Goal: Task Accomplishment & Management: Manage account settings

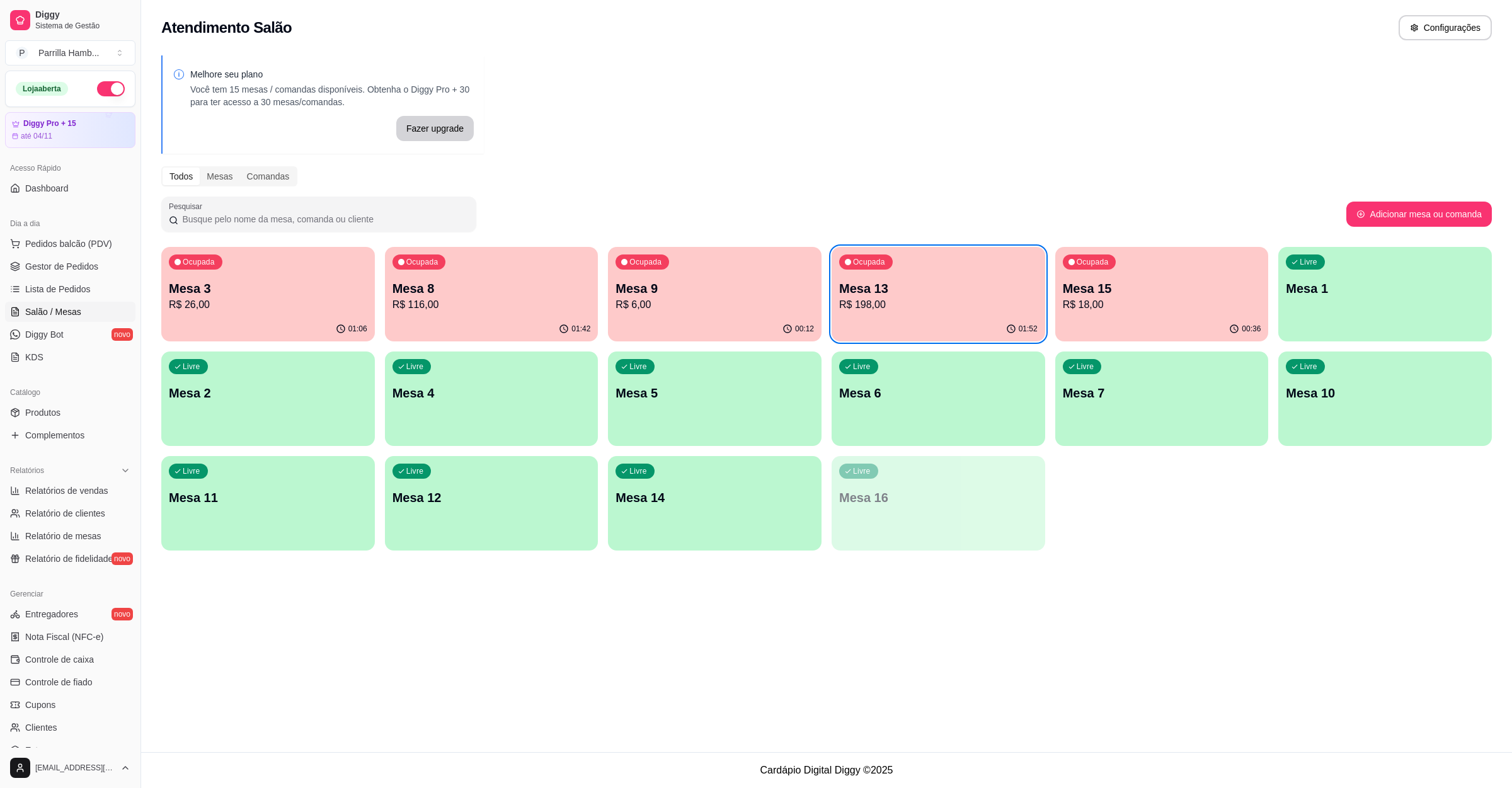
click at [511, 296] on p "Mesa 8" at bounding box center [492, 288] width 199 height 18
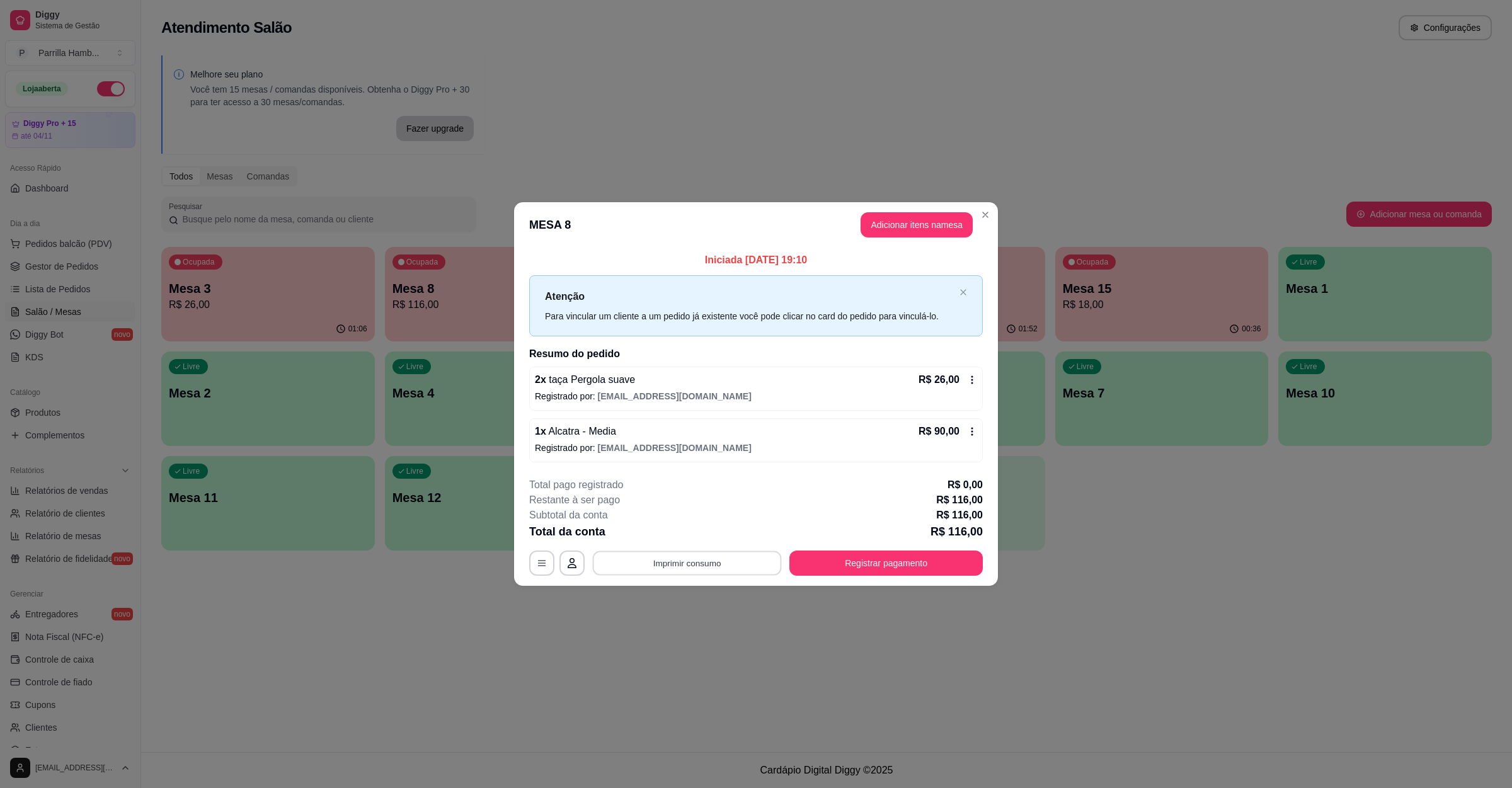
click at [630, 571] on button "Imprimir consumo" at bounding box center [687, 563] width 189 height 24
click at [688, 530] on button "IMPRESSORA" at bounding box center [691, 534] width 91 height 20
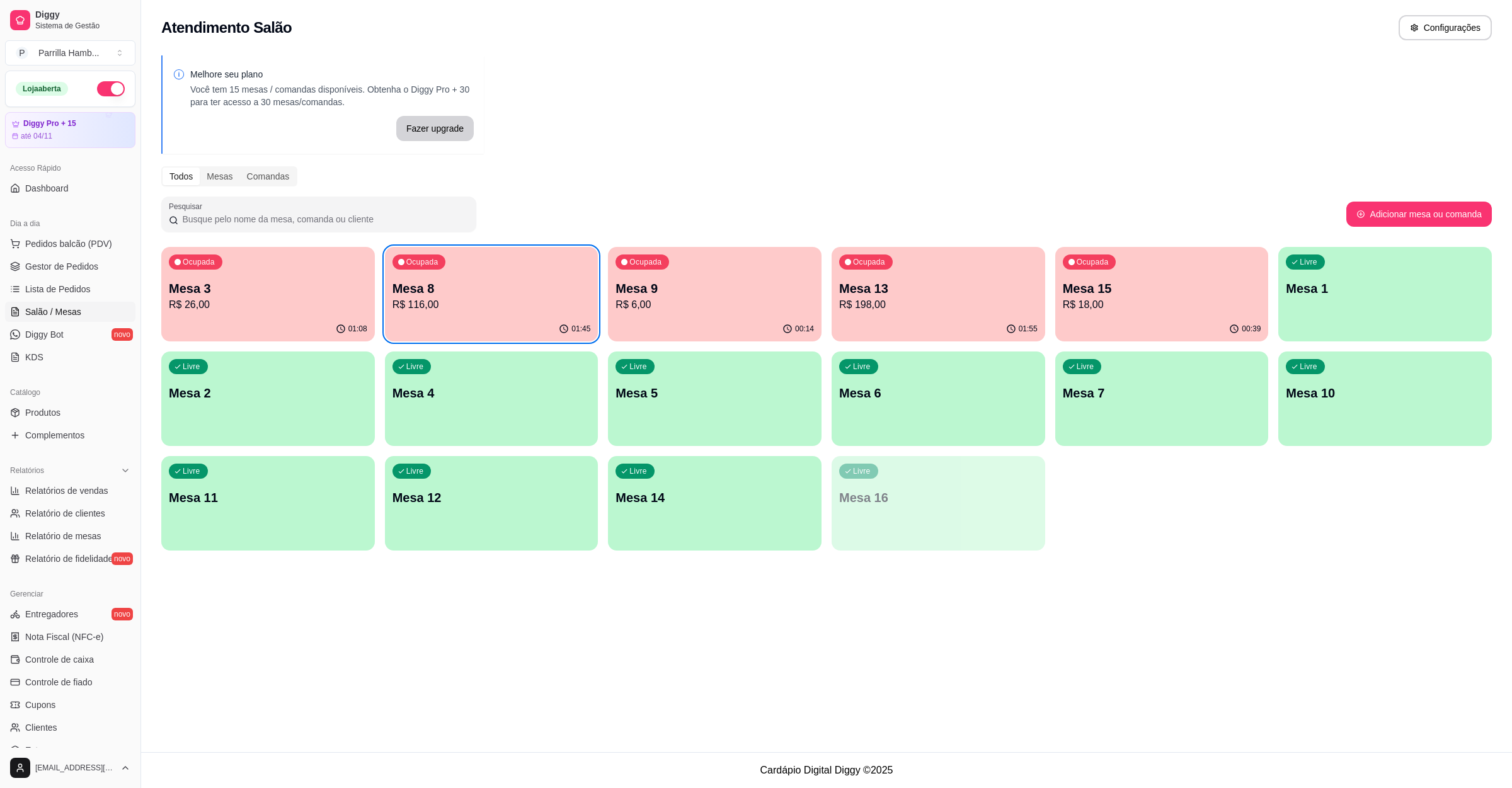
click at [900, 291] on p "Mesa 13" at bounding box center [939, 288] width 199 height 18
click at [1176, 301] on p "R$ 18,00" at bounding box center [1161, 305] width 192 height 15
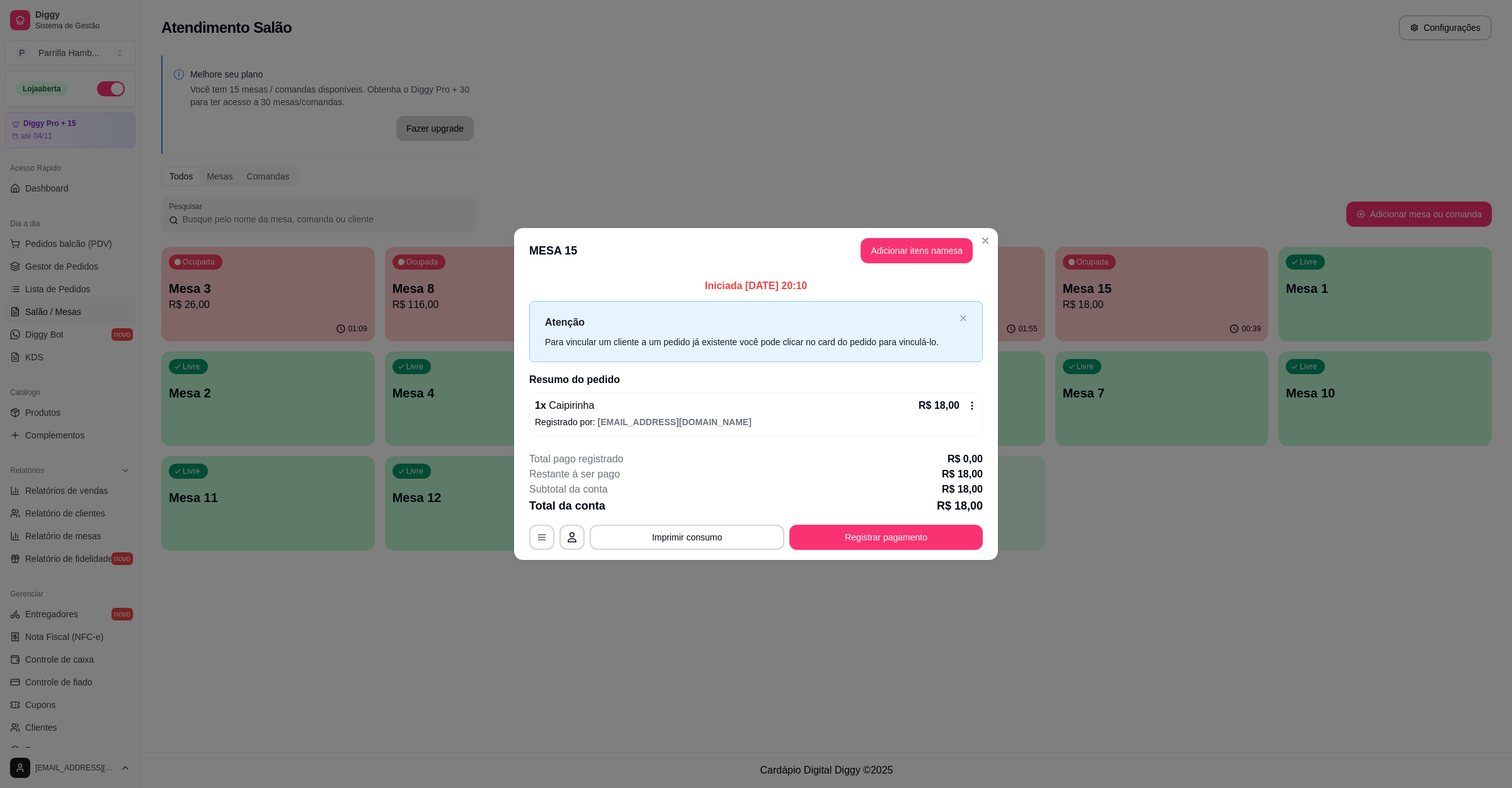
click at [881, 442] on footer "**********" at bounding box center [756, 500] width 484 height 118
click at [884, 430] on div "1 x Caipirinha R$ 18,00 Registrado por: [EMAIL_ADDRESS][DOMAIN_NAME]" at bounding box center [756, 415] width 454 height 44
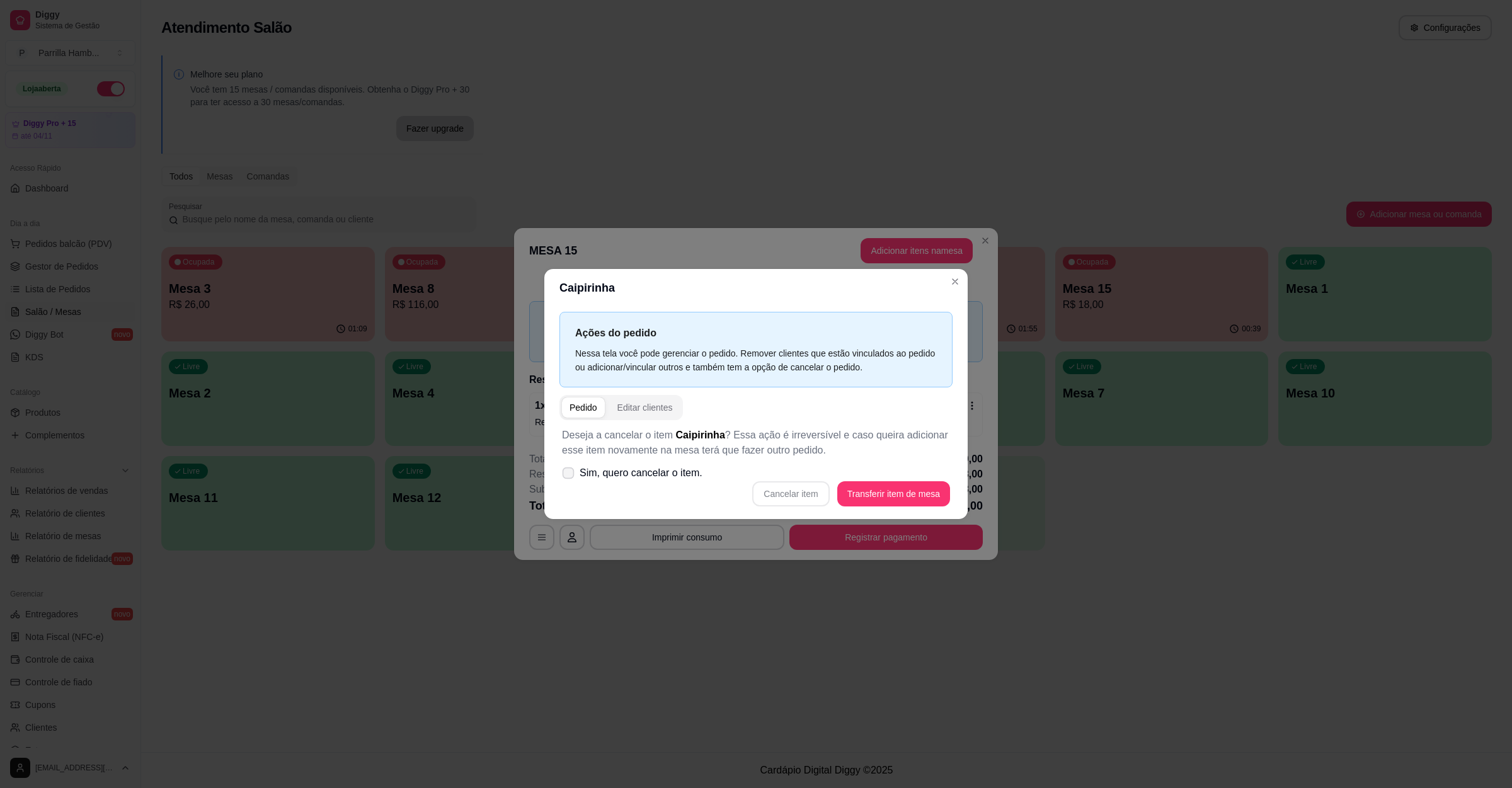
click at [586, 479] on span "Sim, quero cancelar o item." at bounding box center [641, 473] width 123 height 15
click at [569, 479] on input "Sim, quero cancelar o item." at bounding box center [565, 479] width 8 height 8
checkbox input "true"
click at [824, 500] on button "Cancelar item" at bounding box center [791, 493] width 75 height 24
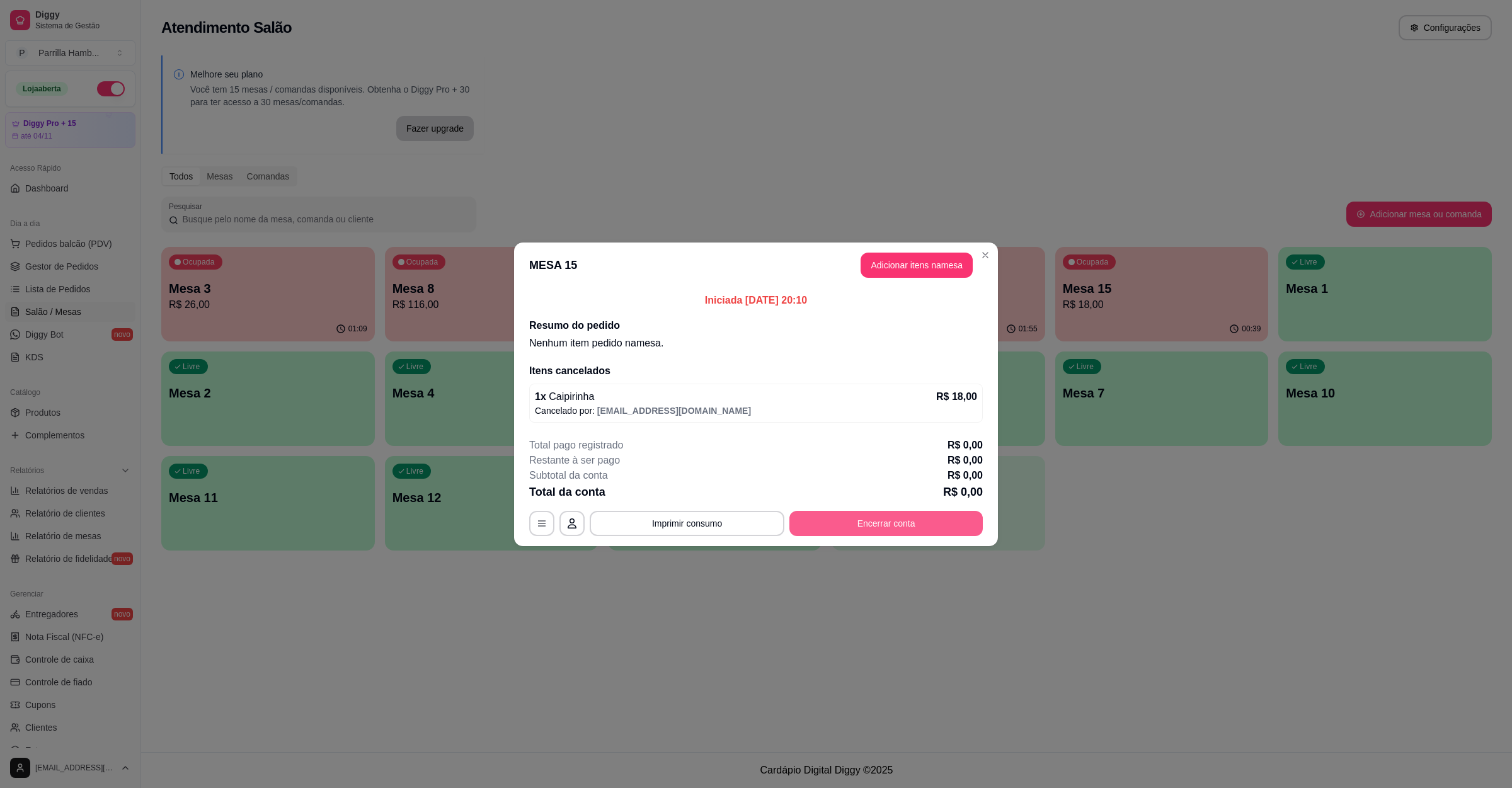
click at [867, 517] on button "Encerrar conta" at bounding box center [886, 524] width 194 height 25
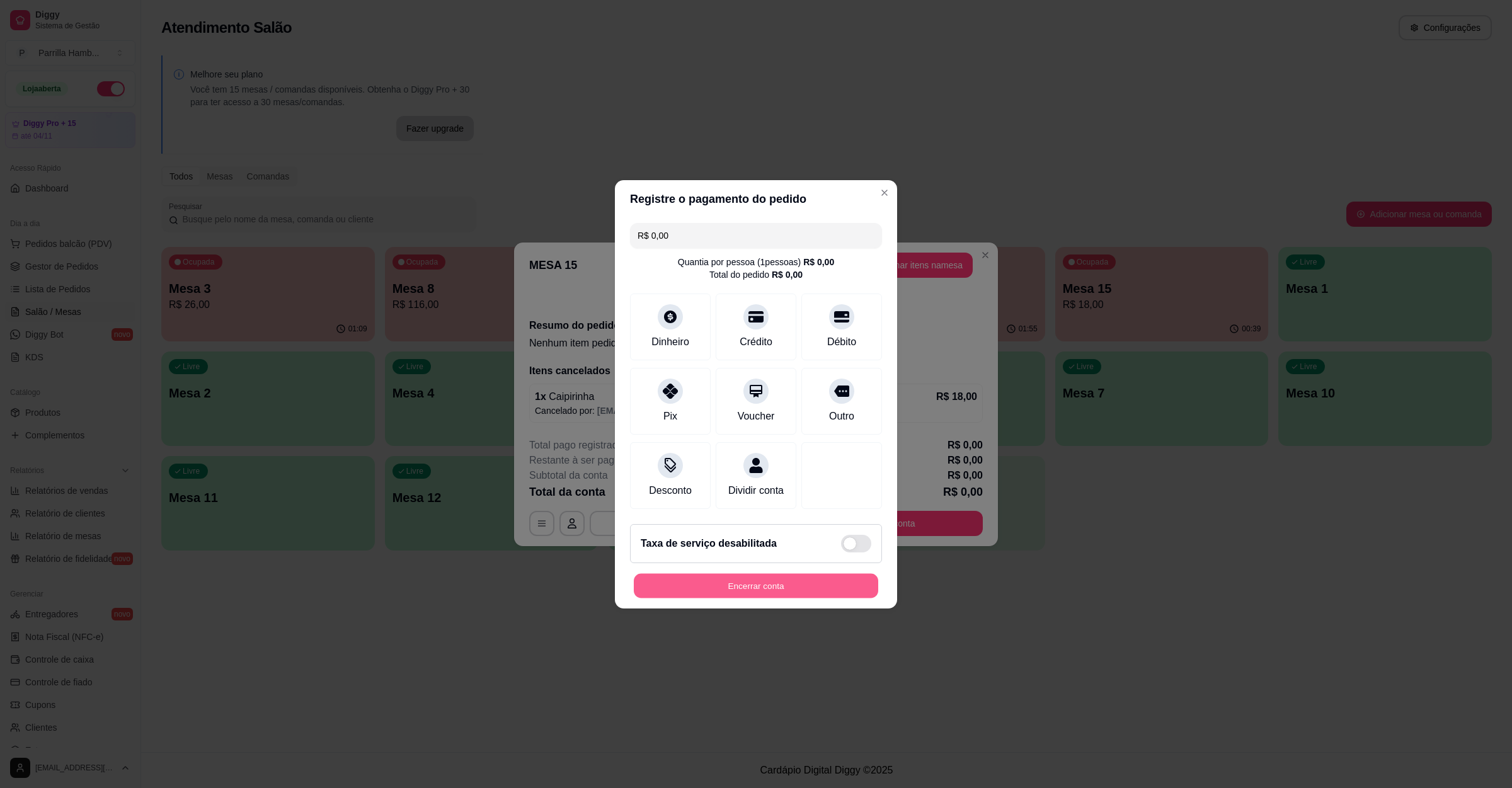
click at [750, 598] on button "Encerrar conta" at bounding box center [756, 585] width 244 height 24
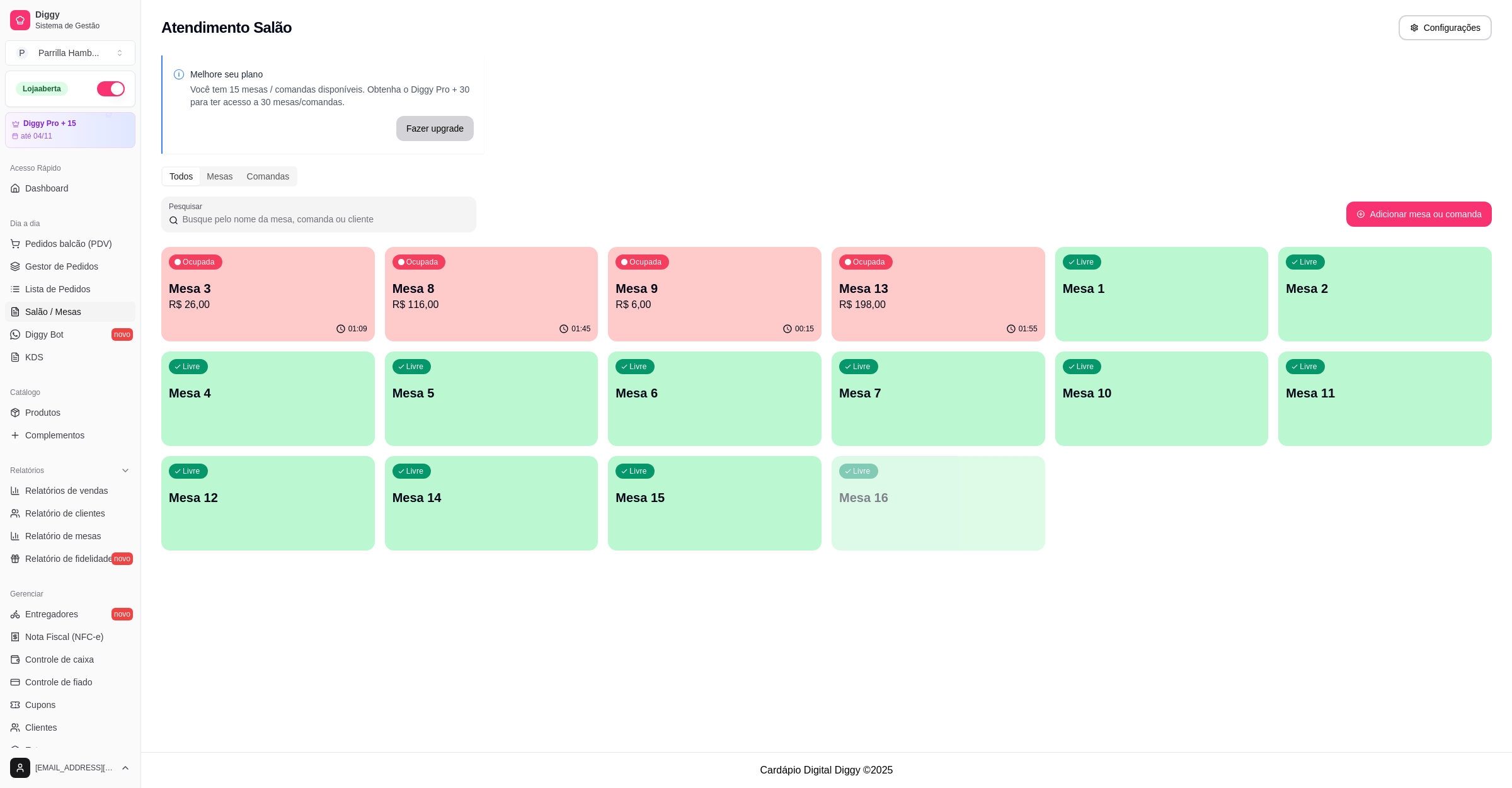
click at [871, 273] on div "Ocupada Mesa 13 R$ 198,00" at bounding box center [939, 282] width 213 height 70
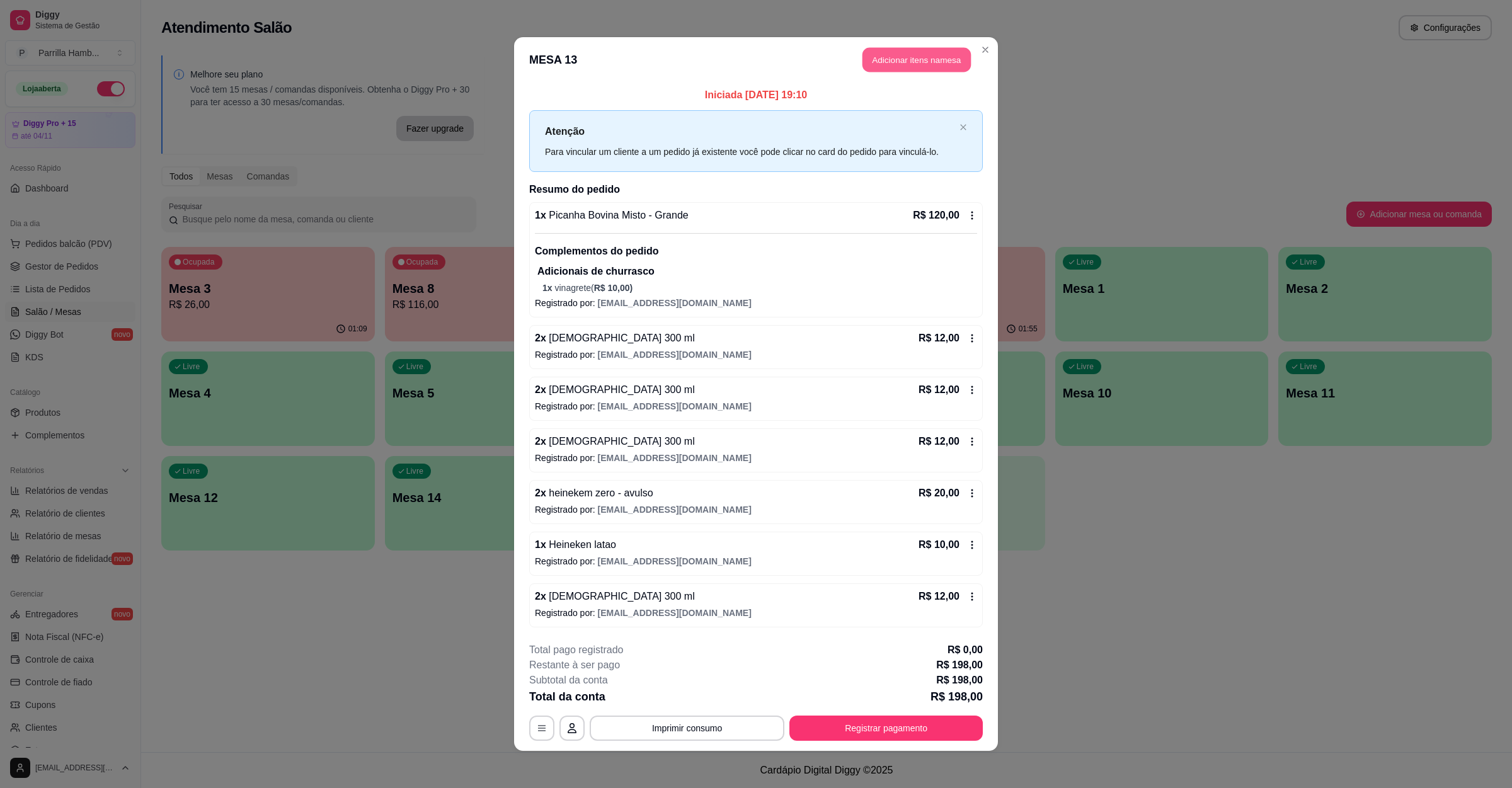
click at [915, 70] on button "Adicionar itens na mesa" at bounding box center [916, 60] width 108 height 24
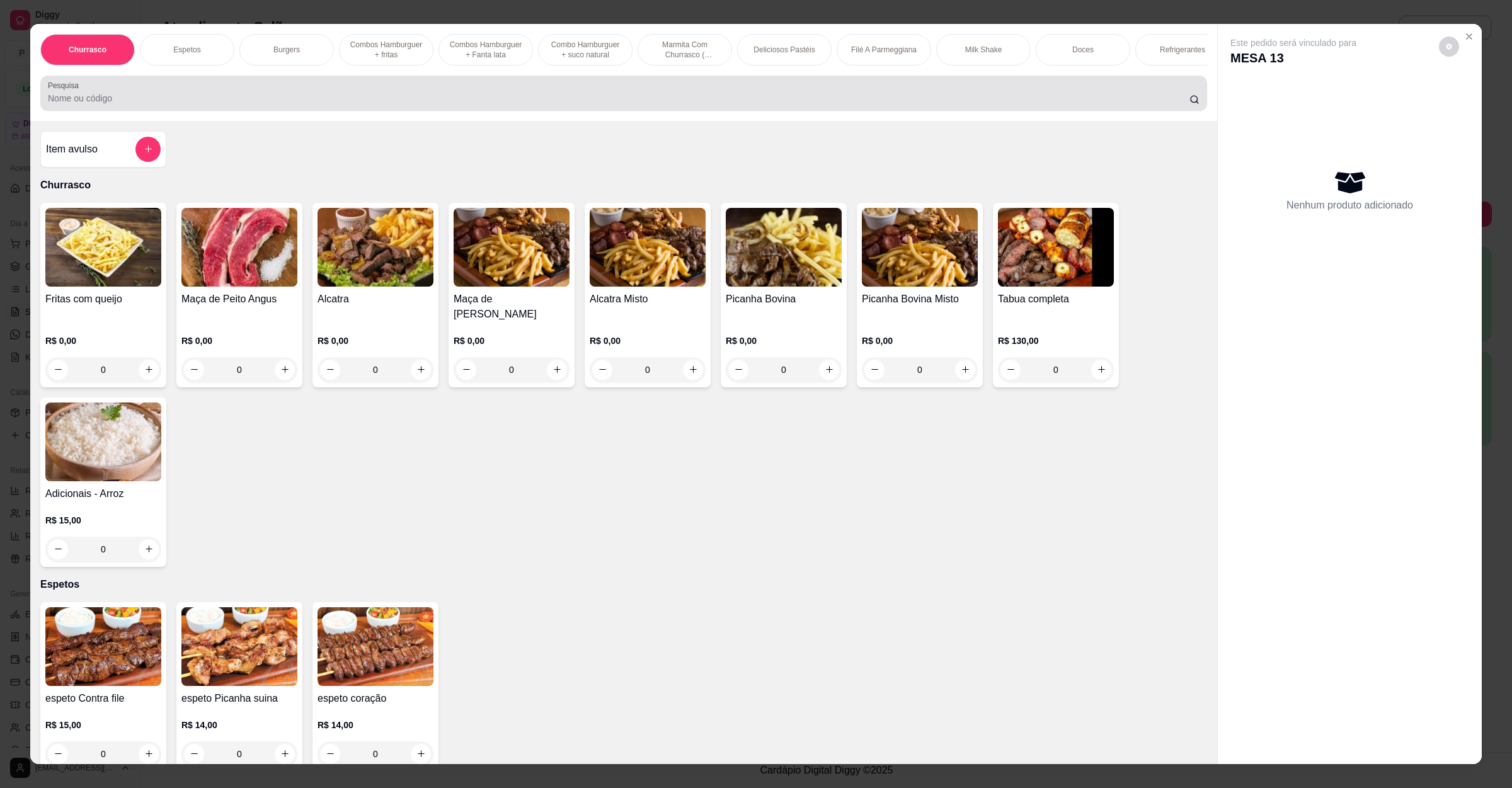
click at [359, 104] on input "Pesquisa" at bounding box center [619, 98] width 1142 height 13
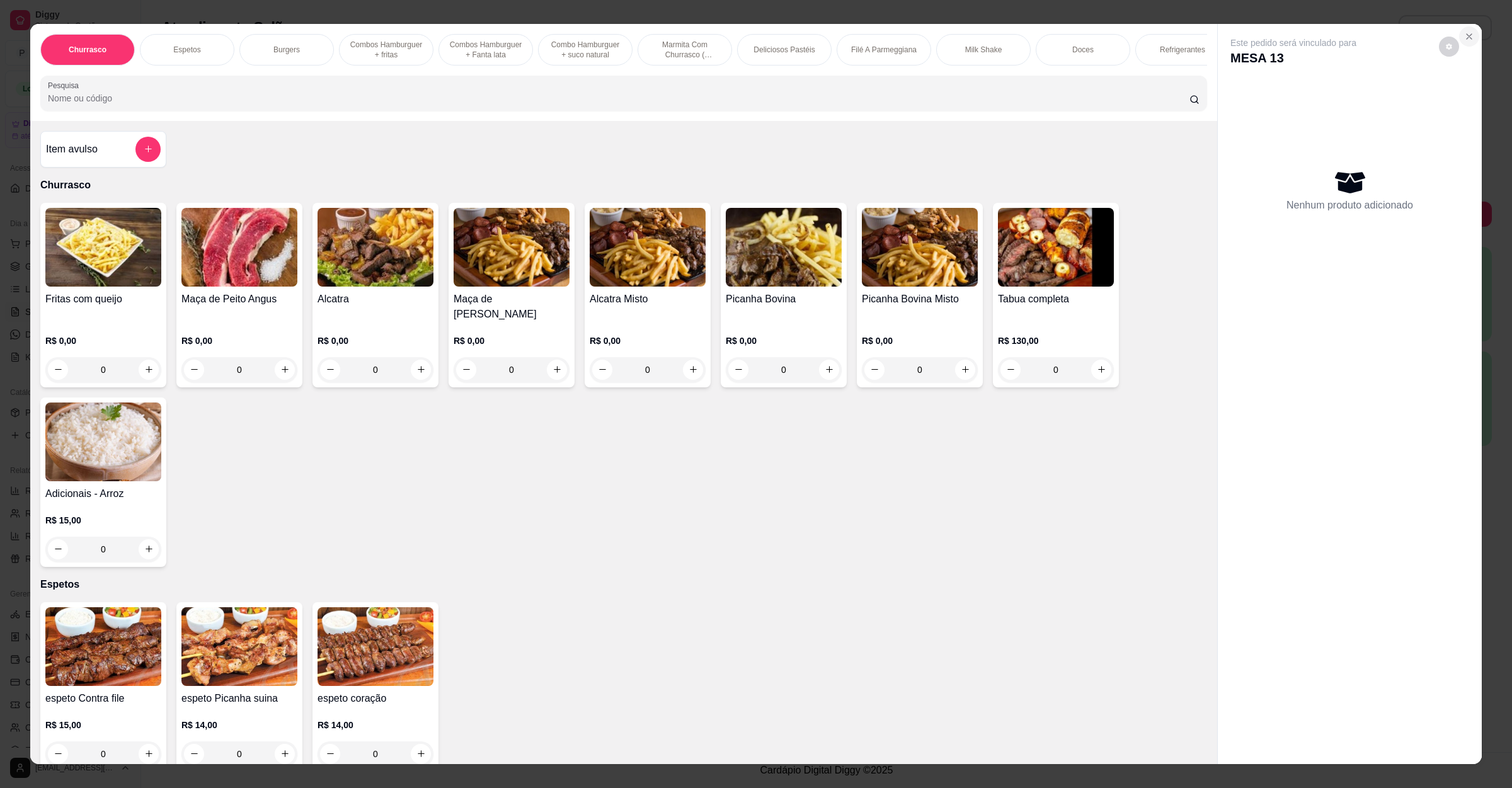
click at [1464, 37] on icon "Close" at bounding box center [1469, 37] width 10 height 10
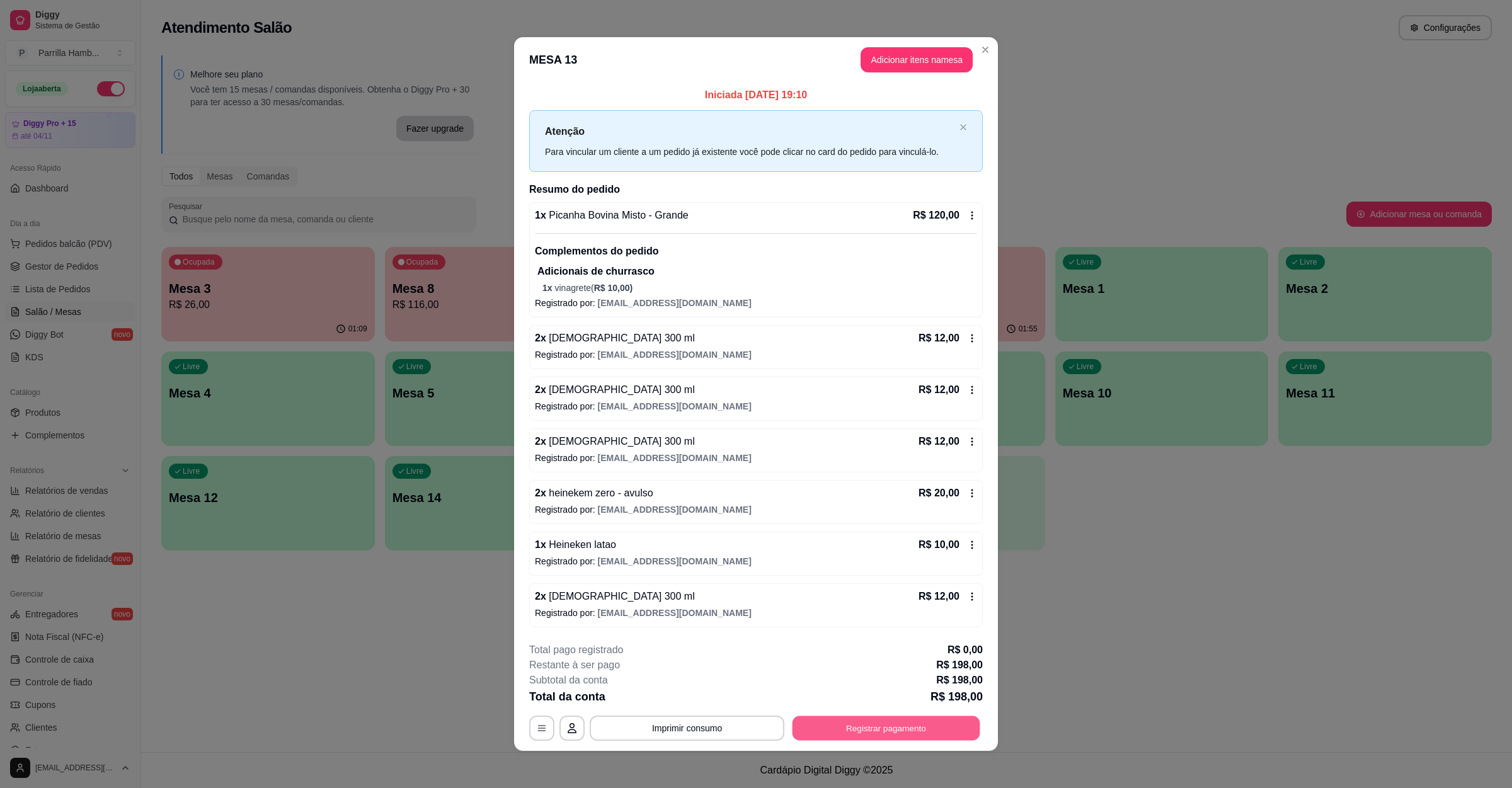
click at [837, 731] on button "Registrar pagamento" at bounding box center [886, 728] width 188 height 24
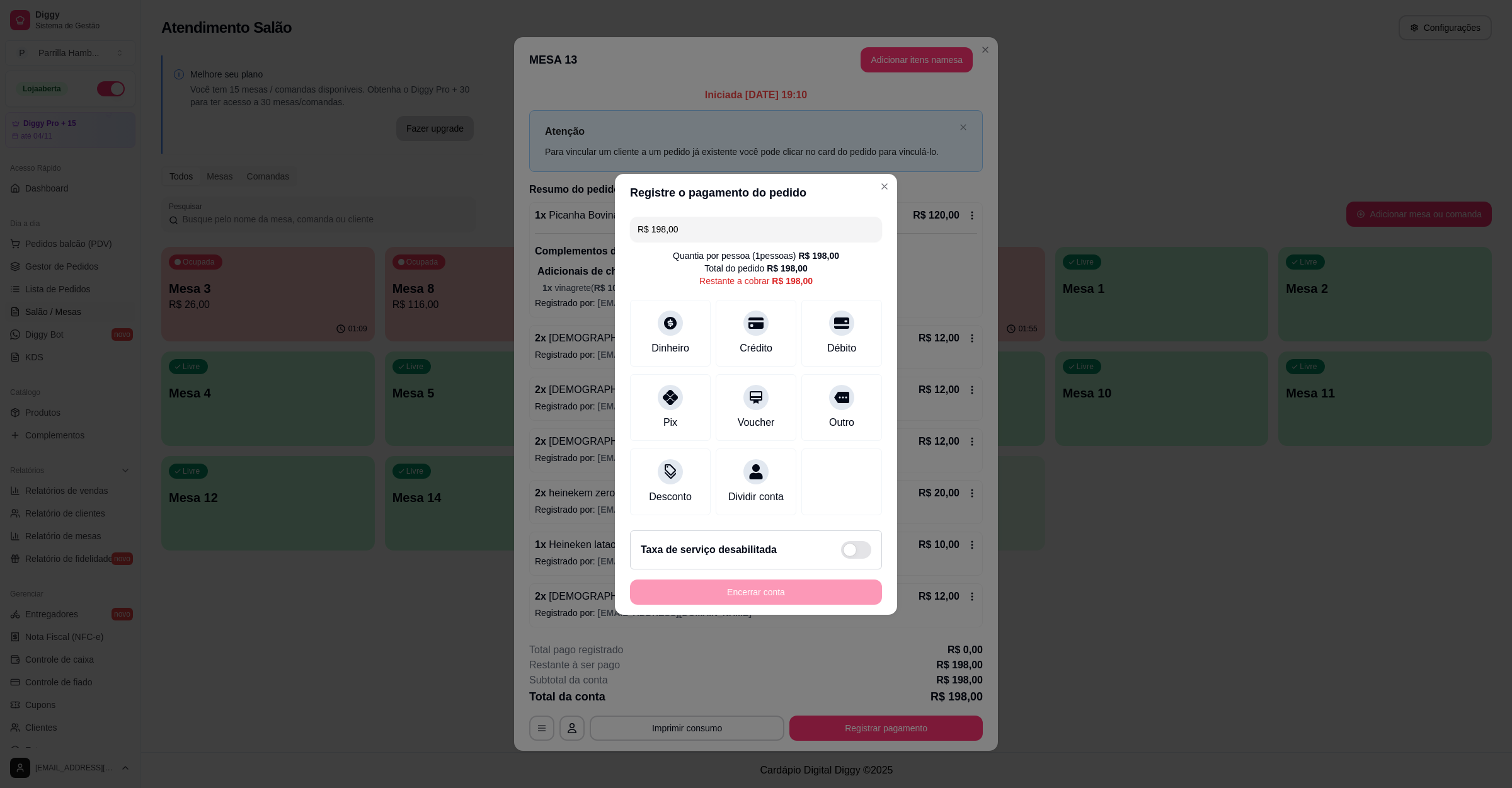
drag, startPoint x: 760, startPoint y: 227, endPoint x: 565, endPoint y: 217, distance: 195.3
click at [565, 217] on div "Registre o pagamento do pedido R$ 198,00 Quantia por pessoa ( 1 pessoas) R$ 198…" at bounding box center [756, 394] width 1512 height 788
click at [658, 406] on div "Pix" at bounding box center [670, 405] width 89 height 74
type input "R$ 168,00"
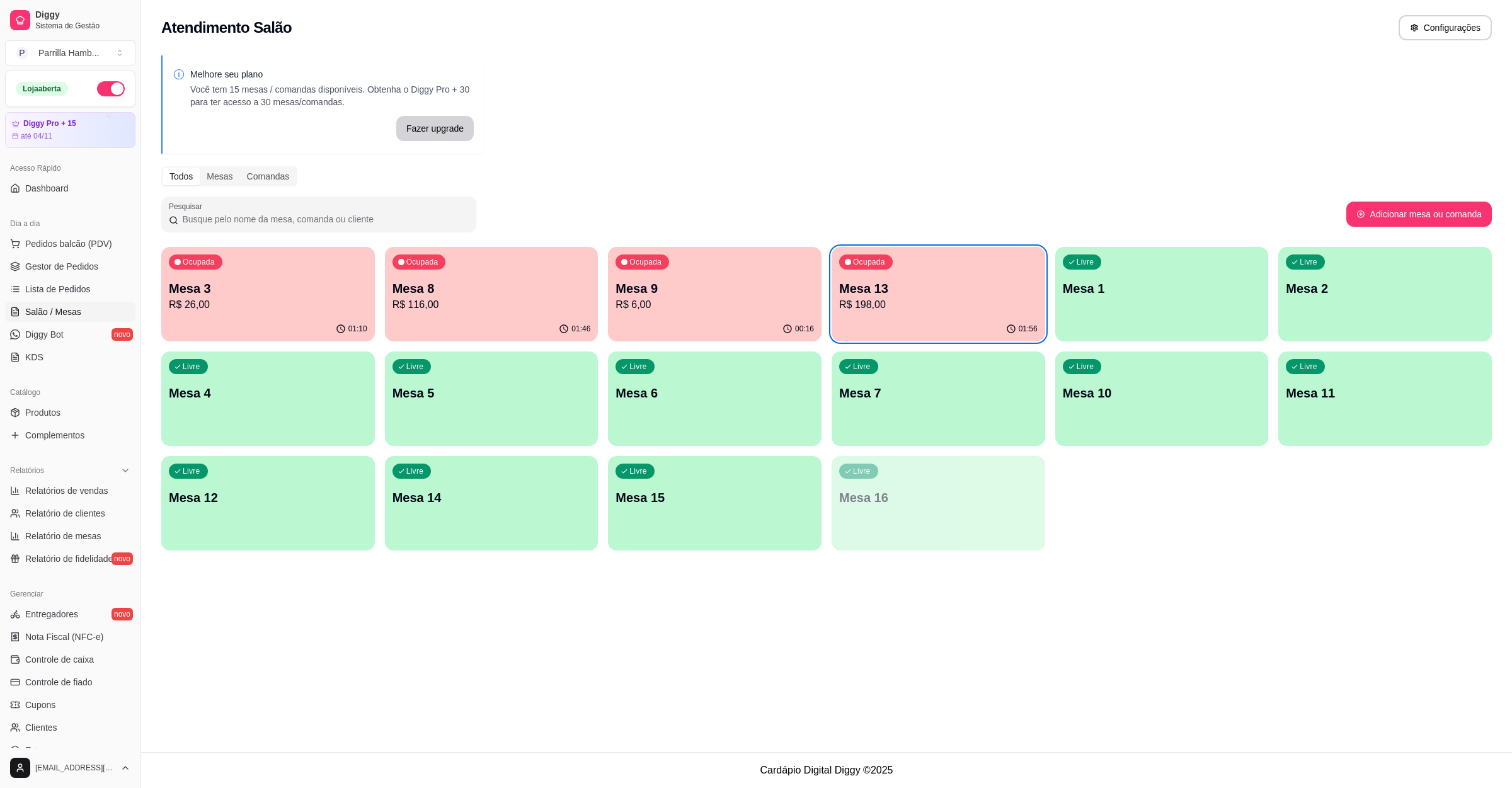
click at [723, 295] on p "Mesa 9" at bounding box center [715, 288] width 199 height 18
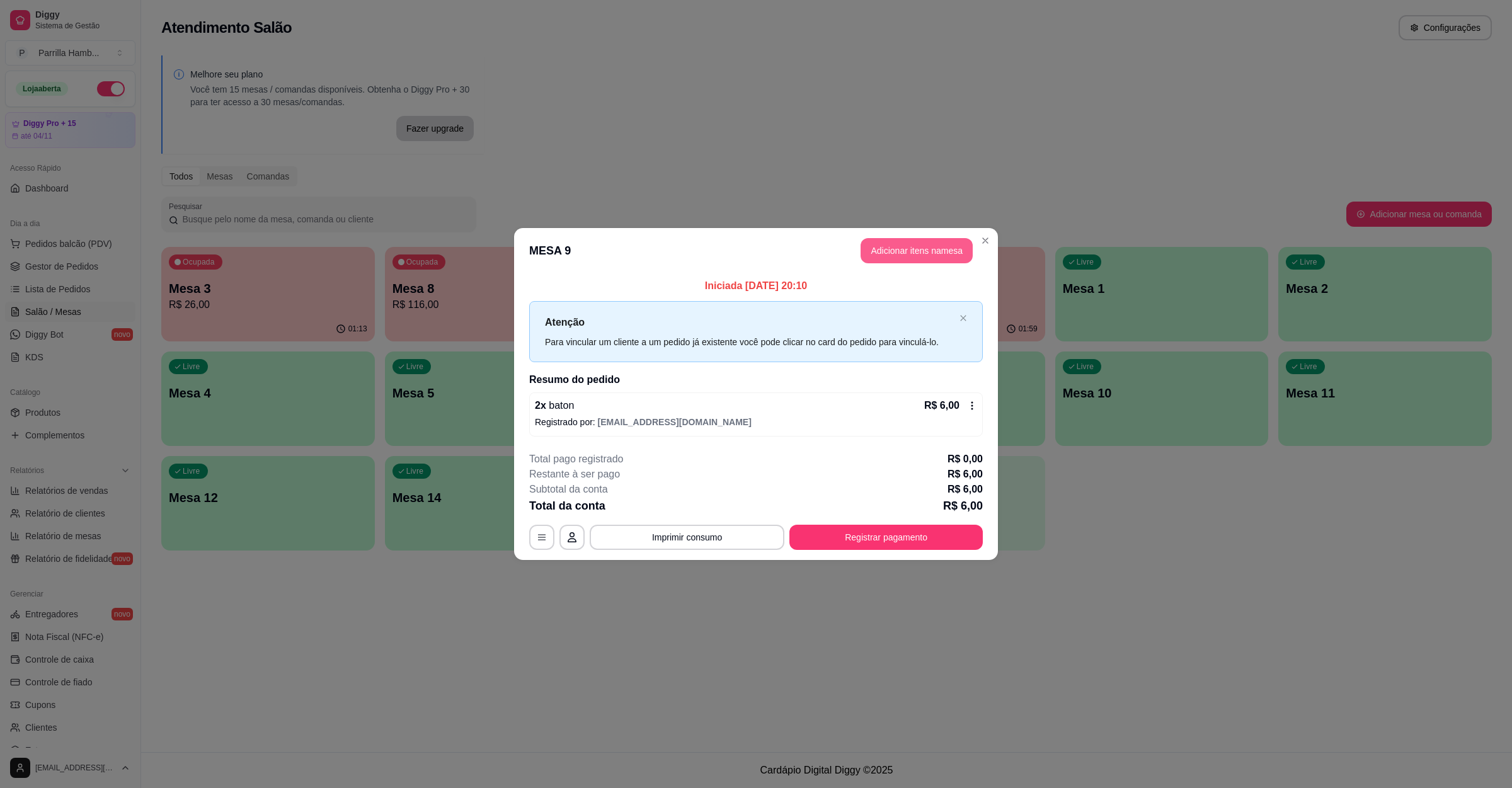
click at [900, 250] on button "Adicionar itens na mesa" at bounding box center [917, 251] width 112 height 25
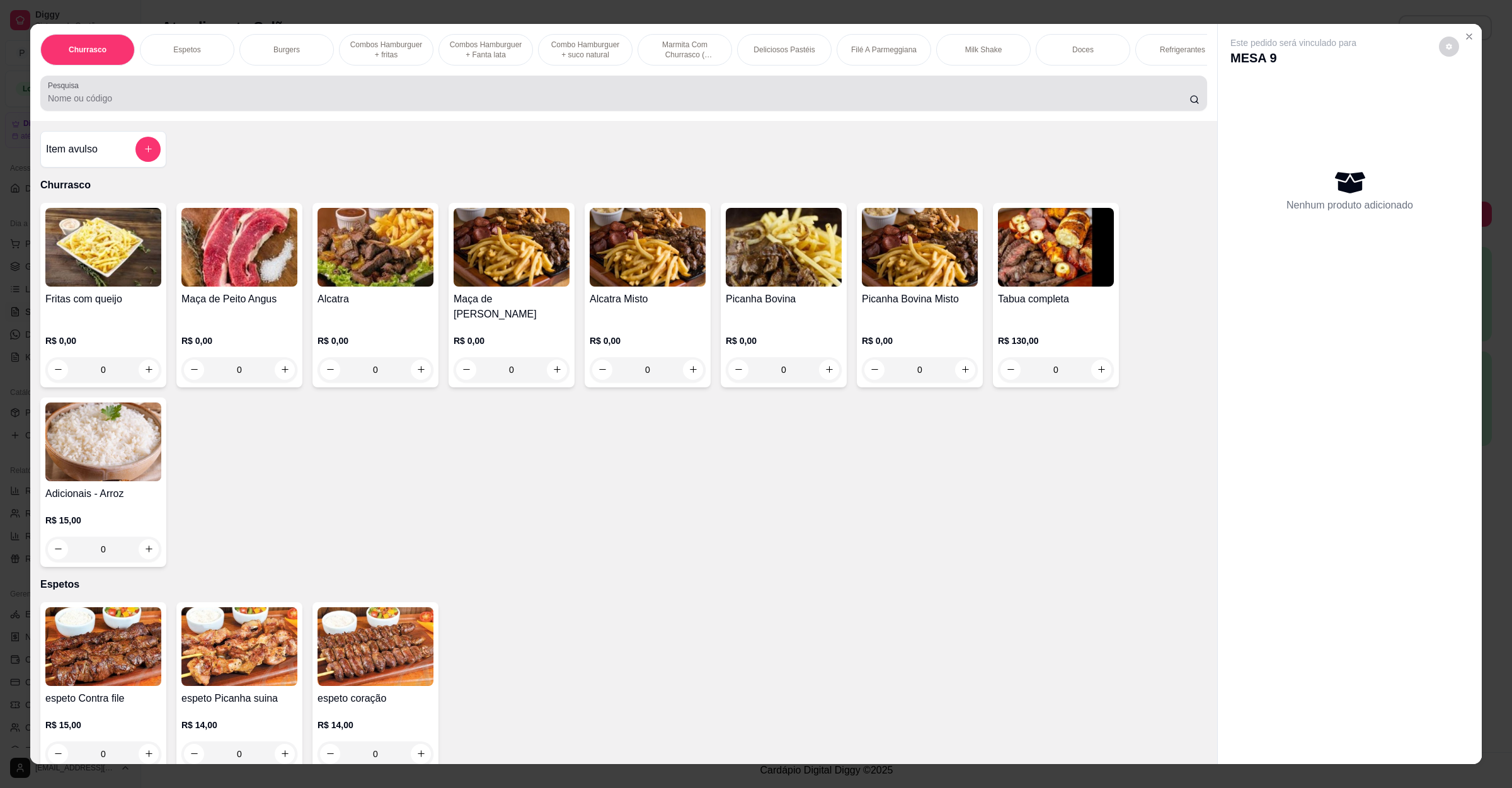
click at [579, 99] on div at bounding box center [624, 93] width 1152 height 25
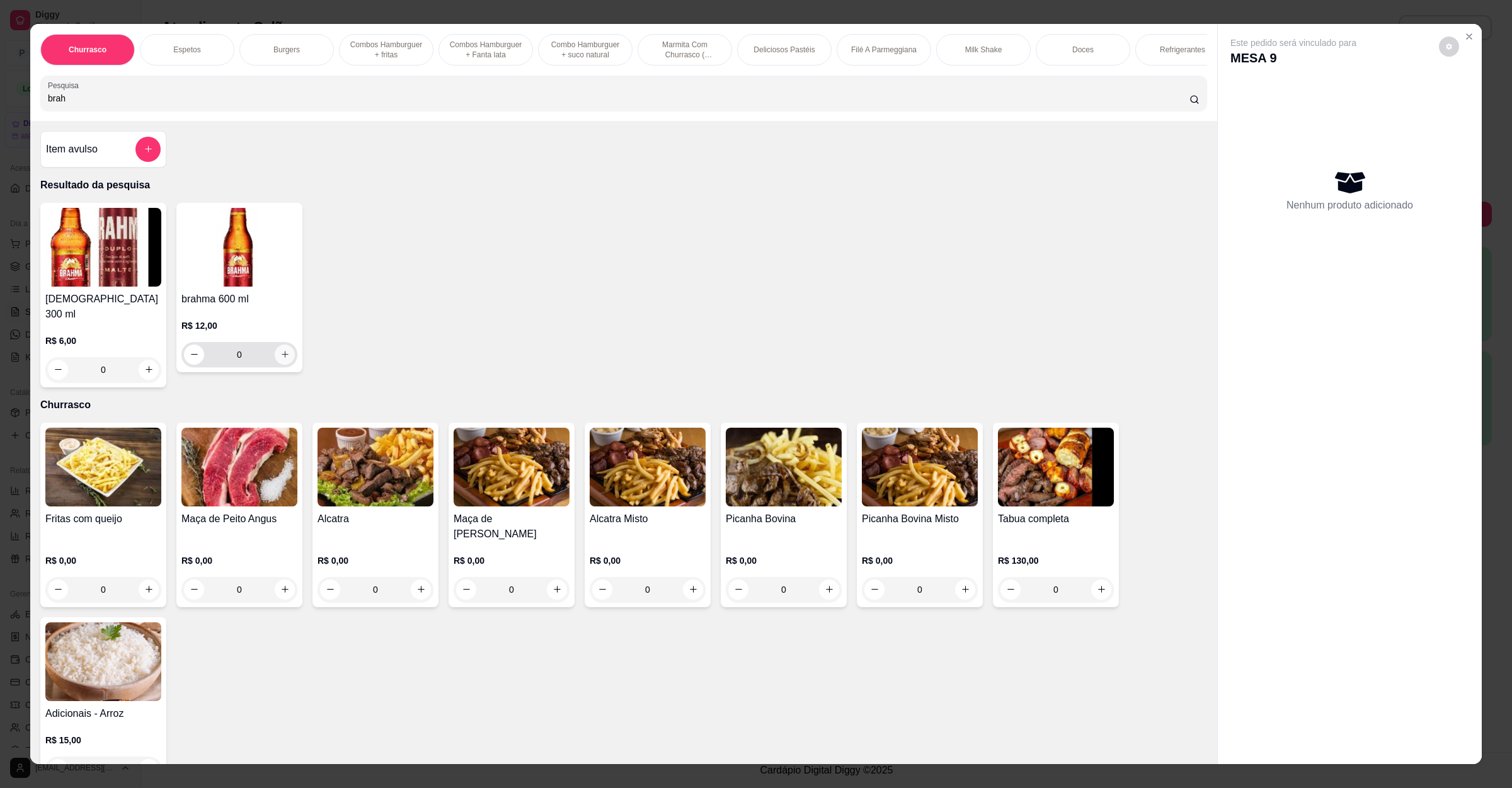
type input "brah"
click at [274, 365] on button "increase-product-quantity" at bounding box center [284, 354] width 20 height 20
type input "1"
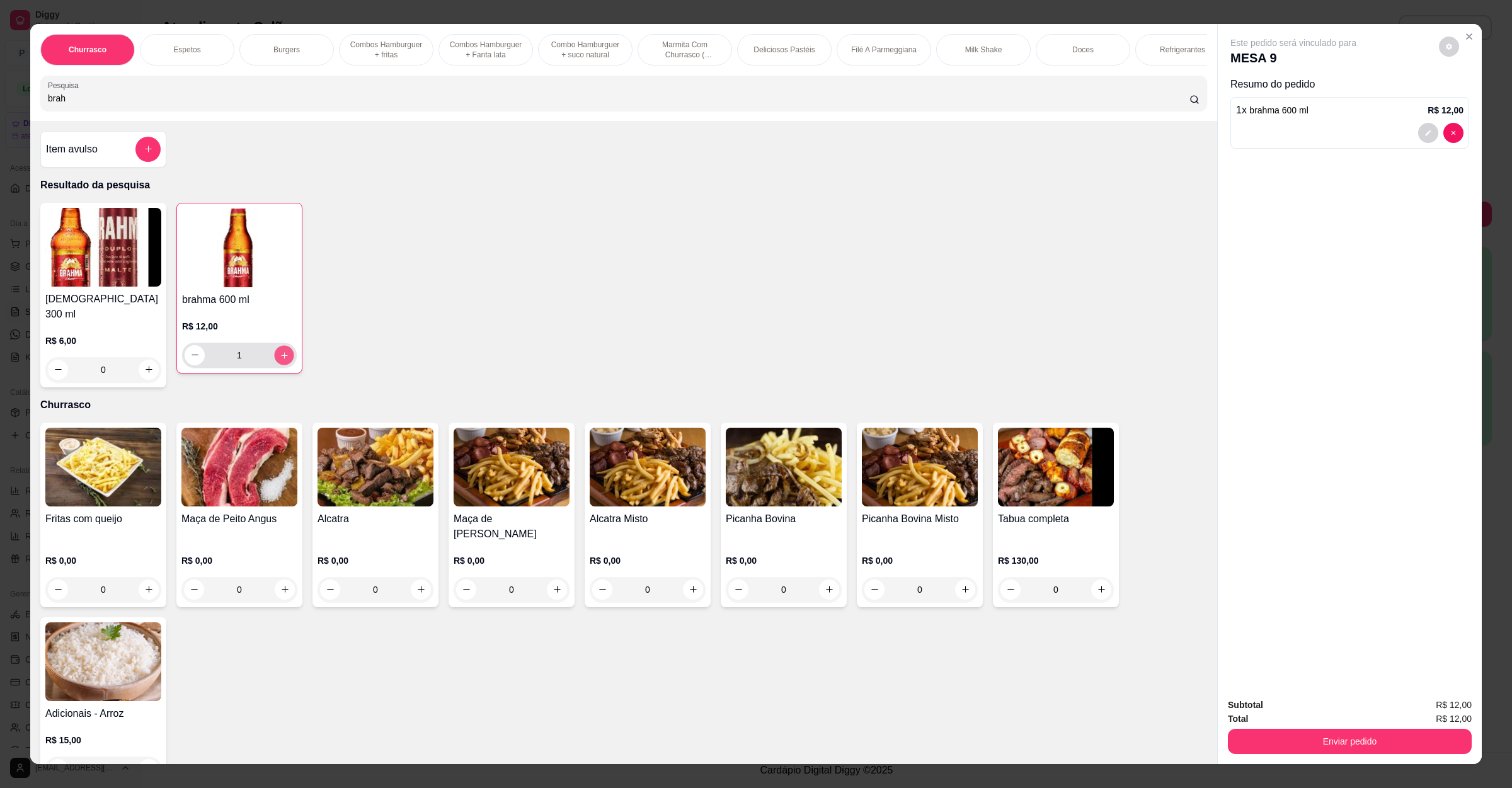
click at [280, 360] on icon "increase-product-quantity" at bounding box center [284, 355] width 10 height 10
type input "2"
click at [1415, 754] on button "Enviar pedido" at bounding box center [1349, 742] width 244 height 25
click at [1431, 717] on button "Enviar pedido" at bounding box center [1437, 711] width 71 height 24
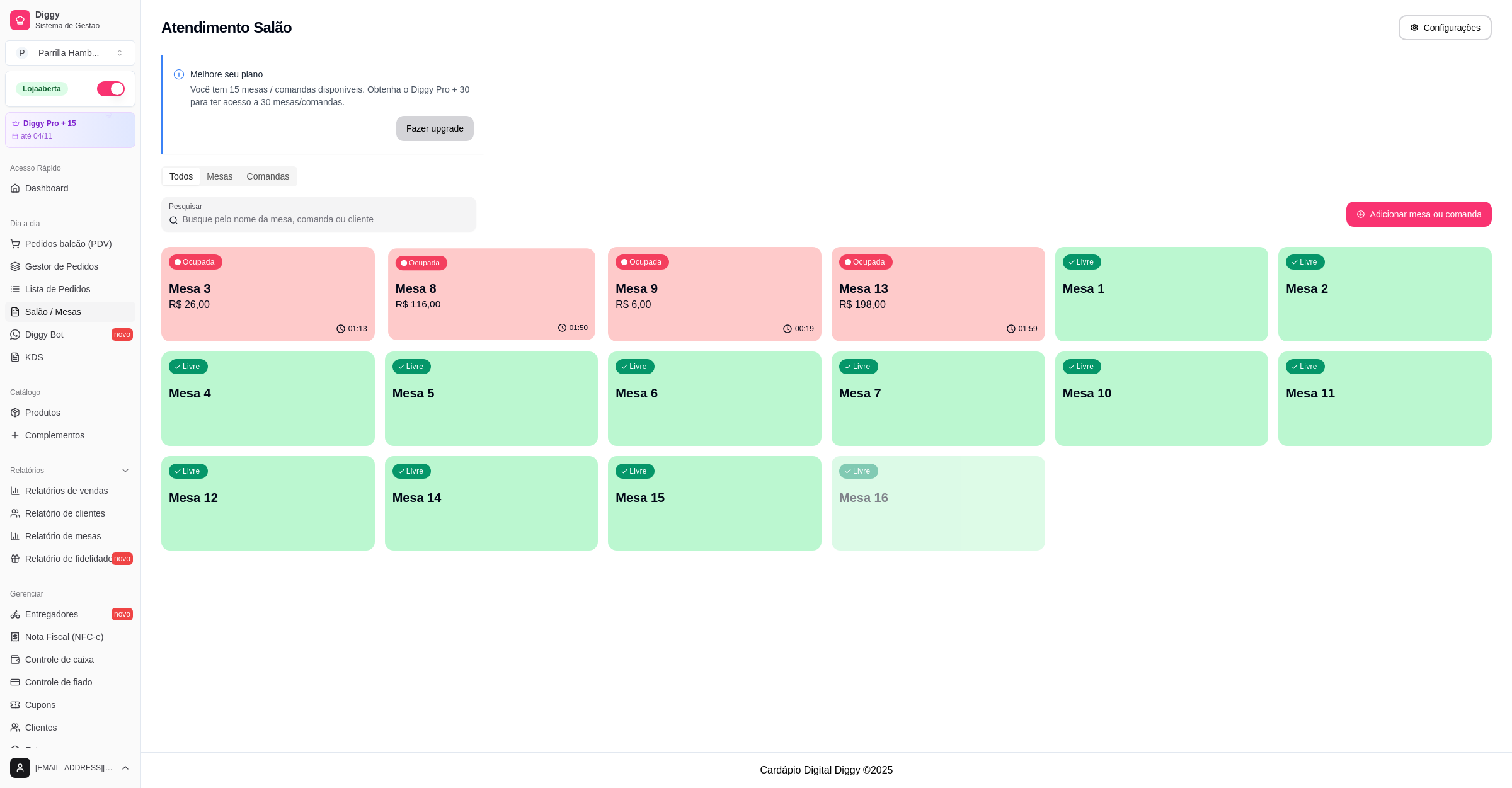
click at [439, 283] on p "Mesa 8" at bounding box center [491, 288] width 192 height 17
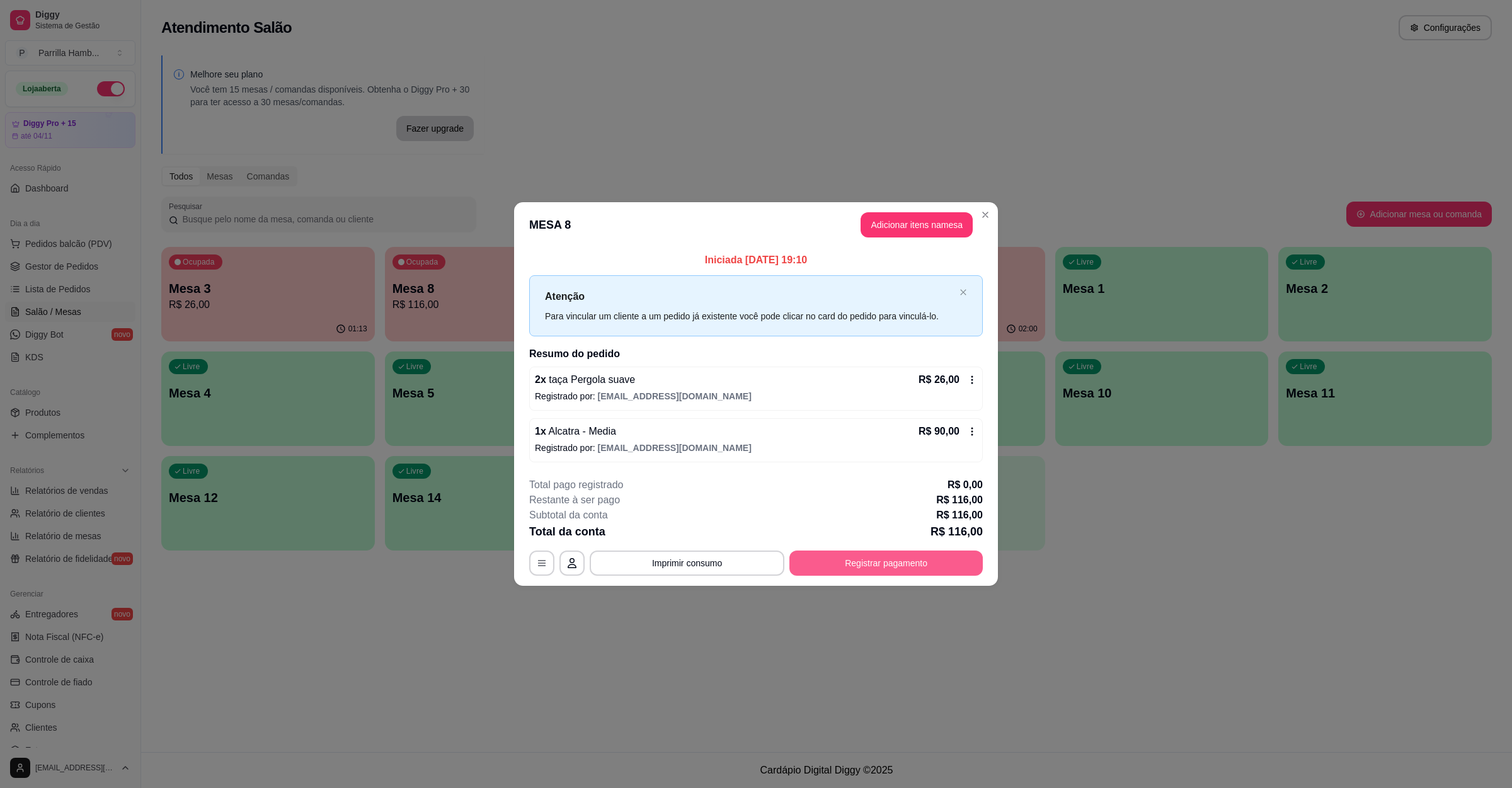
click at [817, 561] on button "Registrar pagamento" at bounding box center [886, 564] width 194 height 25
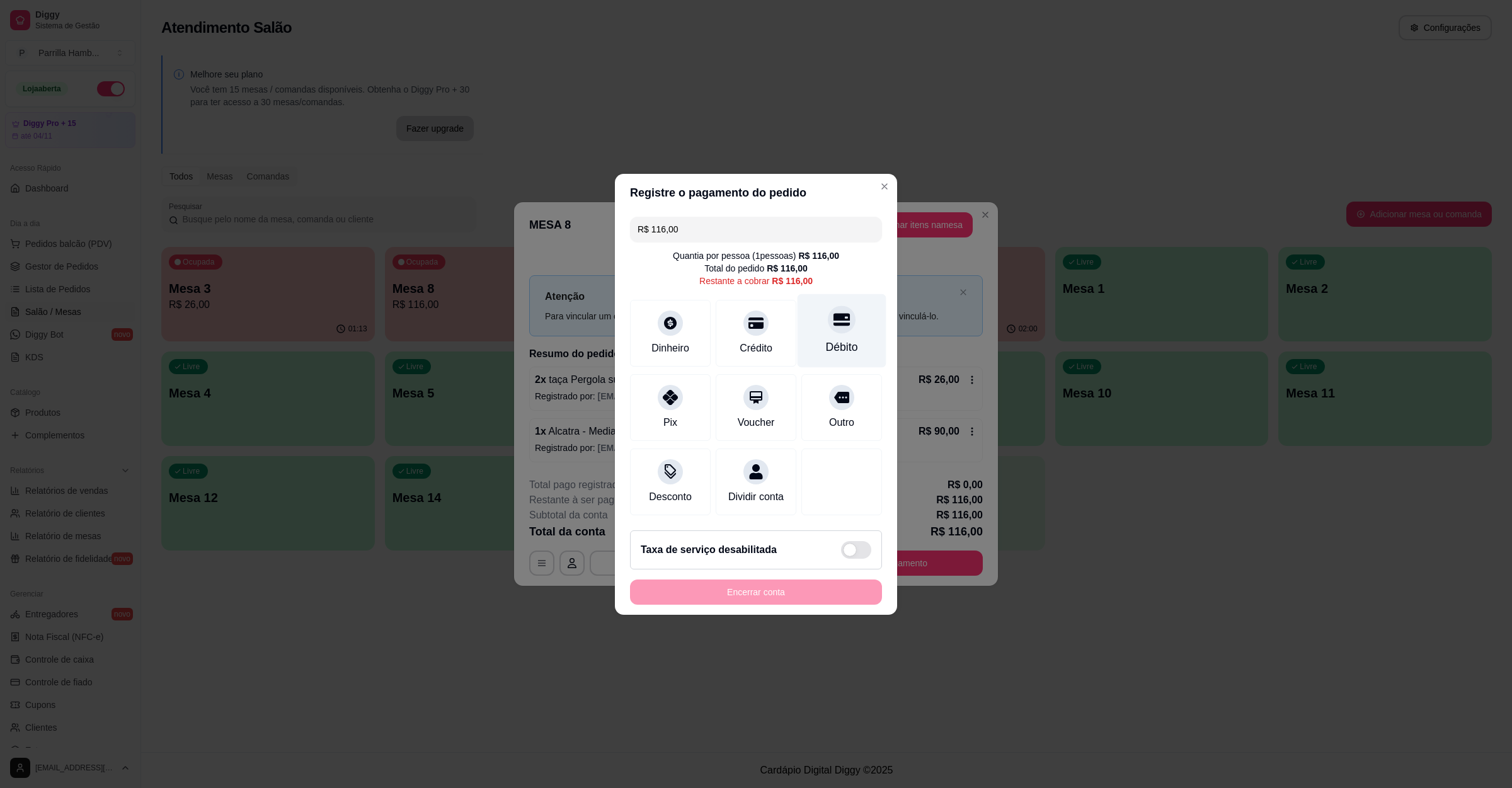
click at [809, 322] on div "Débito" at bounding box center [842, 330] width 89 height 74
type input "R$ 0,00"
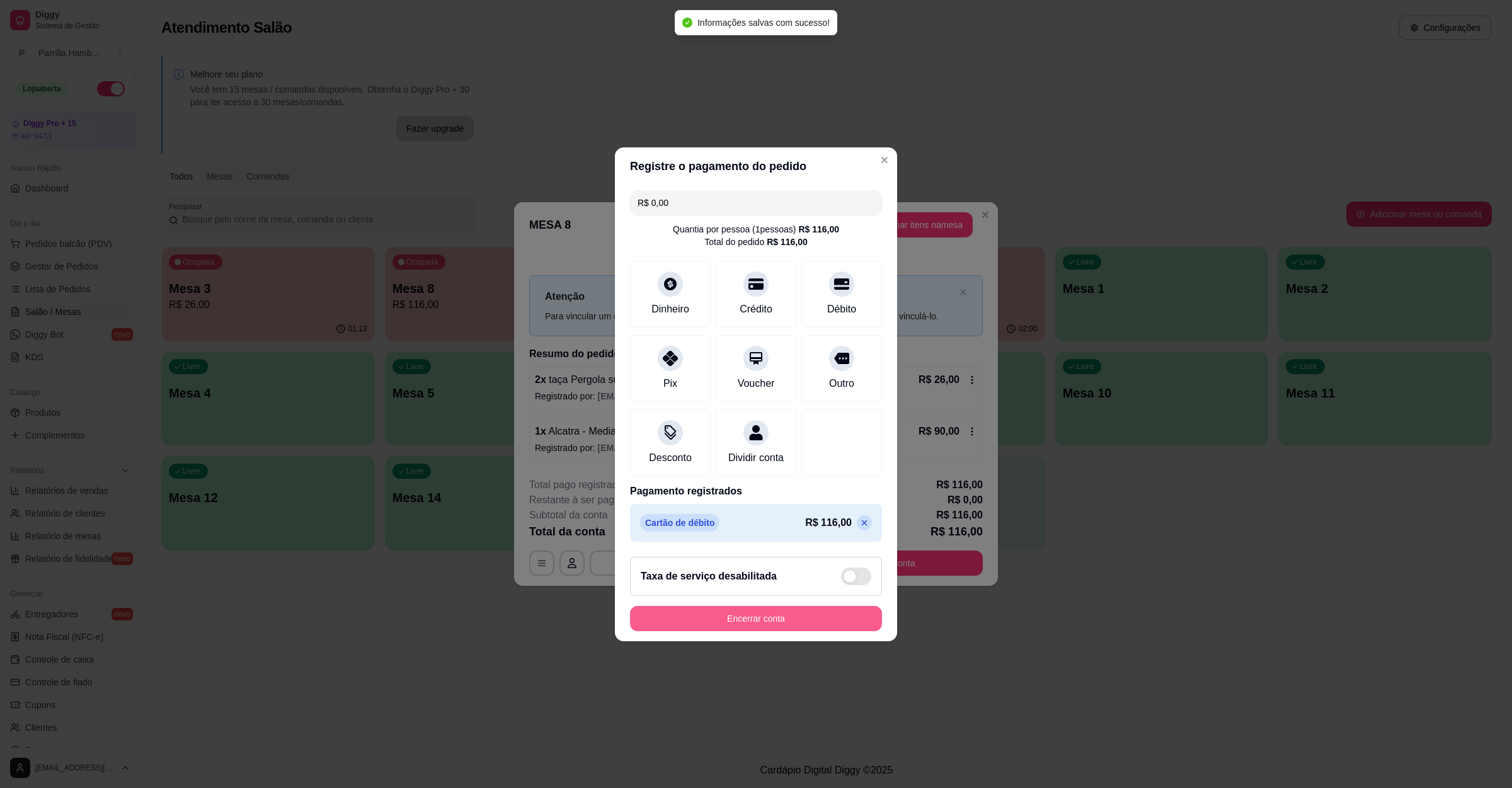
click at [748, 631] on button "Encerrar conta" at bounding box center [756, 619] width 252 height 25
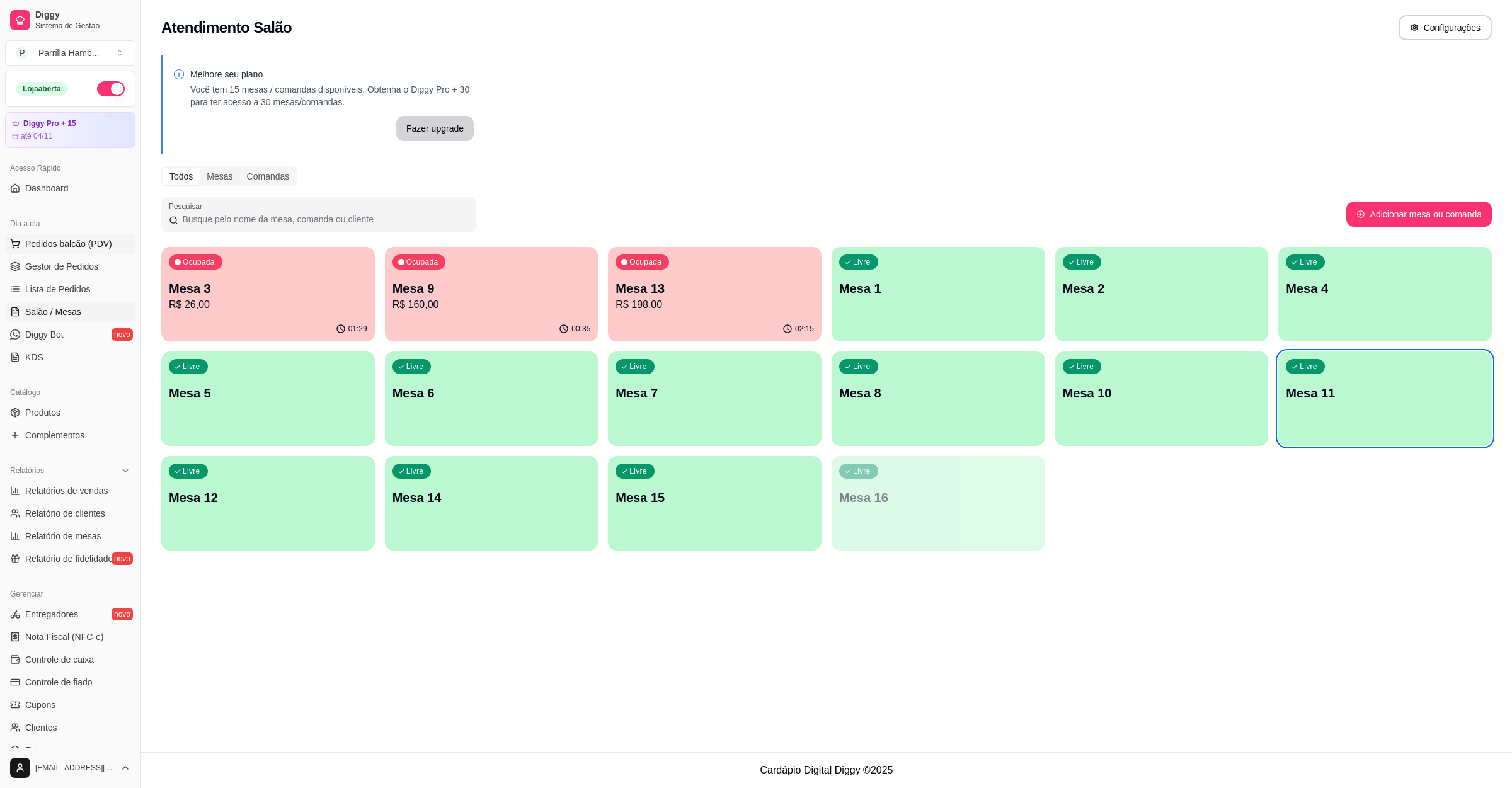
drag, startPoint x: 33, startPoint y: 233, endPoint x: 35, endPoint y: 244, distance: 11.2
click at [33, 235] on div "Dia a dia Pedidos balcão (PDV) Gestor de Pedidos Lista de Pedidos Salão / Mesas…" at bounding box center [70, 290] width 141 height 164
click at [35, 244] on span "Pedidos balcão (PDV)" at bounding box center [68, 244] width 87 height 13
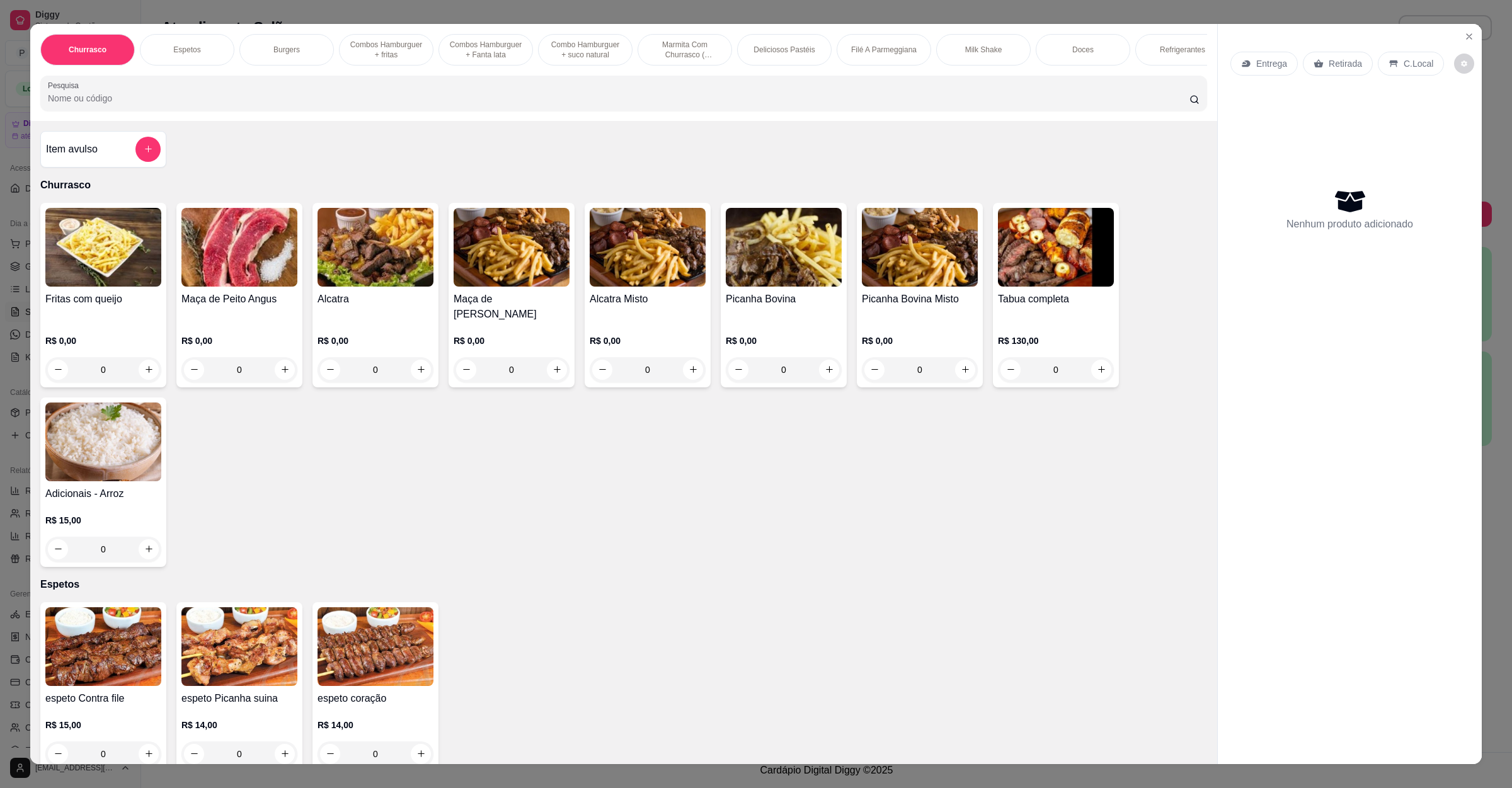
click at [1255, 55] on div "Entrega" at bounding box center [1265, 63] width 68 height 24
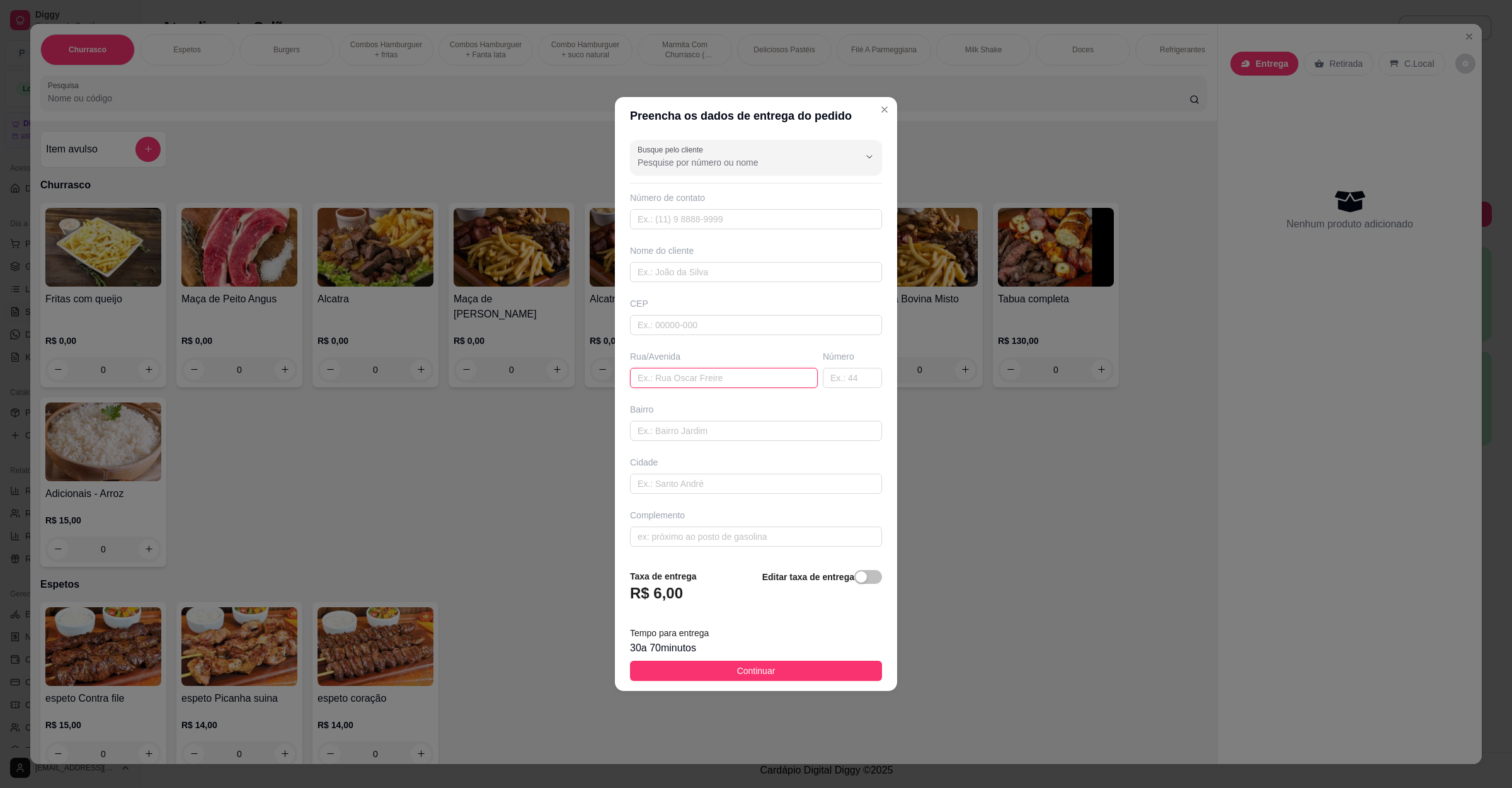
click at [698, 382] on input "text" at bounding box center [723, 377] width 188 height 20
paste input "[STREET_ADDRESS][PERSON_NAME]"
type input "[STREET_ADDRESS][PERSON_NAME]"
click at [737, 678] on span "Continuar" at bounding box center [756, 671] width 38 height 14
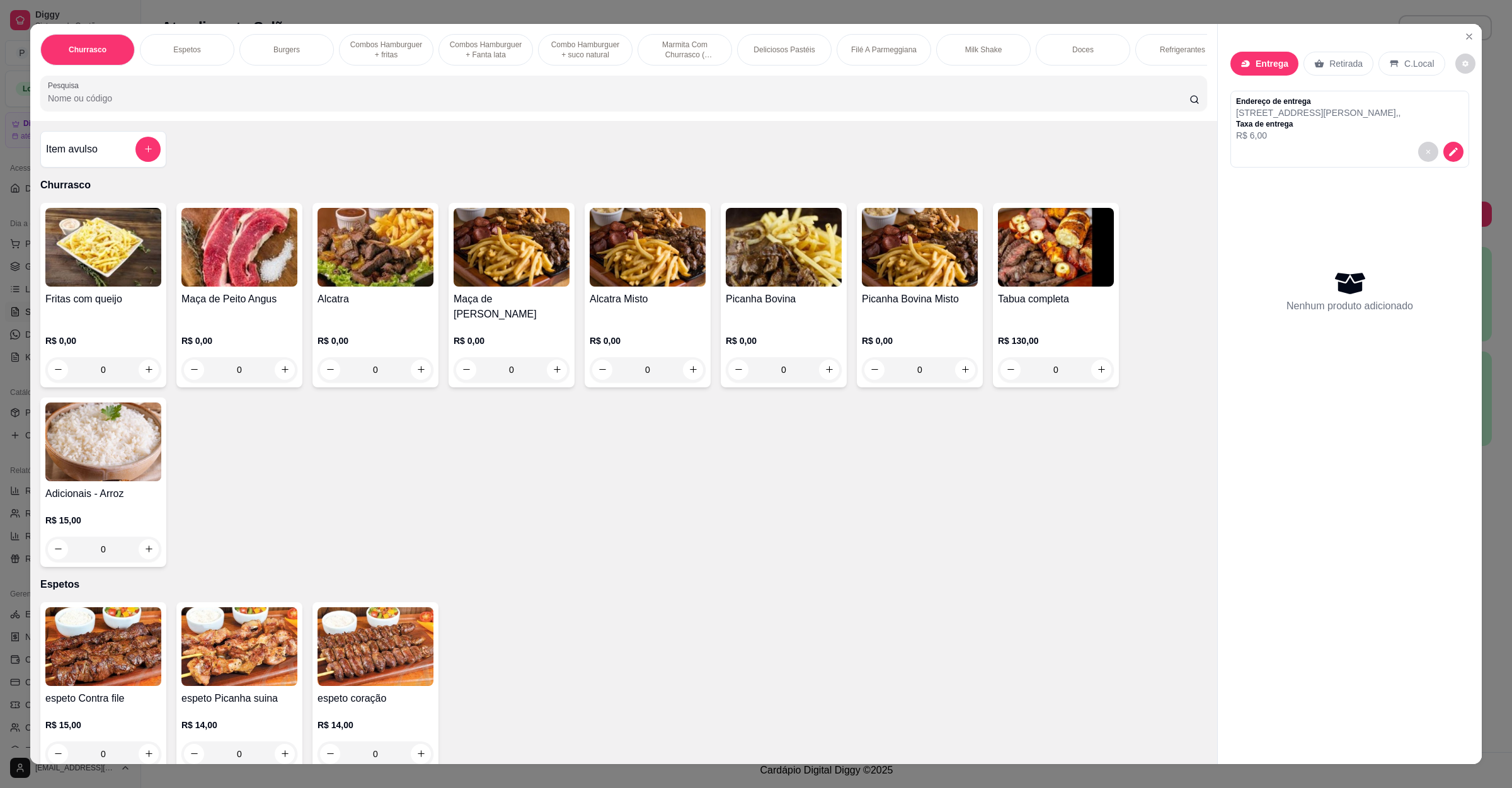
click at [203, 121] on div "Churrasco Espetos Burgers Combos Hamburguer + fritas Combos Hamburguer + Fanta …" at bounding box center [624, 73] width 1188 height 97
click at [203, 104] on input "Pesquisa" at bounding box center [619, 98] width 1142 height 13
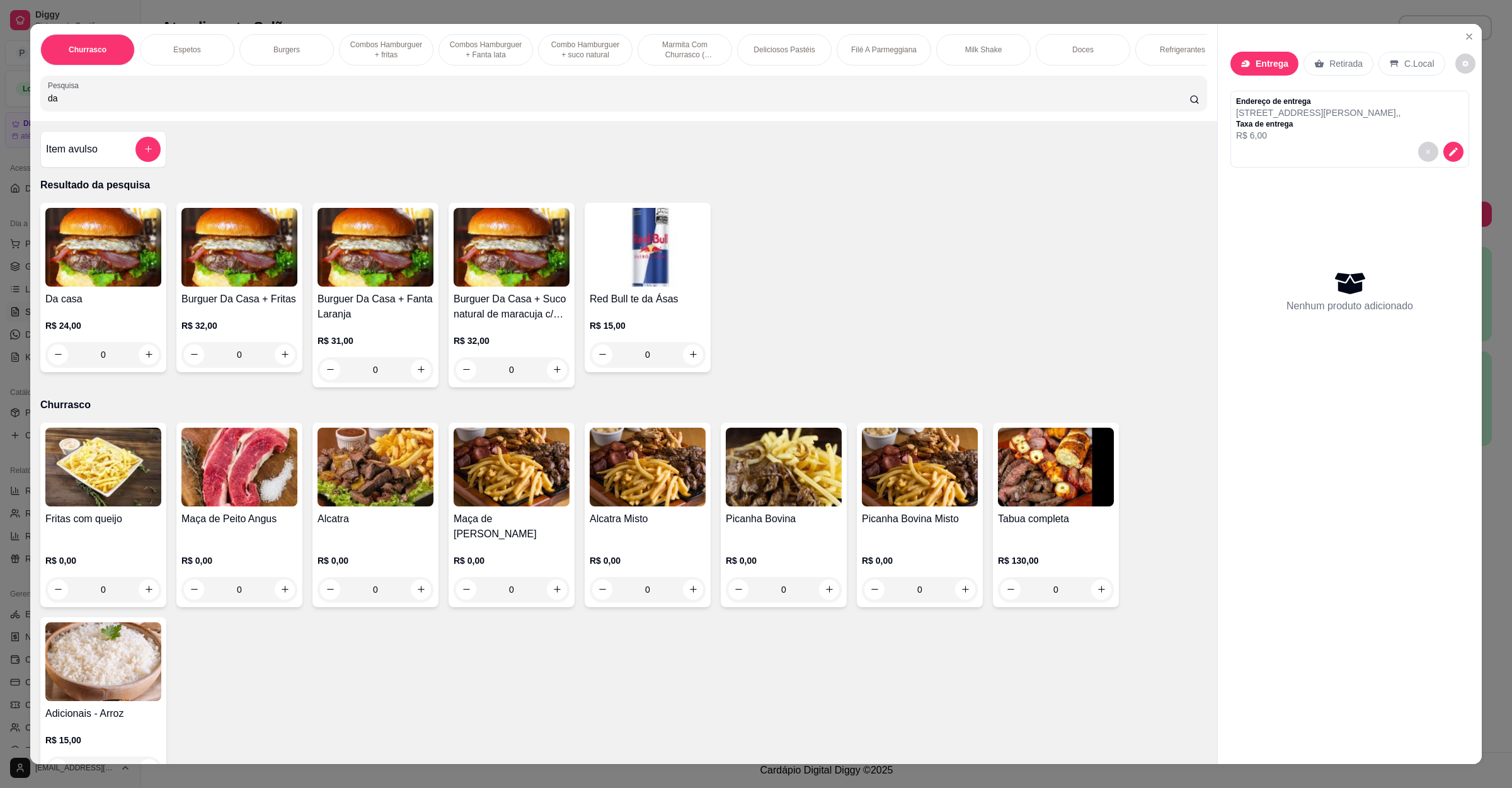
type input "da"
click at [123, 324] on div "R$ 24,00 0" at bounding box center [104, 337] width 116 height 60
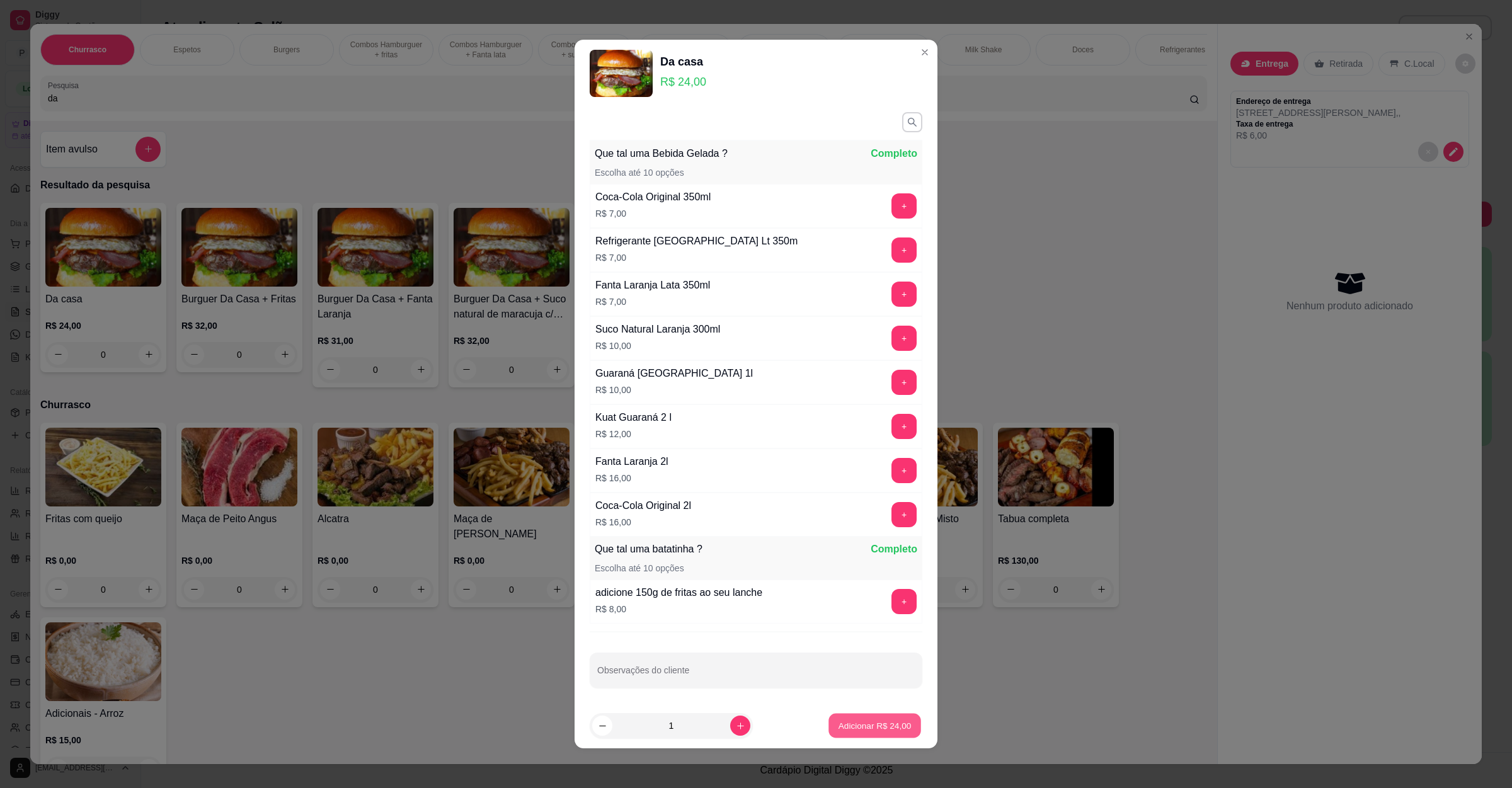
click at [860, 726] on p "Adicionar R$ 24,00" at bounding box center [875, 726] width 73 height 12
type input "1"
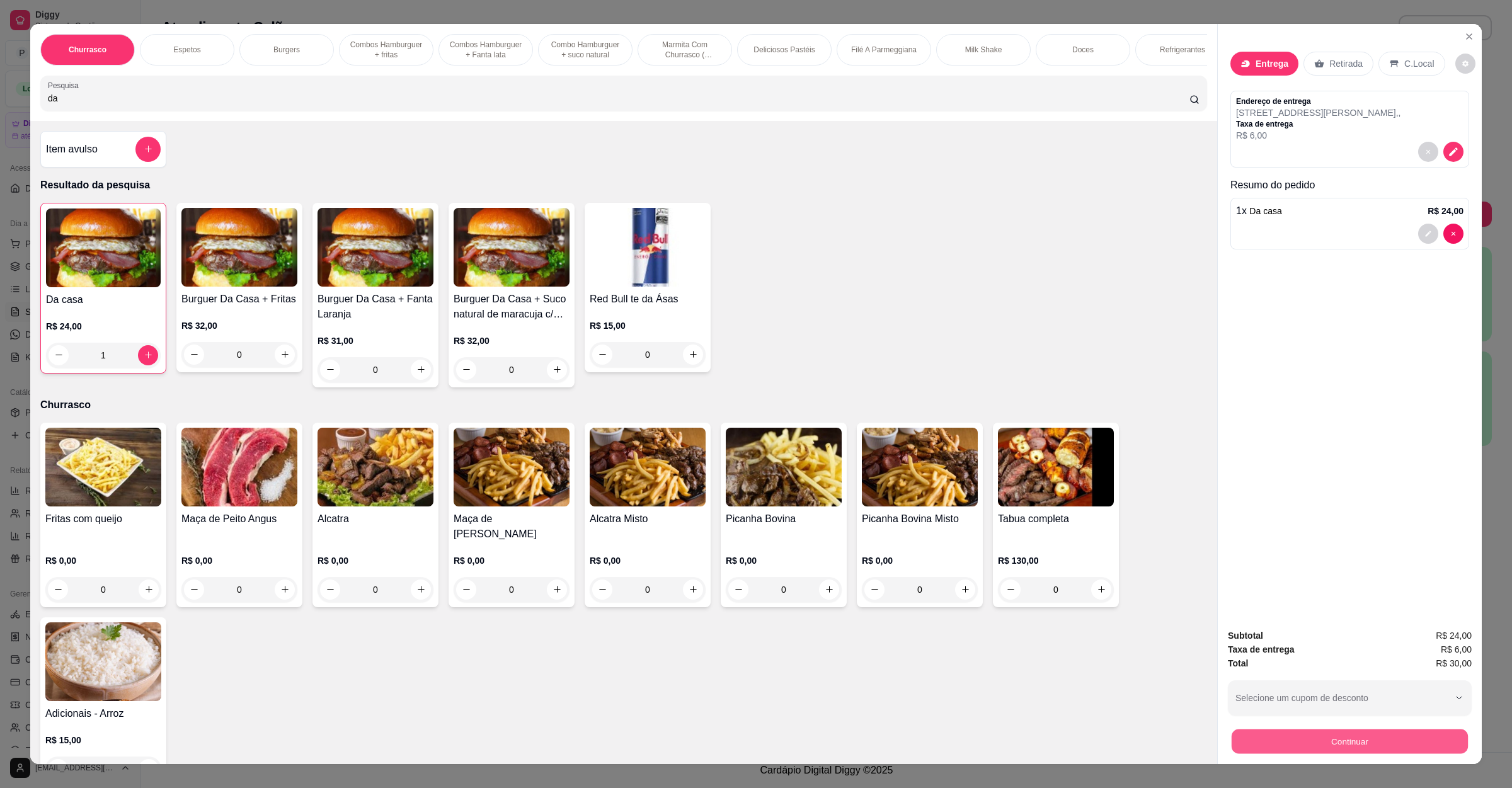
click at [1276, 739] on button "Continuar" at bounding box center [1349, 742] width 236 height 24
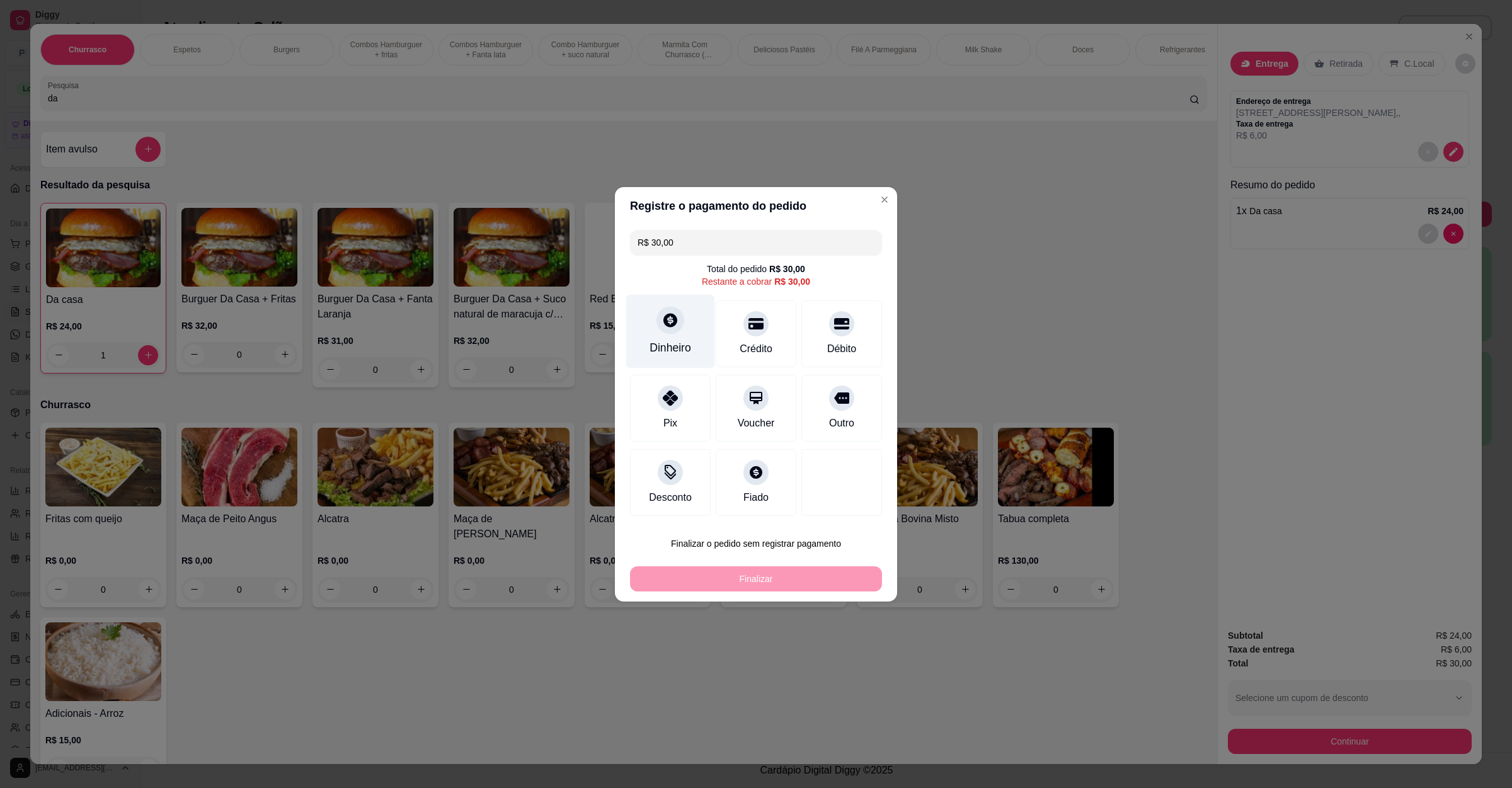
click at [667, 326] on icon at bounding box center [670, 320] width 14 height 14
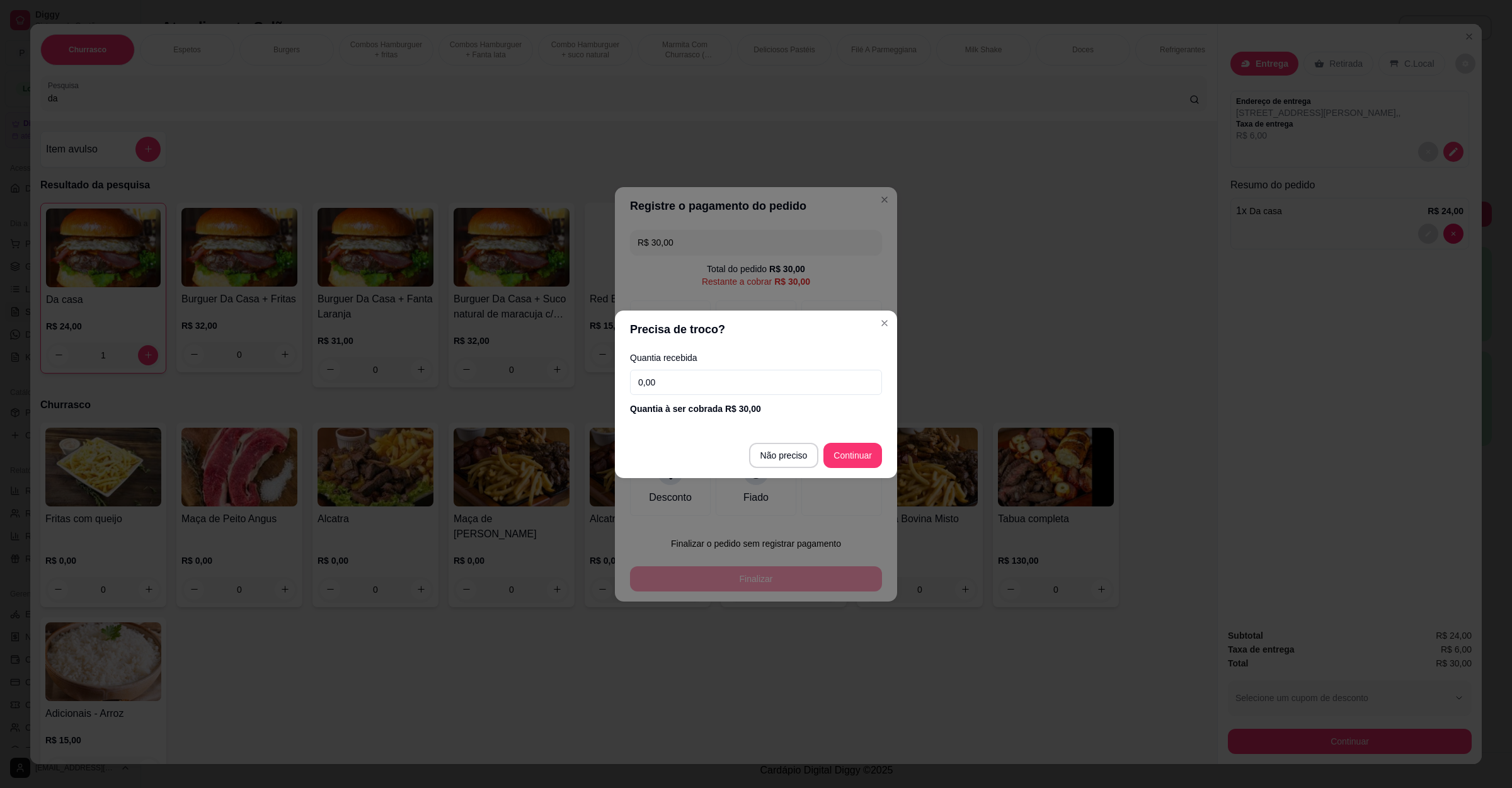
click at [702, 390] on input "0,00" at bounding box center [756, 383] width 252 height 25
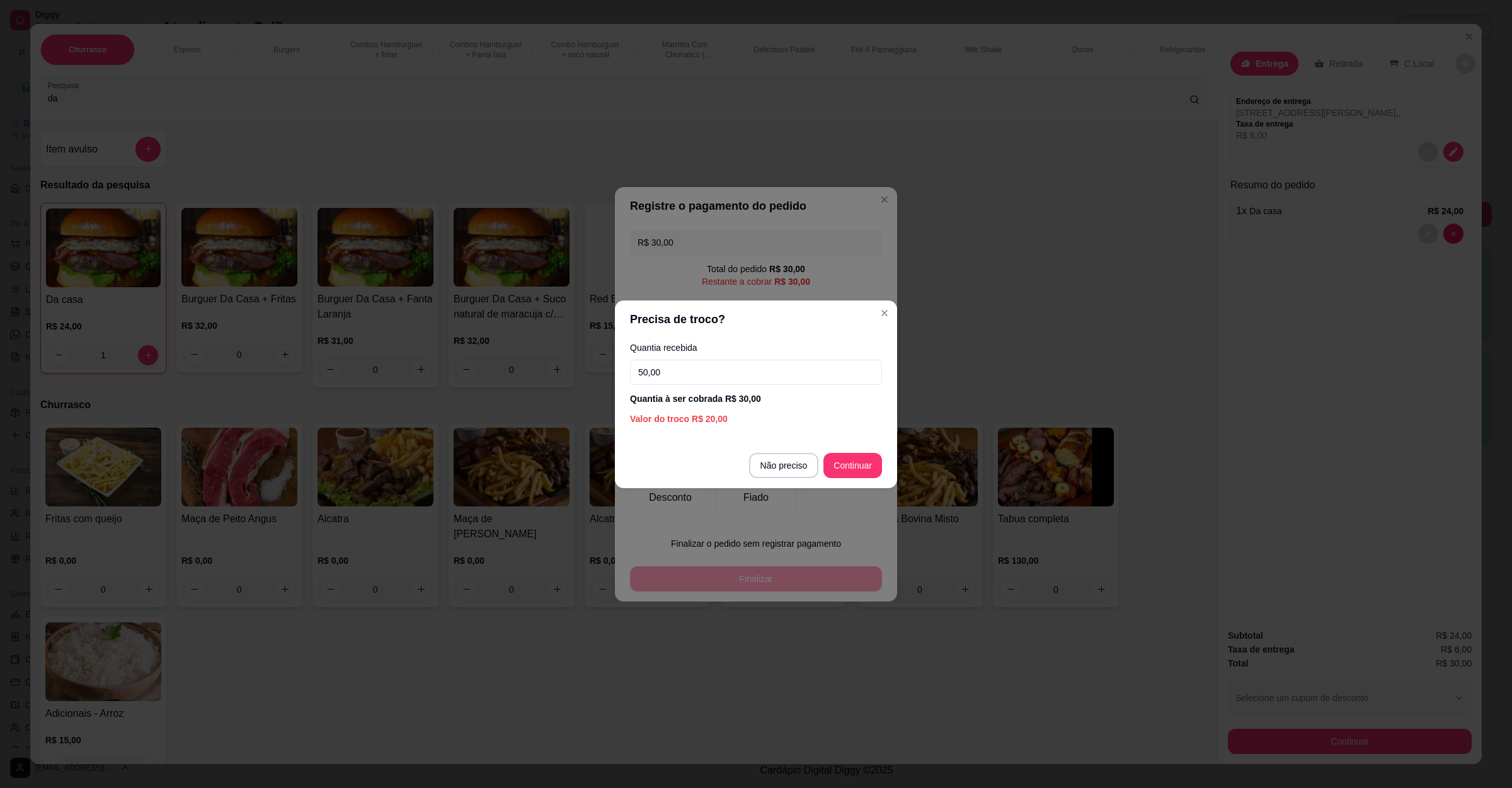
type input "50,00"
type input "R$ 0,00"
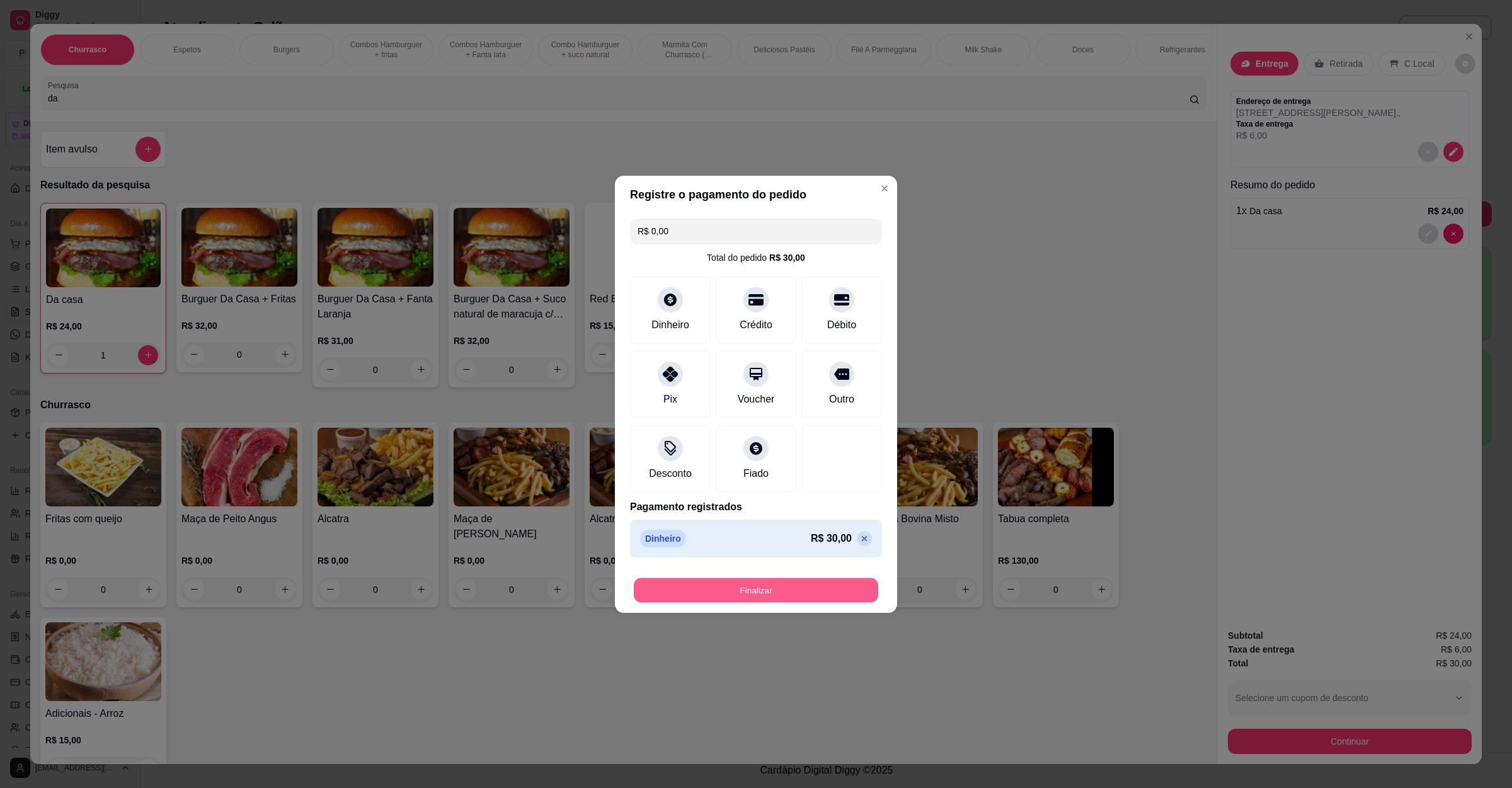
click at [781, 586] on button "Finalizar" at bounding box center [756, 589] width 244 height 24
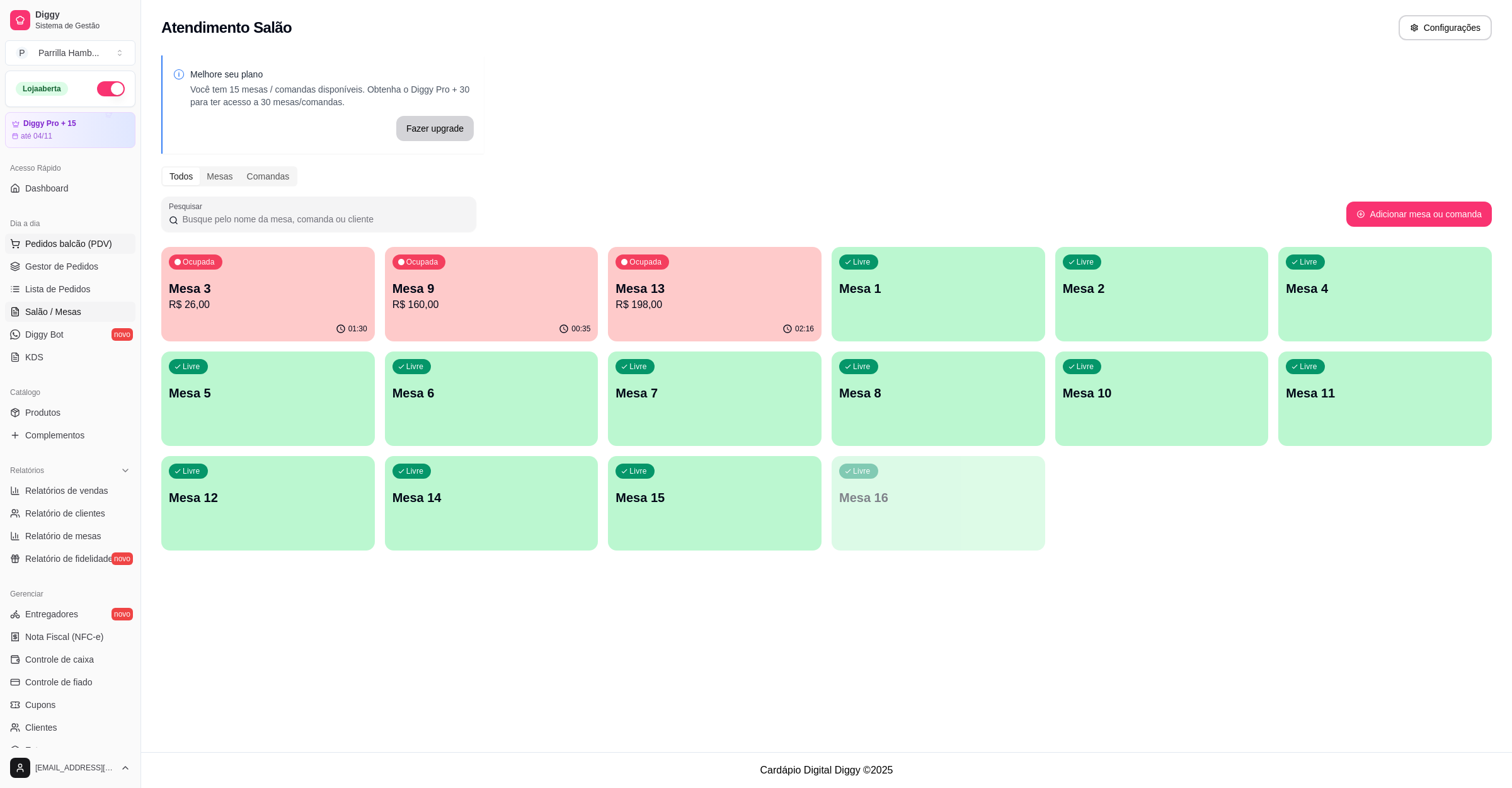
click at [20, 235] on button "Pedidos balcão (PDV)" at bounding box center [70, 244] width 130 height 20
click at [20, 235] on body "Diggy Sistema de Gestão P Parrilla Hamb ... Loja aberta Diggy Pro + 15 até 04/1…" at bounding box center [756, 394] width 1512 height 788
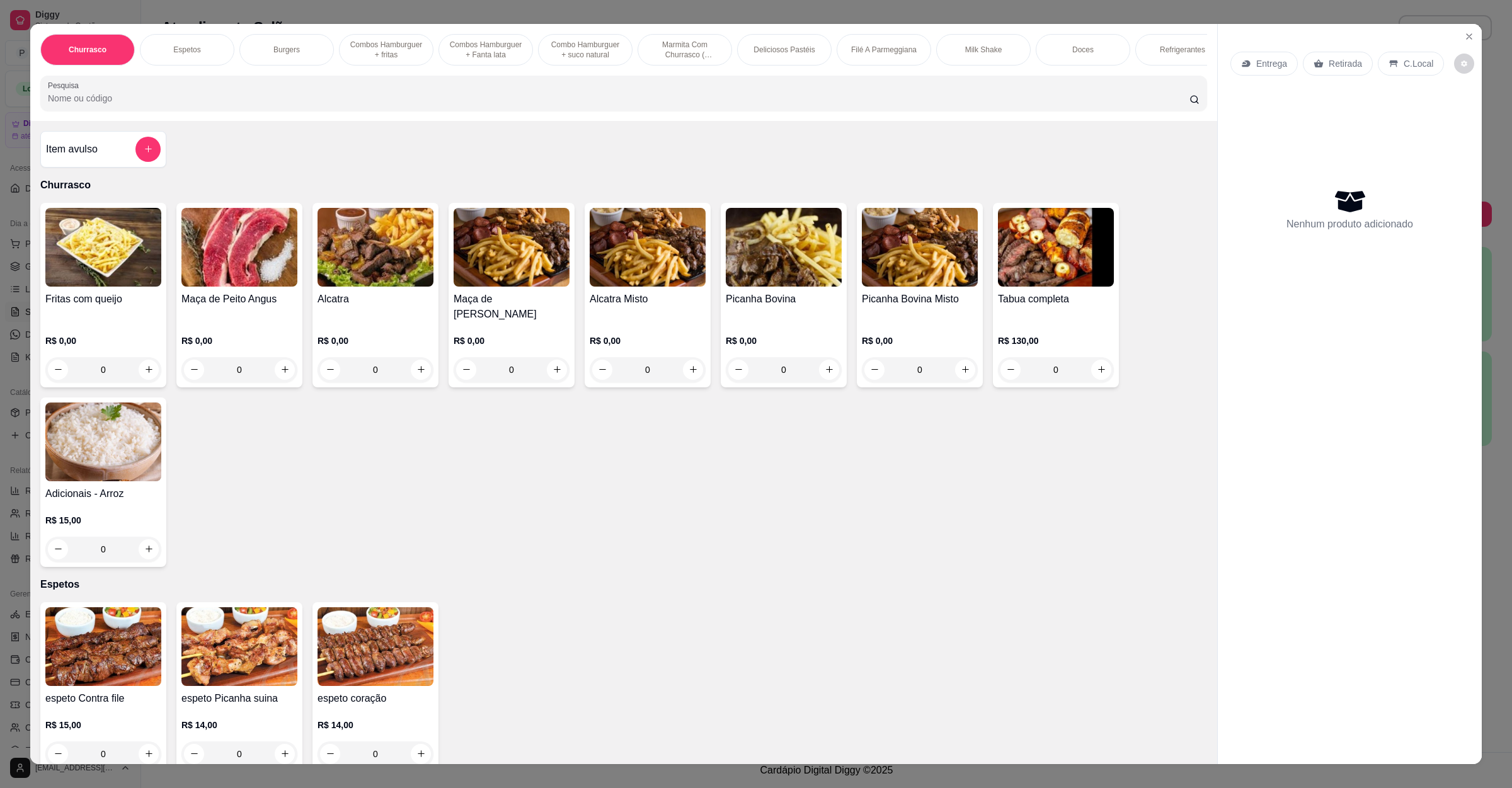
click at [202, 81] on div "Churrasco Espetos Burgers Combos Hamburguer + fritas Combos Hamburguer + Fanta …" at bounding box center [624, 73] width 1188 height 97
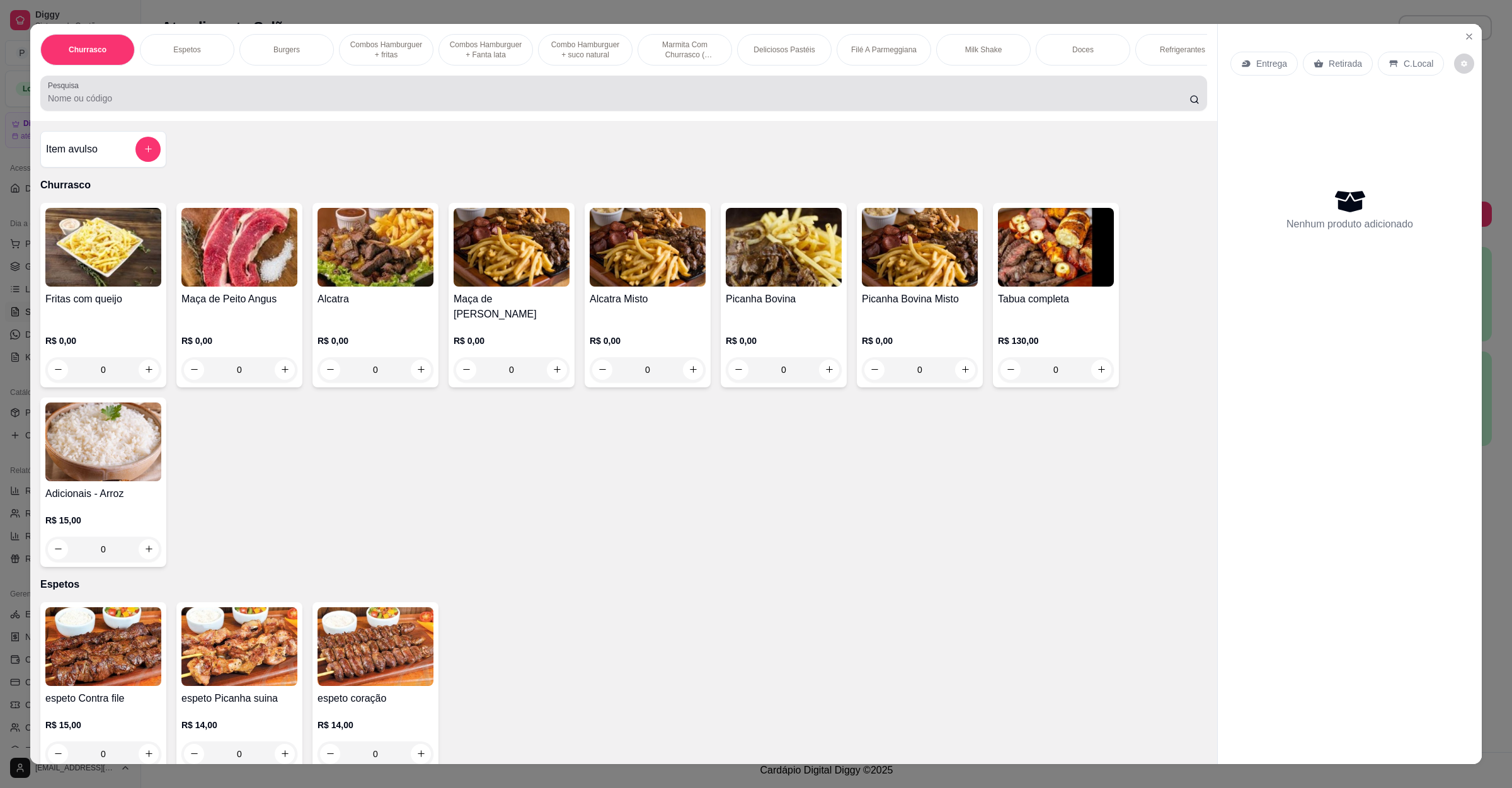
click at [202, 95] on div at bounding box center [624, 93] width 1152 height 25
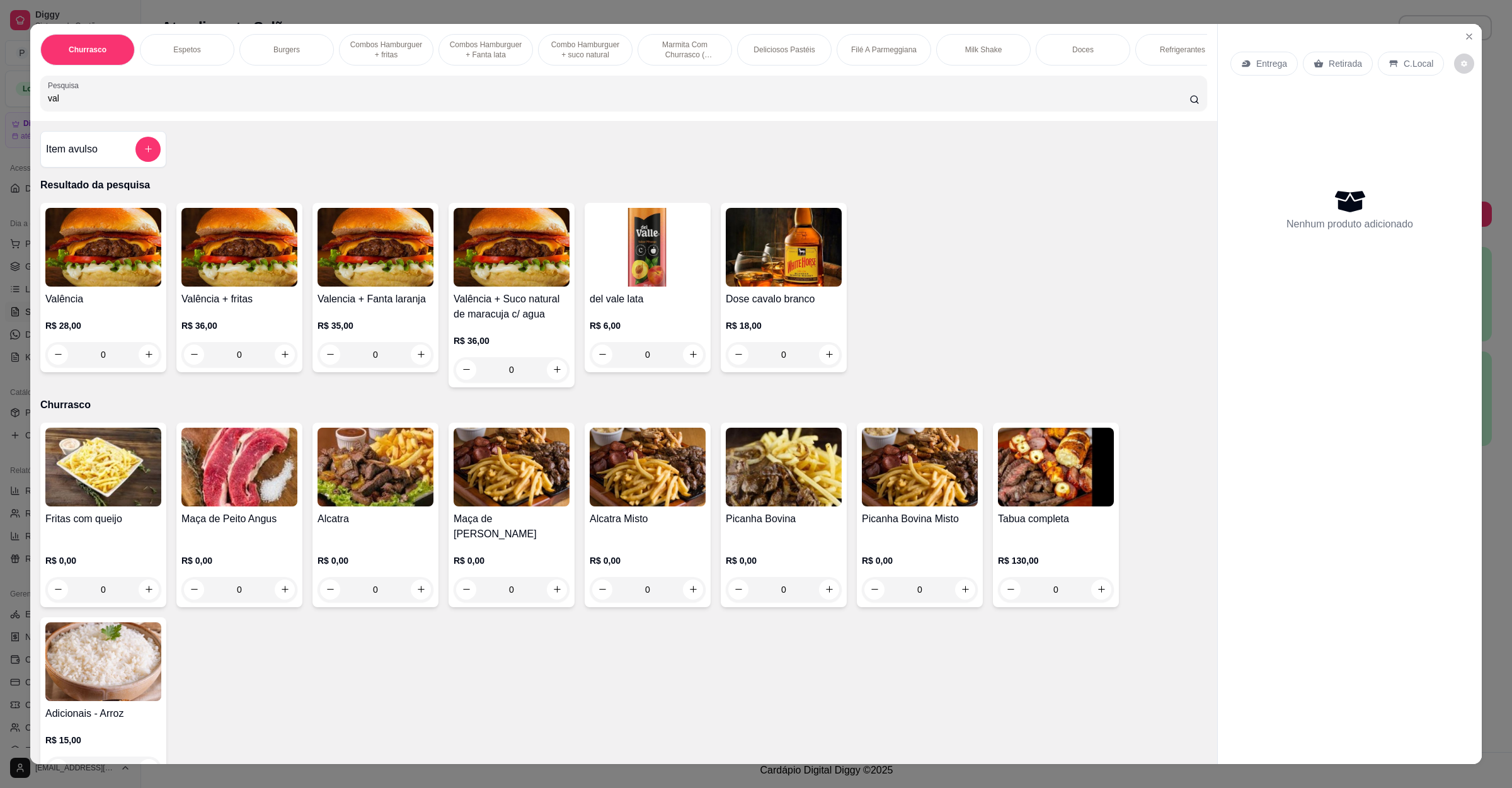
type input "val"
click at [138, 365] on div "0" at bounding box center [104, 355] width 116 height 25
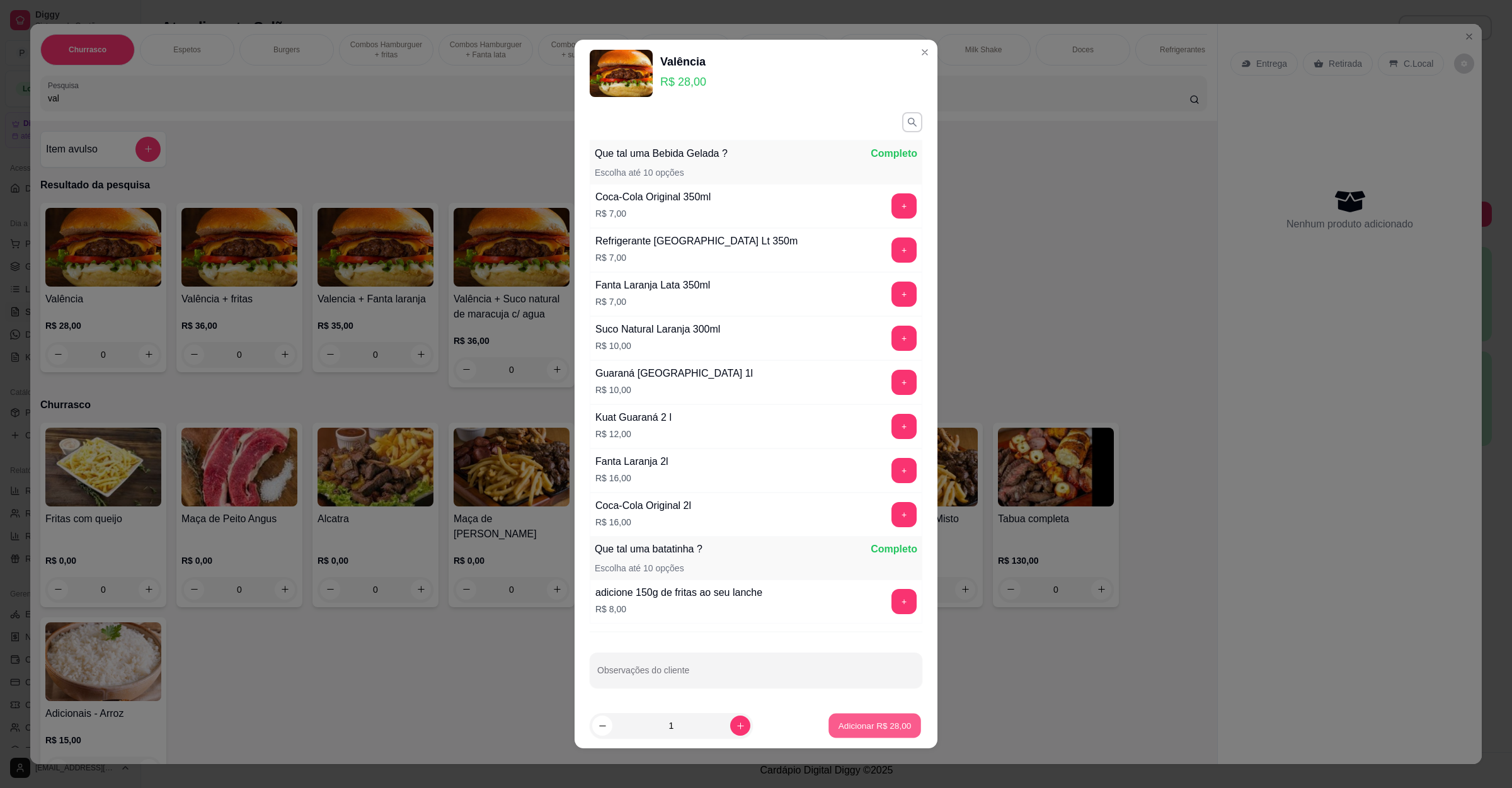
click at [859, 731] on p "Adicionar R$ 28,00" at bounding box center [875, 726] width 73 height 12
type input "1"
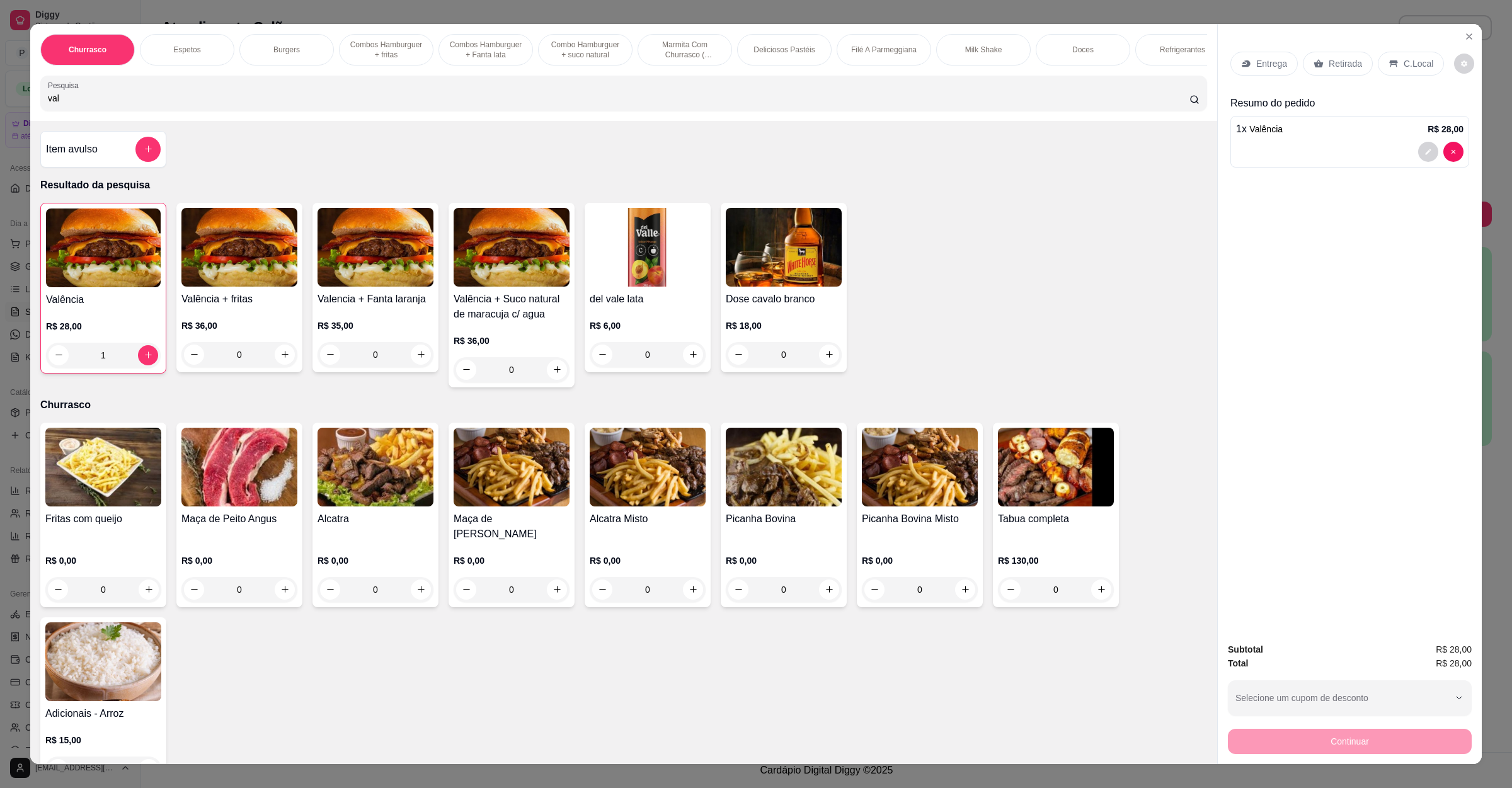
click at [1337, 63] on p "Retirada" at bounding box center [1345, 63] width 33 height 13
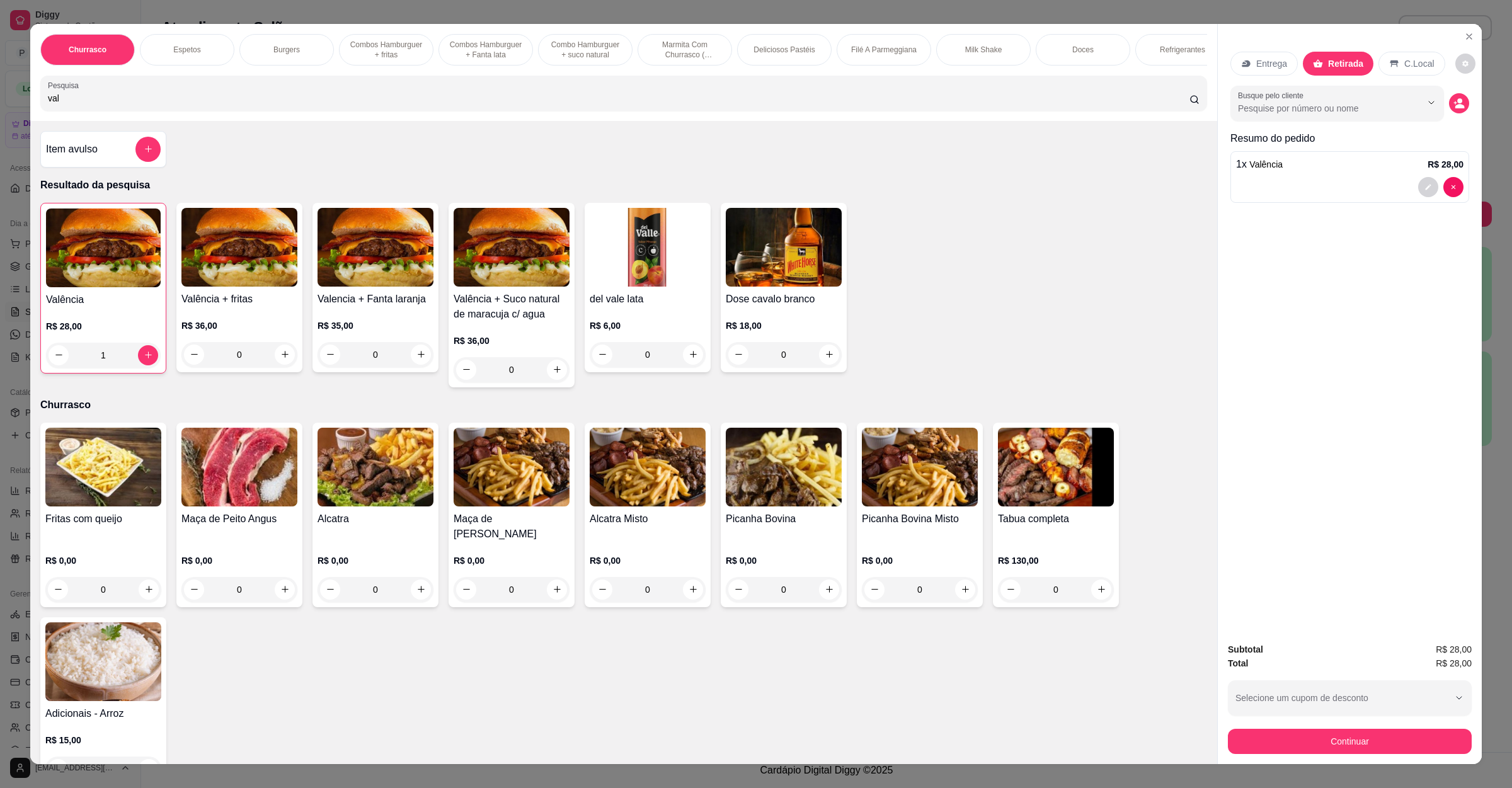
click at [48, 368] on div "1" at bounding box center [104, 355] width 115 height 25
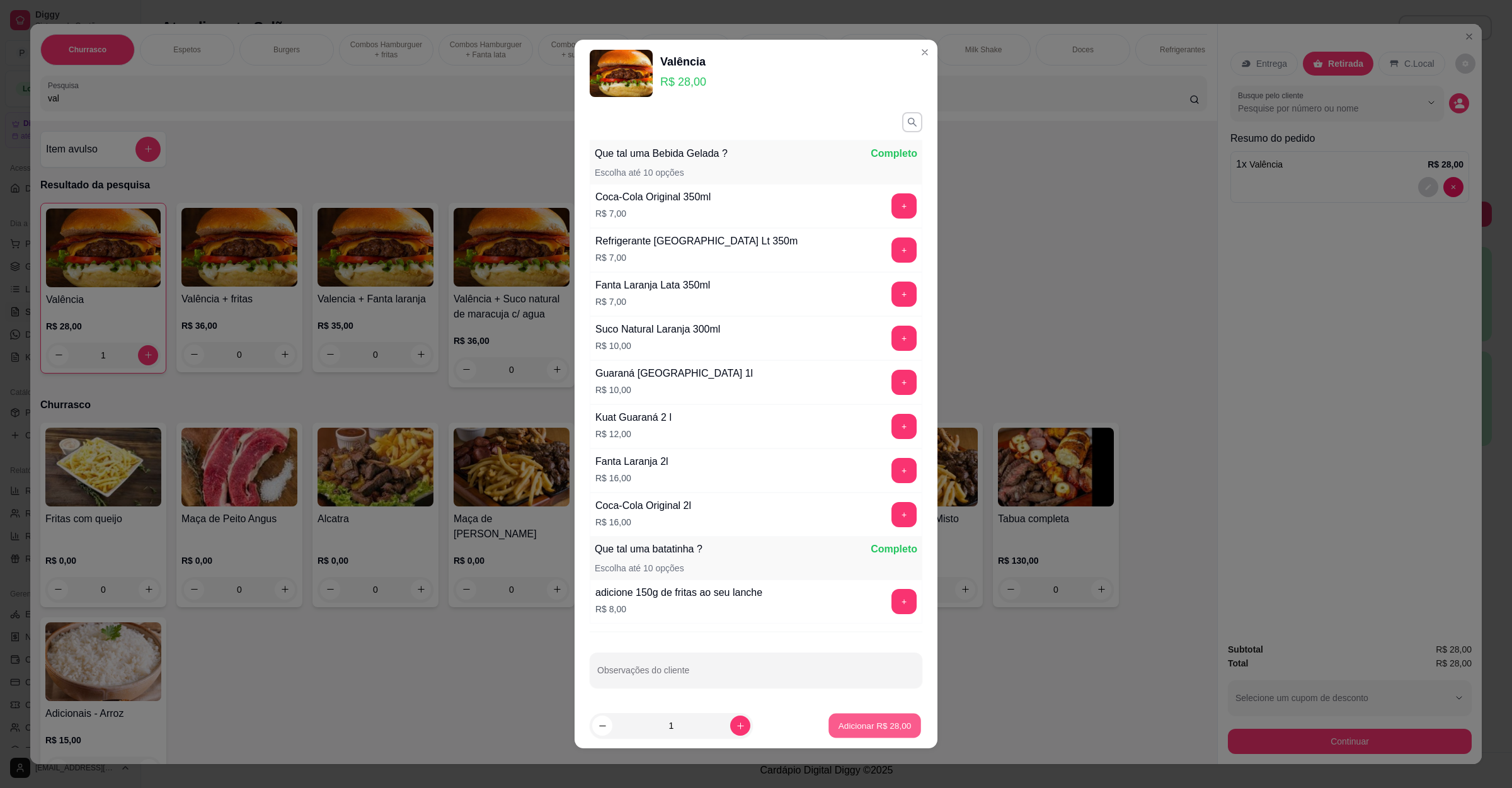
click at [873, 732] on button "Adicionar R$ 28,00" at bounding box center [875, 725] width 93 height 24
type input "2"
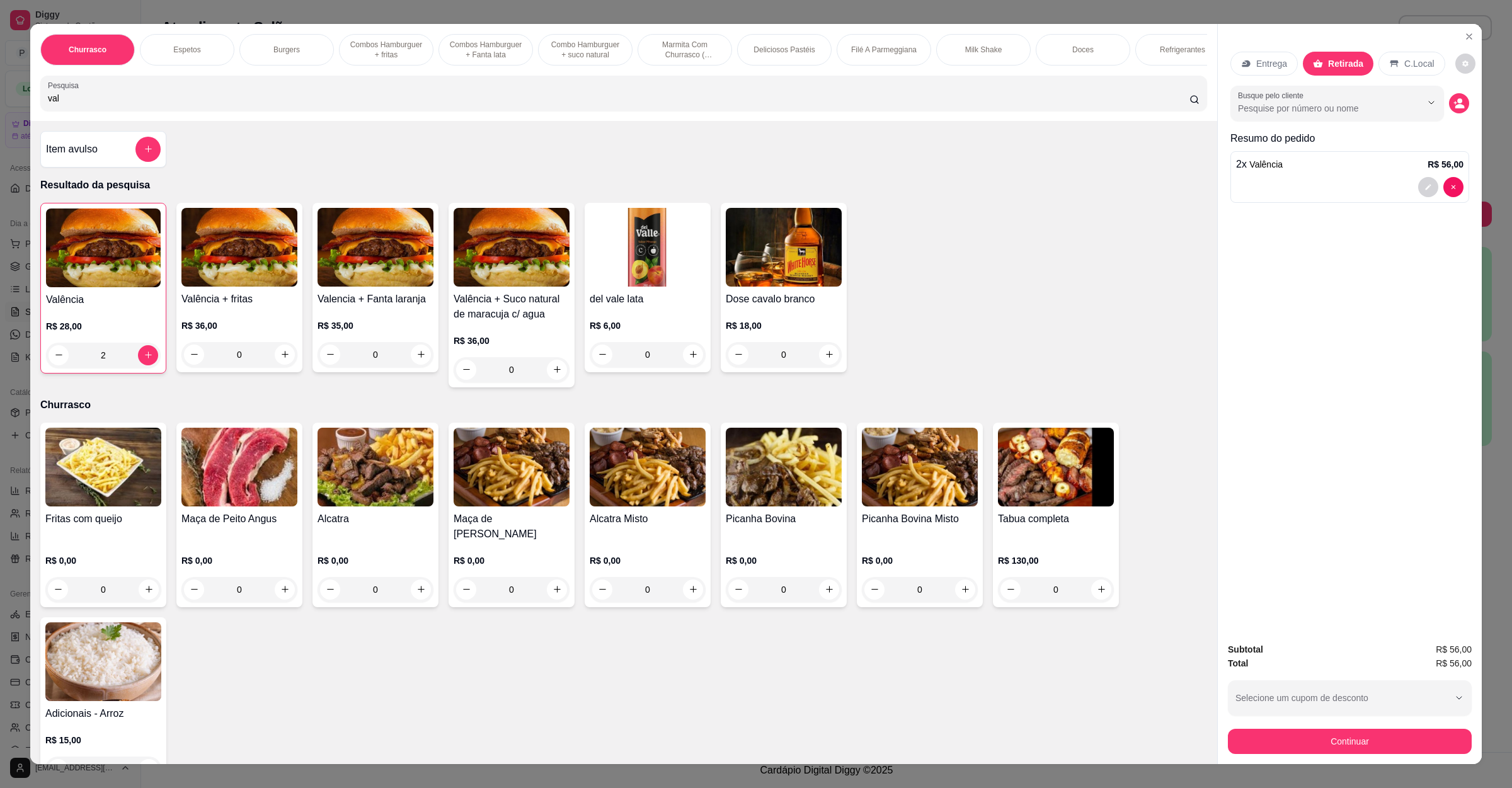
click at [279, 367] on div "0" at bounding box center [240, 355] width 116 height 25
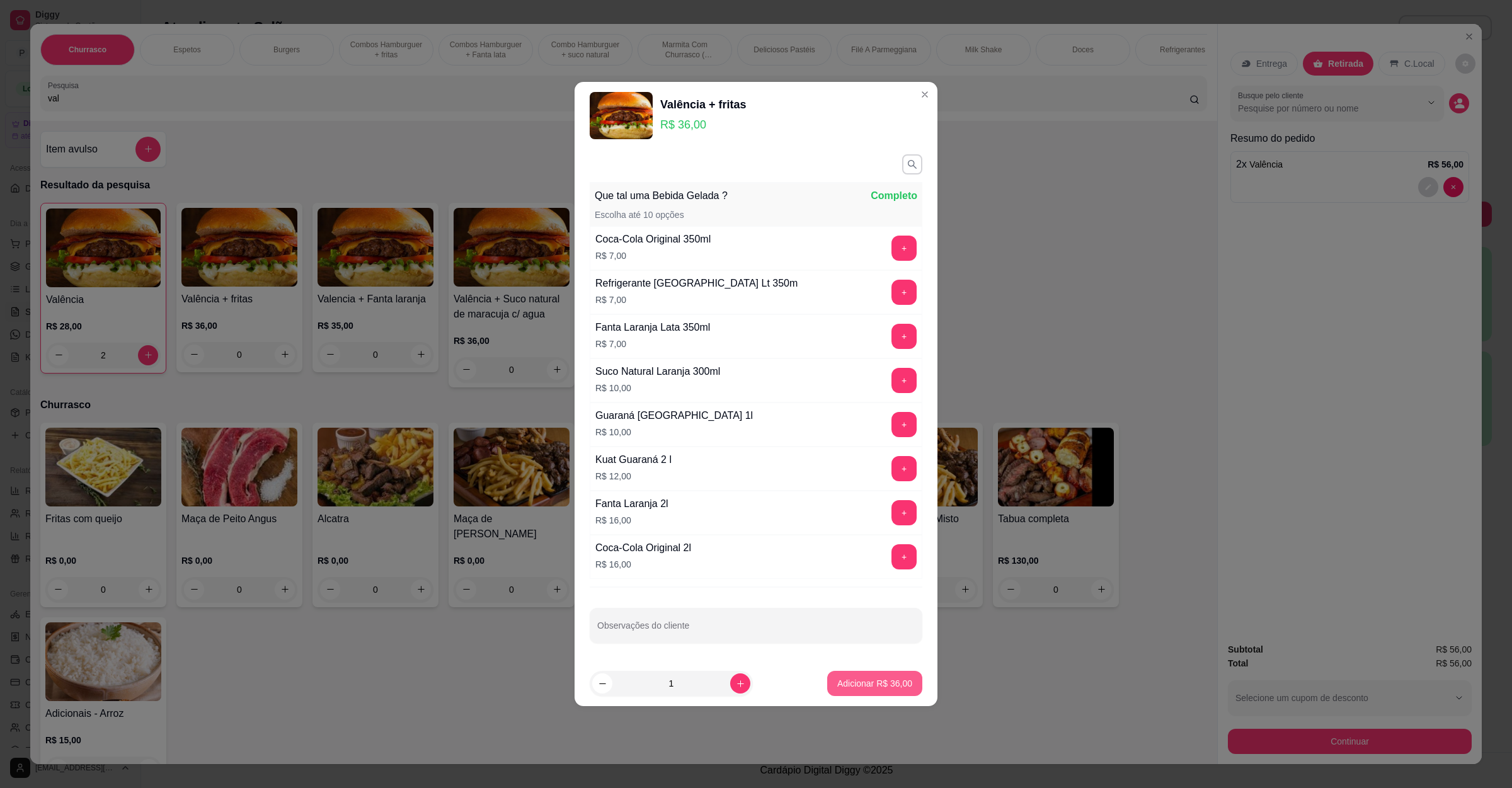
click at [849, 692] on button "Adicionar R$ 36,00" at bounding box center [875, 684] width 95 height 25
type input "1"
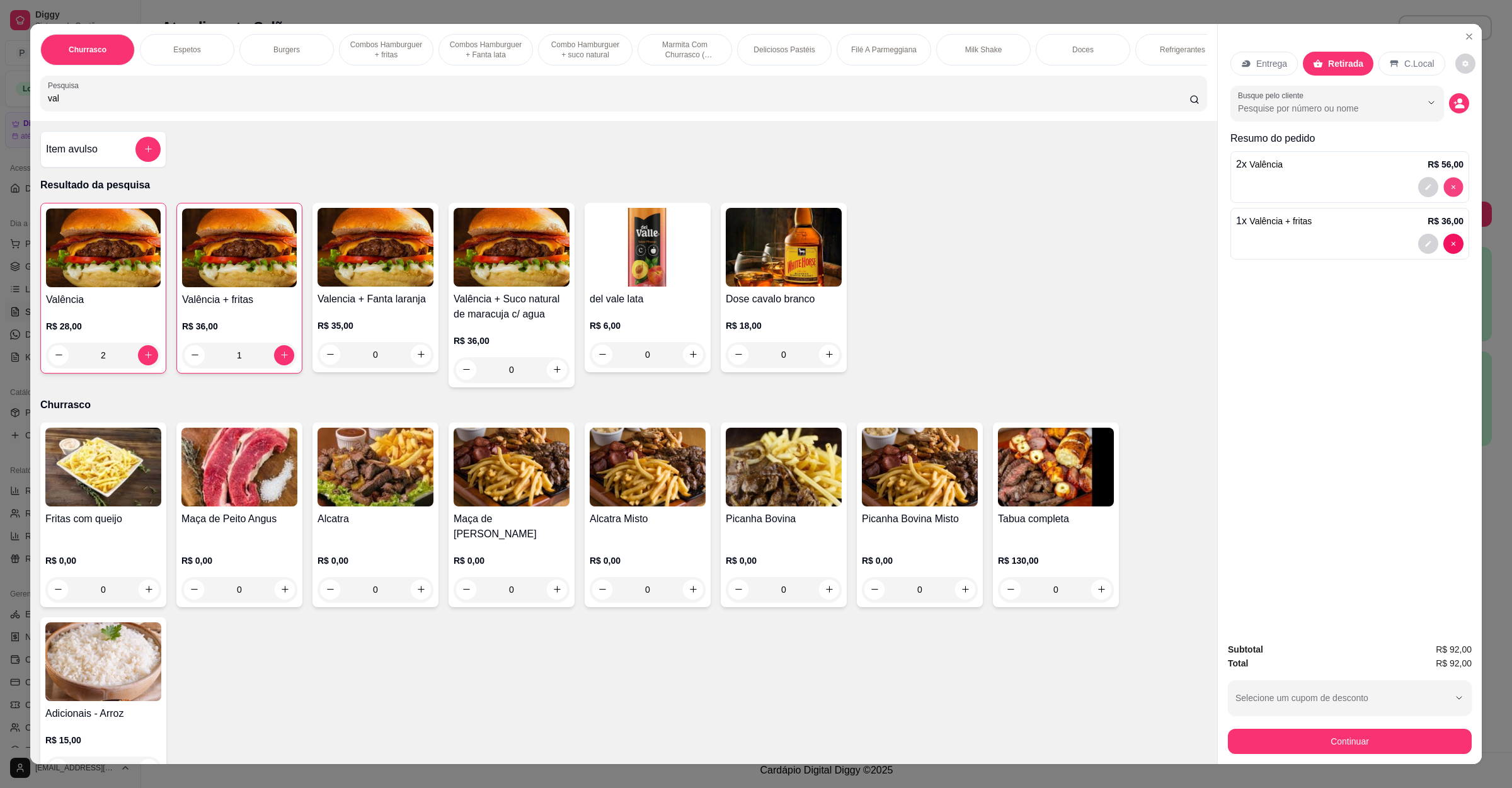
type input "0"
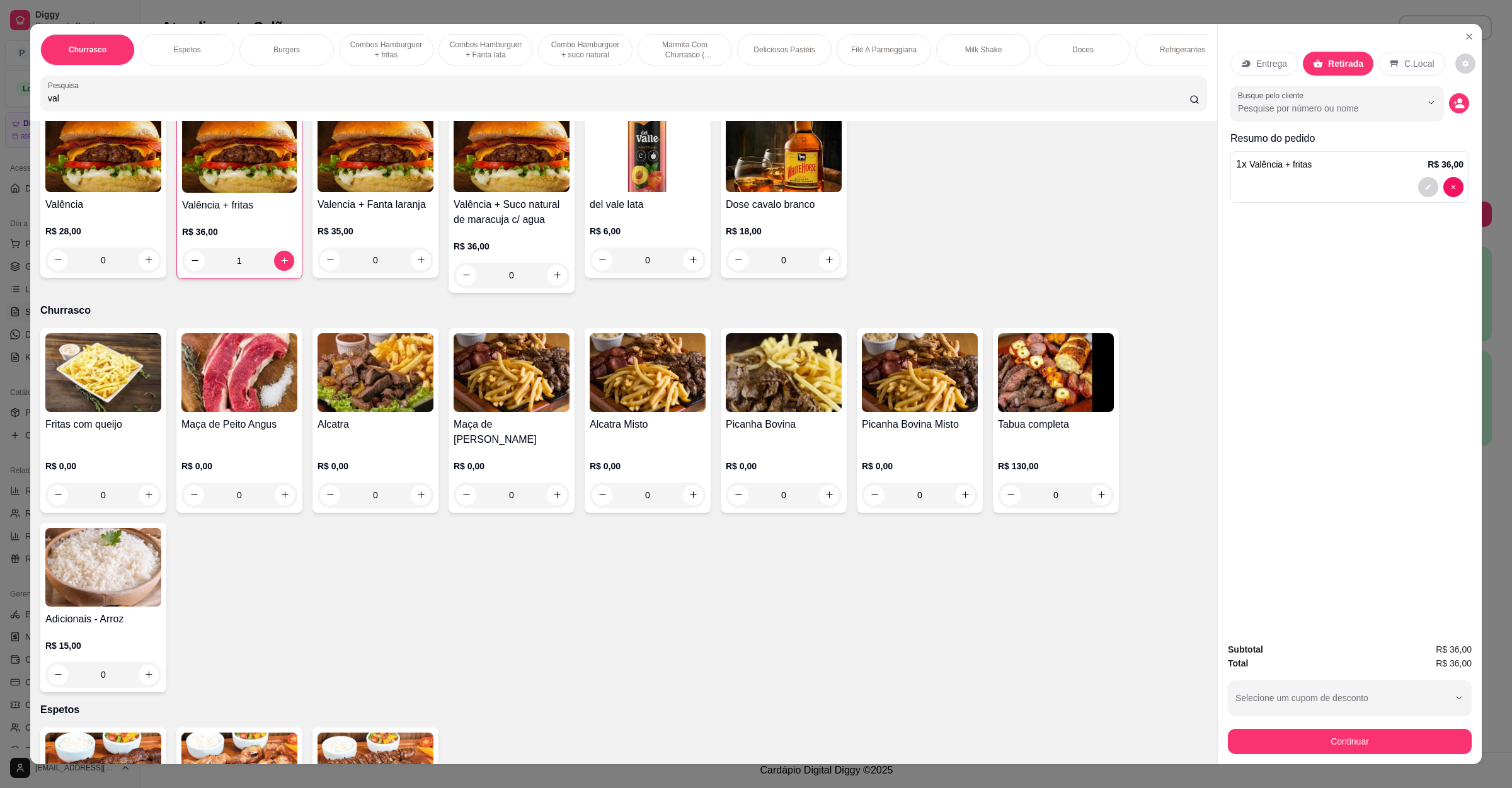
scroll to position [472, 0]
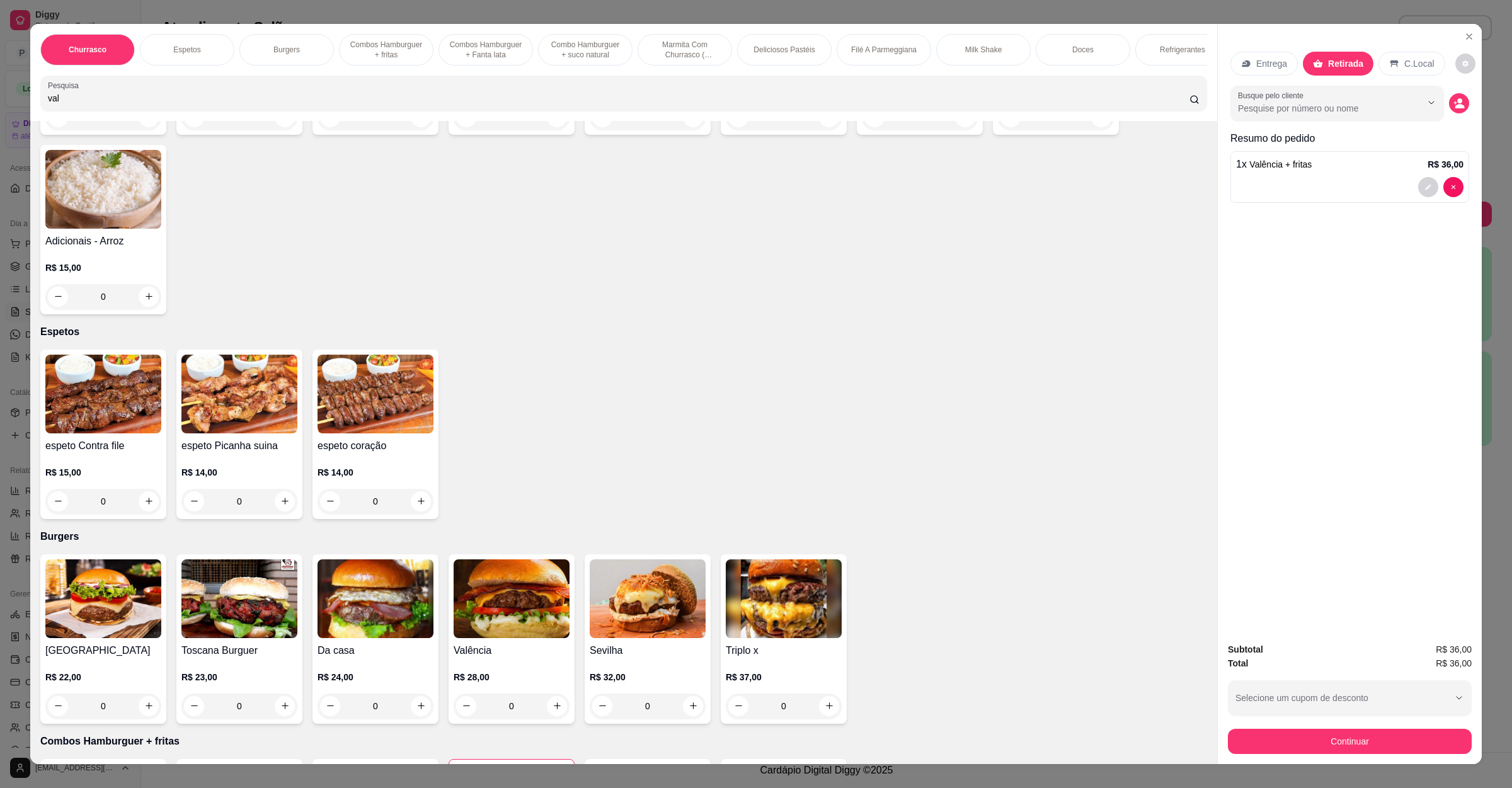
click at [127, 463] on div "R$ 15,00 0" at bounding box center [104, 484] width 116 height 60
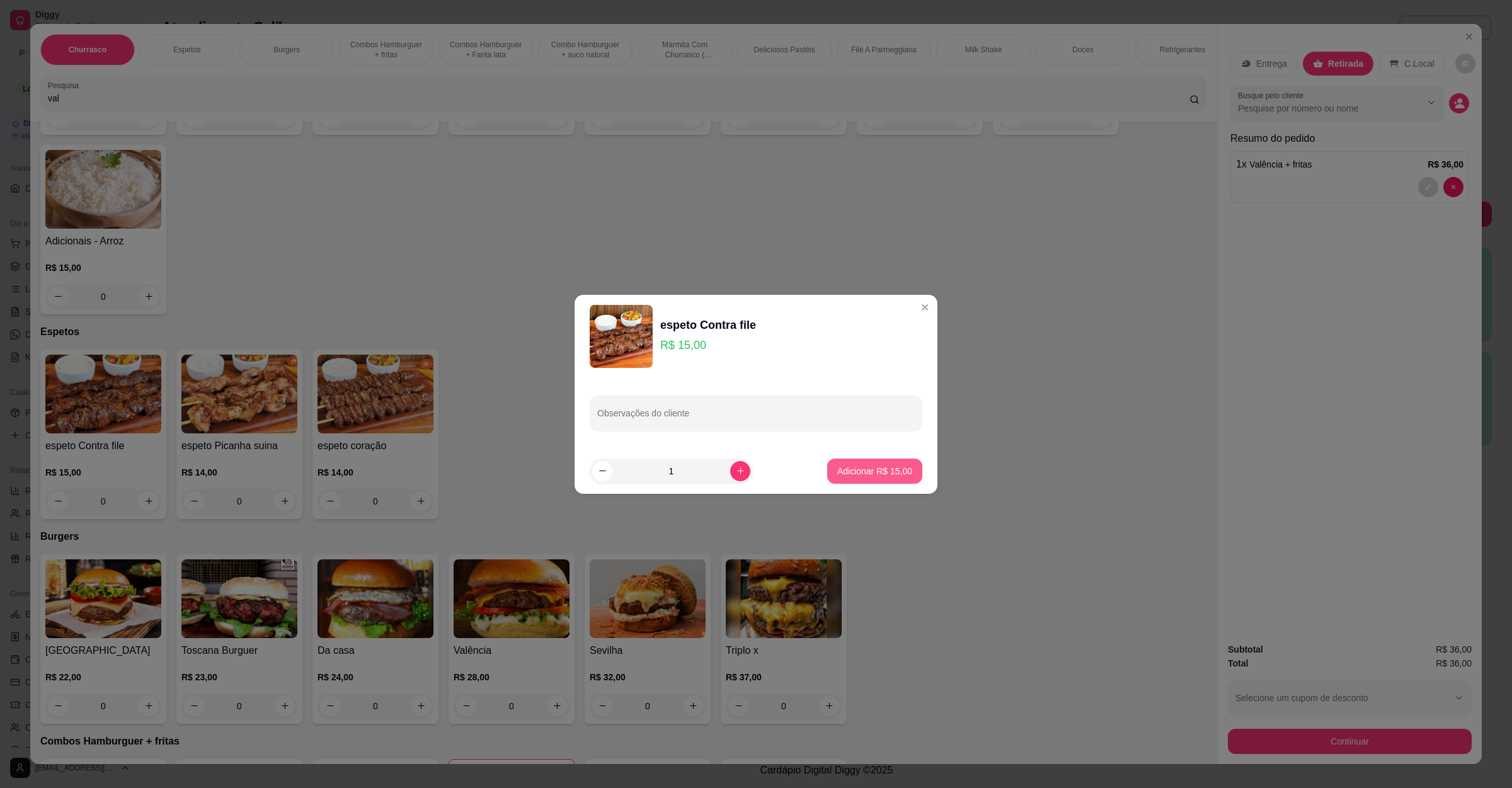
click at [837, 465] on p "Adicionar R$ 15,00" at bounding box center [875, 471] width 75 height 13
type input "1"
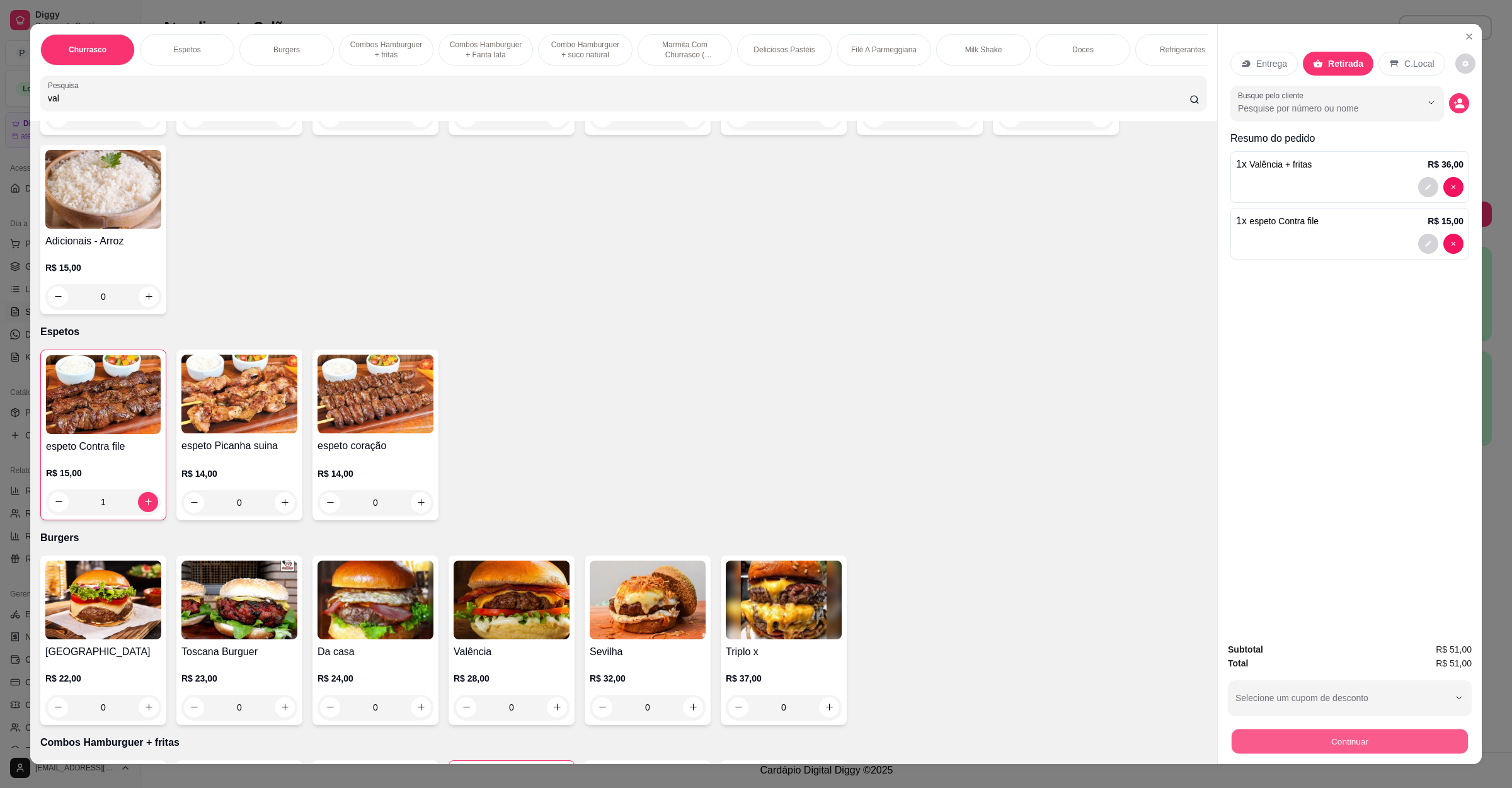
click at [1348, 745] on button "Continuar" at bounding box center [1349, 742] width 236 height 24
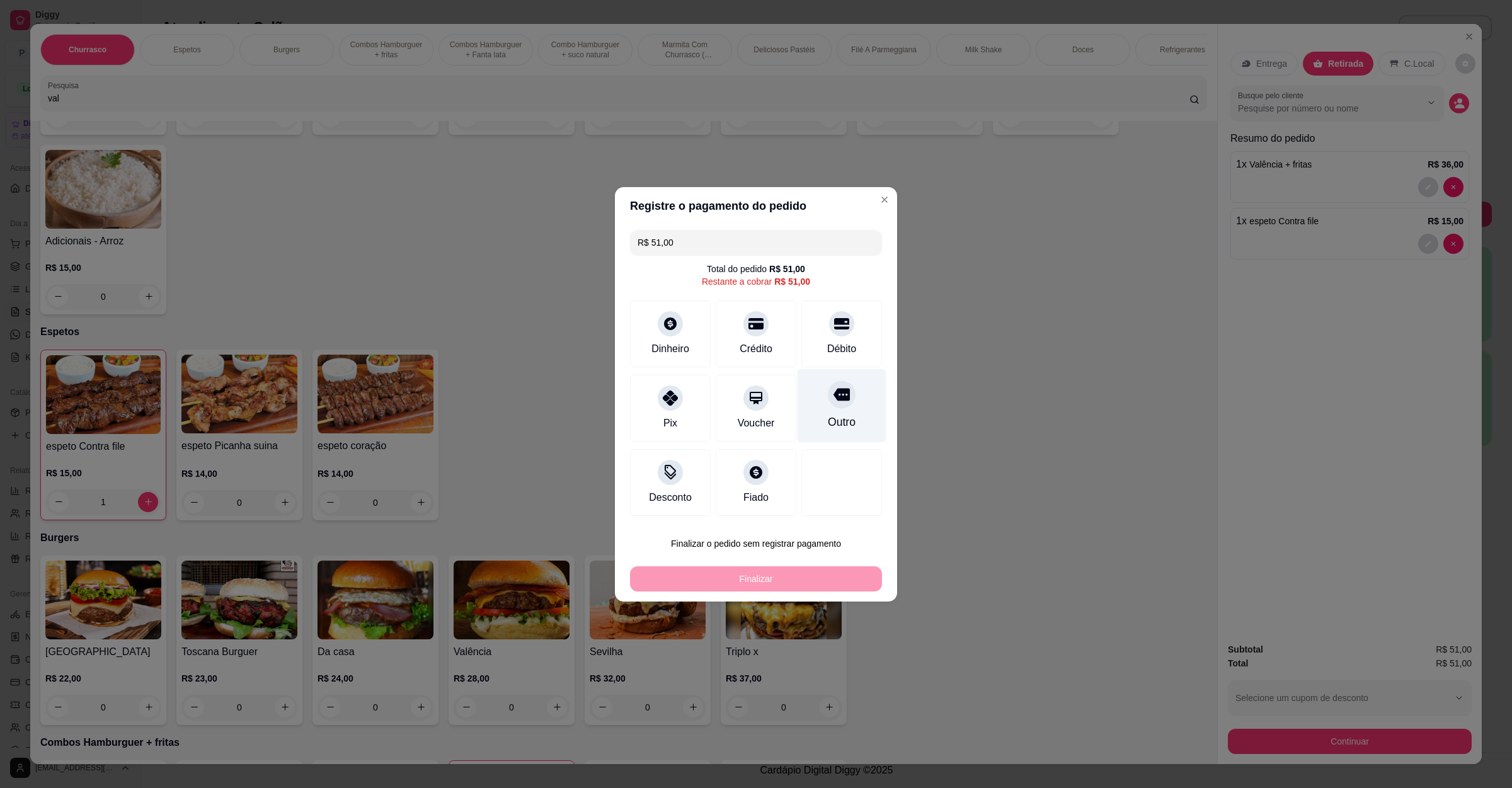
click at [834, 396] on icon at bounding box center [842, 394] width 16 height 13
type input "R$ 0,00"
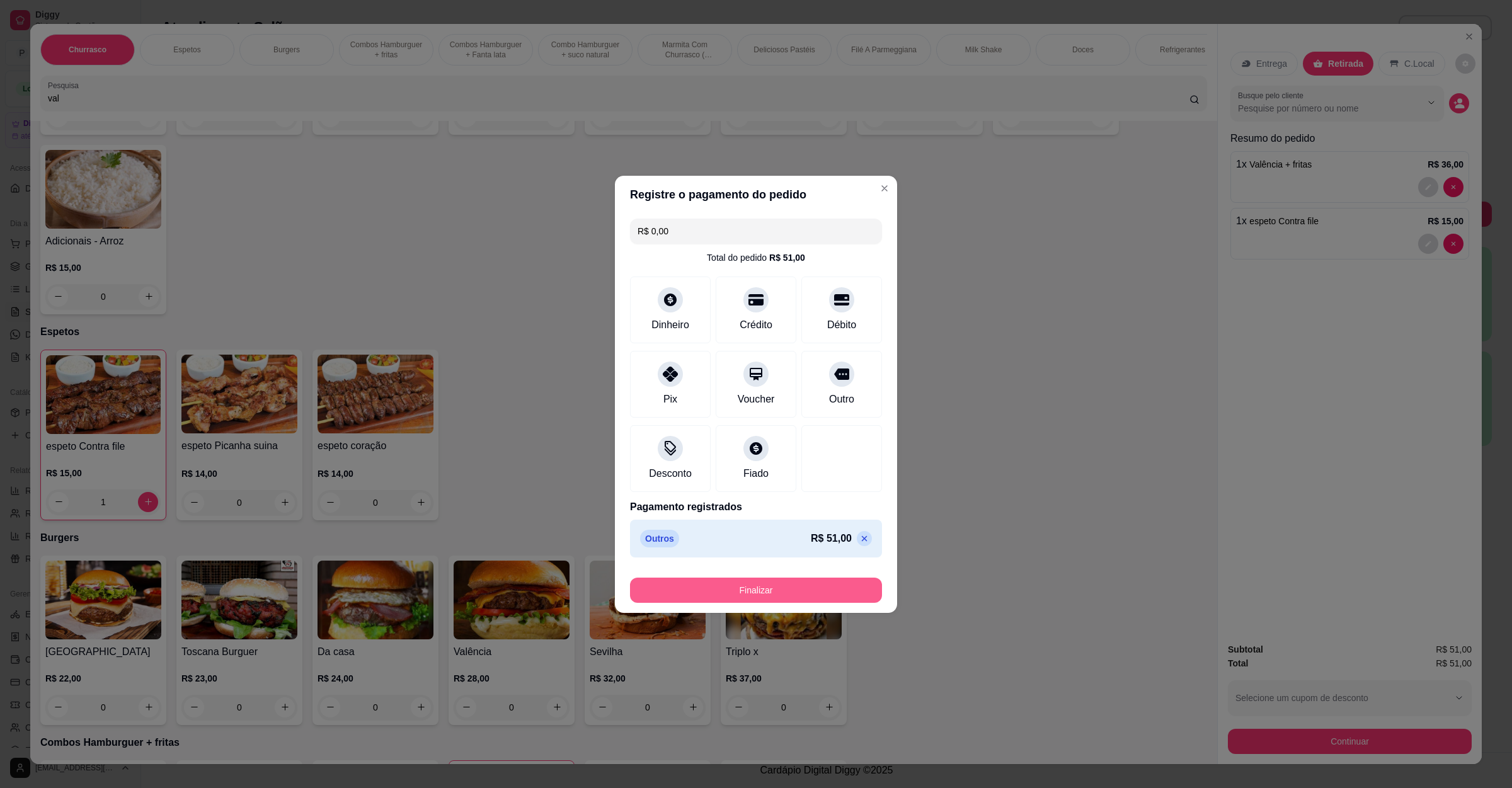
click at [796, 588] on button "Finalizar" at bounding box center [756, 590] width 252 height 25
type input "0"
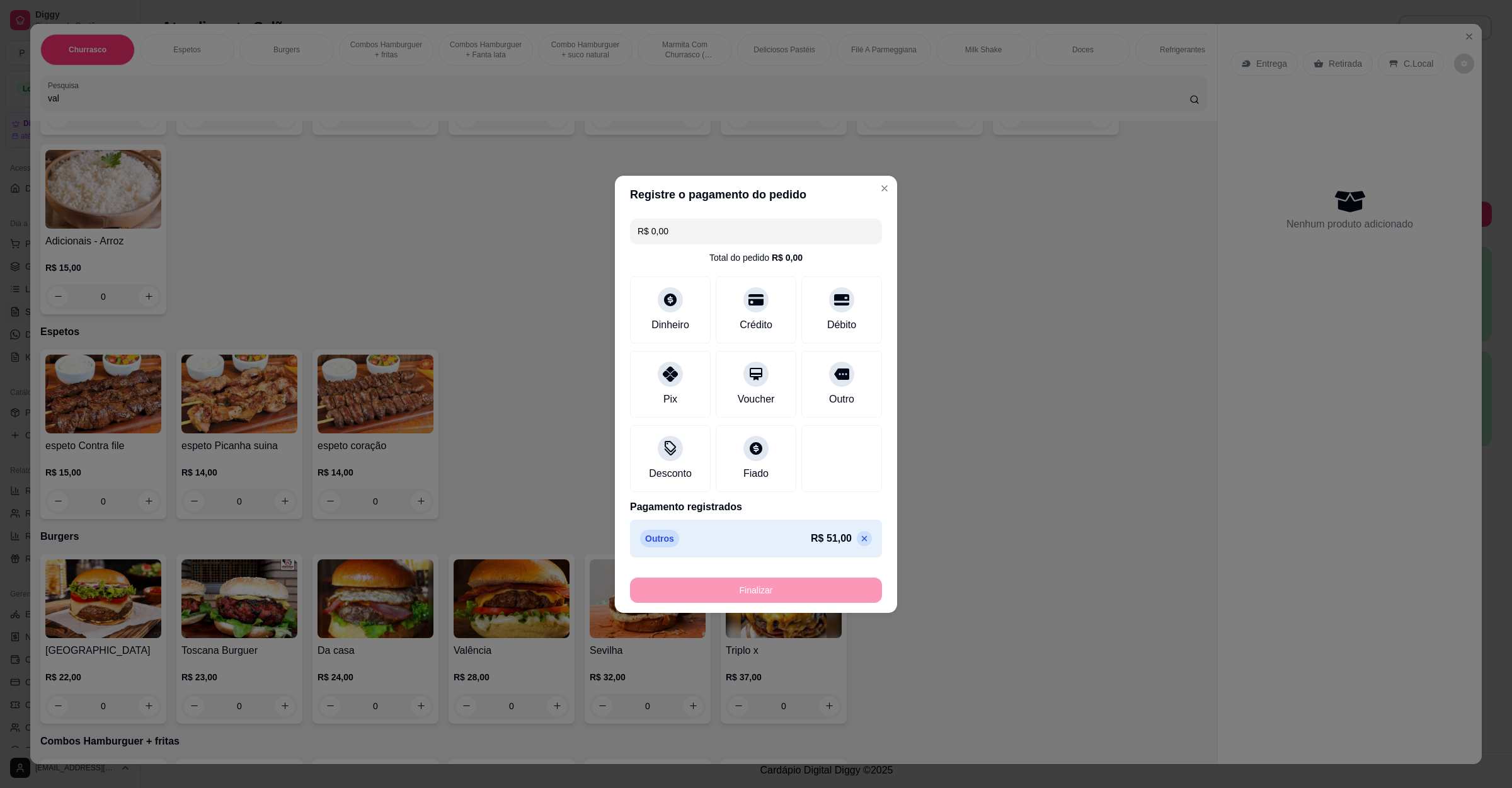
type input "-R$ 51,00"
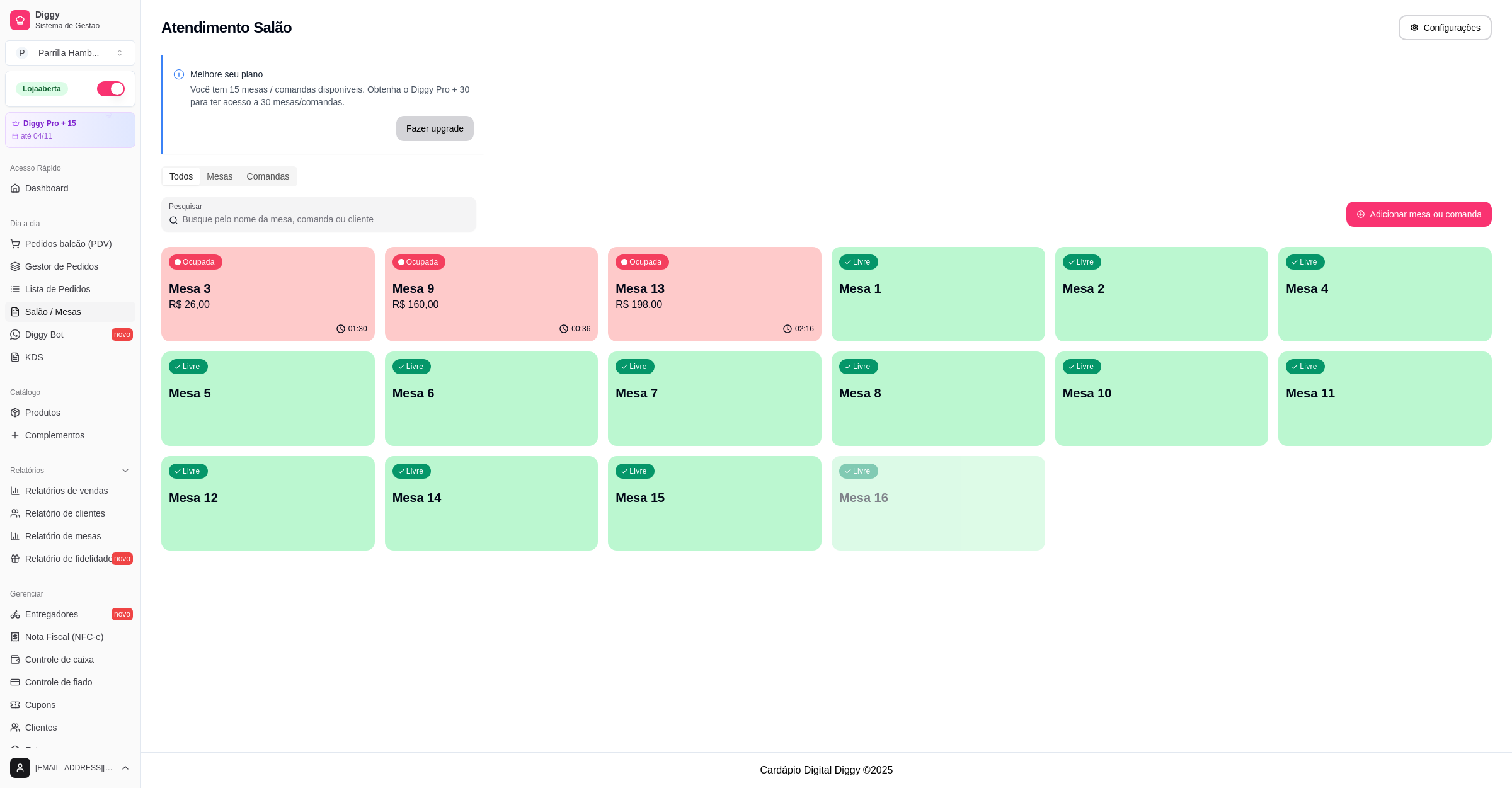
click at [667, 301] on p "R$ 198,00" at bounding box center [715, 305] width 199 height 15
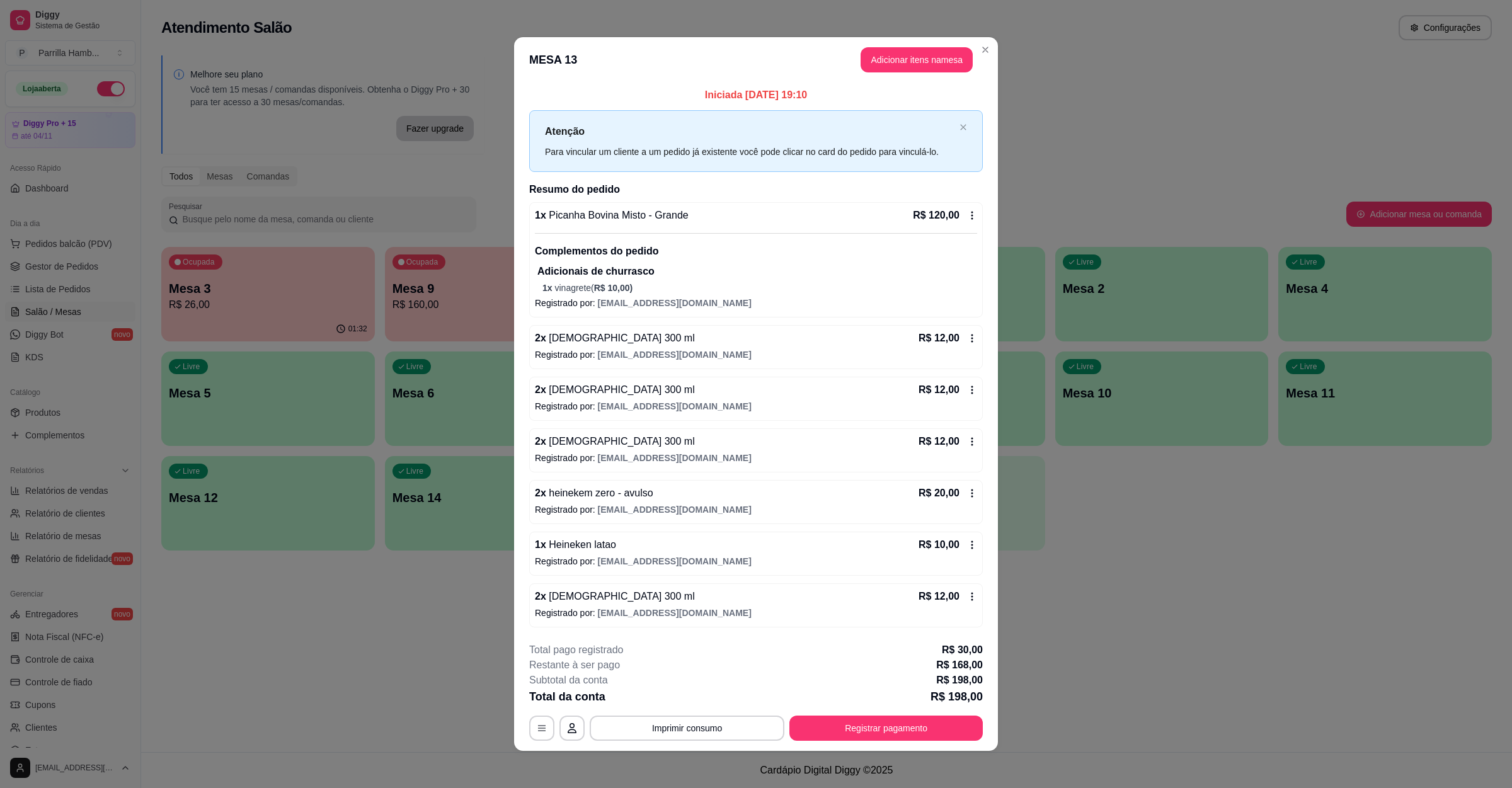
click at [870, 711] on div "**********" at bounding box center [756, 692] width 454 height 99
click at [902, 741] on button "Registrar pagamento" at bounding box center [886, 728] width 194 height 25
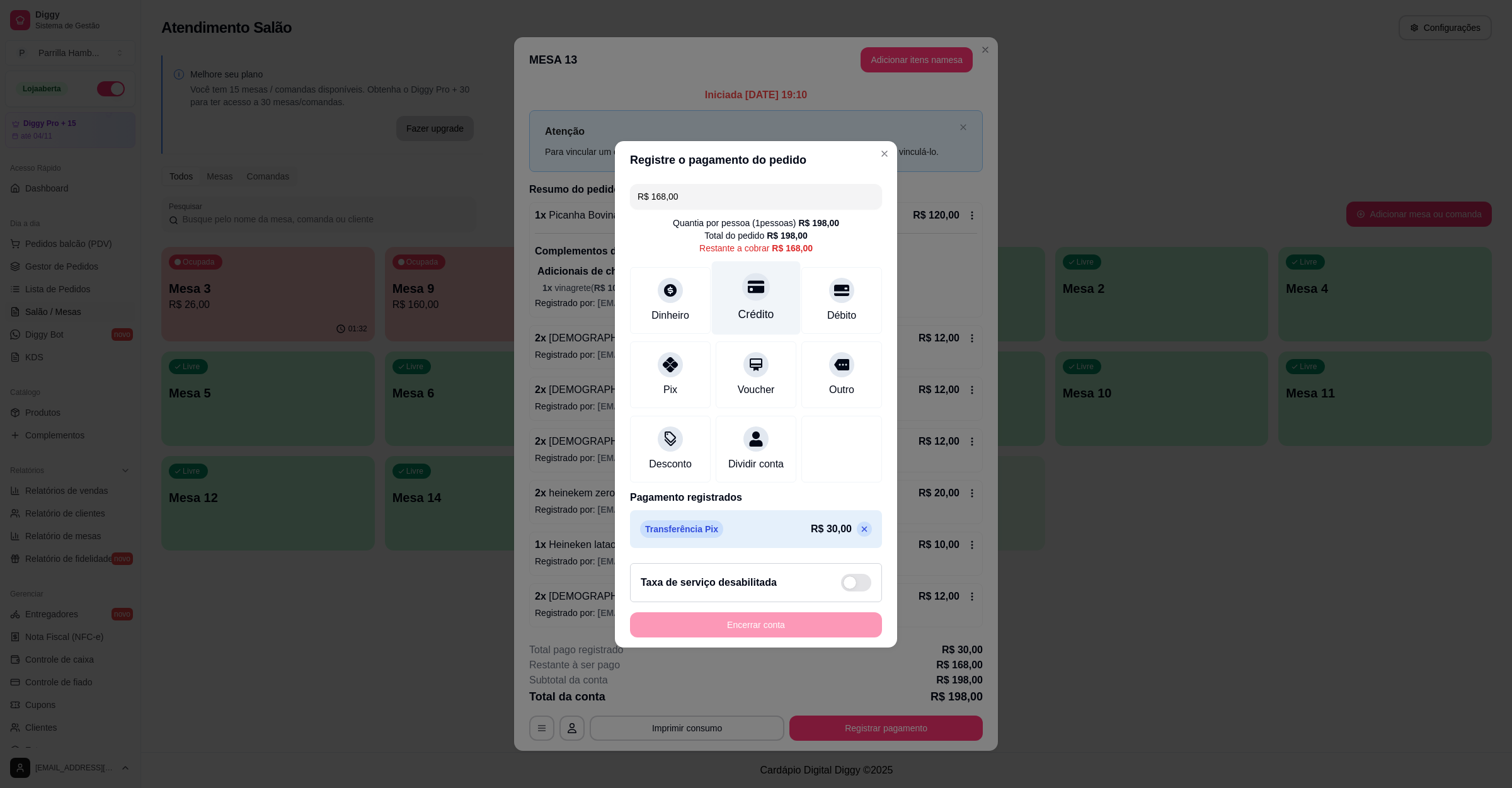
click at [764, 286] on div "Crédito" at bounding box center [756, 298] width 89 height 74
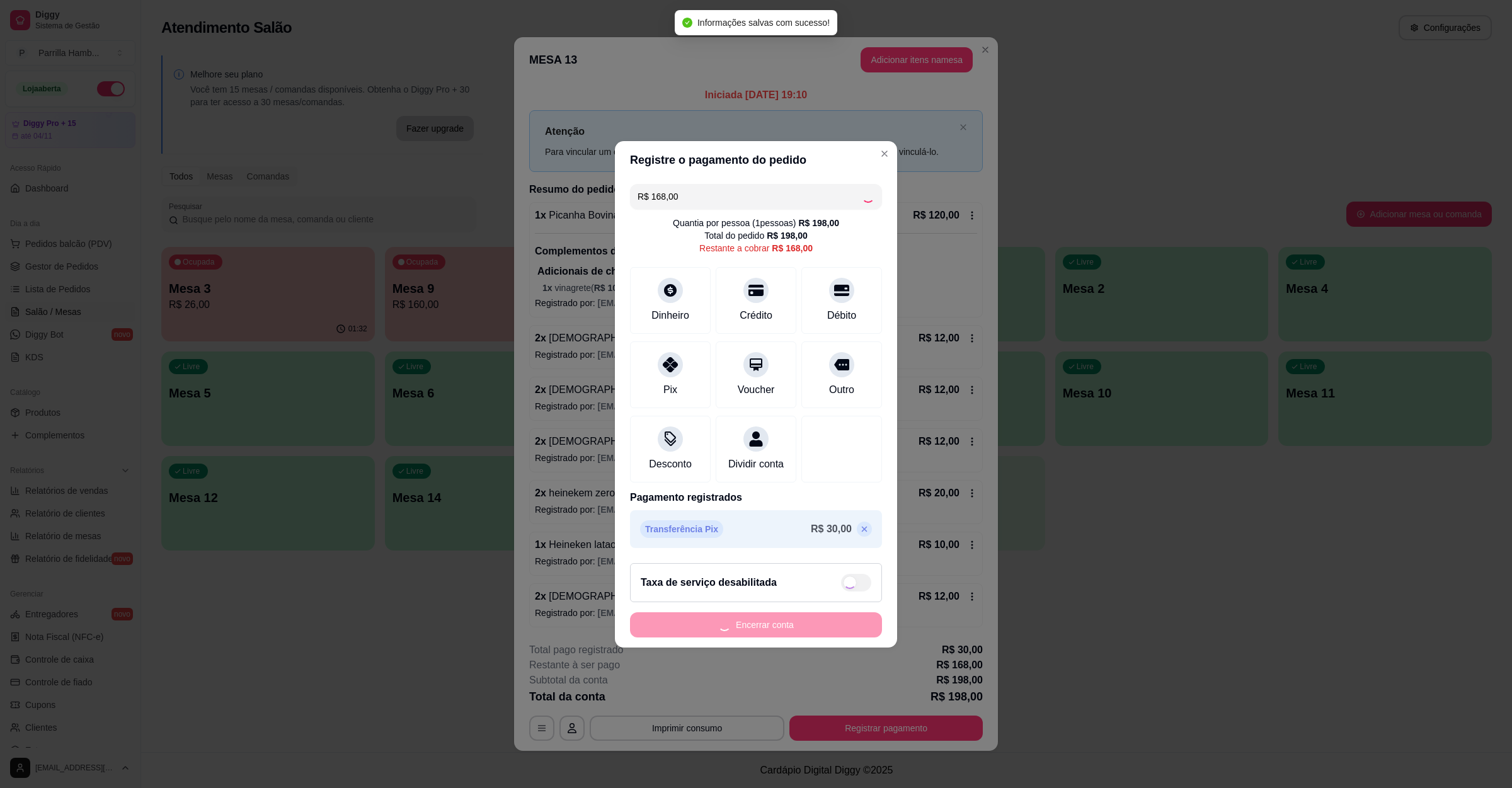
type input "R$ 0,00"
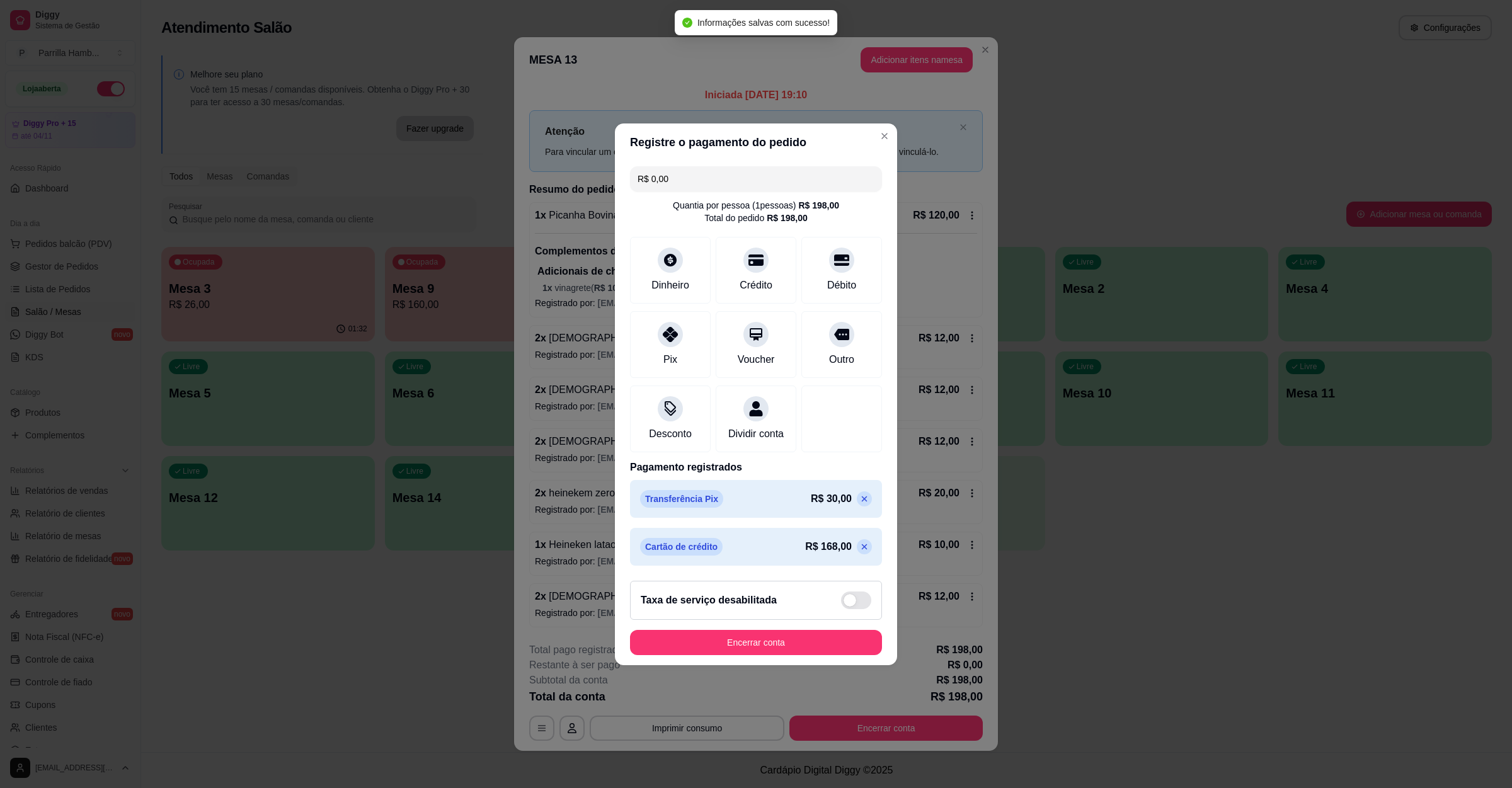
click at [753, 656] on button "Encerrar conta" at bounding box center [756, 642] width 252 height 25
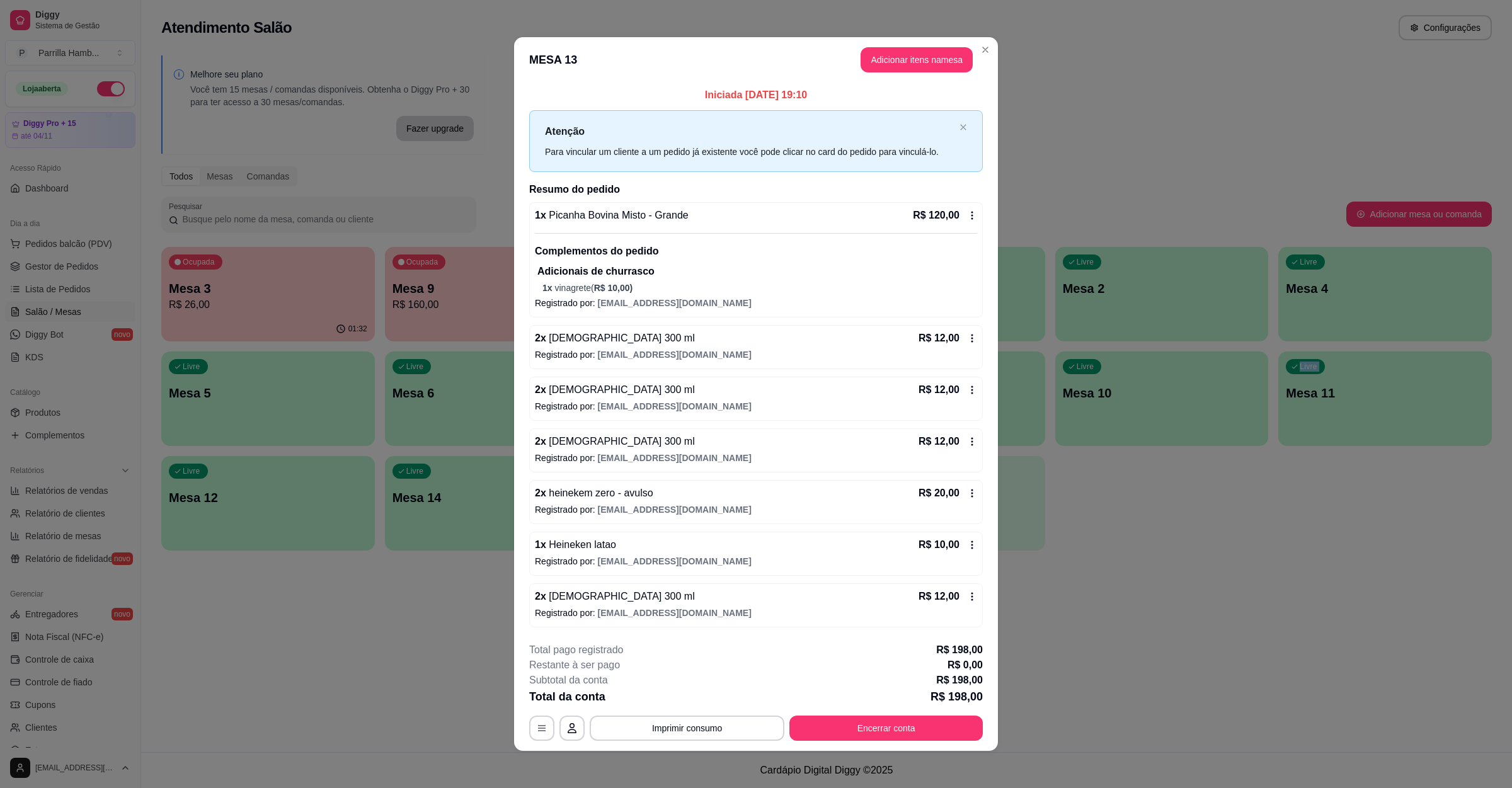
click at [1231, 569] on div "Atendimento Salão Configurações Melhore seu plano Você tem 15 mesas / comandas …" at bounding box center [827, 376] width 1371 height 753
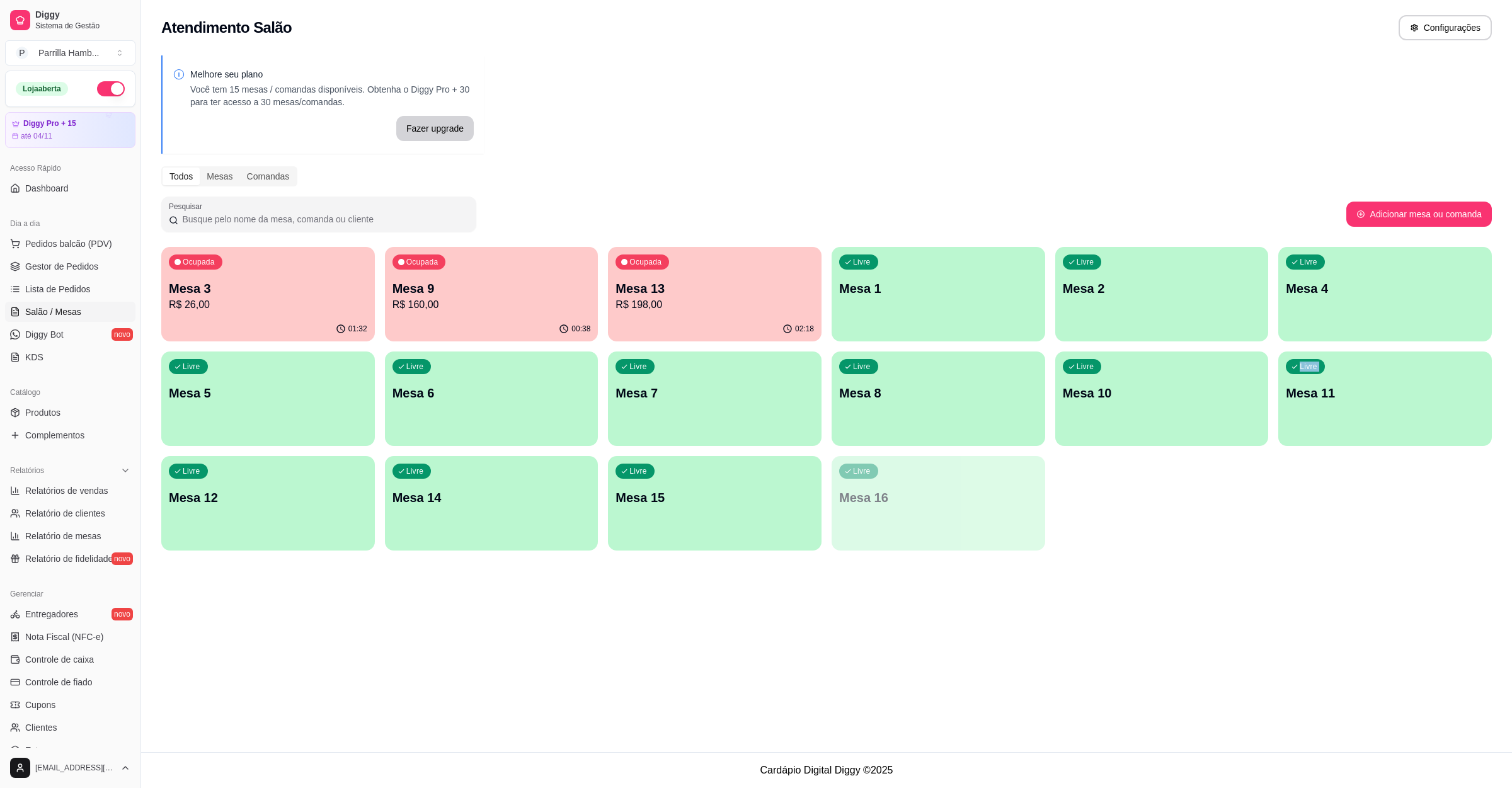
click at [1231, 569] on div "Atendimento Salão Configurações Melhore seu plano Você tem 15 mesas / comandas …" at bounding box center [827, 376] width 1371 height 753
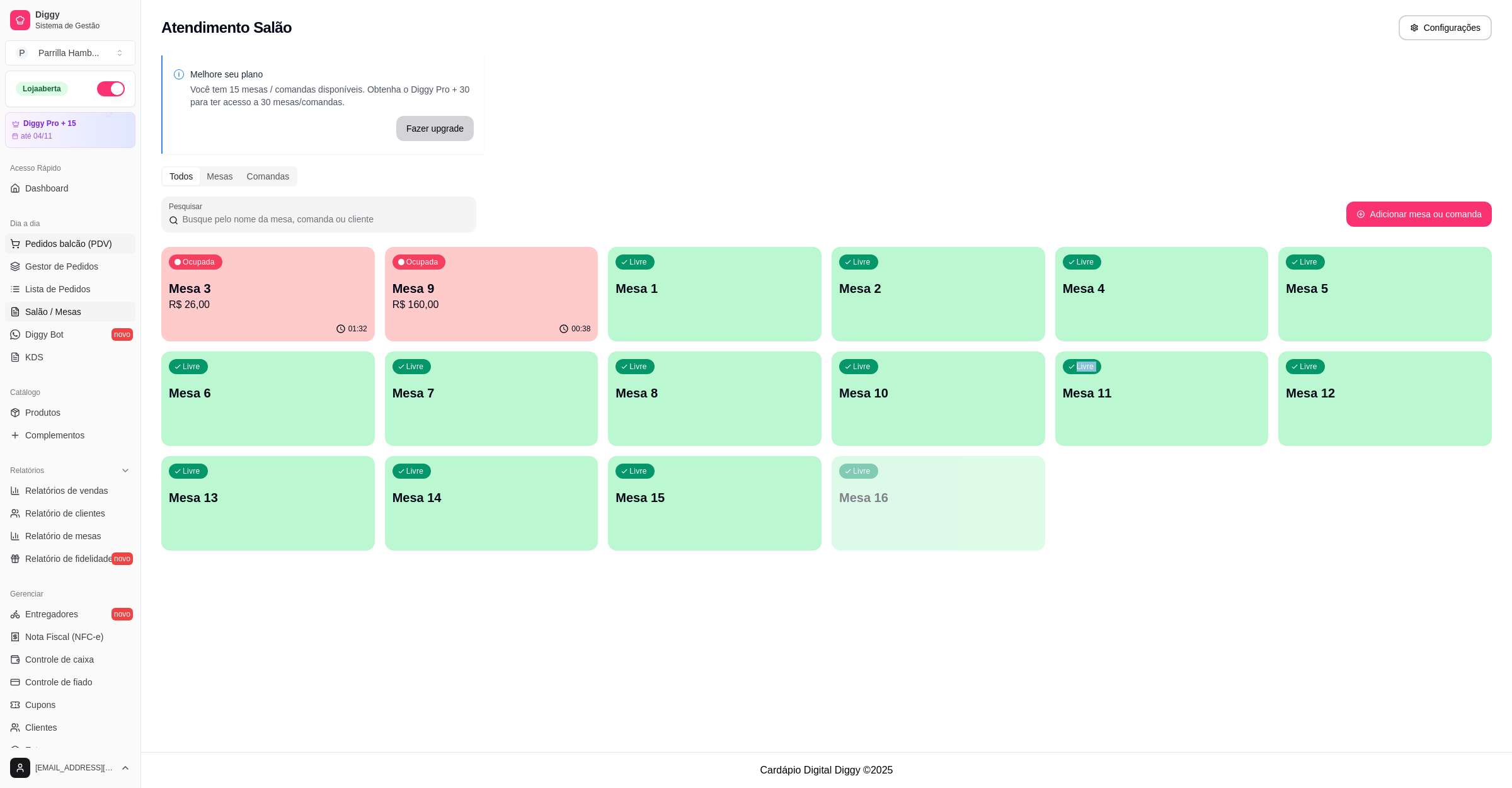
click at [93, 252] on button "Pedidos balcão (PDV)" at bounding box center [70, 244] width 130 height 20
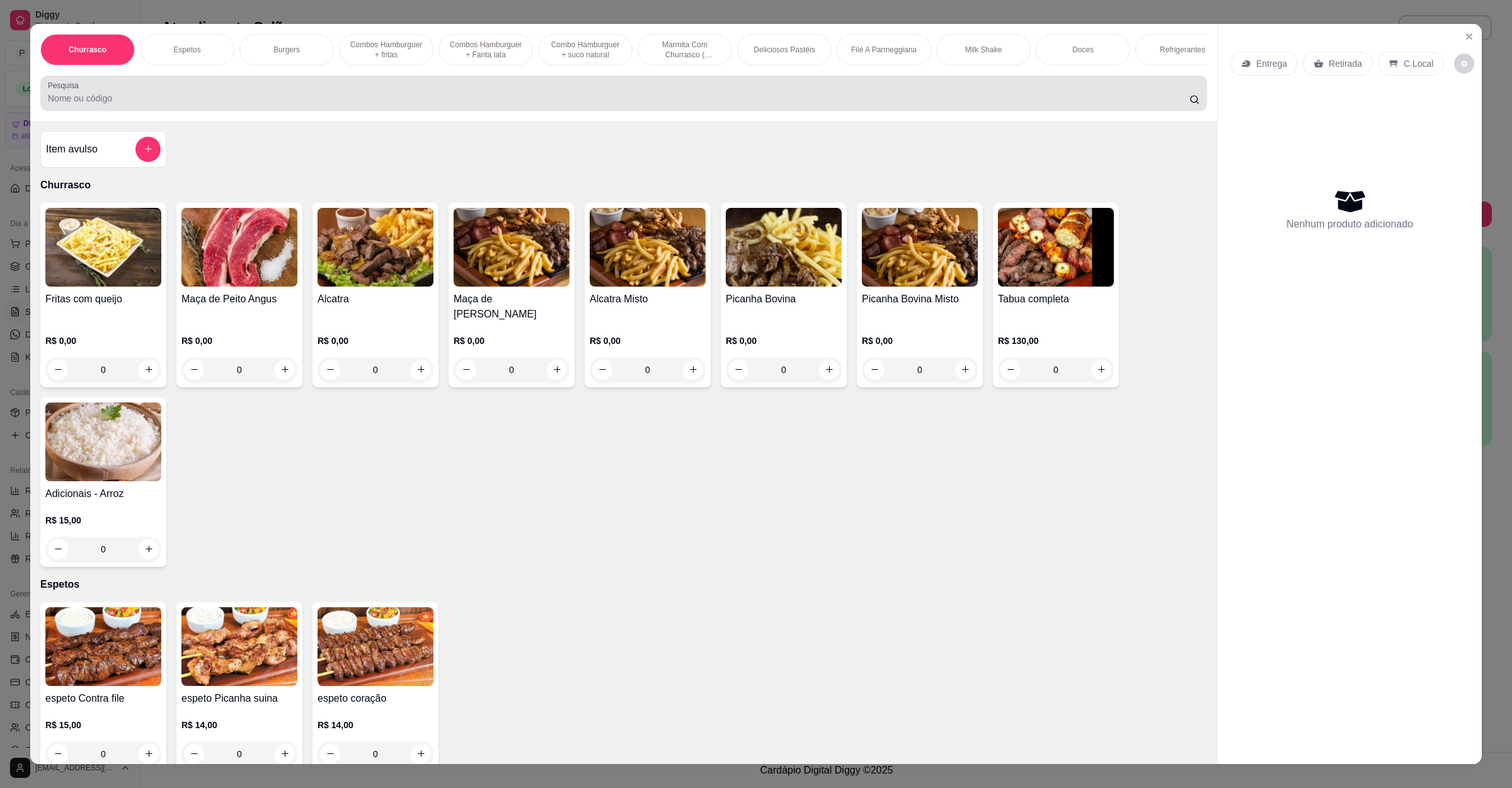
click at [141, 93] on div "Pesquisa" at bounding box center [624, 93] width 1167 height 35
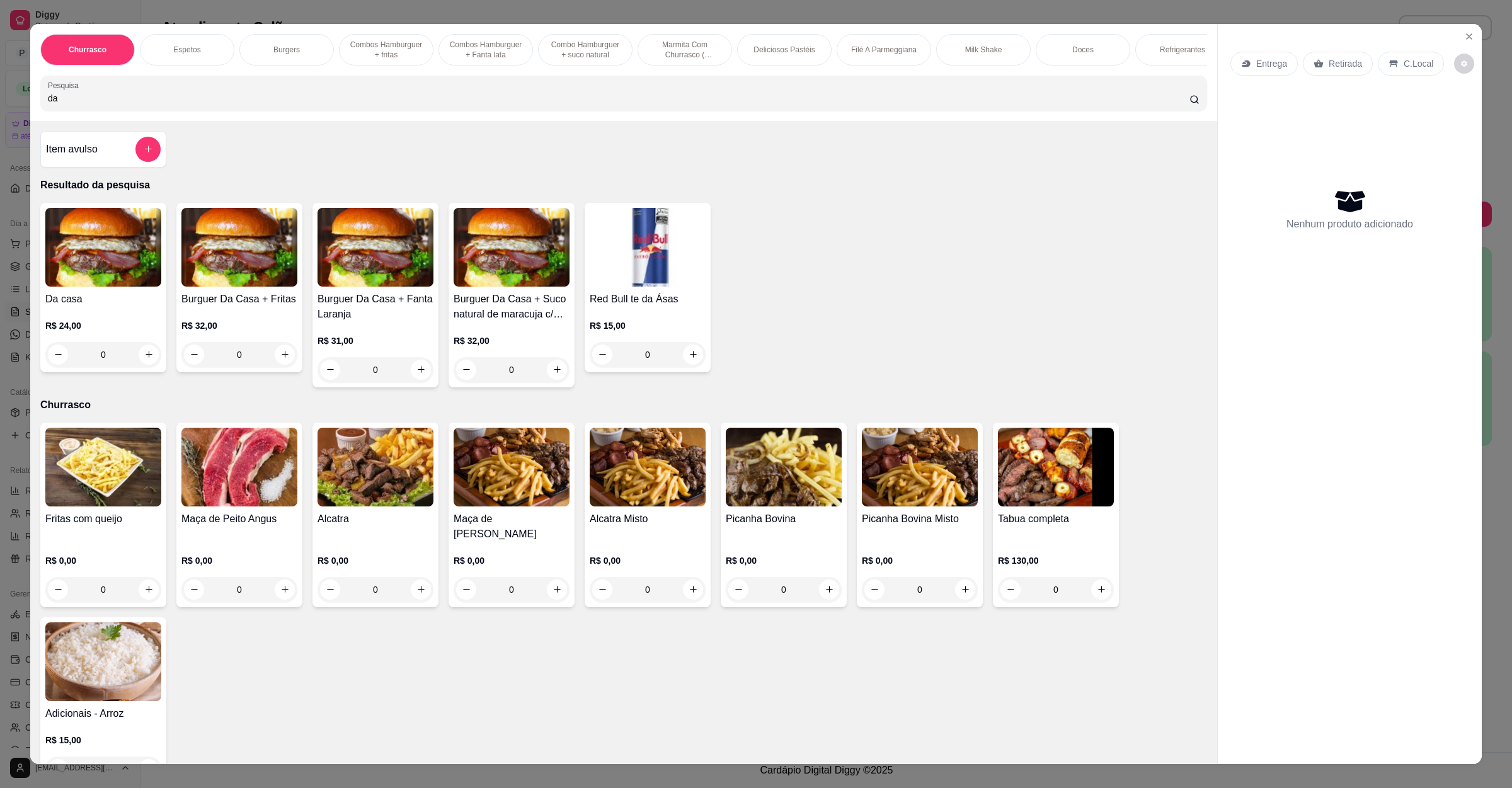
type input "da"
click at [104, 287] on img at bounding box center [104, 247] width 116 height 79
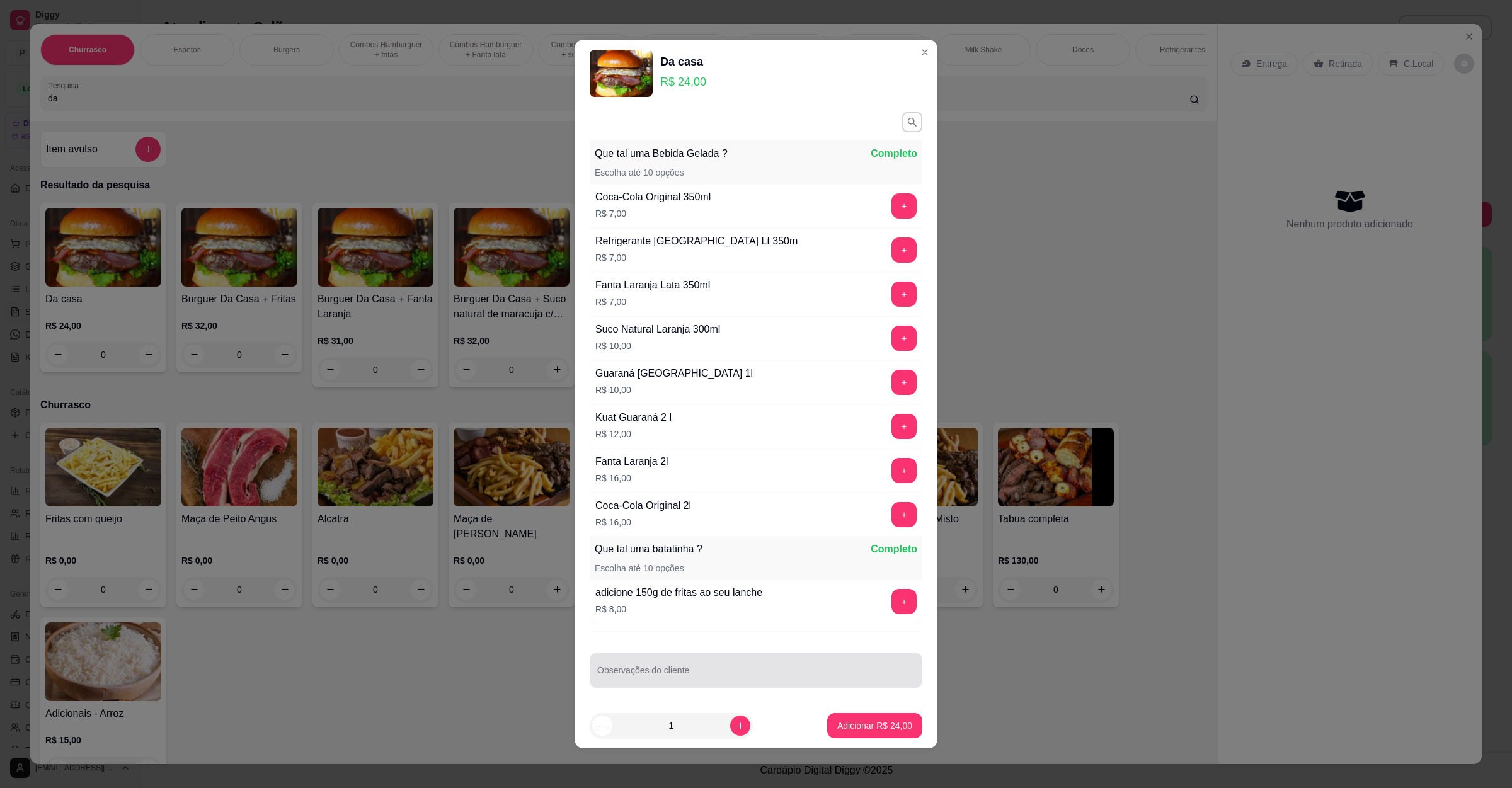
click at [694, 682] on input "Observações do cliente" at bounding box center [756, 675] width 318 height 13
type input "bem passado"
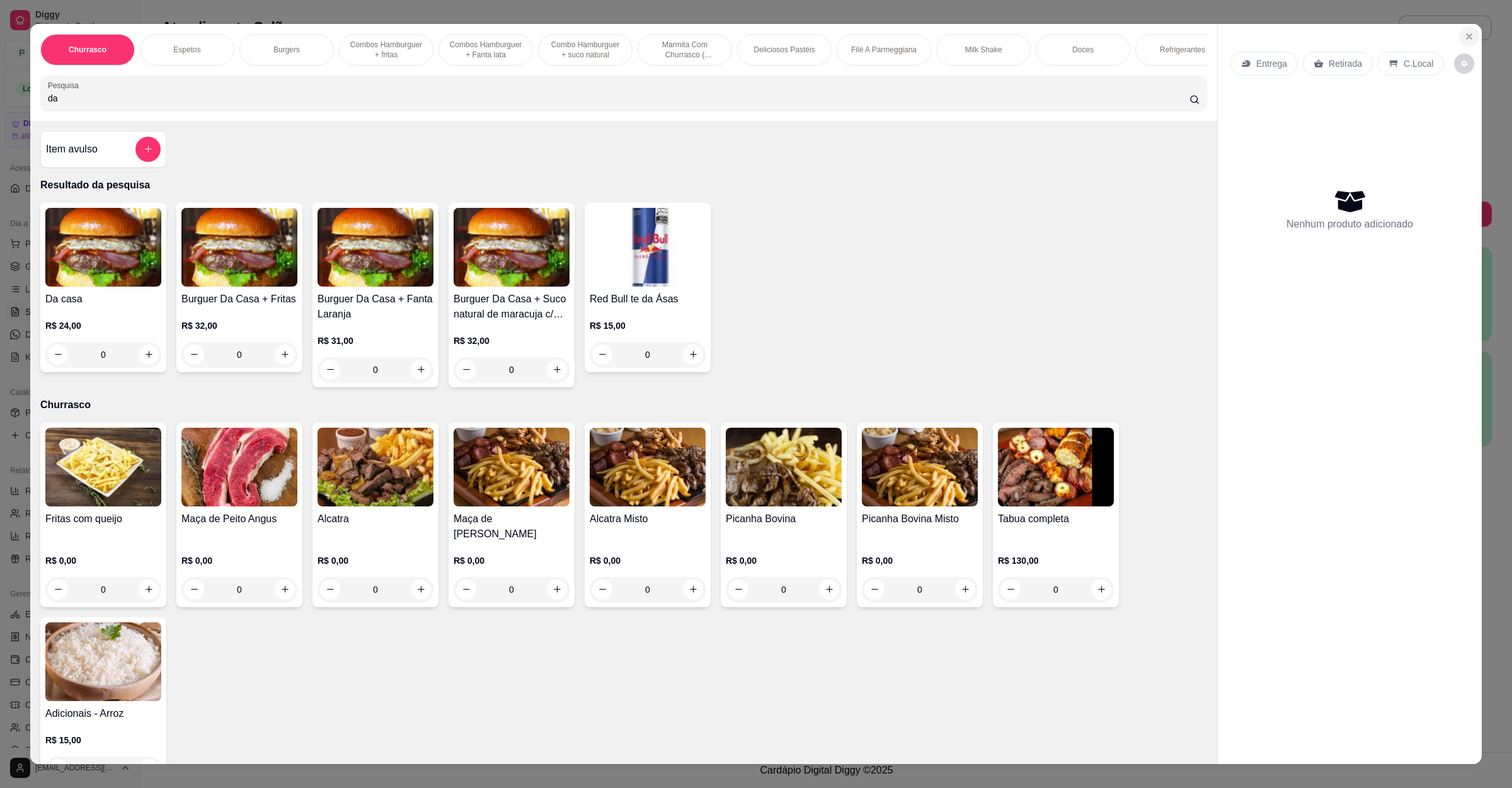
click at [1471, 35] on button "Close" at bounding box center [1469, 36] width 20 height 20
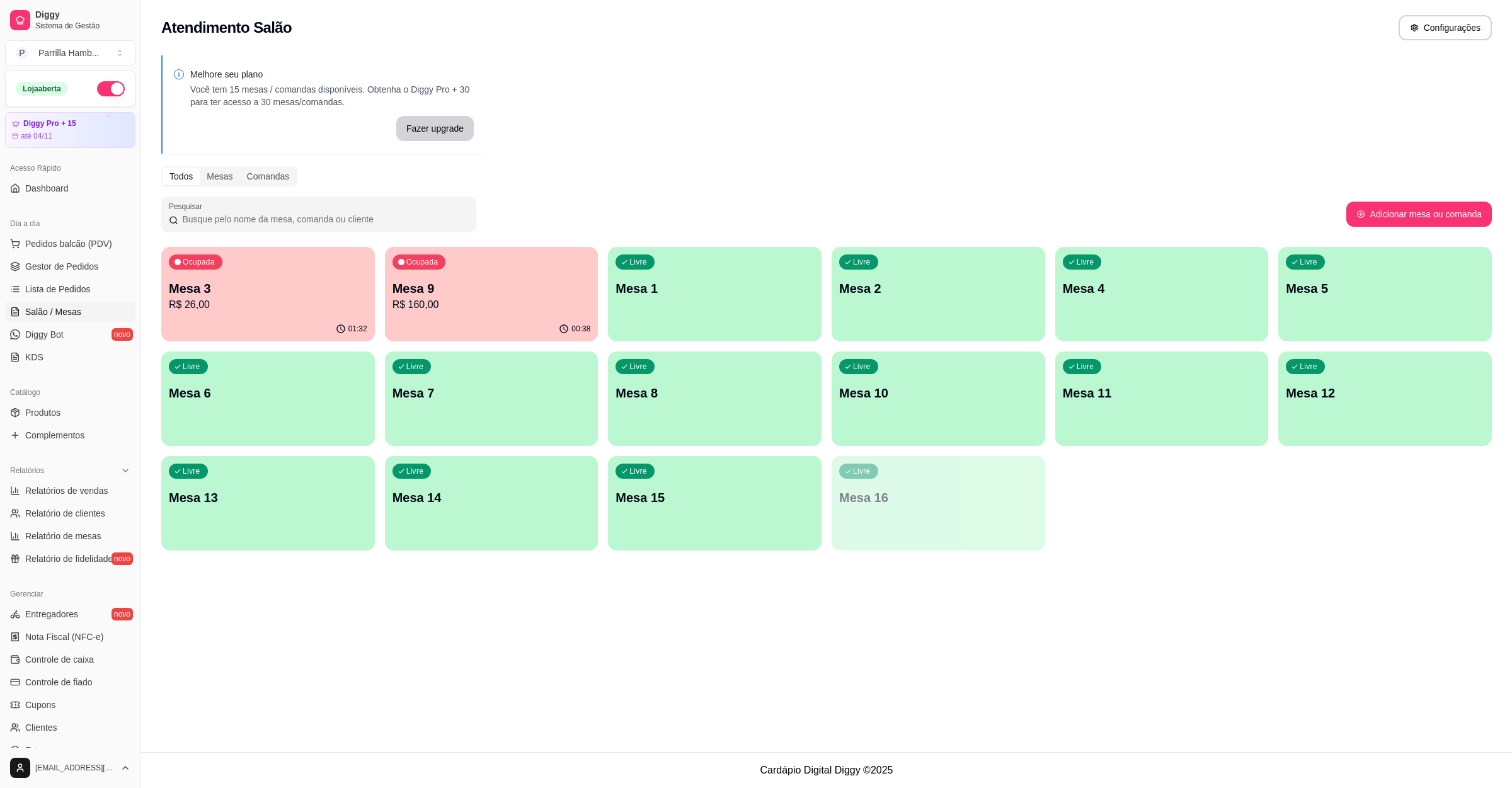
click at [476, 475] on div "Livre Mesa 14" at bounding box center [491, 496] width 213 height 79
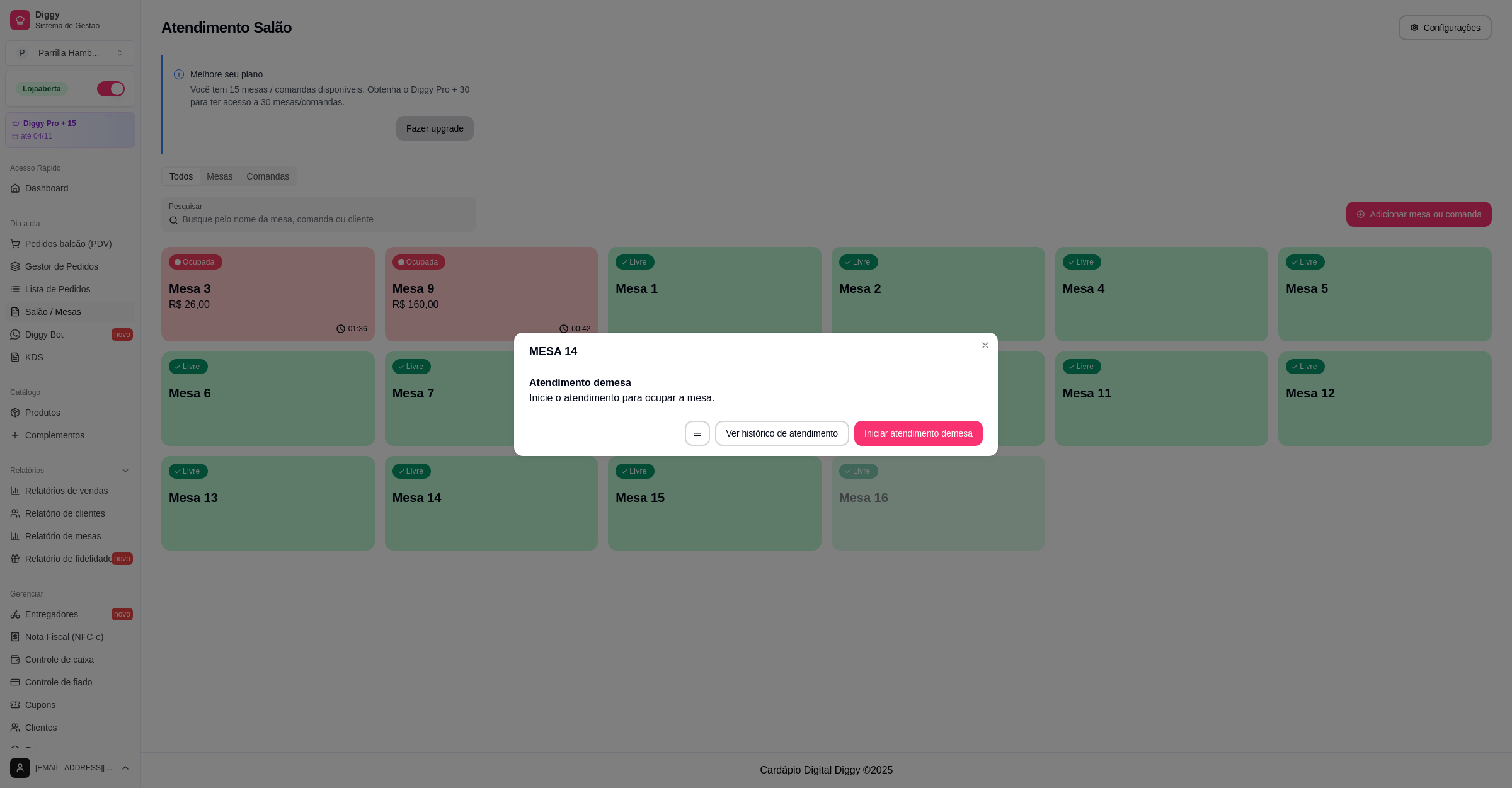
click at [936, 445] on button "Iniciar atendimento de mesa" at bounding box center [918, 433] width 129 height 25
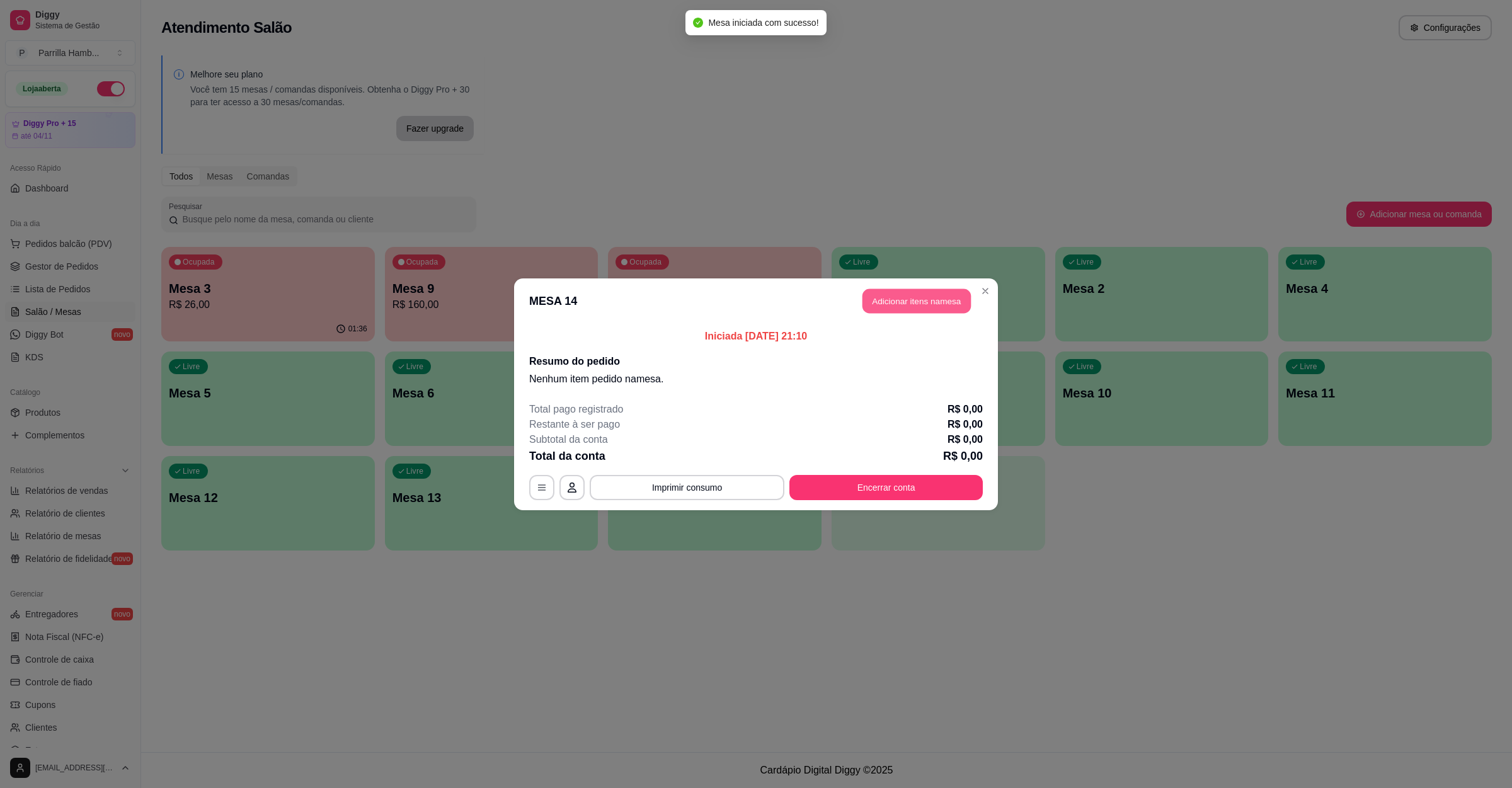
click at [926, 291] on button "Adicionar itens na mesa" at bounding box center [916, 300] width 108 height 24
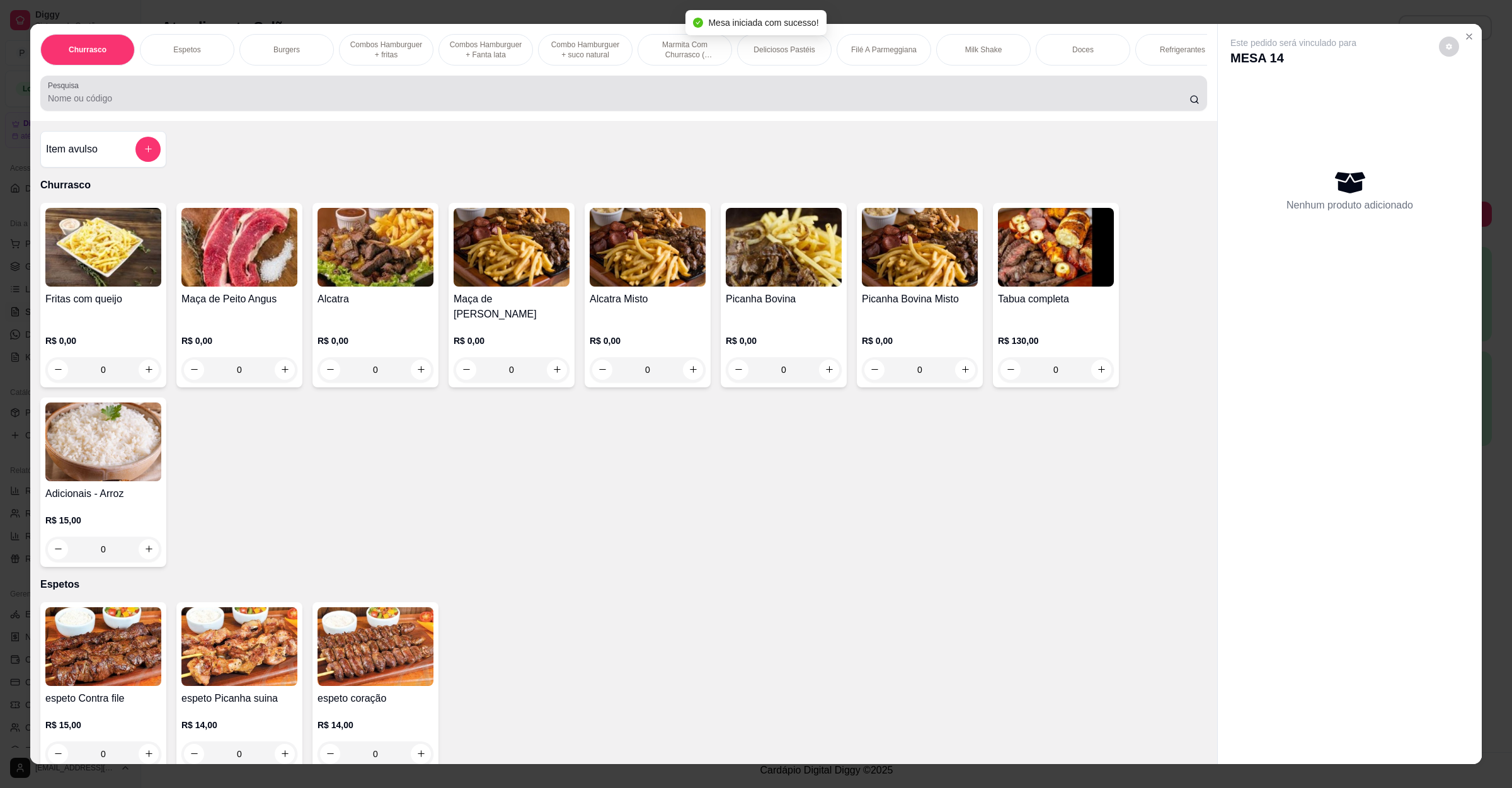
click at [221, 102] on div at bounding box center [624, 93] width 1152 height 25
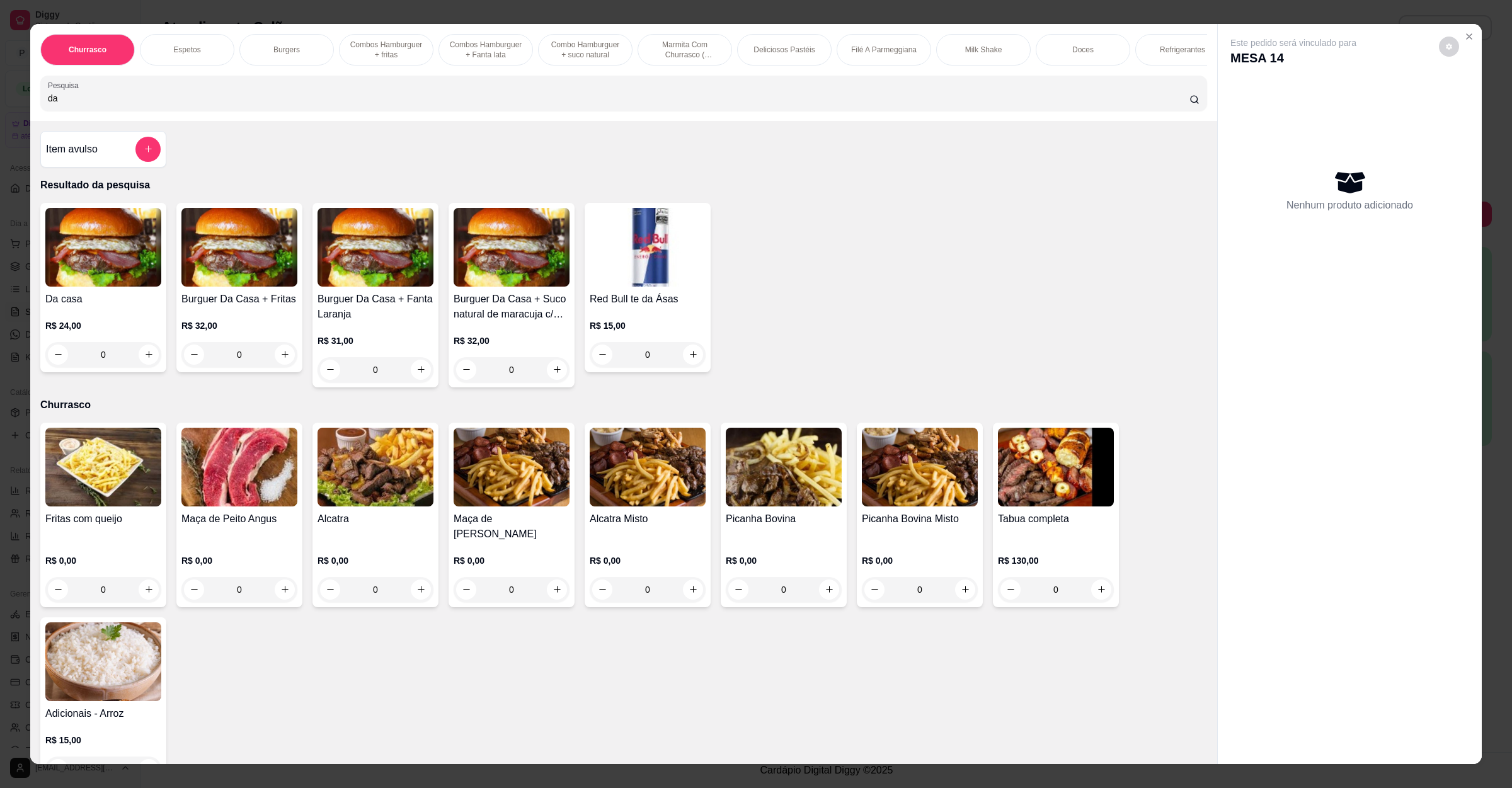
type input "da"
click at [74, 332] on p "R$ 24,00" at bounding box center [104, 325] width 116 height 13
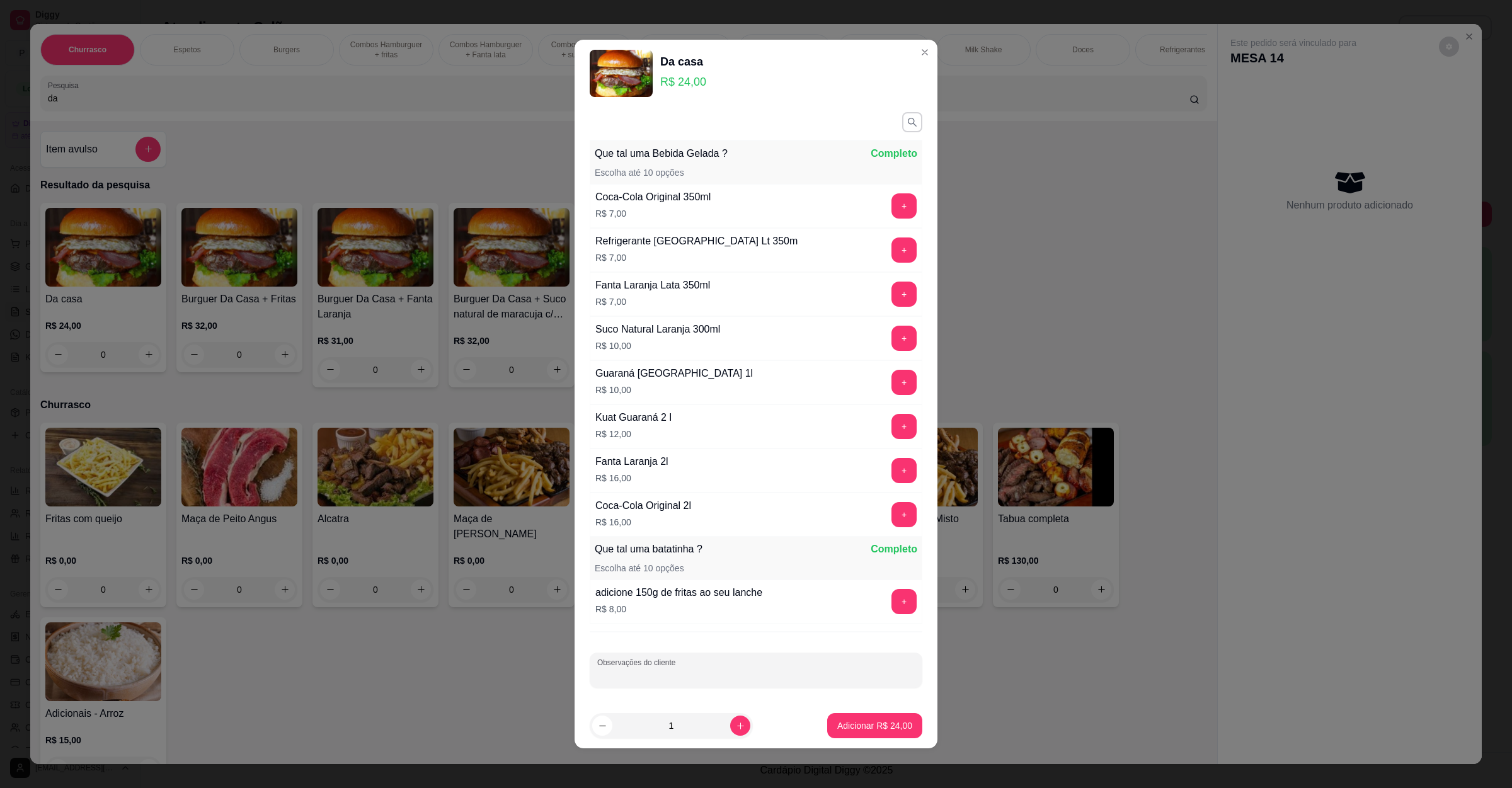
click at [704, 678] on input "Observações do cliente" at bounding box center [756, 675] width 318 height 13
type input "a"
type input "mandar molho verde BEM PASSADO"
click at [876, 720] on p "Adicionar R$ 24,00" at bounding box center [875, 726] width 73 height 12
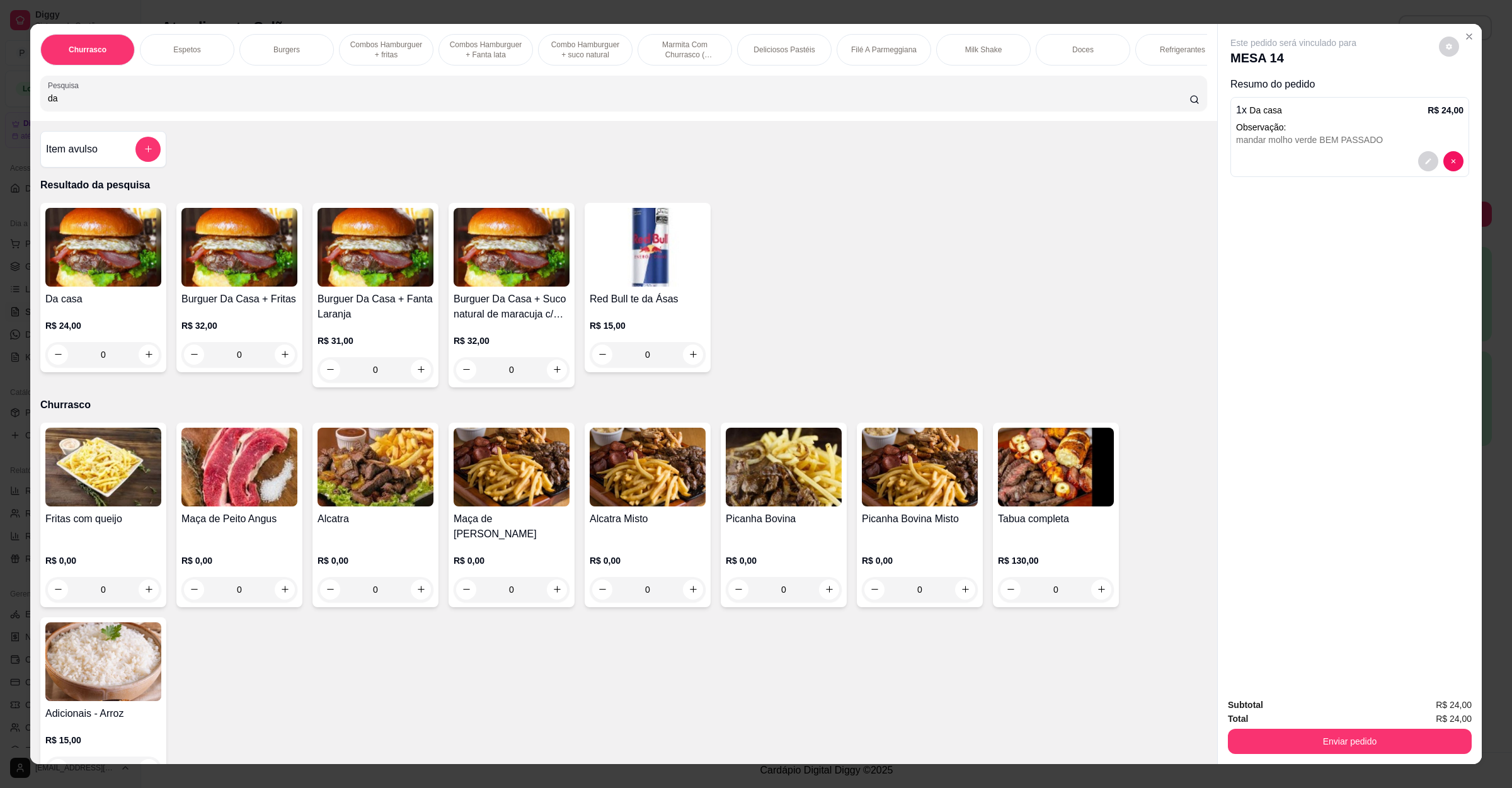
drag, startPoint x: 196, startPoint y: 106, endPoint x: 0, endPoint y: 107, distance: 196.0
click at [0, 107] on div "Churrasco Espetos Burgers Combos Hamburguer + fritas Combos Hamburguer + Fanta …" at bounding box center [756, 394] width 1512 height 788
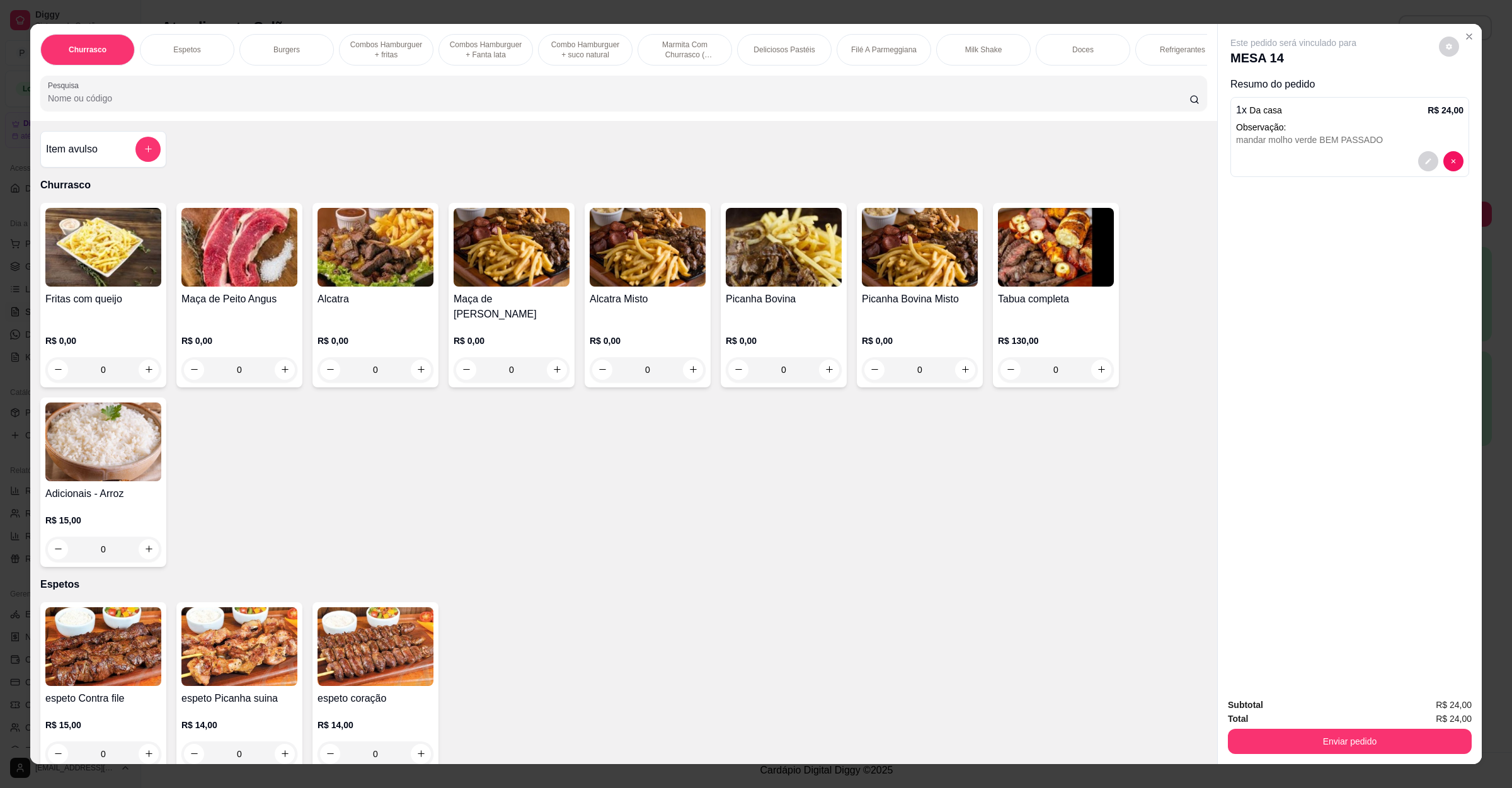
drag, startPoint x: 172, startPoint y: 119, endPoint x: 10, endPoint y: 119, distance: 162.0
click at [10, 119] on div "Churrasco Espetos Burgers Combos Hamburguer + fritas Combos Hamburguer + Fanta …" at bounding box center [756, 394] width 1512 height 788
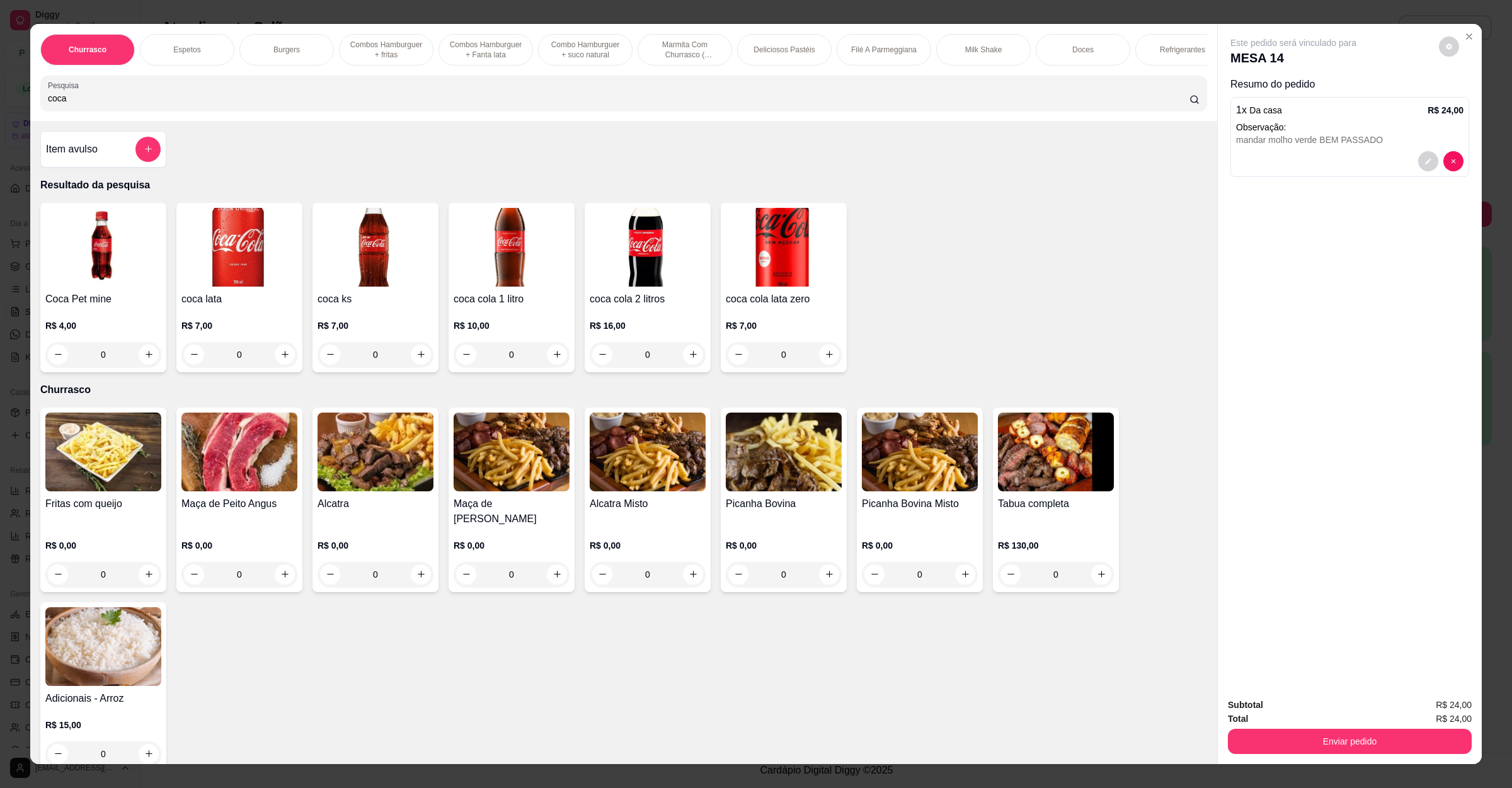
type input "coca"
click at [553, 359] on icon "increase-product-quantity" at bounding box center [557, 354] width 10 height 10
type input "1"
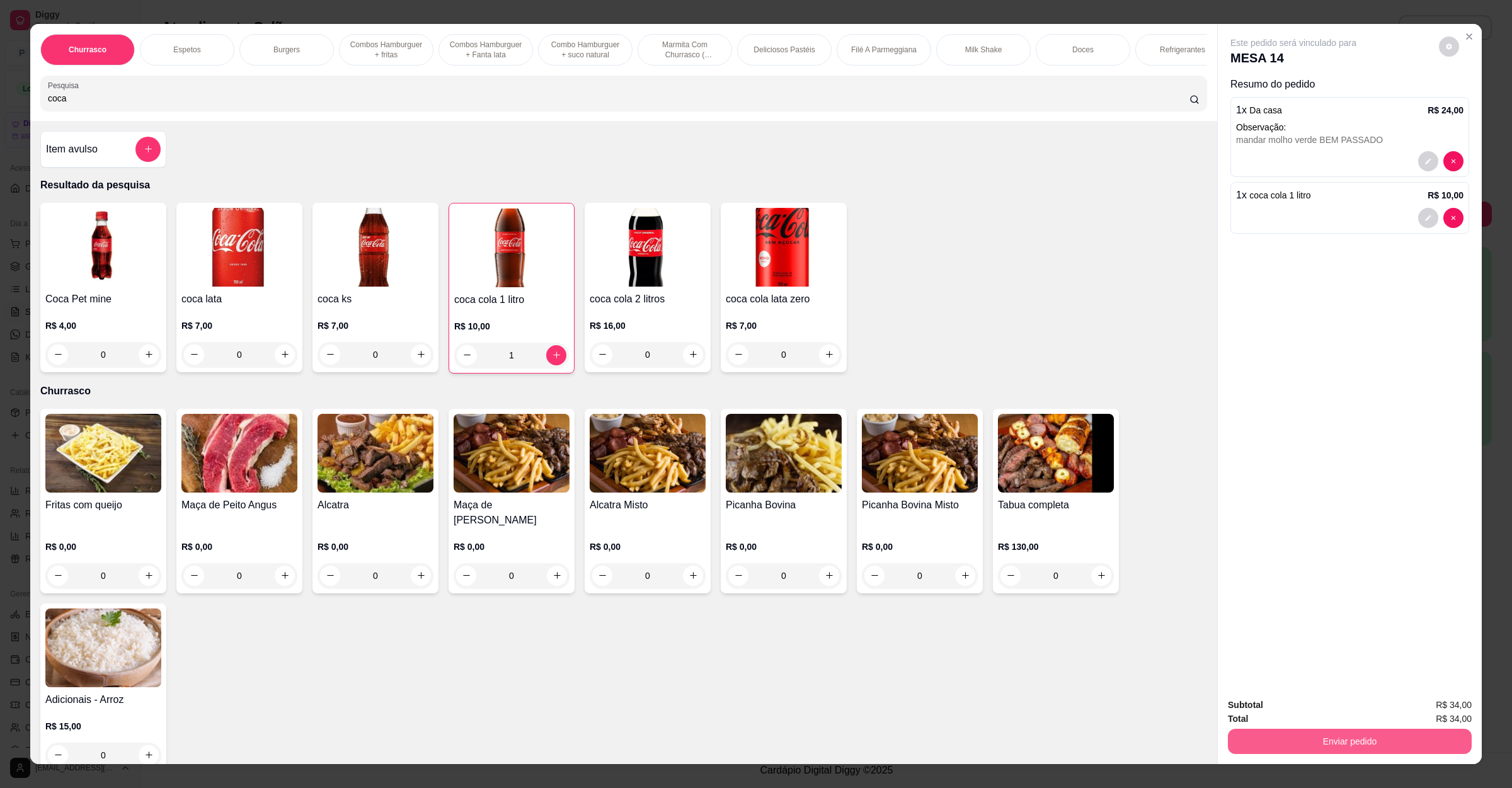
click at [1432, 743] on button "Enviar pedido" at bounding box center [1349, 742] width 244 height 25
click at [1437, 719] on button "Enviar pedido" at bounding box center [1437, 711] width 71 height 24
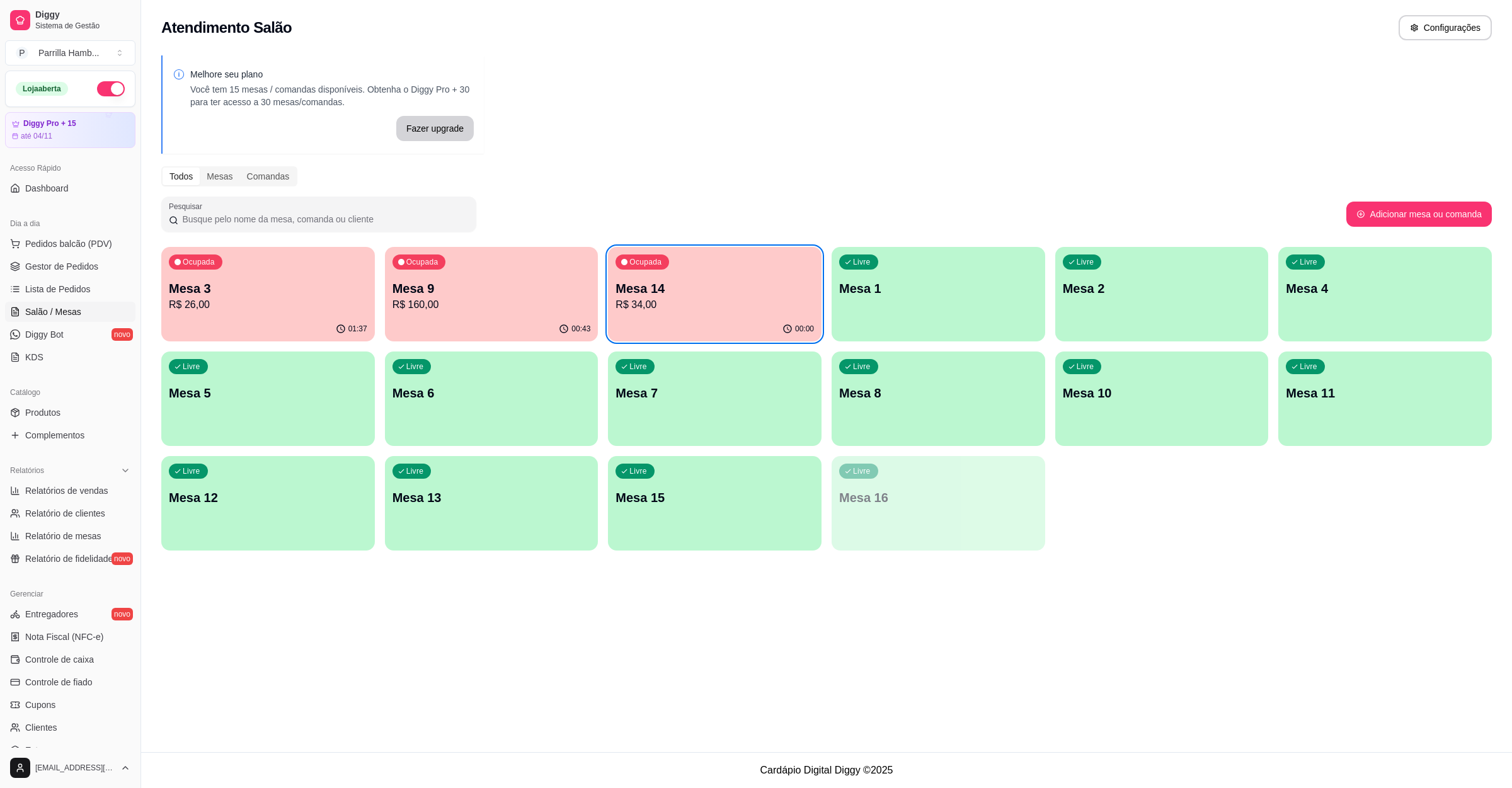
click at [573, 299] on p "R$ 160,00" at bounding box center [492, 305] width 199 height 15
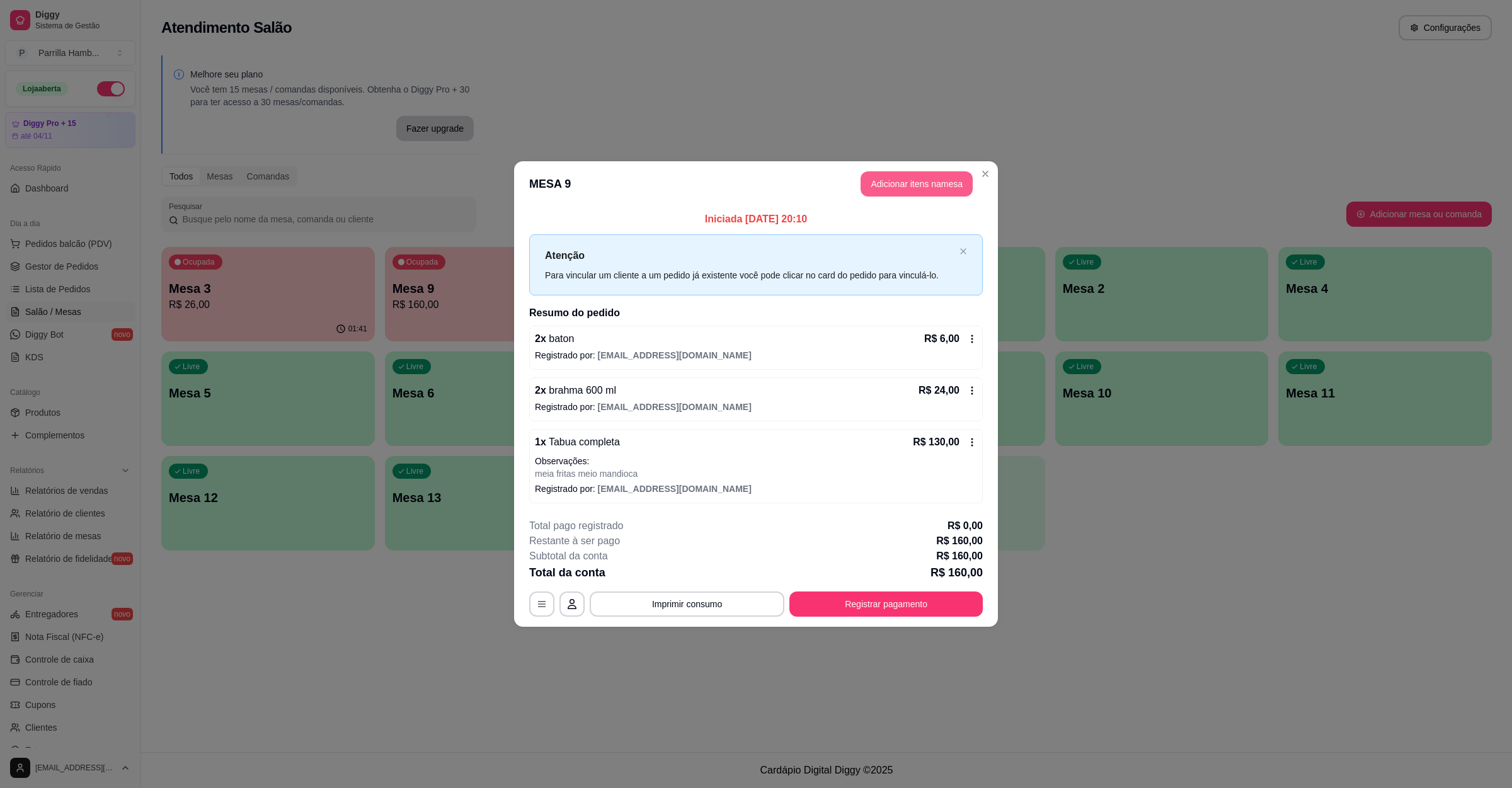
click at [912, 184] on button "Adicionar itens na mesa" at bounding box center [917, 184] width 112 height 25
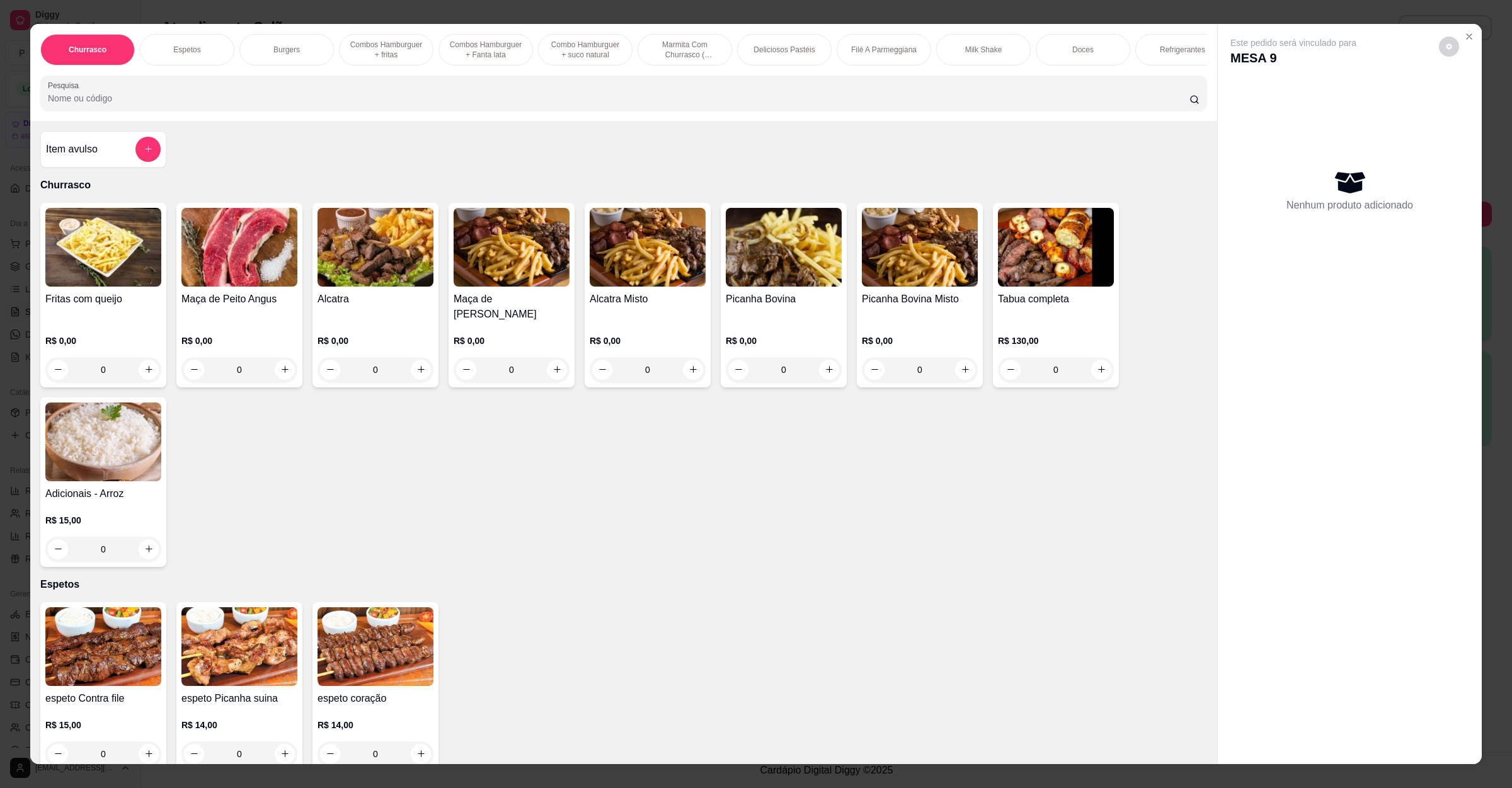
click at [390, 104] on input "Pesquisa" at bounding box center [619, 98] width 1142 height 13
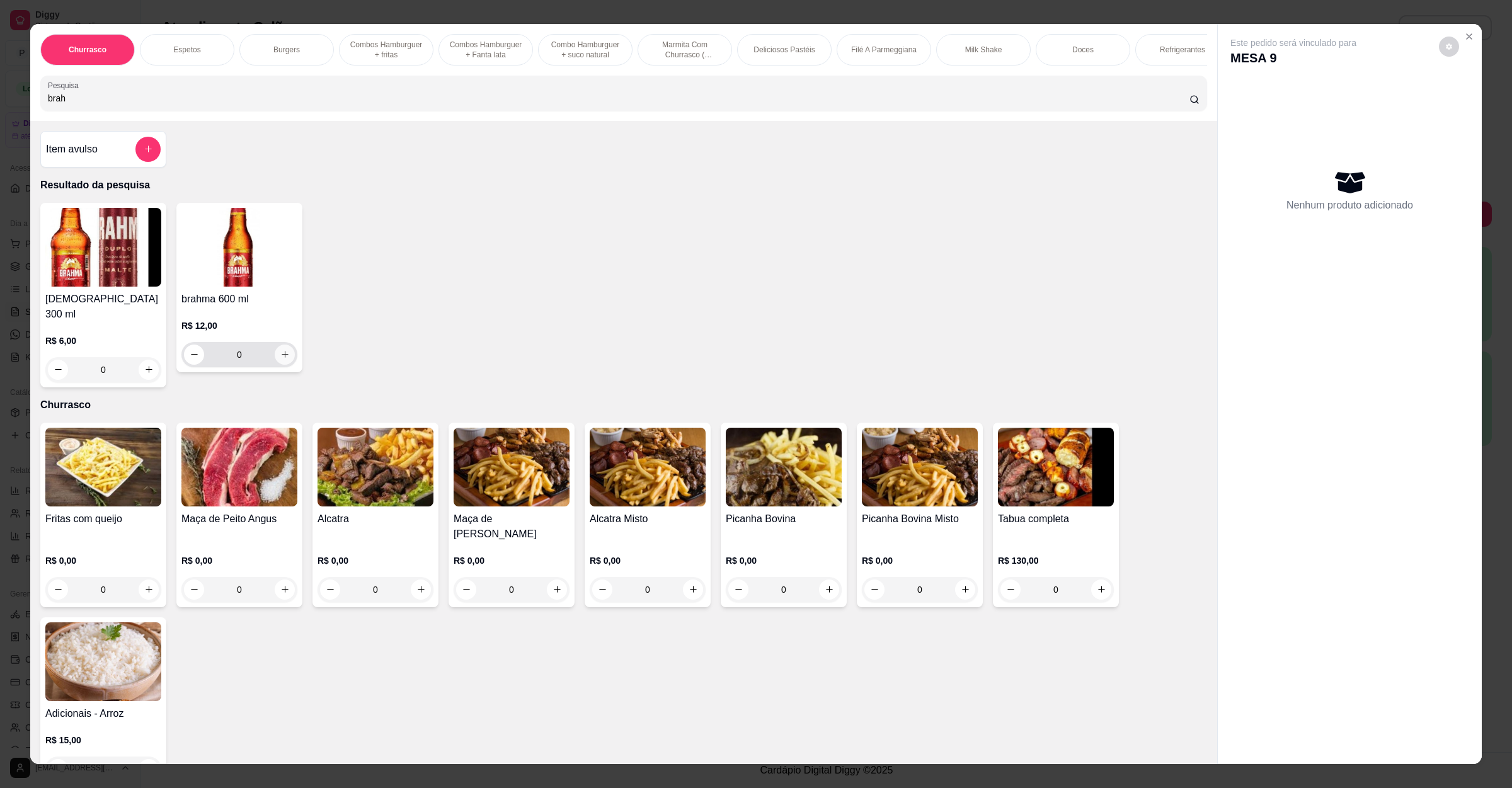
type input "brah"
click at [280, 359] on icon "increase-product-quantity" at bounding box center [285, 354] width 10 height 10
type input "1"
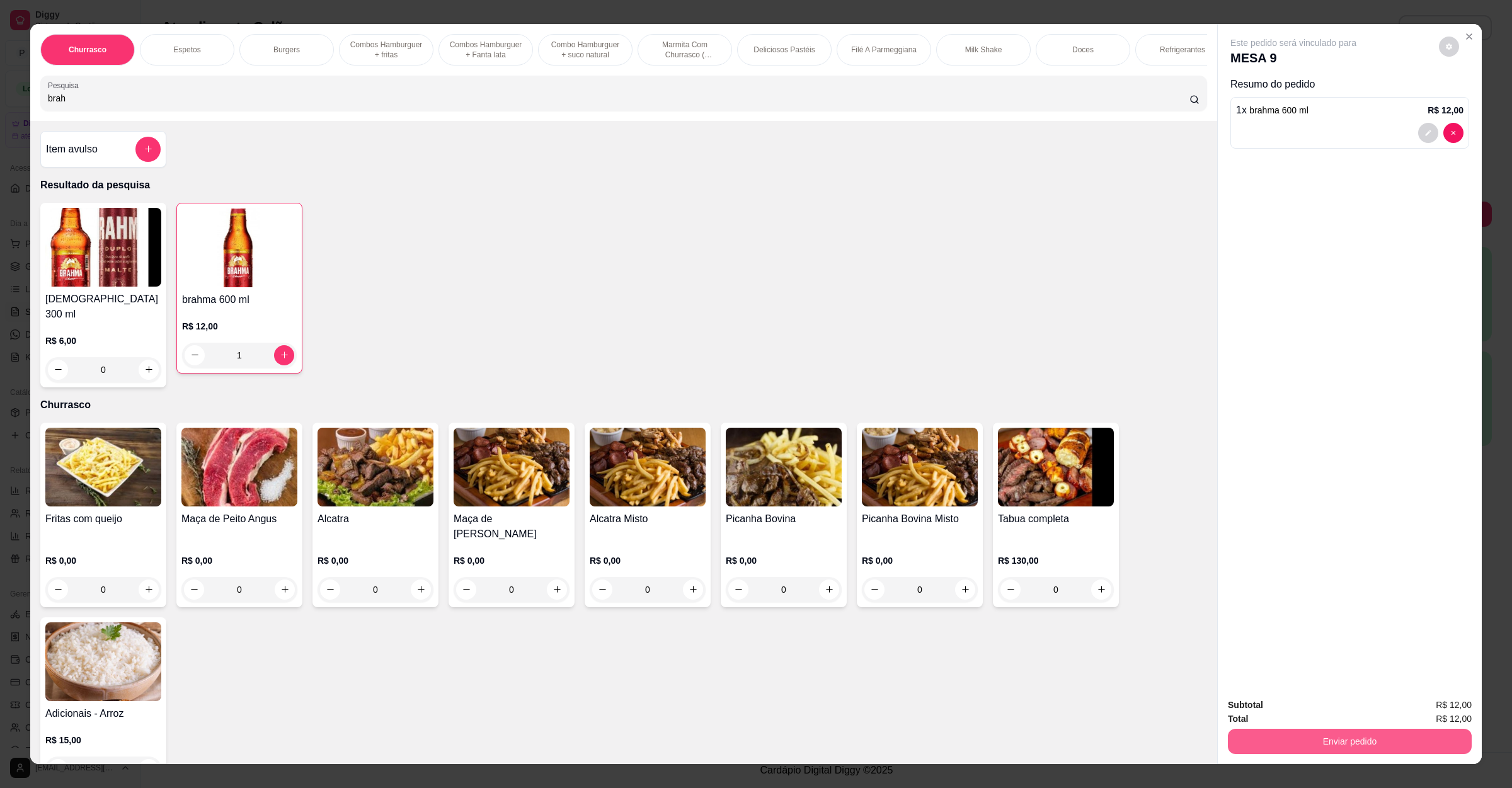
click at [1324, 730] on button "Enviar pedido" at bounding box center [1349, 742] width 244 height 25
click at [1452, 709] on button "Enviar pedido" at bounding box center [1437, 711] width 71 height 24
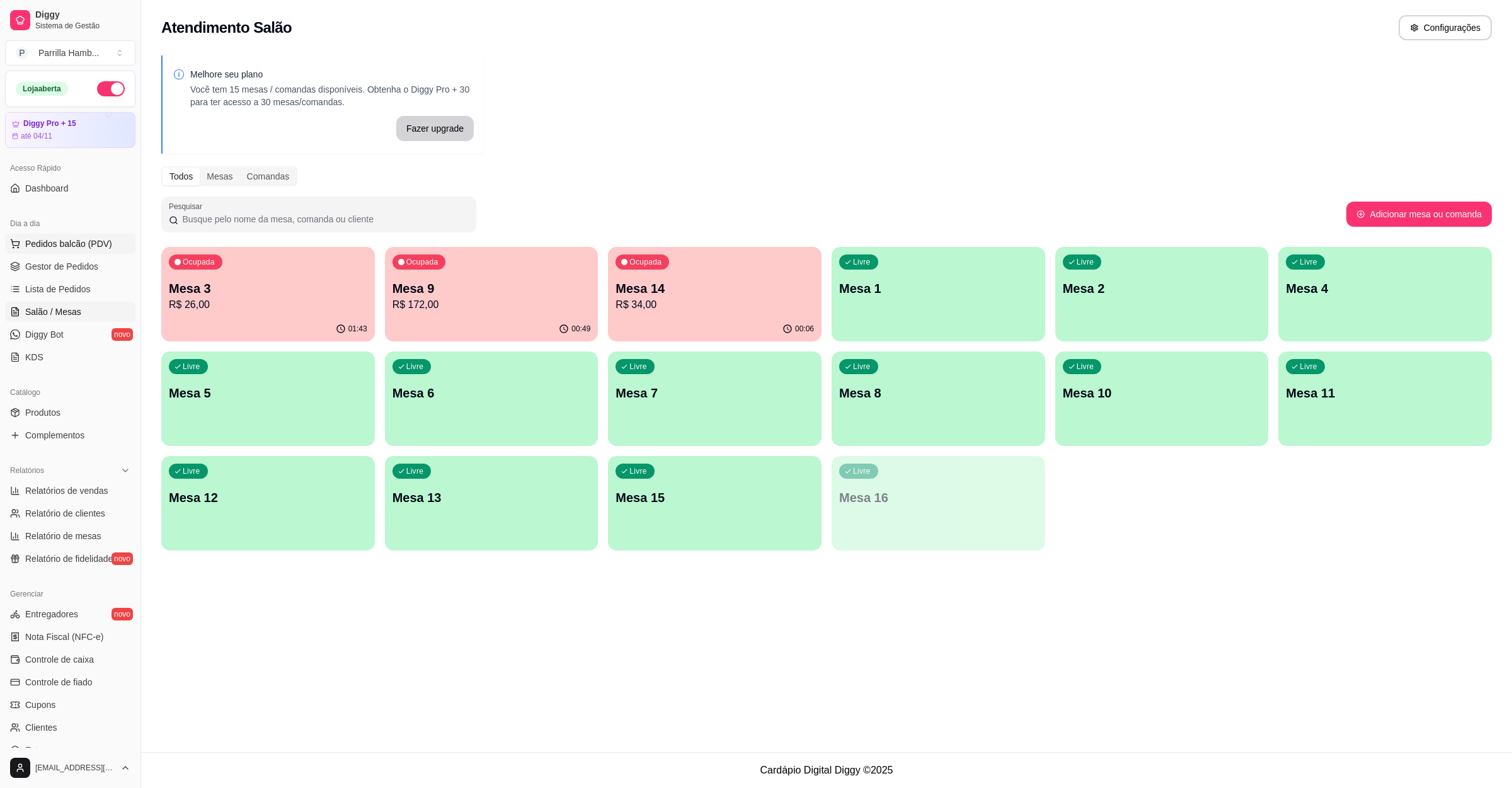
click at [90, 240] on span "Pedidos balcão (PDV)" at bounding box center [68, 244] width 87 height 13
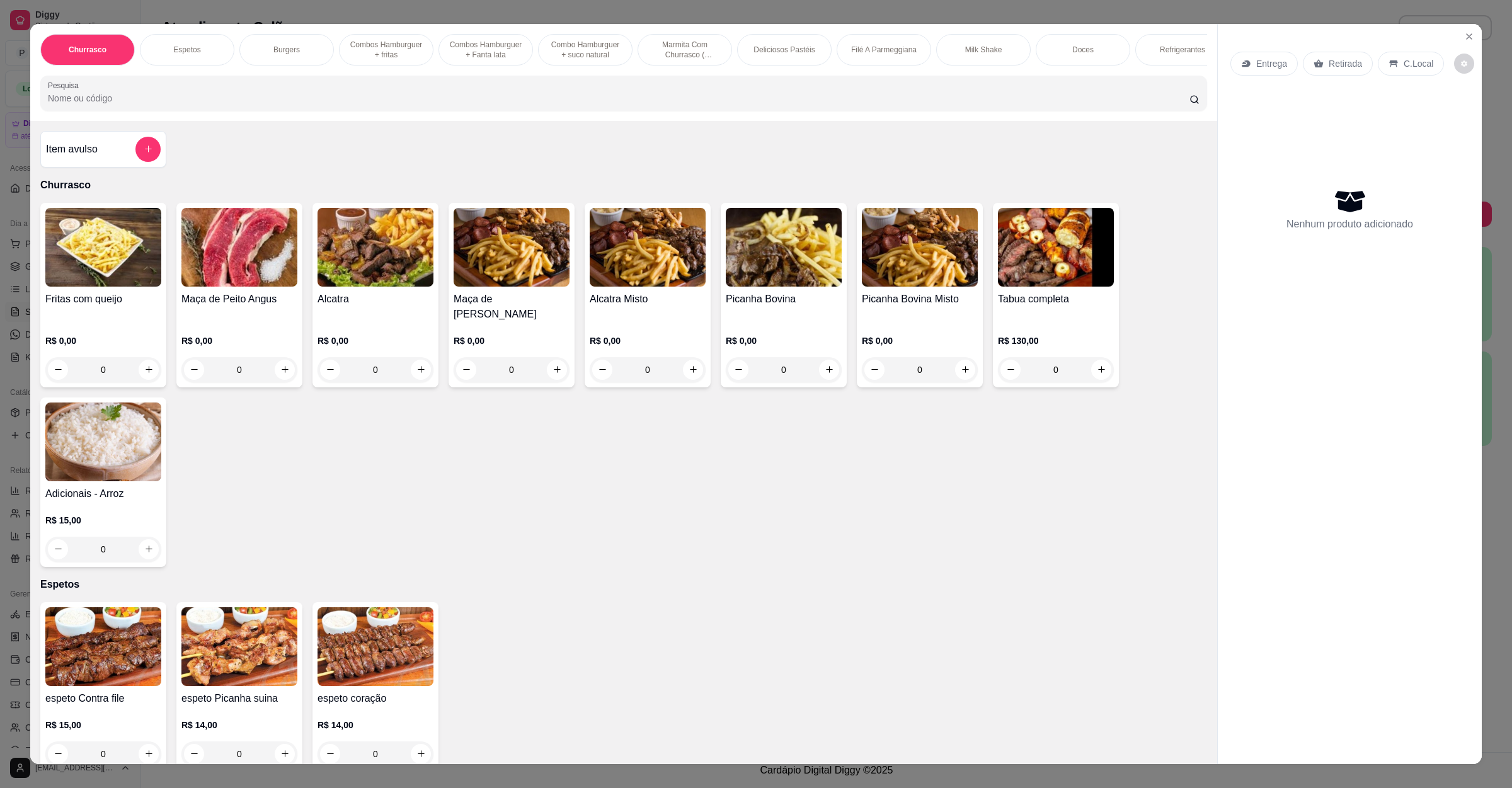
click at [1271, 63] on p "Entrega" at bounding box center [1272, 63] width 31 height 13
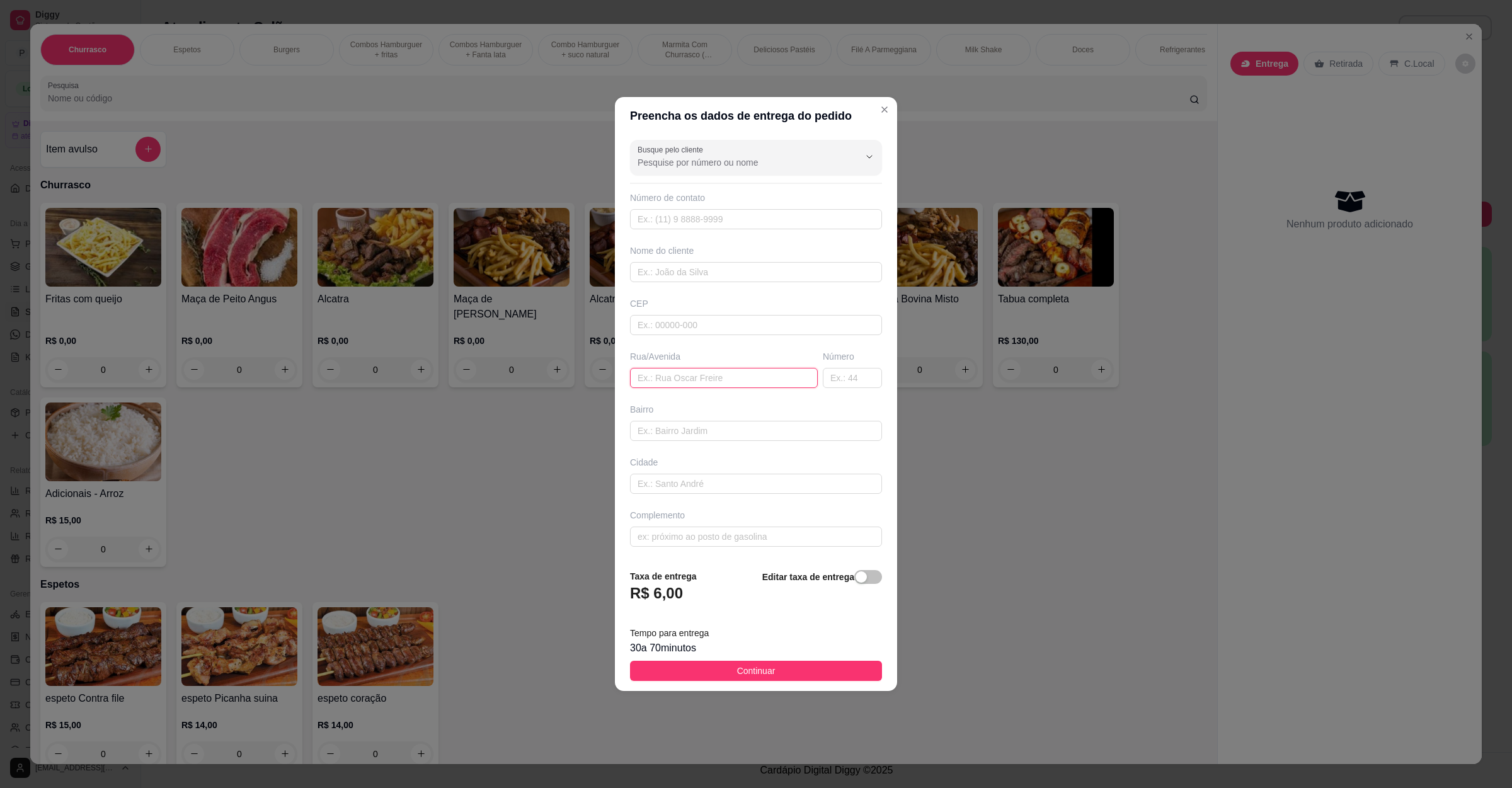
click at [734, 376] on input "text" at bounding box center [723, 377] width 188 height 20
paste input "[PERSON_NAME] 106"
type input "[PERSON_NAME] 106"
click at [756, 662] on footer "Taxa de entrega R$ 6,00 Editar taxa de entrega Tempo para entrega 30 a 70 minut…" at bounding box center [756, 626] width 283 height 132
click at [756, 678] on span "Continuar" at bounding box center [756, 671] width 38 height 14
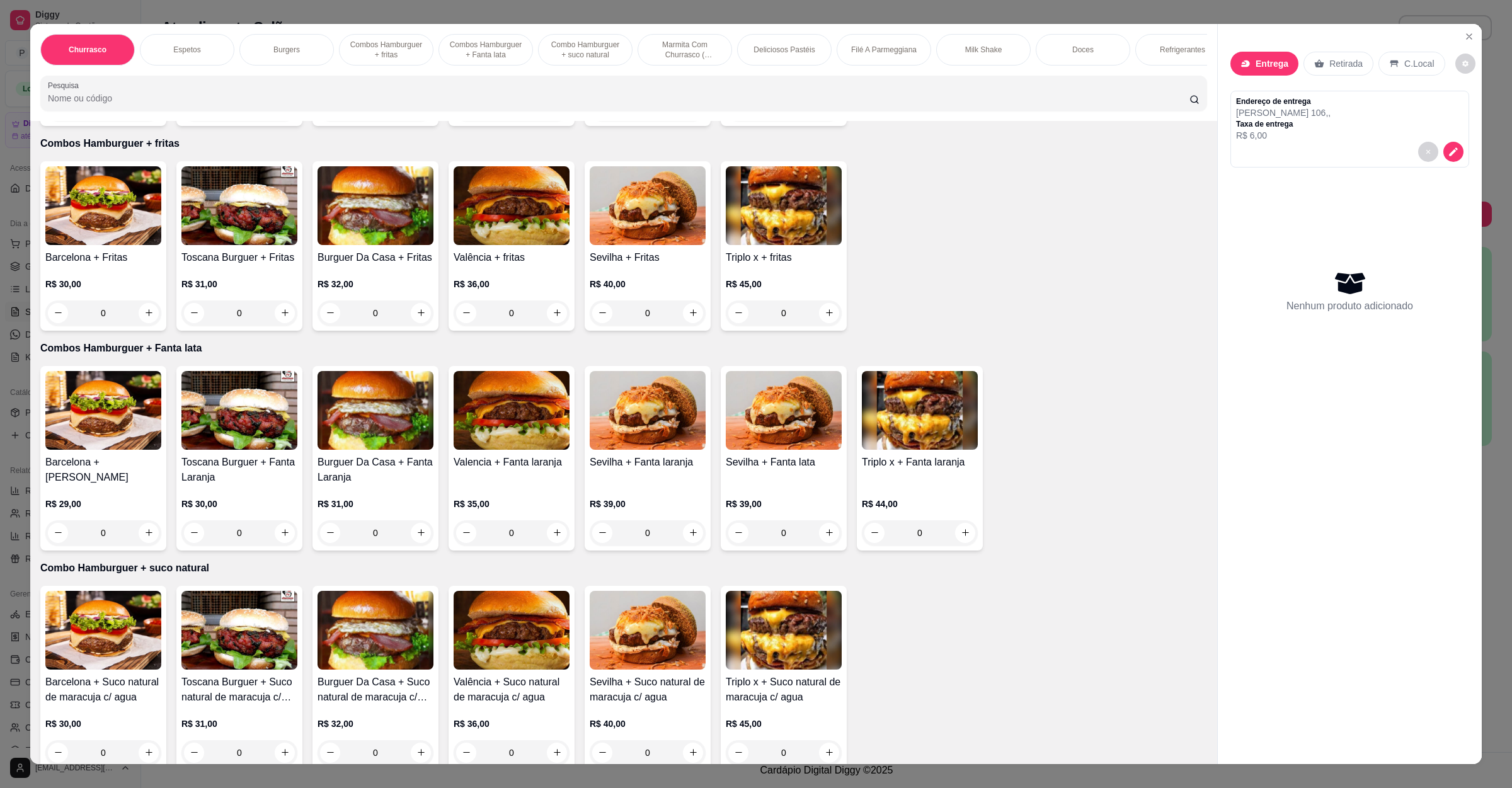
scroll to position [1324, 0]
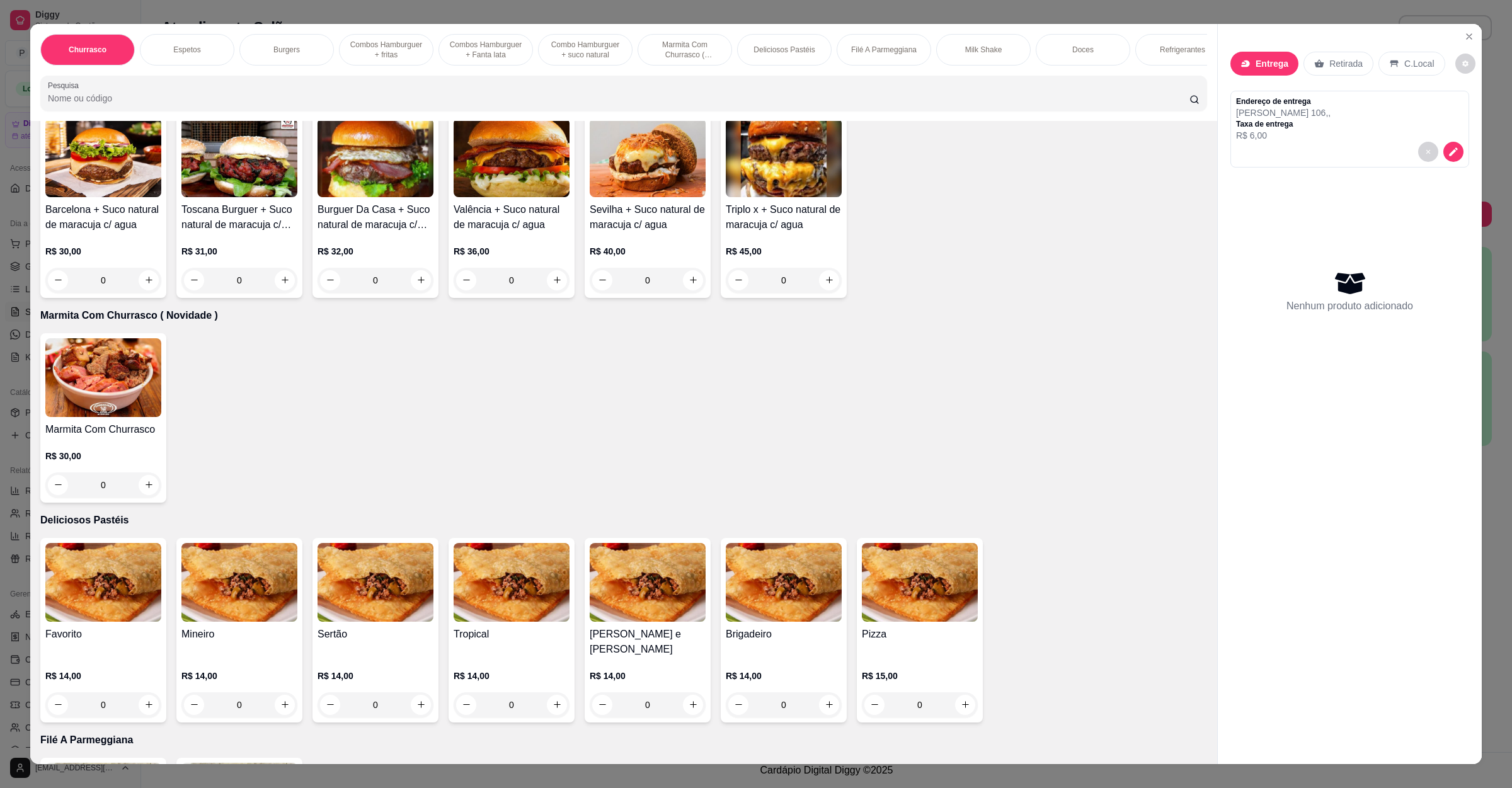
click at [114, 463] on div "R$ 30,00 0" at bounding box center [104, 474] width 116 height 48
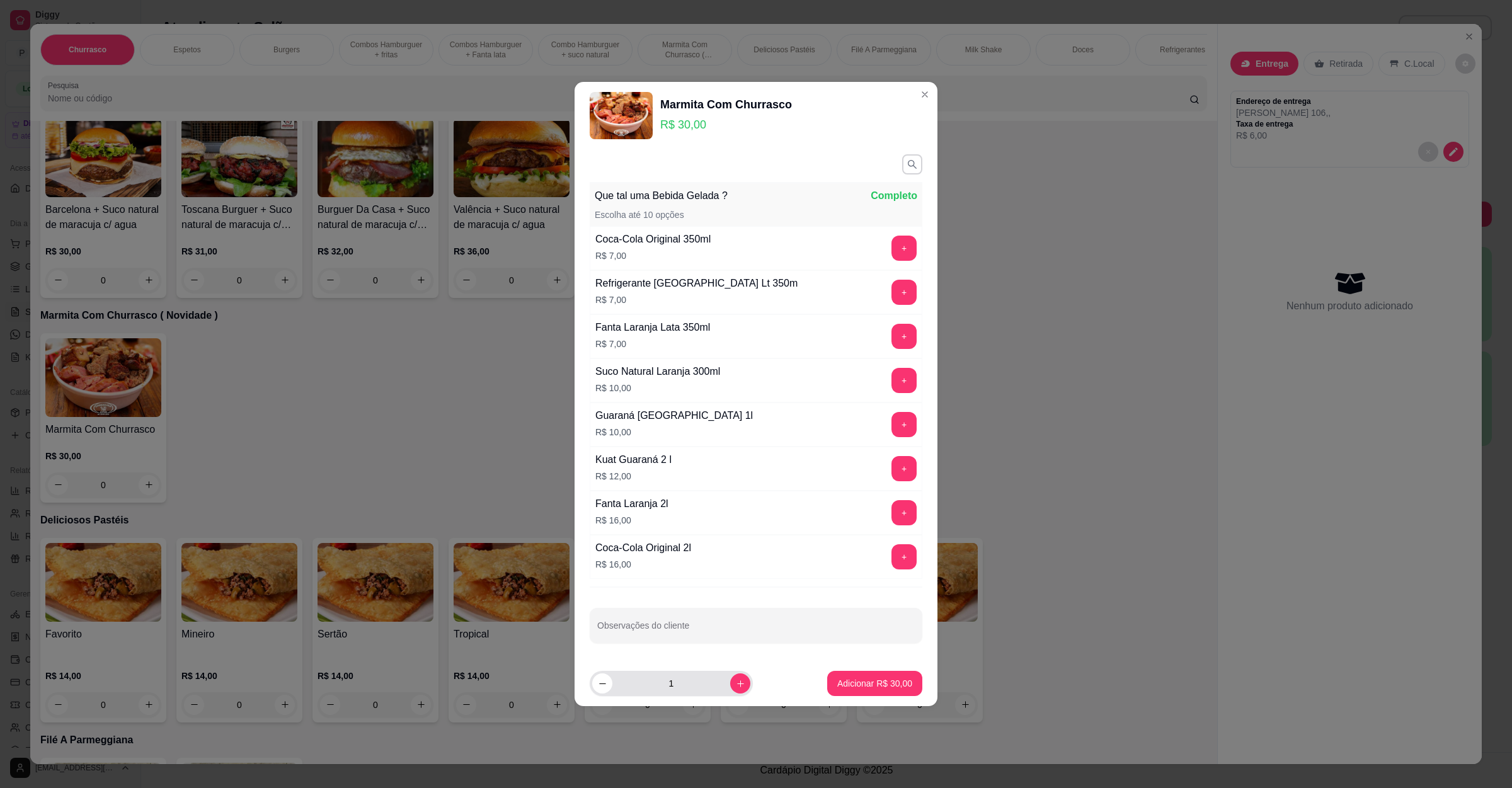
click at [728, 675] on div "1" at bounding box center [671, 684] width 158 height 25
click at [731, 681] on button "increase-product-quantity" at bounding box center [740, 684] width 20 height 20
type input "2"
click at [837, 684] on p "Adicionar R$ 60,00" at bounding box center [875, 684] width 75 height 13
type input "2"
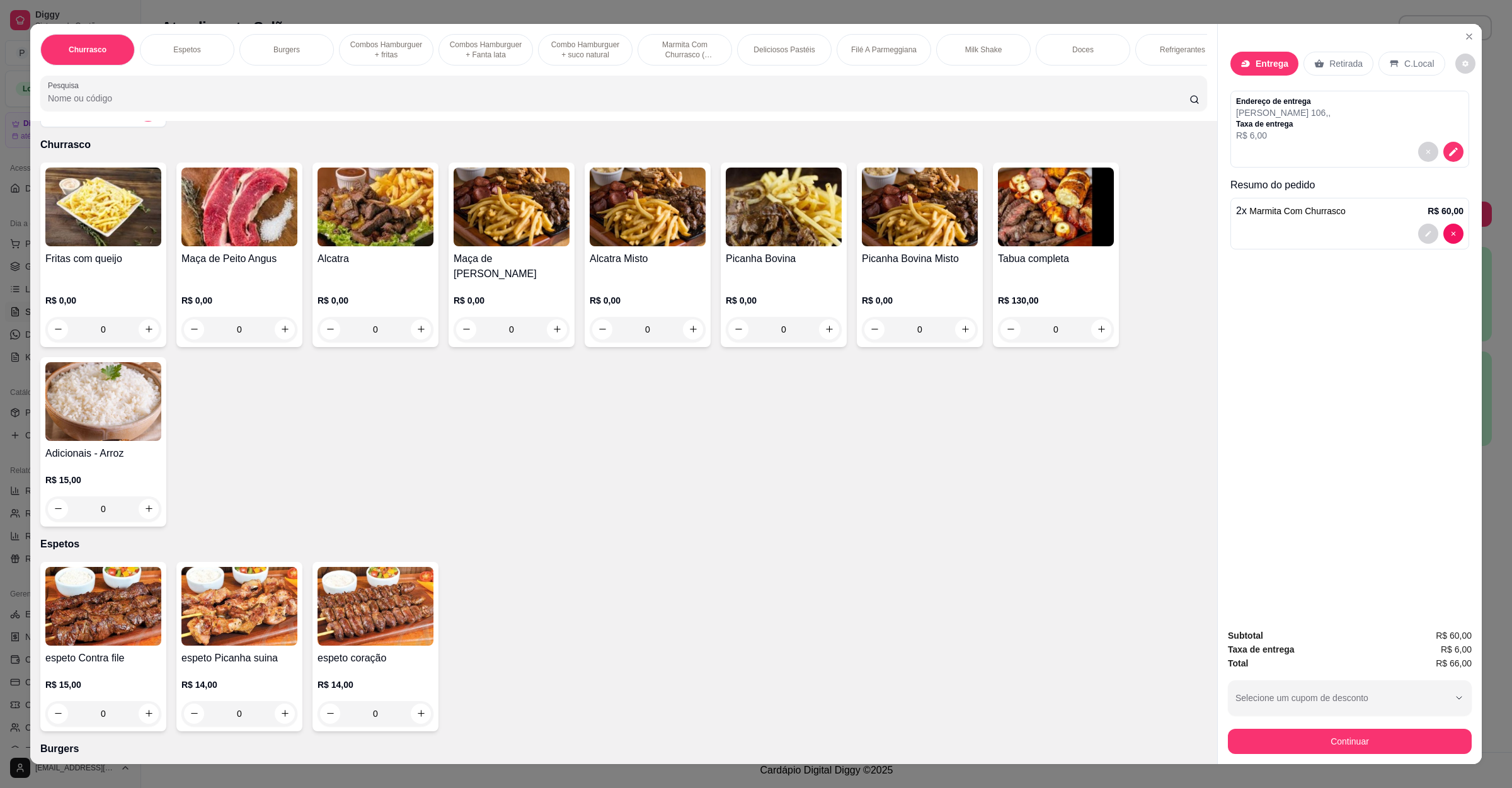
scroll to position [0, 0]
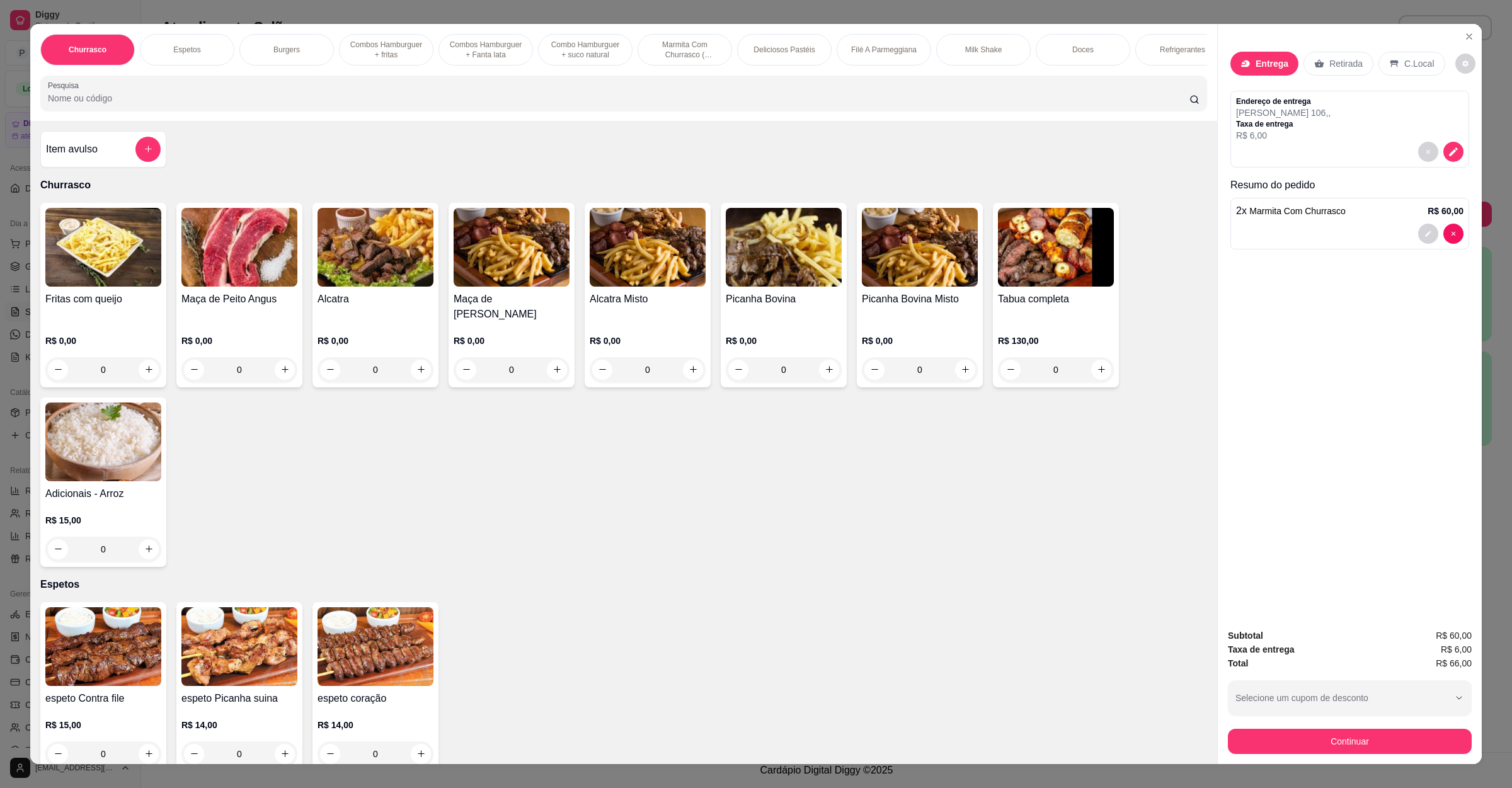
click at [99, 149] on div "Item avulso" at bounding box center [103, 149] width 126 height 37
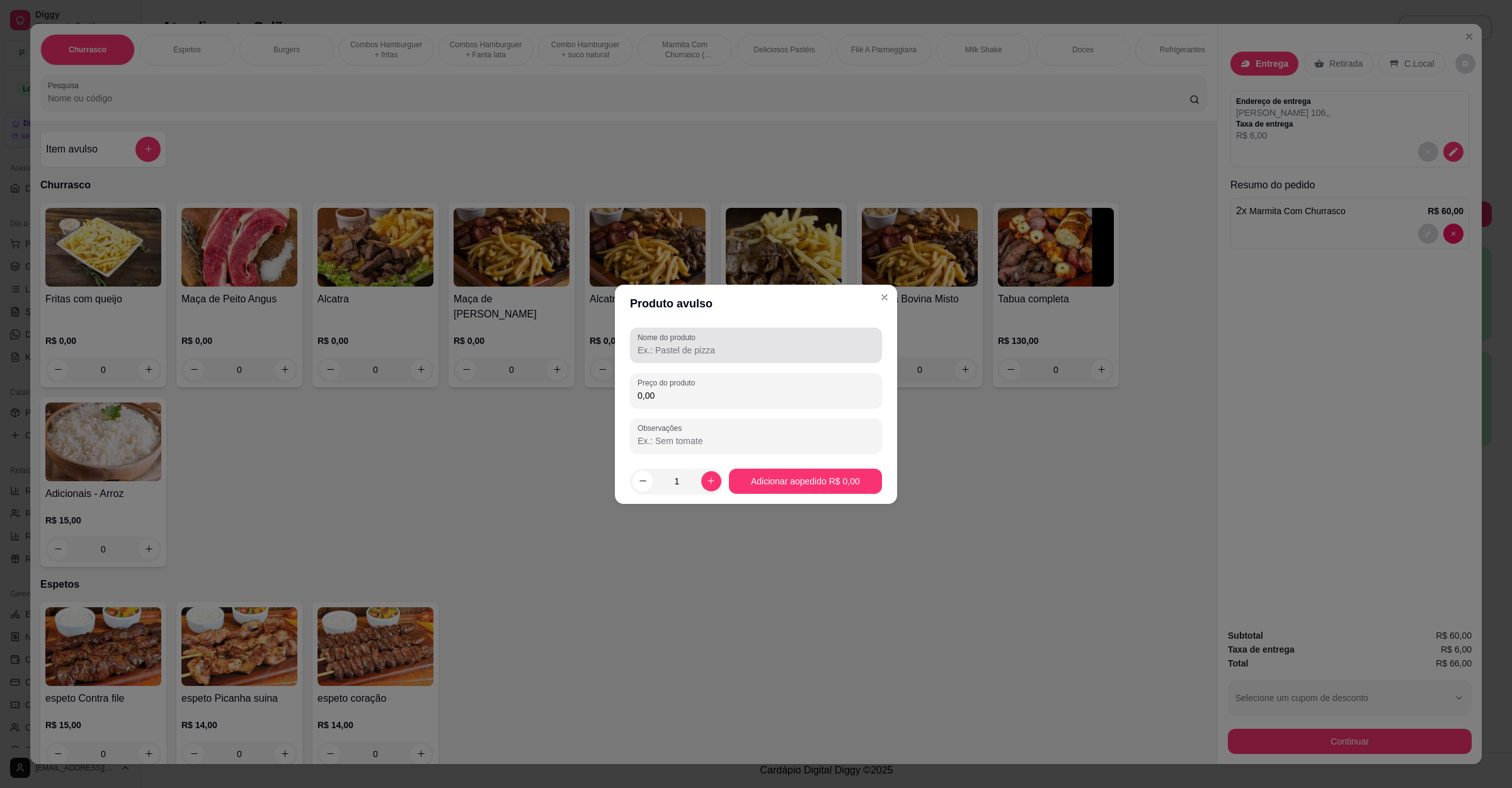
click at [742, 349] on input "Nome do produto" at bounding box center [756, 350] width 237 height 13
type input "pao de alho"
click at [688, 394] on input "0,00" at bounding box center [756, 395] width 237 height 13
type input "10,00"
click at [714, 486] on button "increase-product-quantity" at bounding box center [711, 481] width 20 height 20
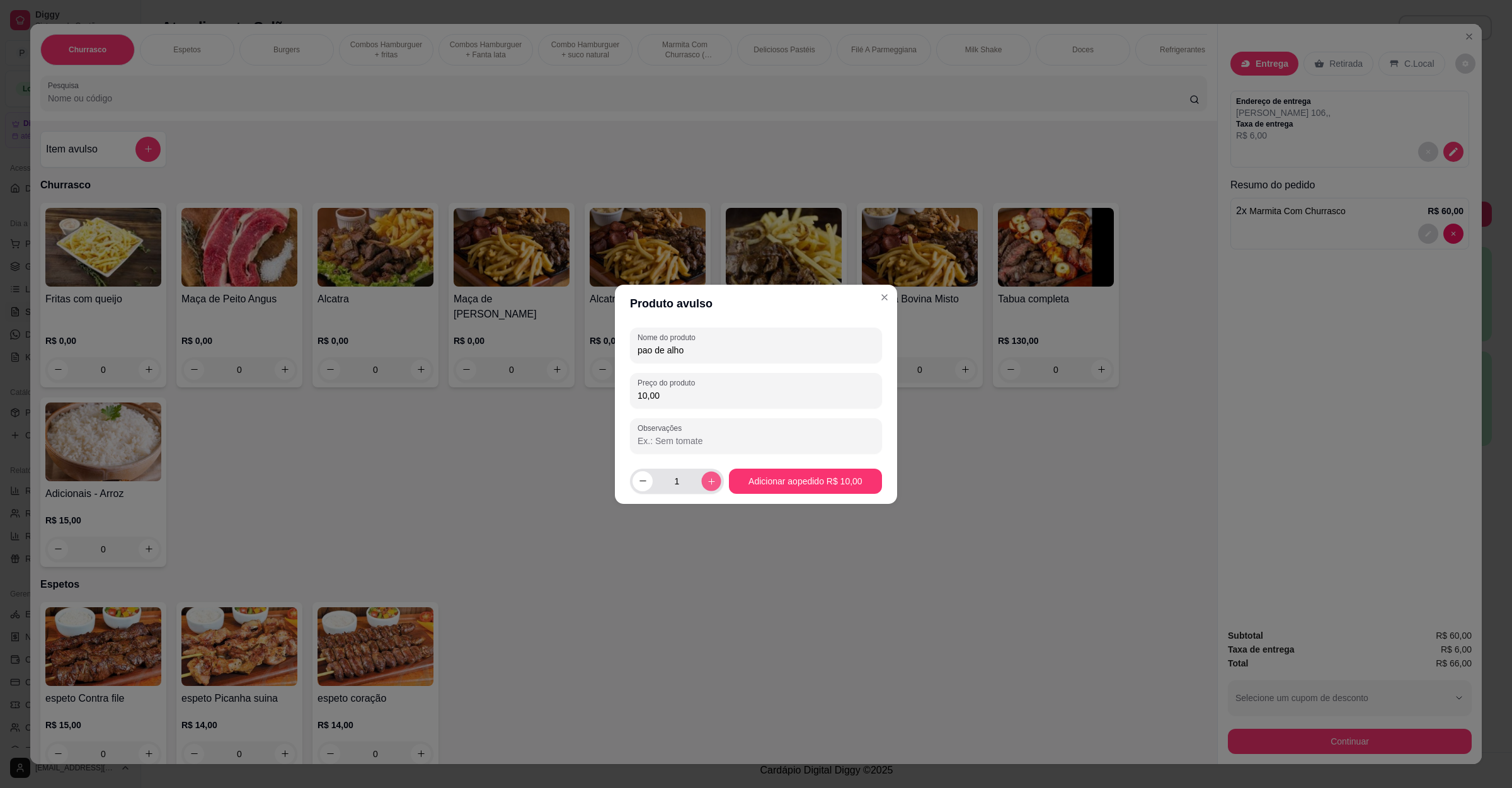
type input "2"
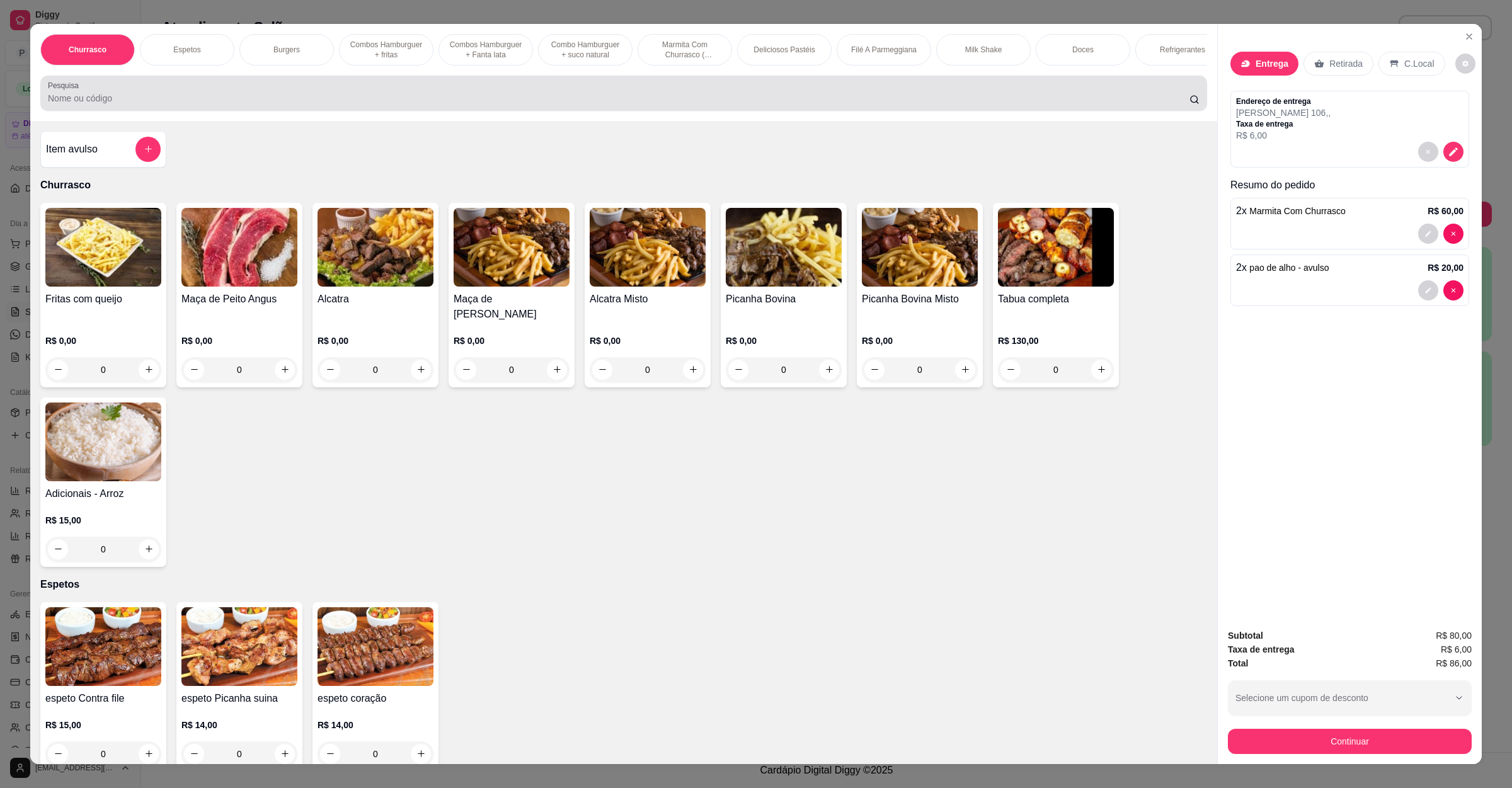
drag, startPoint x: 244, startPoint y: 94, endPoint x: 0, endPoint y: 143, distance: 248.9
click at [0, 141] on div "Churrasco Espetos Burgers Combos Hamburguer + fritas Combos Hamburguer + Fanta …" at bounding box center [756, 394] width 1512 height 788
click at [110, 104] on input "Pesquisa" at bounding box center [619, 98] width 1142 height 13
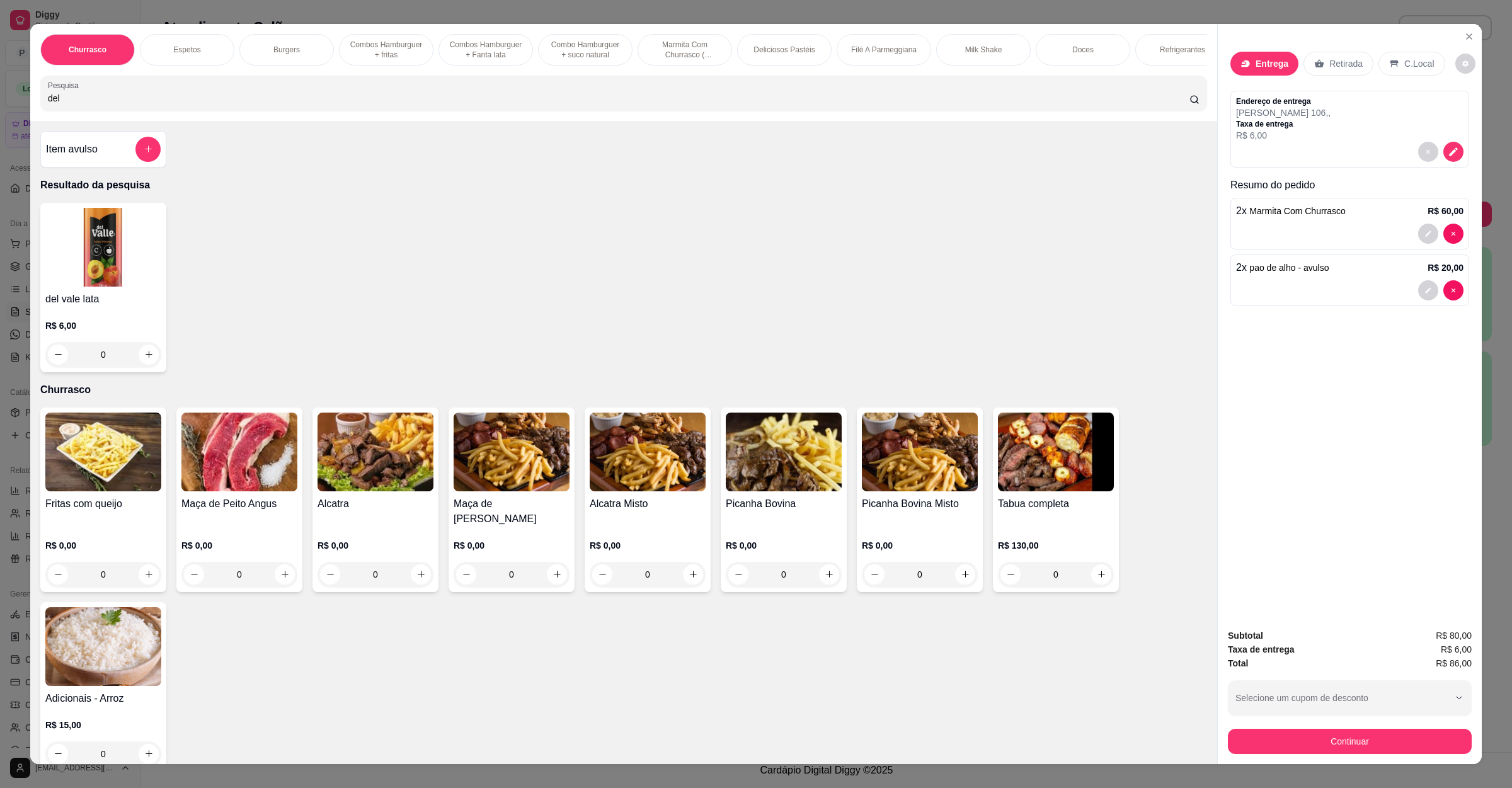
type input "del"
click at [125, 307] on h4 "del vale lata" at bounding box center [104, 299] width 116 height 15
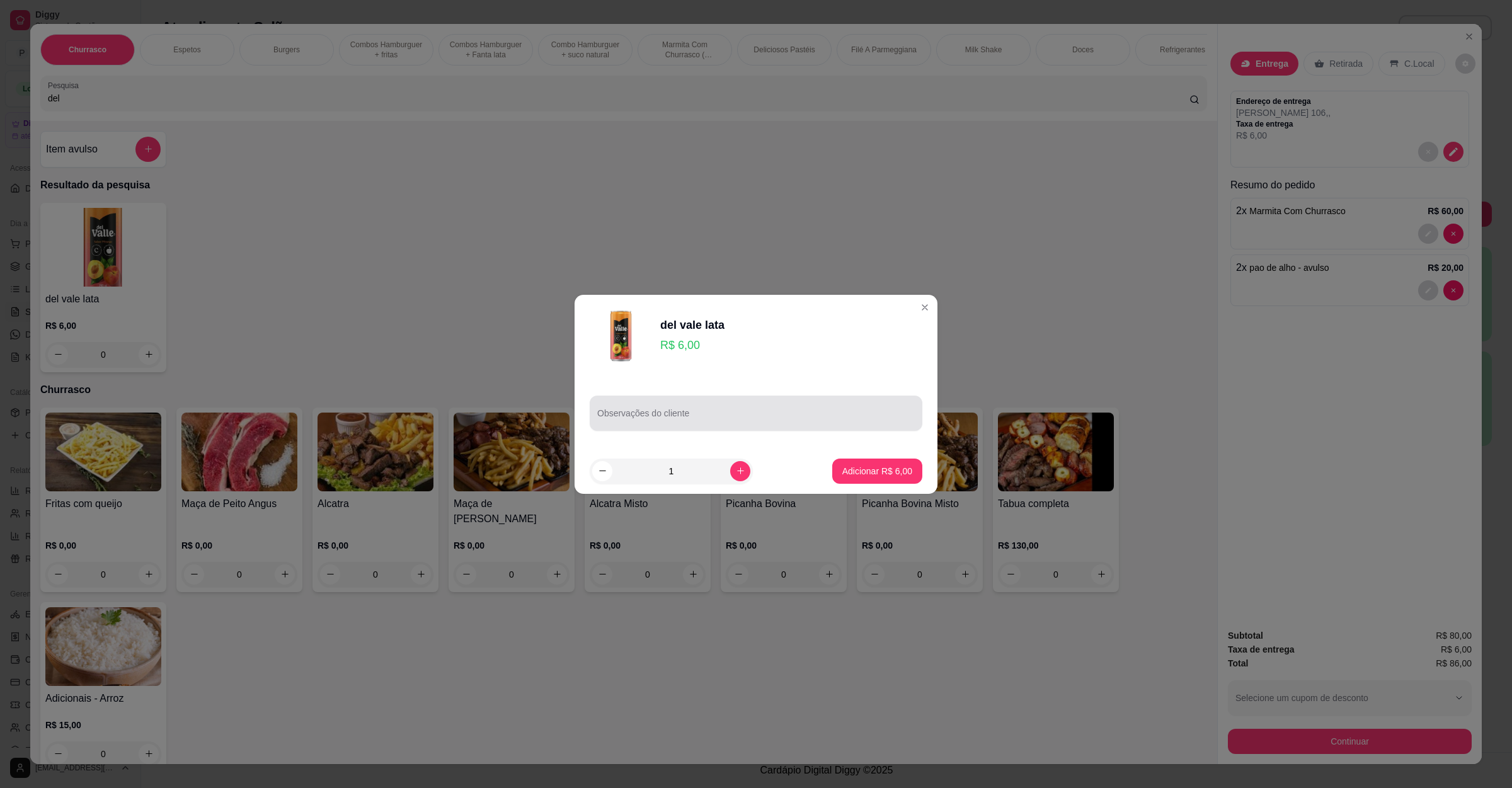
click at [770, 416] on input "Observações do cliente" at bounding box center [756, 418] width 318 height 13
type input "u"
type input "UVA"
click at [897, 473] on p "Adicionar R$ 6,00" at bounding box center [877, 471] width 68 height 12
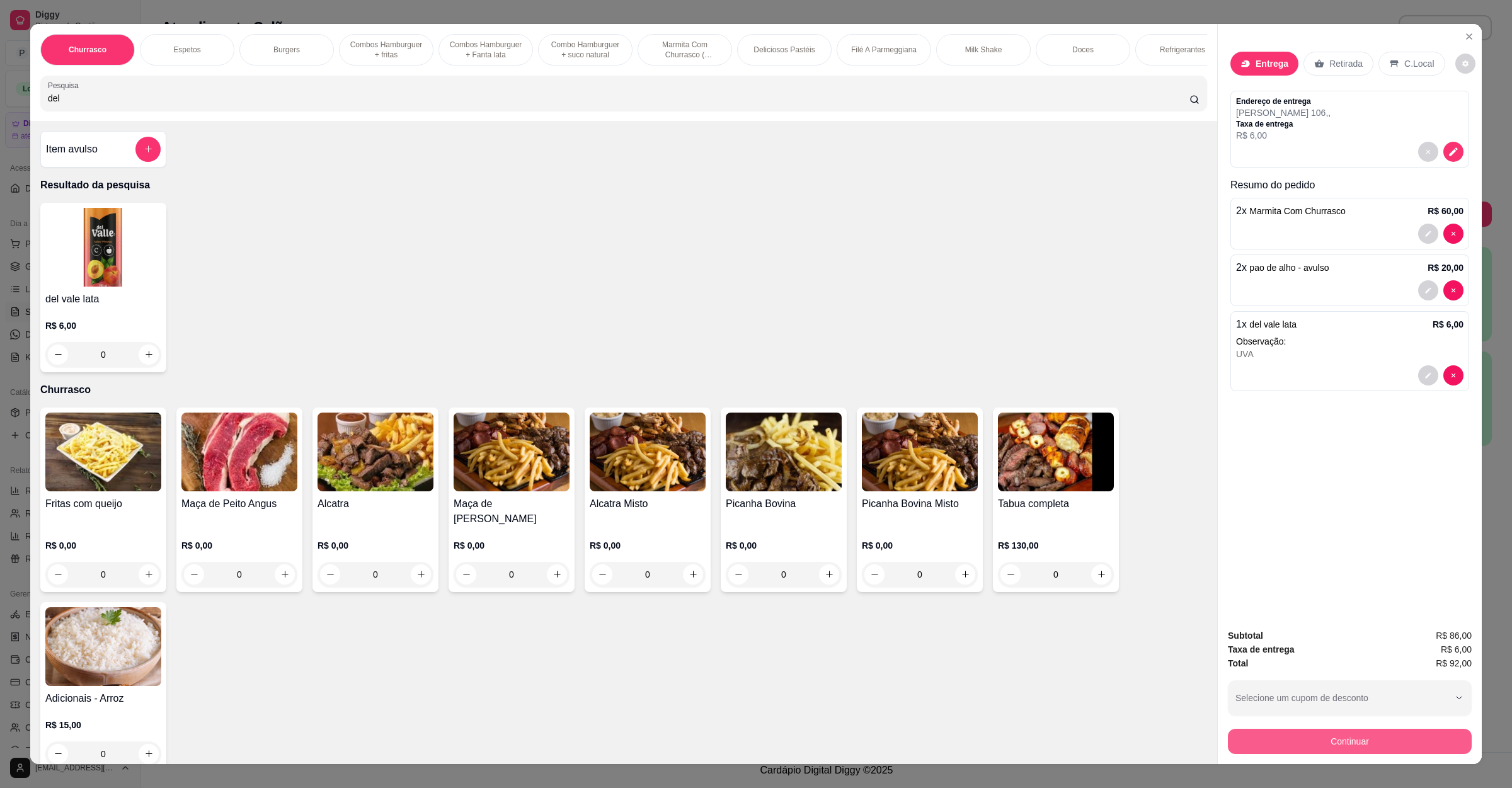
click at [1297, 736] on button "Continuar" at bounding box center [1349, 742] width 244 height 25
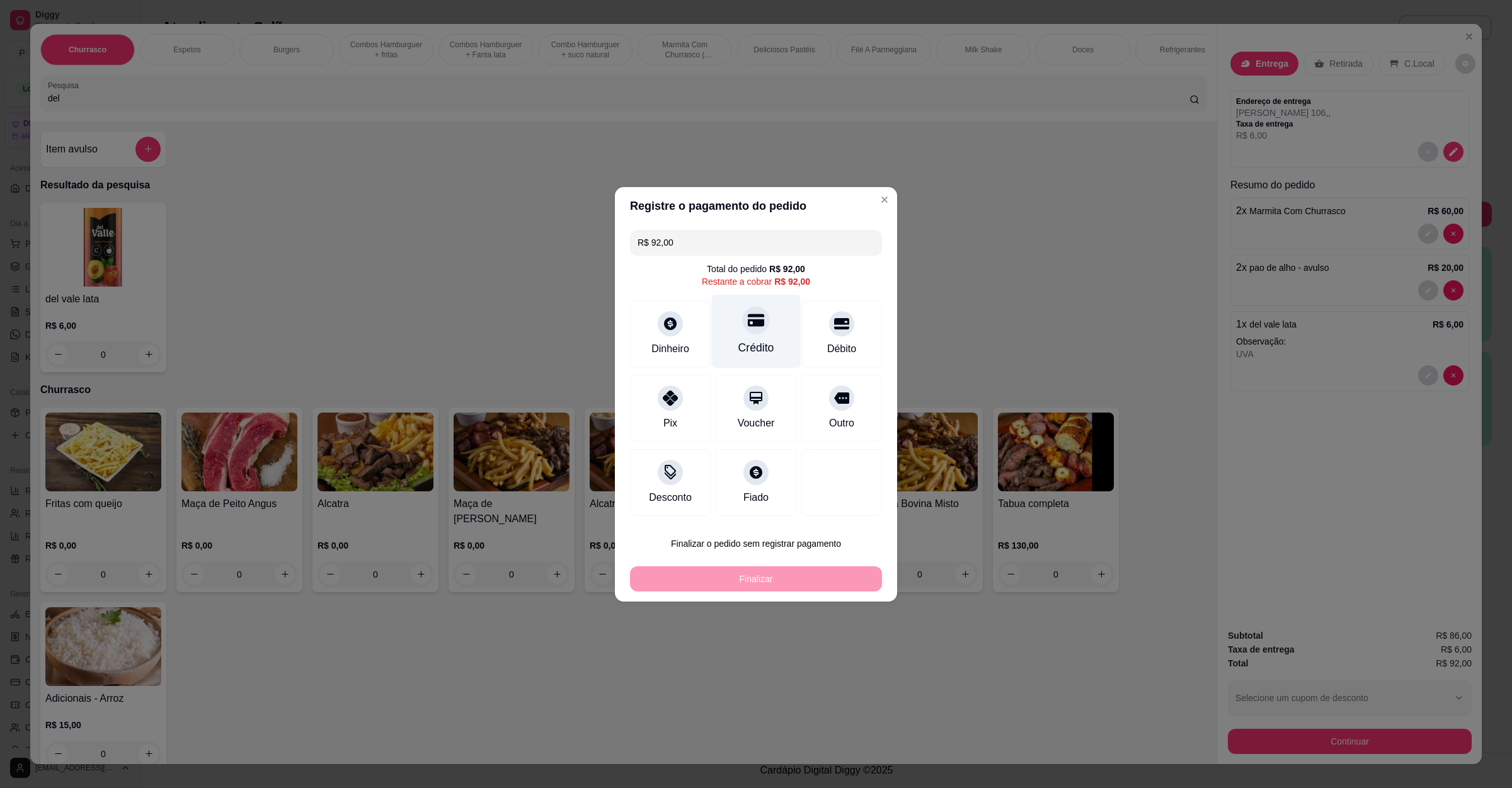
click at [756, 329] on div at bounding box center [756, 320] width 28 height 28
type input "R$ 0,00"
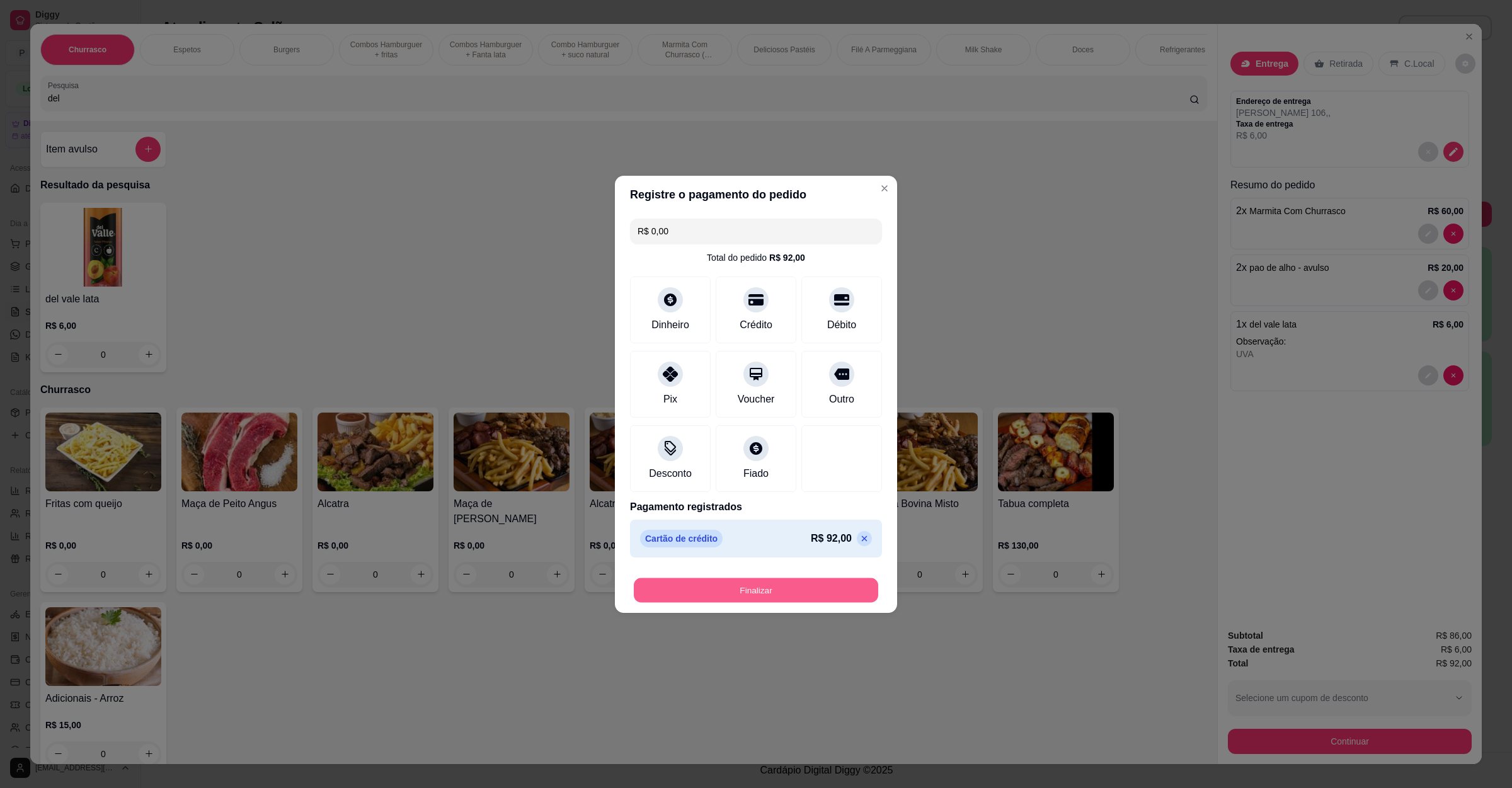
click at [767, 595] on button "Finalizar" at bounding box center [756, 589] width 244 height 24
type input "0"
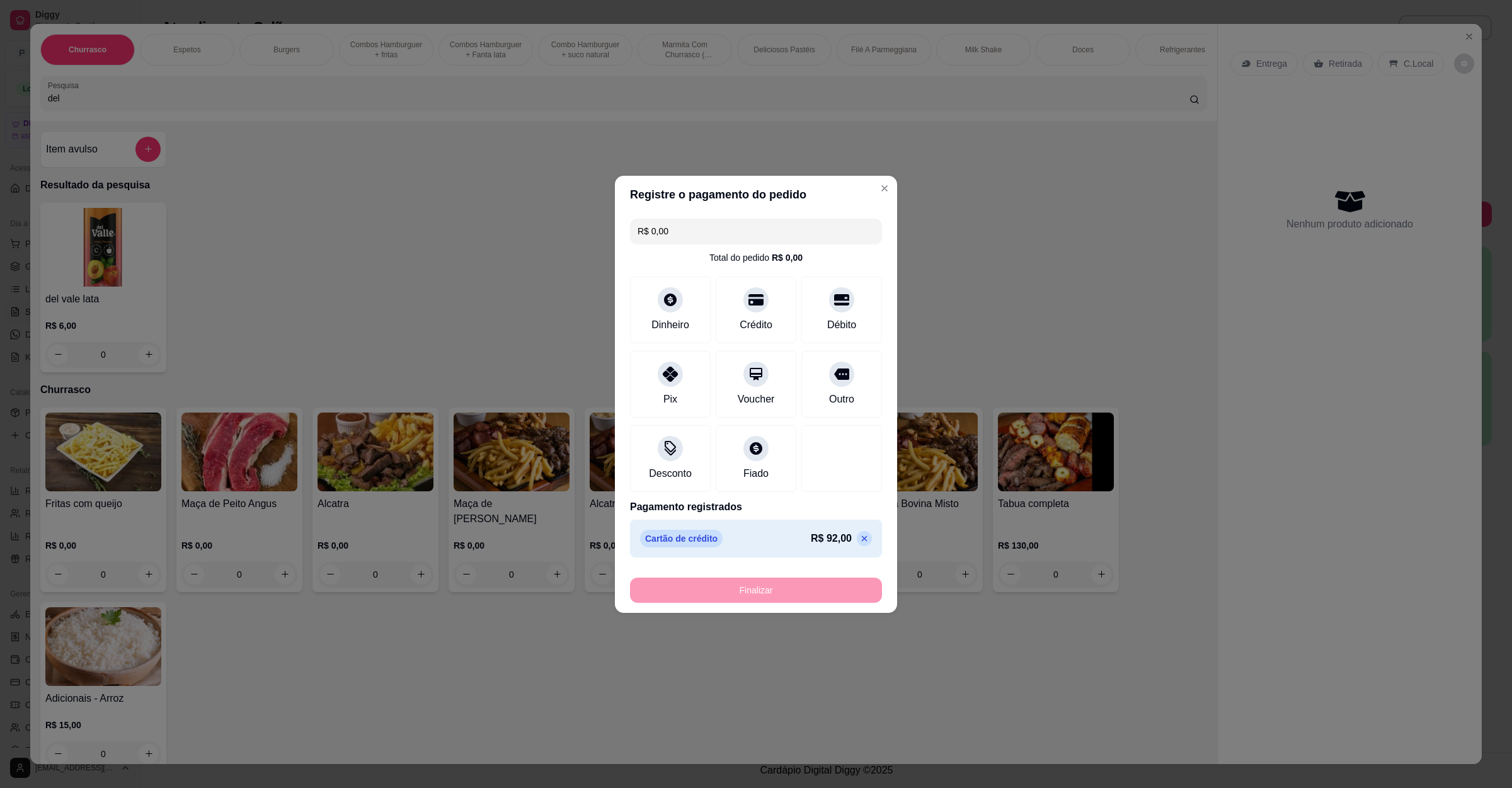
type input "-R$ 92,00"
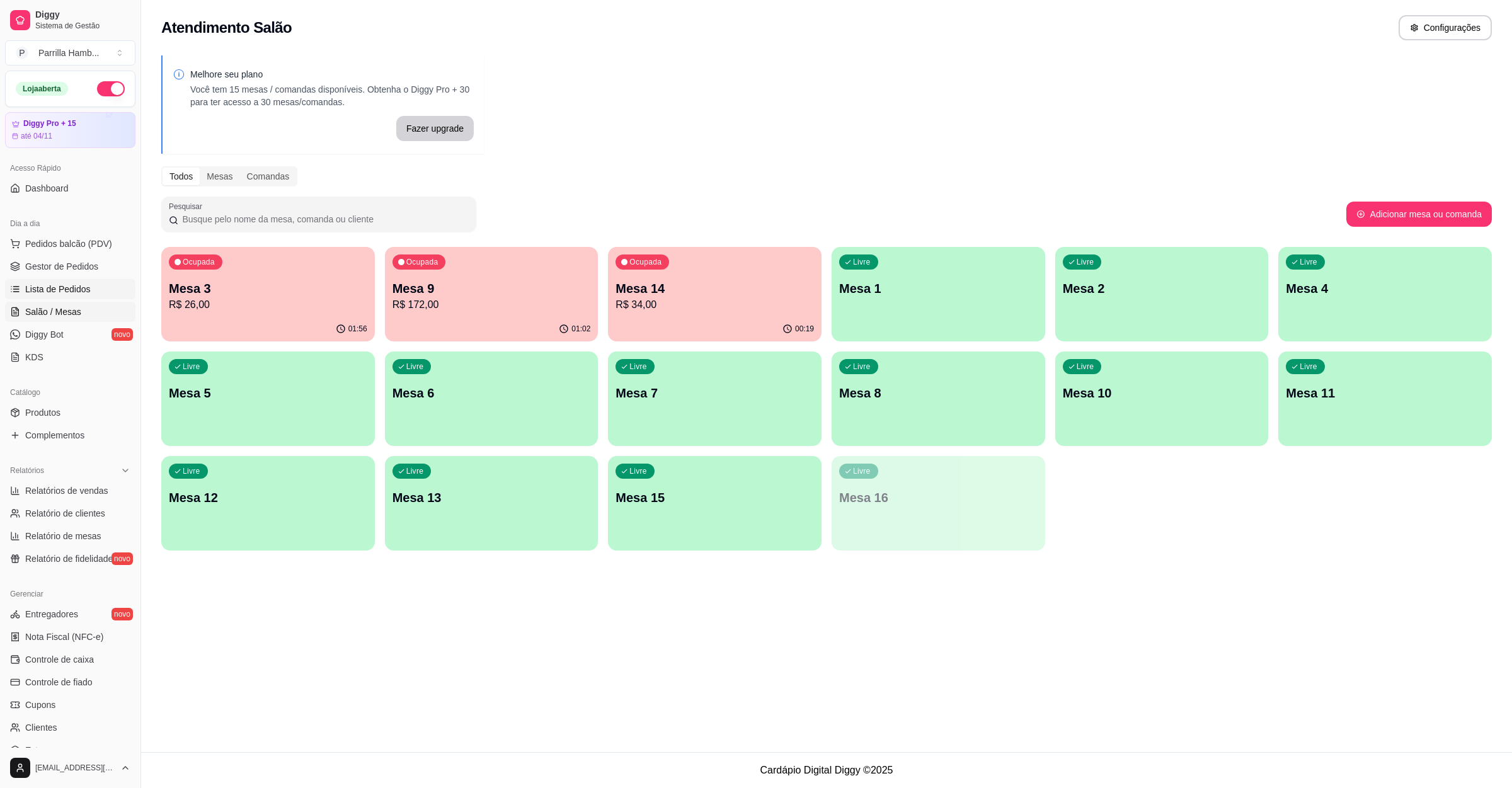
click at [76, 292] on span "Lista de Pedidos" at bounding box center [57, 289] width 65 height 13
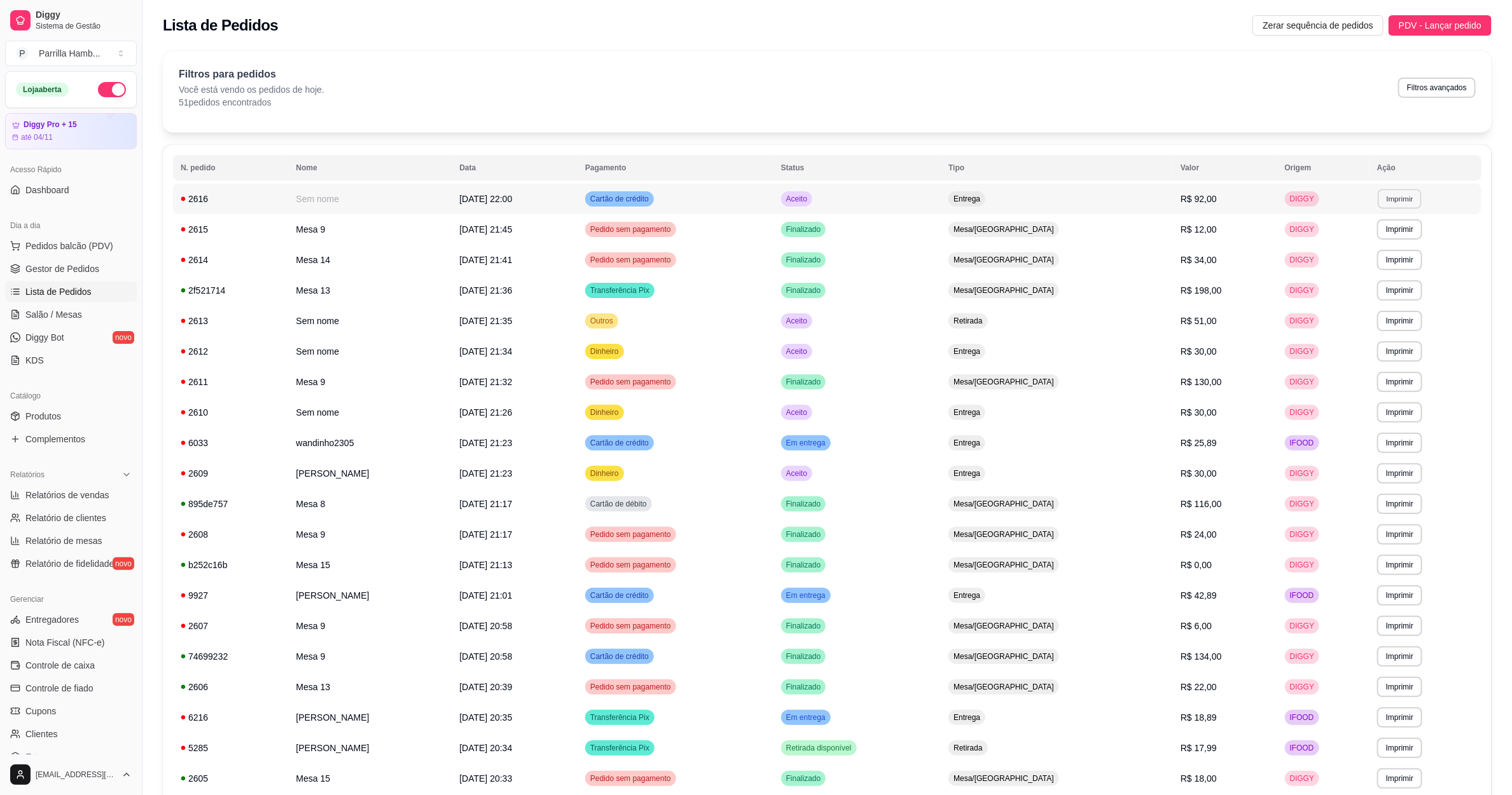
click at [1403, 200] on button "Imprimir" at bounding box center [1399, 198] width 44 height 20
click at [1371, 242] on button "IMPRESSORA" at bounding box center [1375, 243] width 92 height 20
click at [56, 313] on span "Salão / Mesas" at bounding box center [53, 314] width 56 height 13
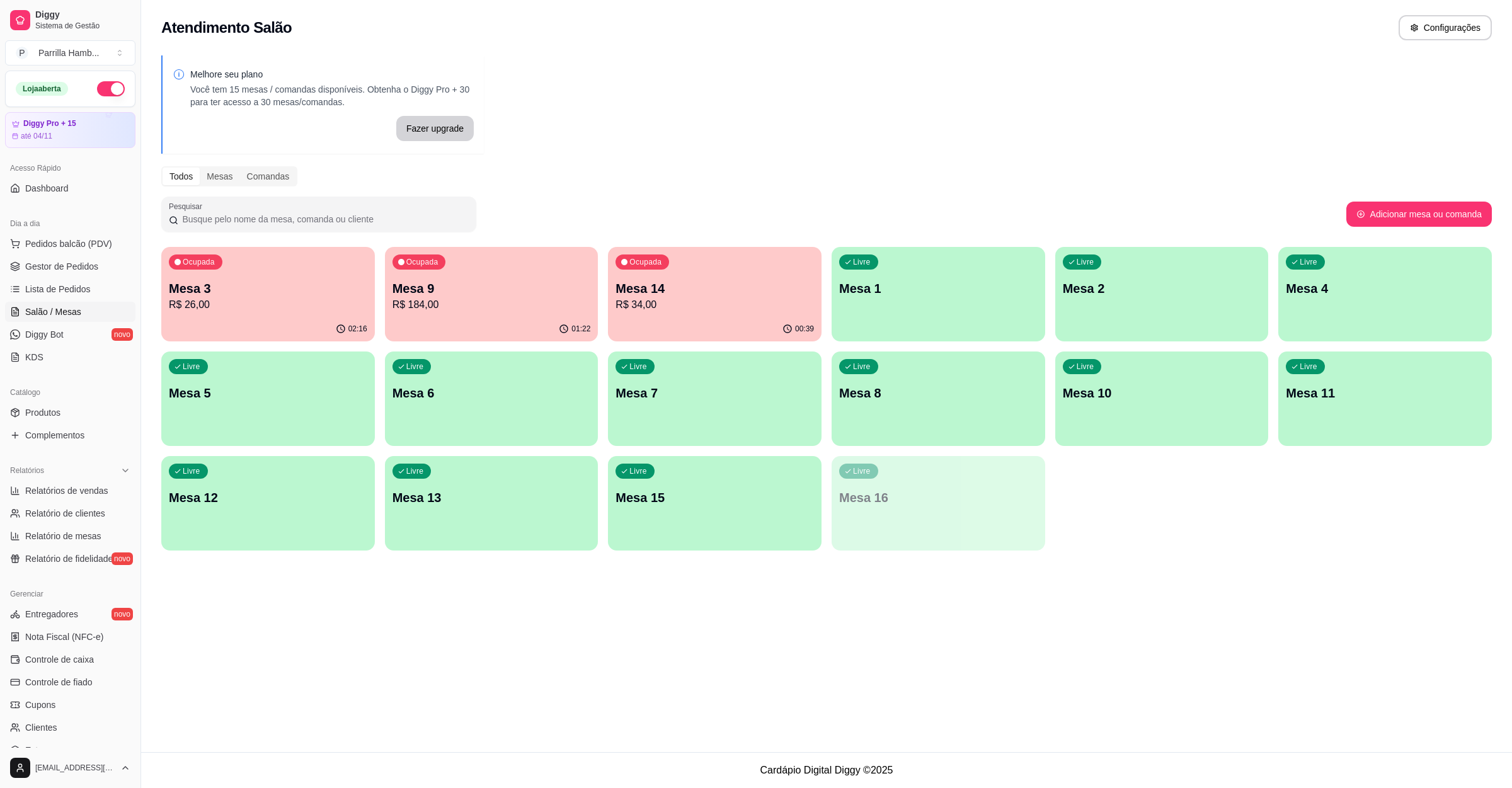
click at [700, 273] on div "Ocupada Mesa 14 R$ 34,00" at bounding box center [714, 282] width 213 height 70
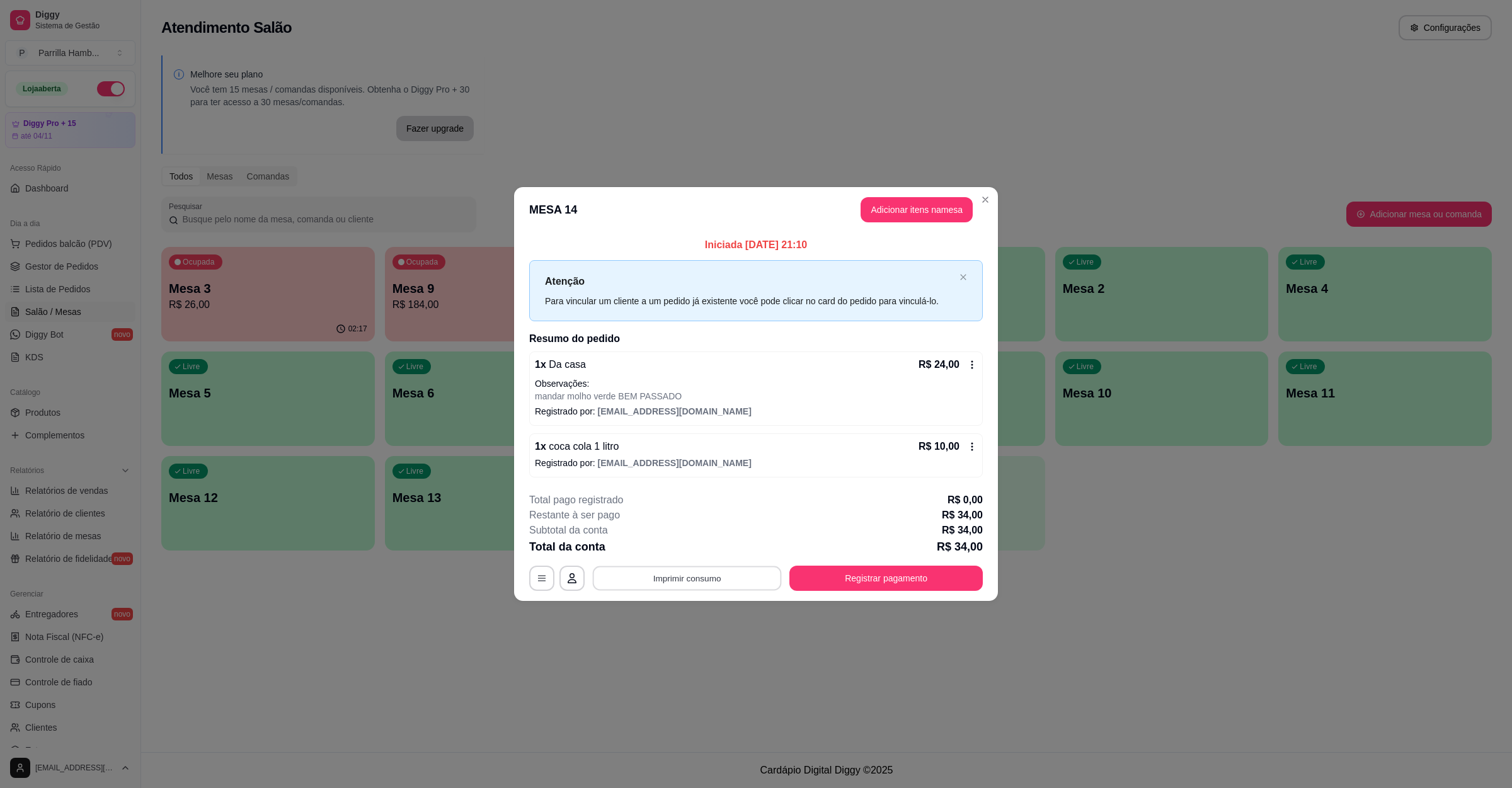
click at [726, 582] on button "Imprimir consumo" at bounding box center [687, 578] width 189 height 24
click at [705, 543] on button "IMPRESSORA" at bounding box center [691, 550] width 91 height 20
click at [845, 569] on button "Registrar pagamento" at bounding box center [886, 578] width 194 height 25
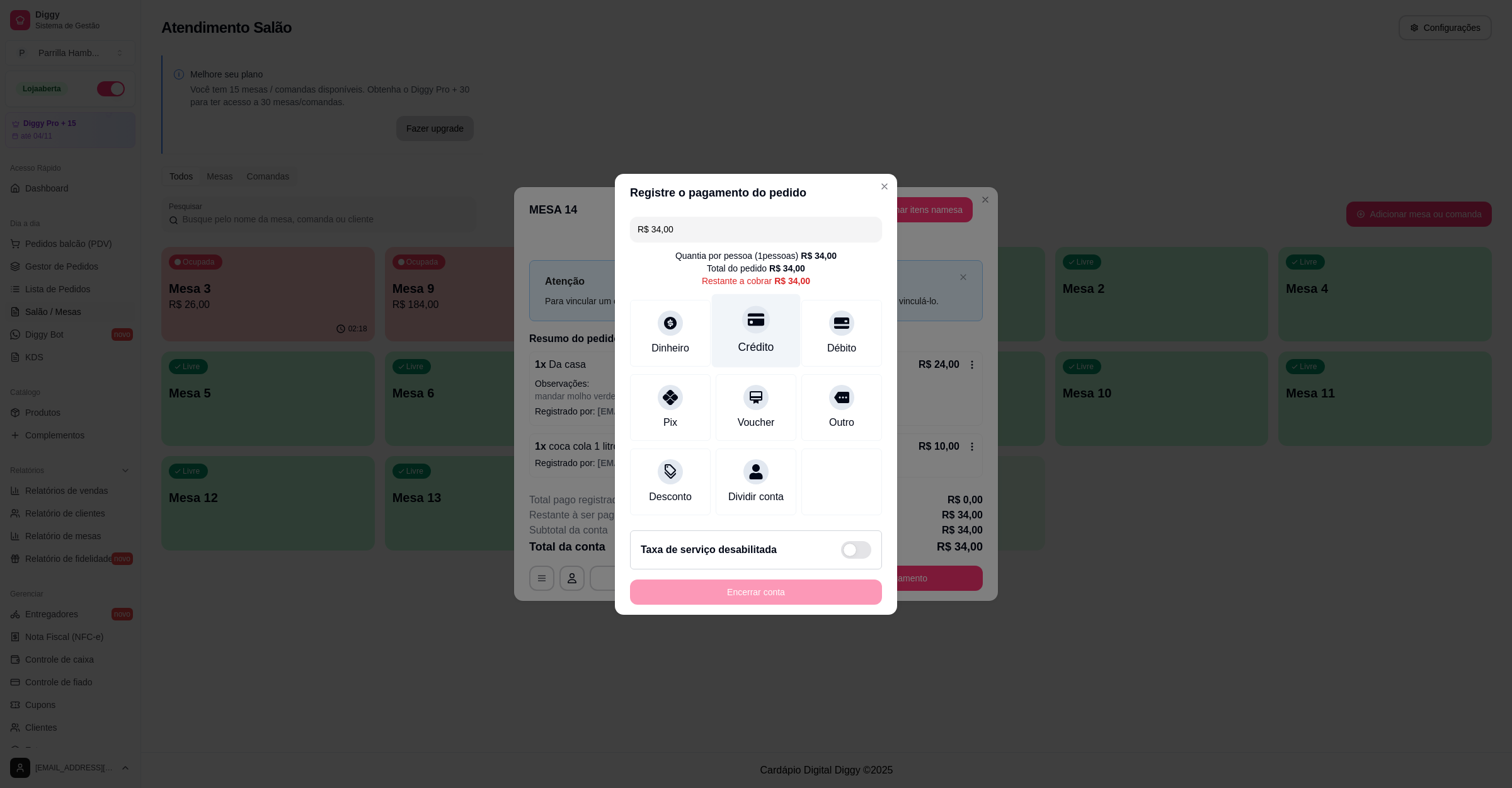
click at [744, 344] on div "Crédito" at bounding box center [756, 347] width 36 height 16
type input "R$ 0,00"
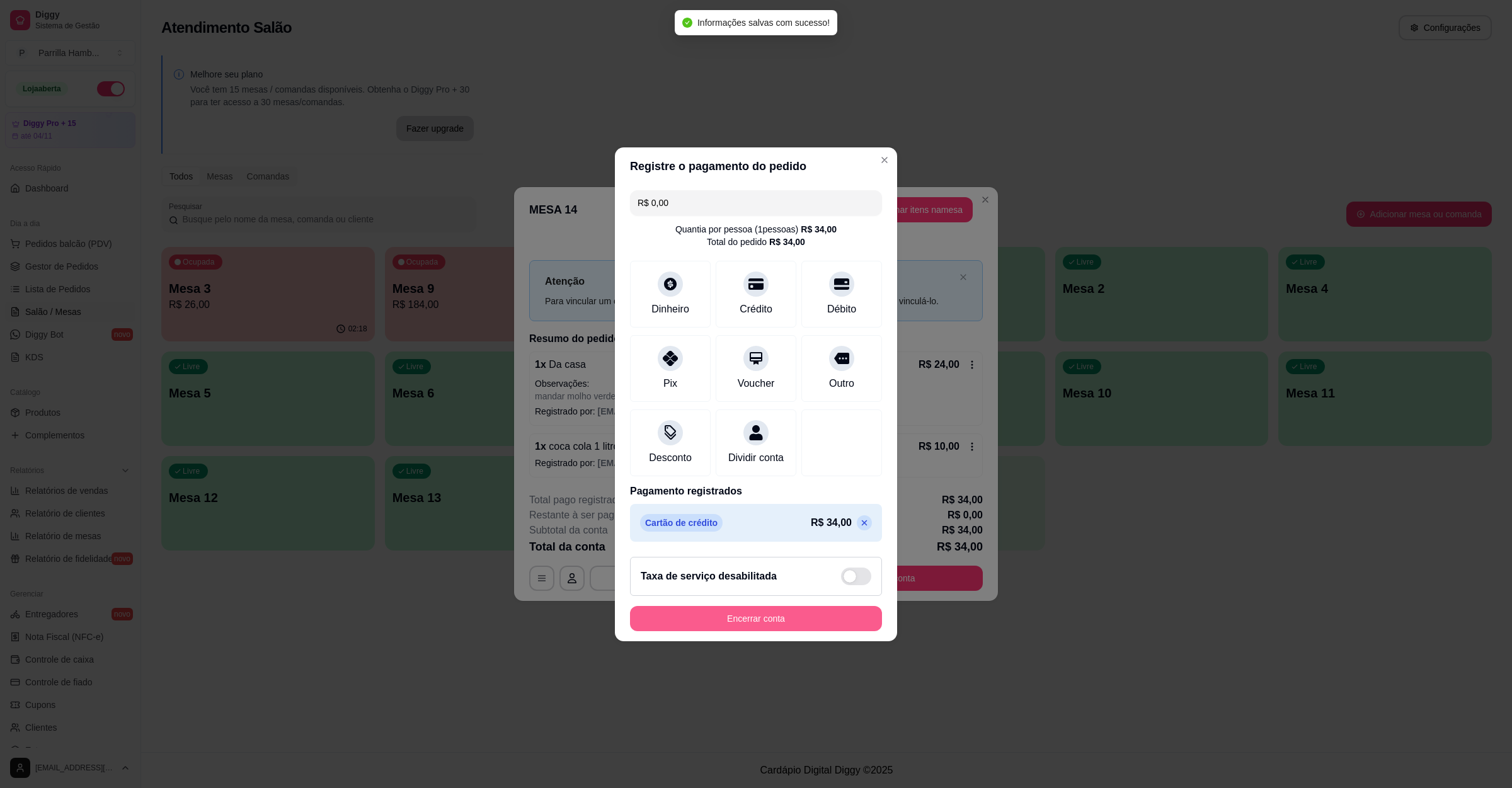
click at [698, 631] on button "Encerrar conta" at bounding box center [756, 619] width 252 height 25
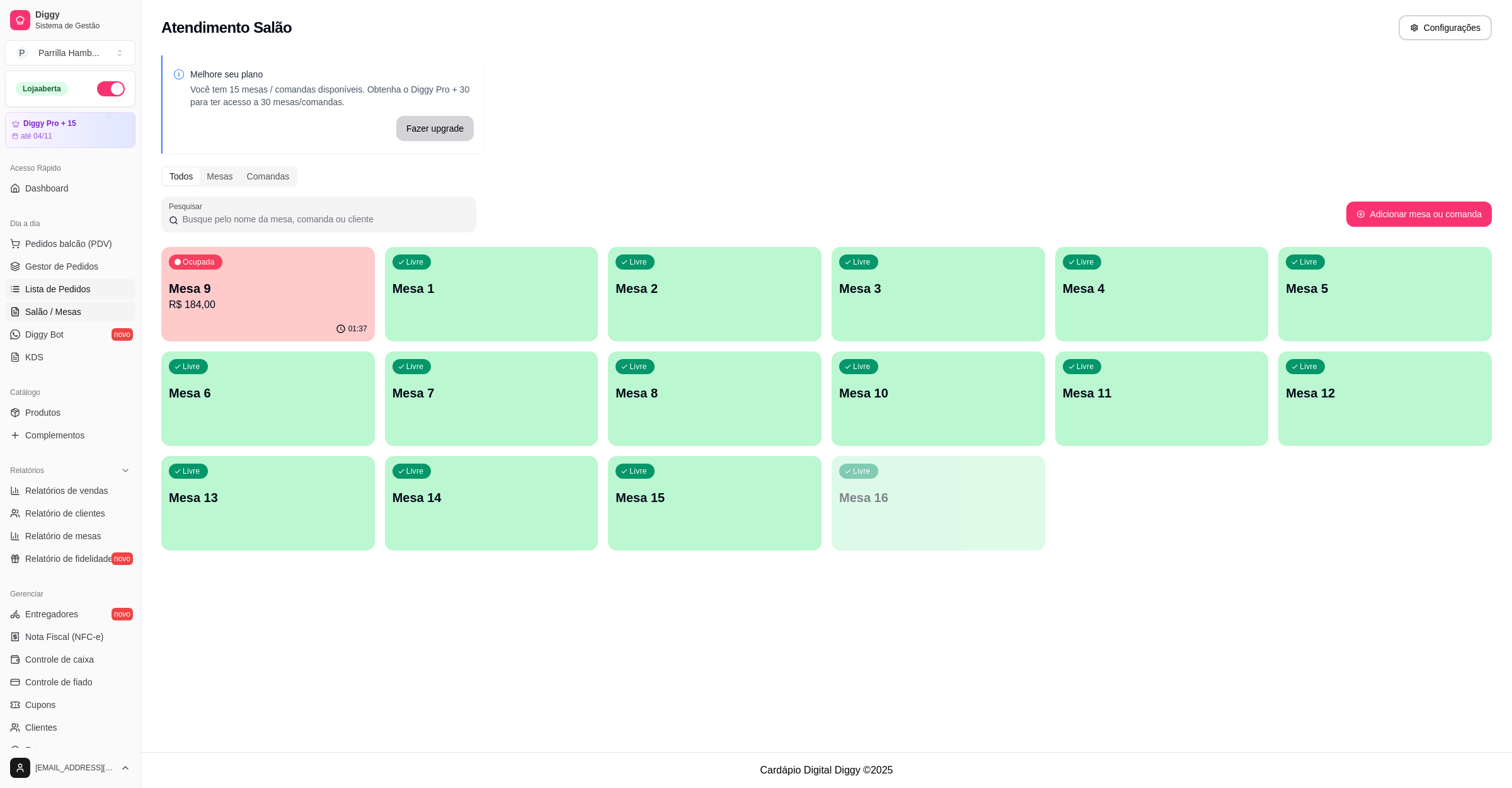
click at [89, 286] on link "Lista de Pedidos" at bounding box center [70, 288] width 130 height 20
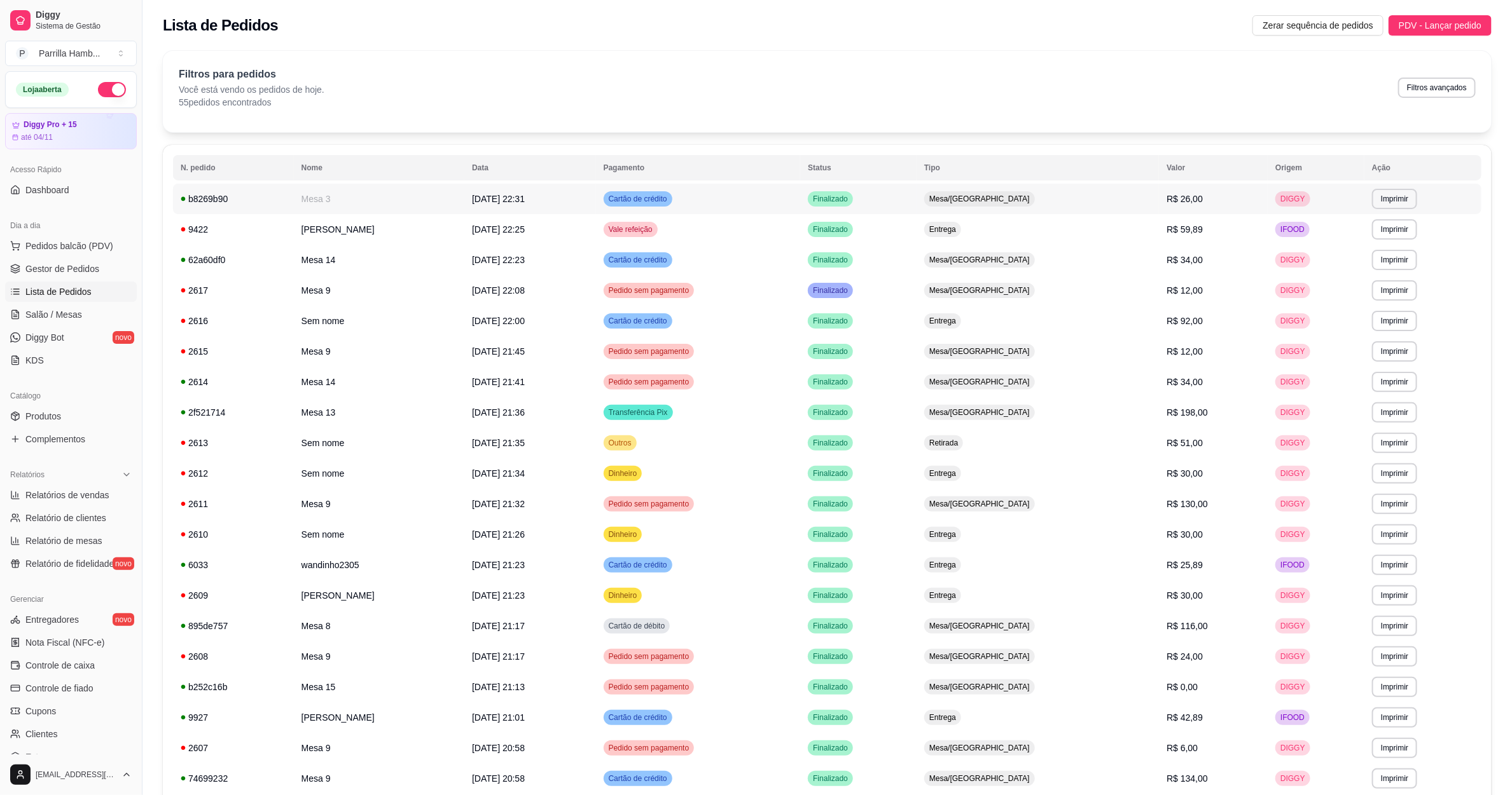
click at [750, 189] on td "Cartão de crédito" at bounding box center [698, 199] width 205 height 30
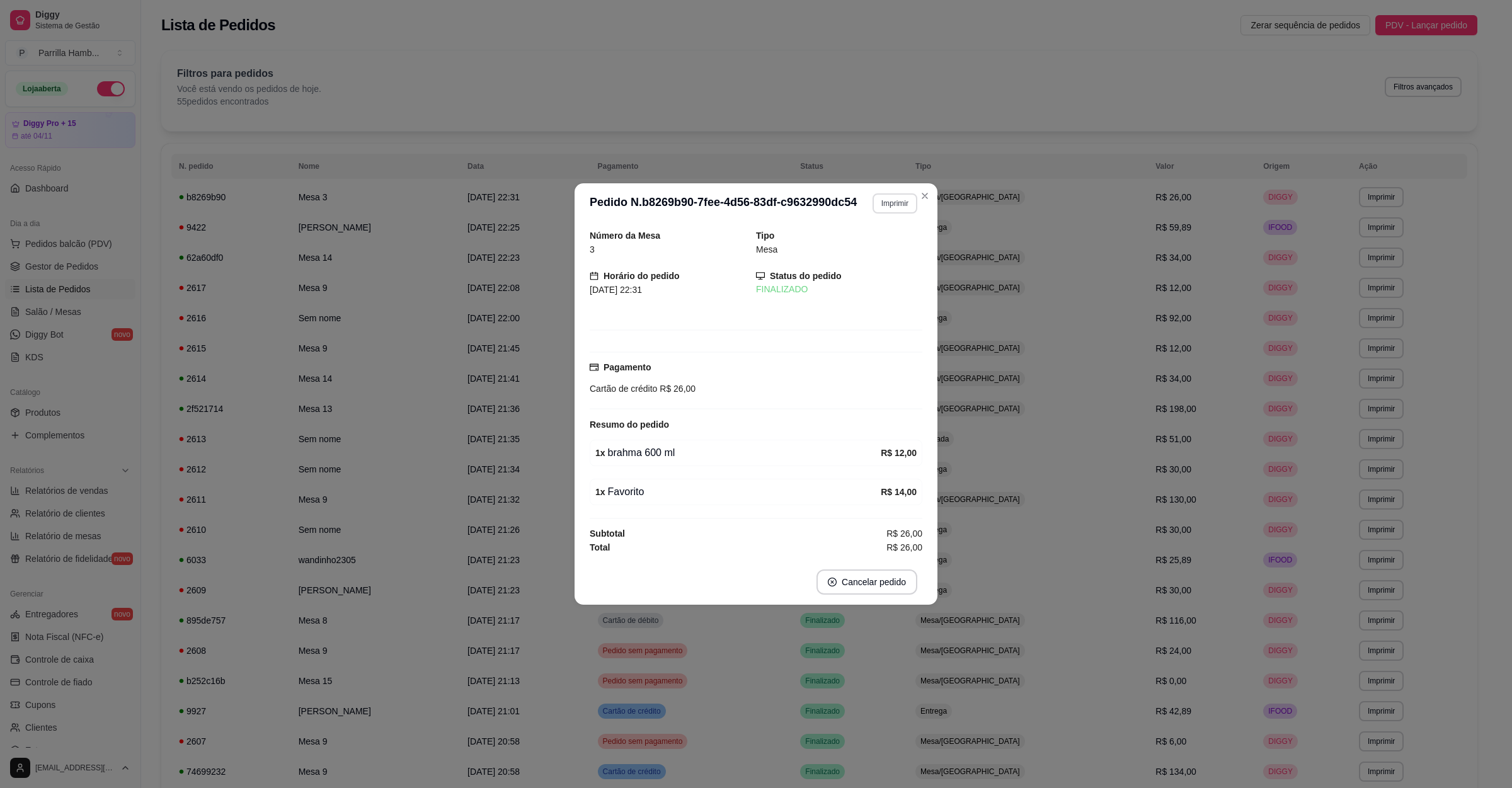
click at [885, 207] on button "Imprimir" at bounding box center [895, 203] width 45 height 20
click at [873, 248] on button "IMPRESSORA" at bounding box center [873, 244] width 88 height 20
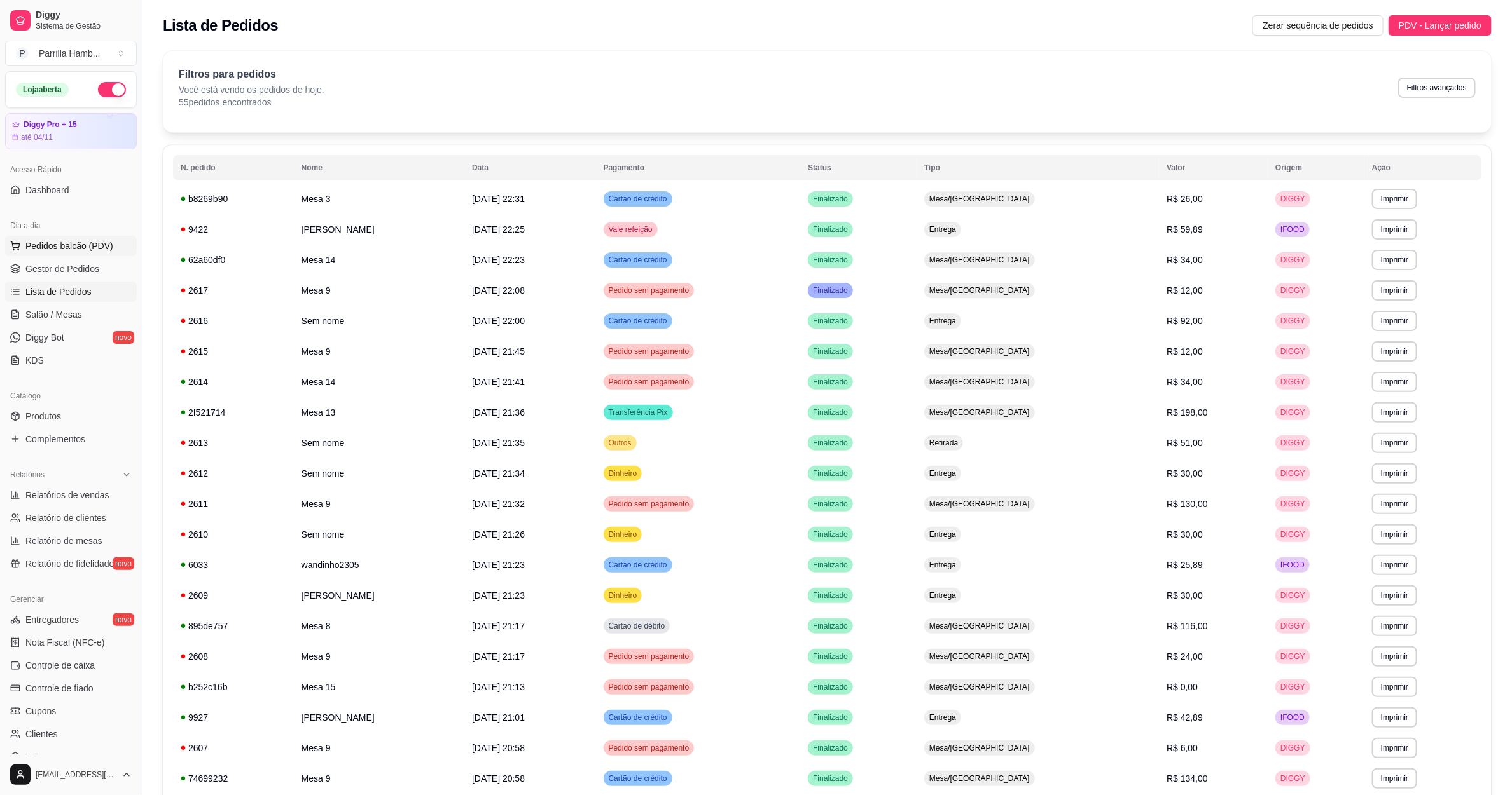
click at [51, 238] on button "Pedidos balcão (PDV)" at bounding box center [71, 246] width 131 height 20
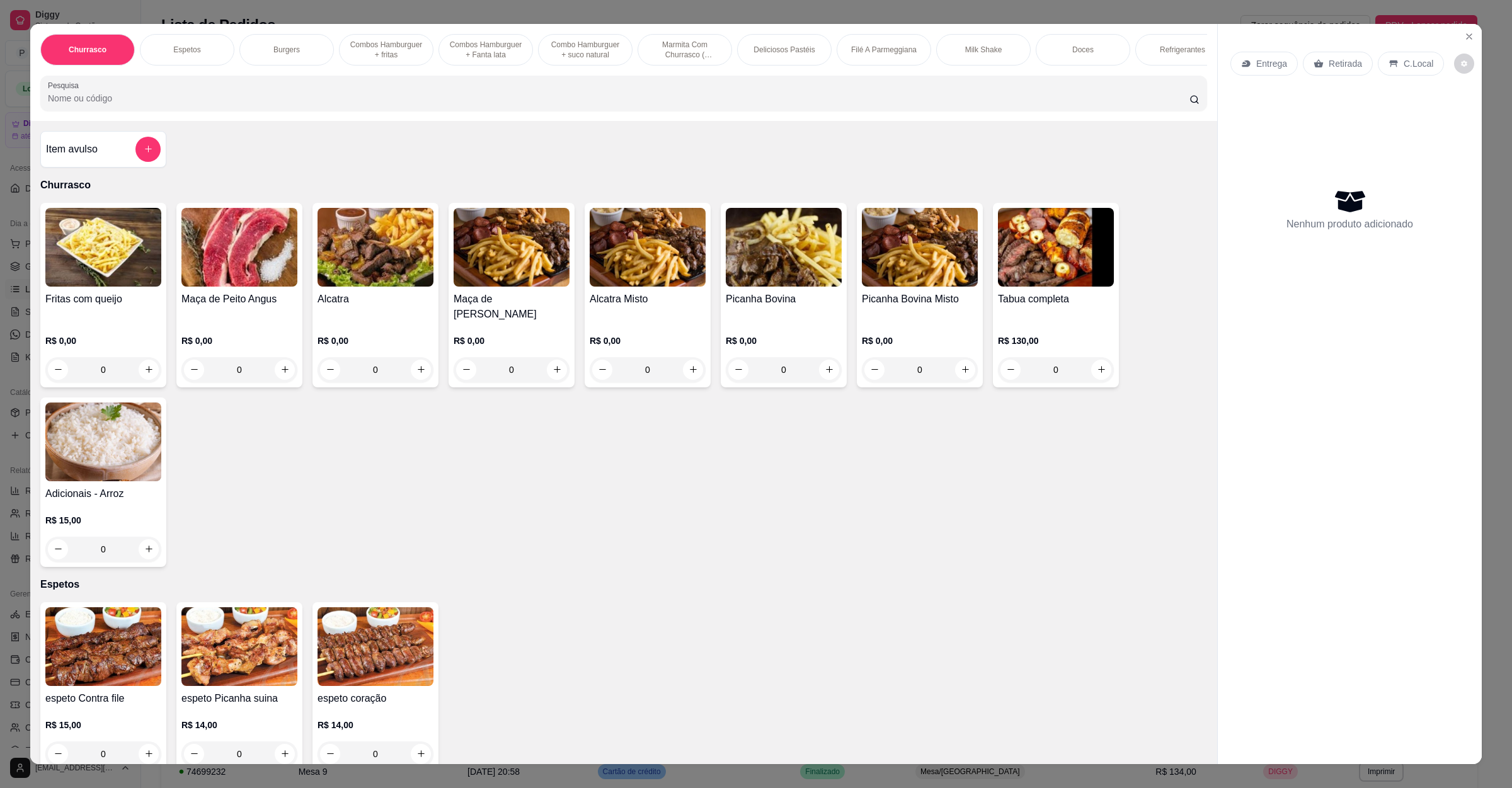
click at [243, 121] on div "Churrasco Espetos Burgers Combos Hamburguer + fritas Combos Hamburguer + Fanta …" at bounding box center [624, 73] width 1188 height 97
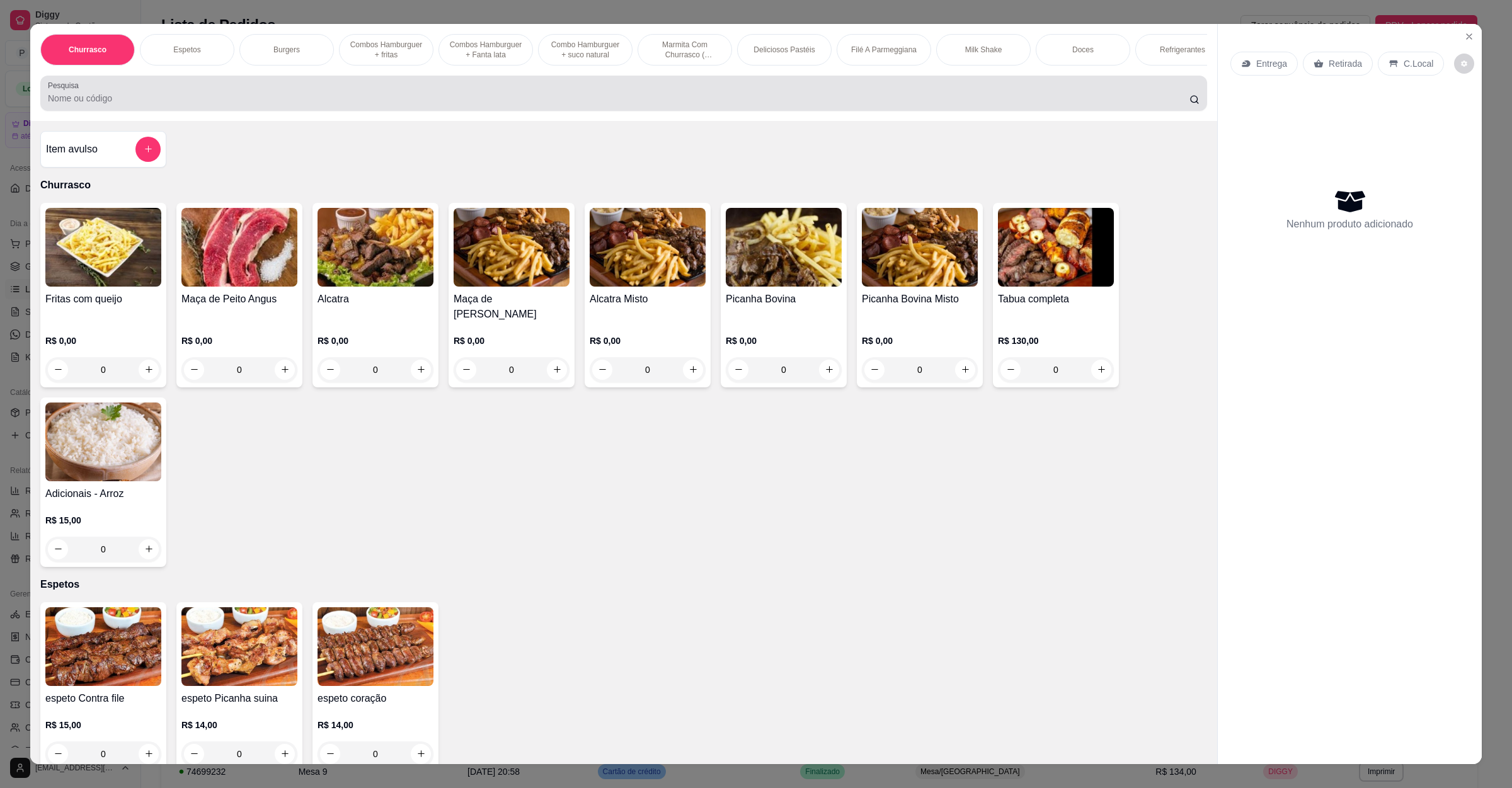
click at [273, 104] on input "Pesquisa" at bounding box center [619, 98] width 1142 height 13
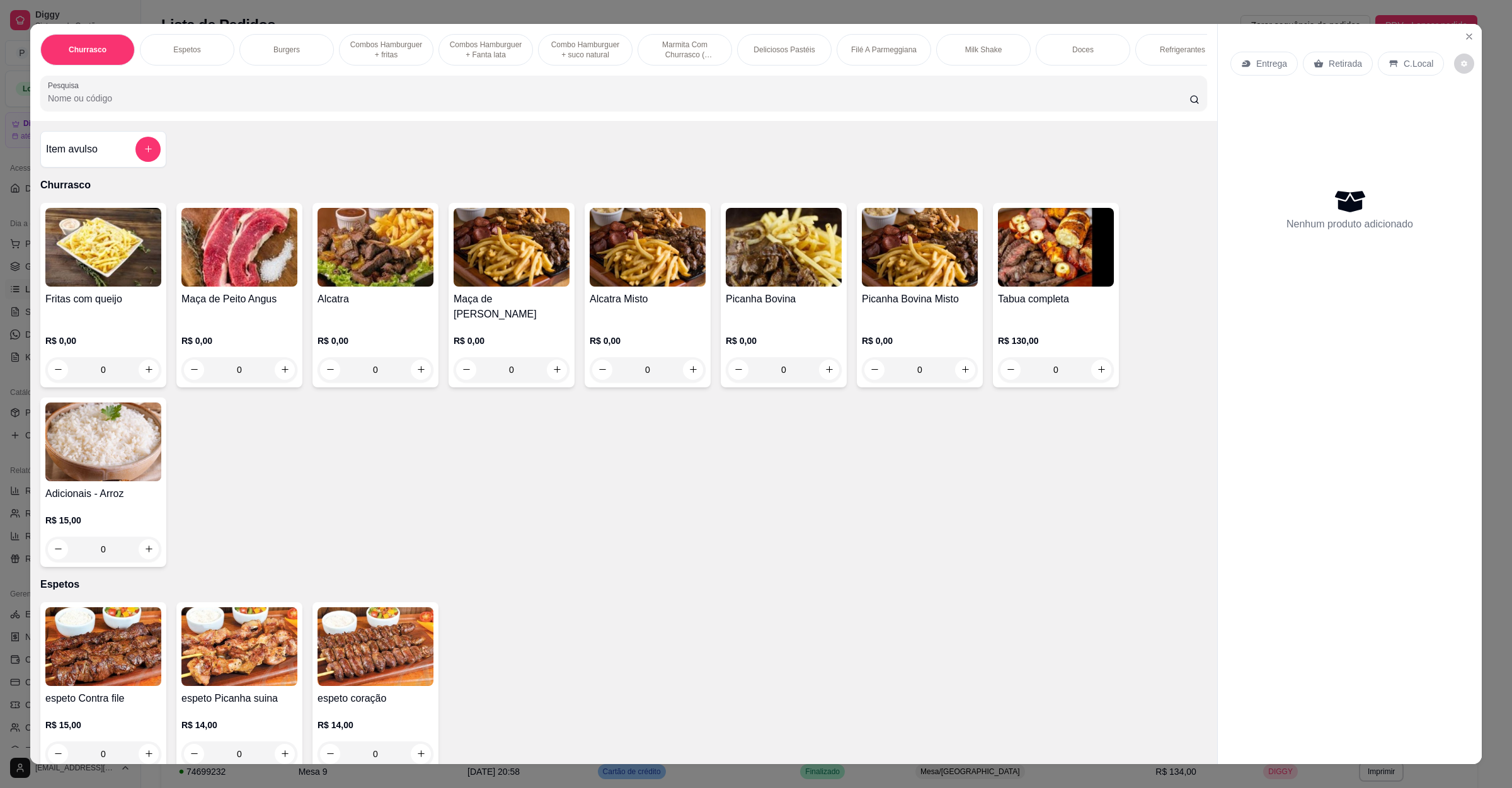
click at [333, 104] on input "Pesquisa" at bounding box center [619, 98] width 1142 height 13
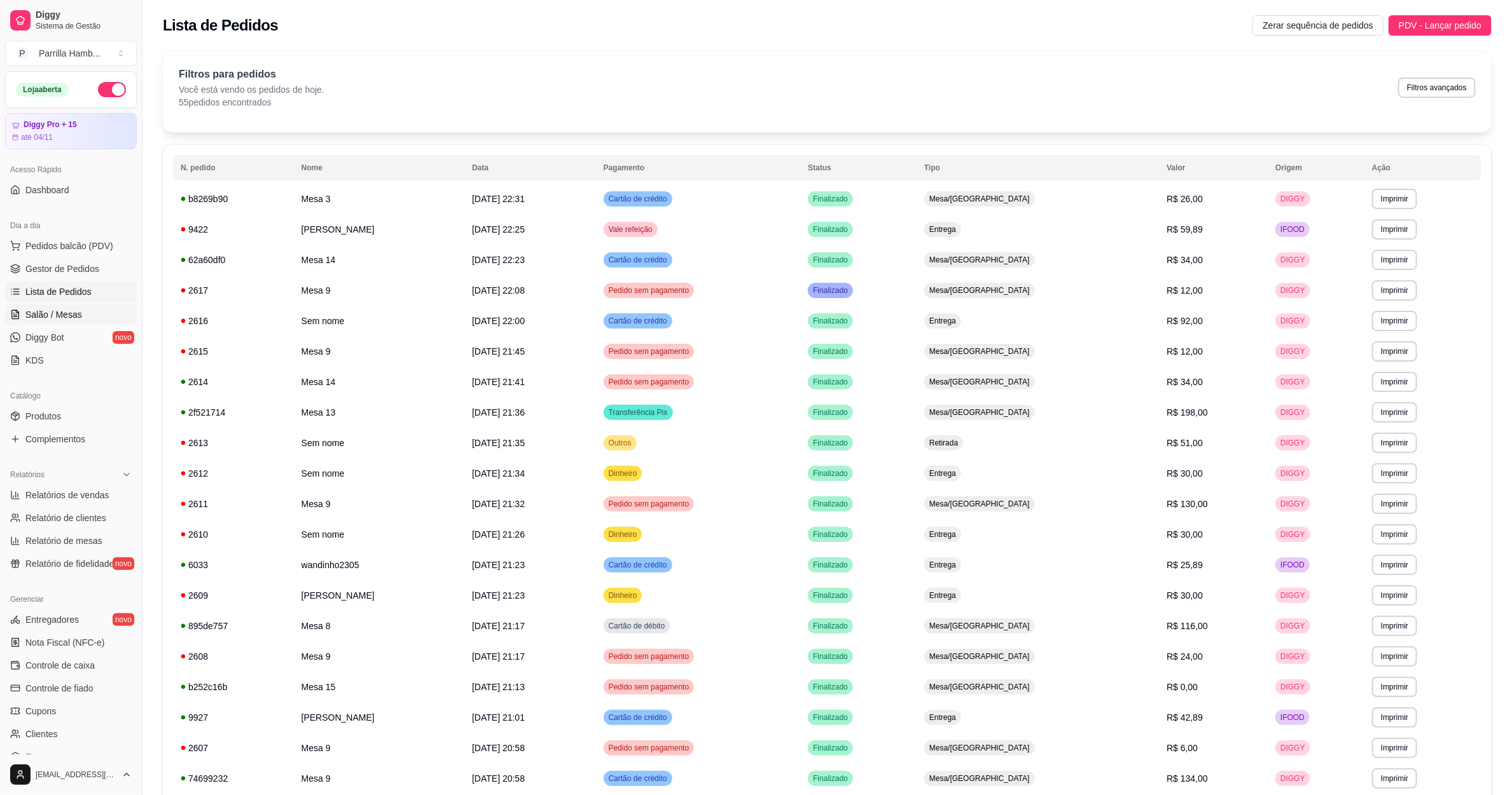
click at [88, 313] on link "Salão / Mesas" at bounding box center [71, 314] width 131 height 20
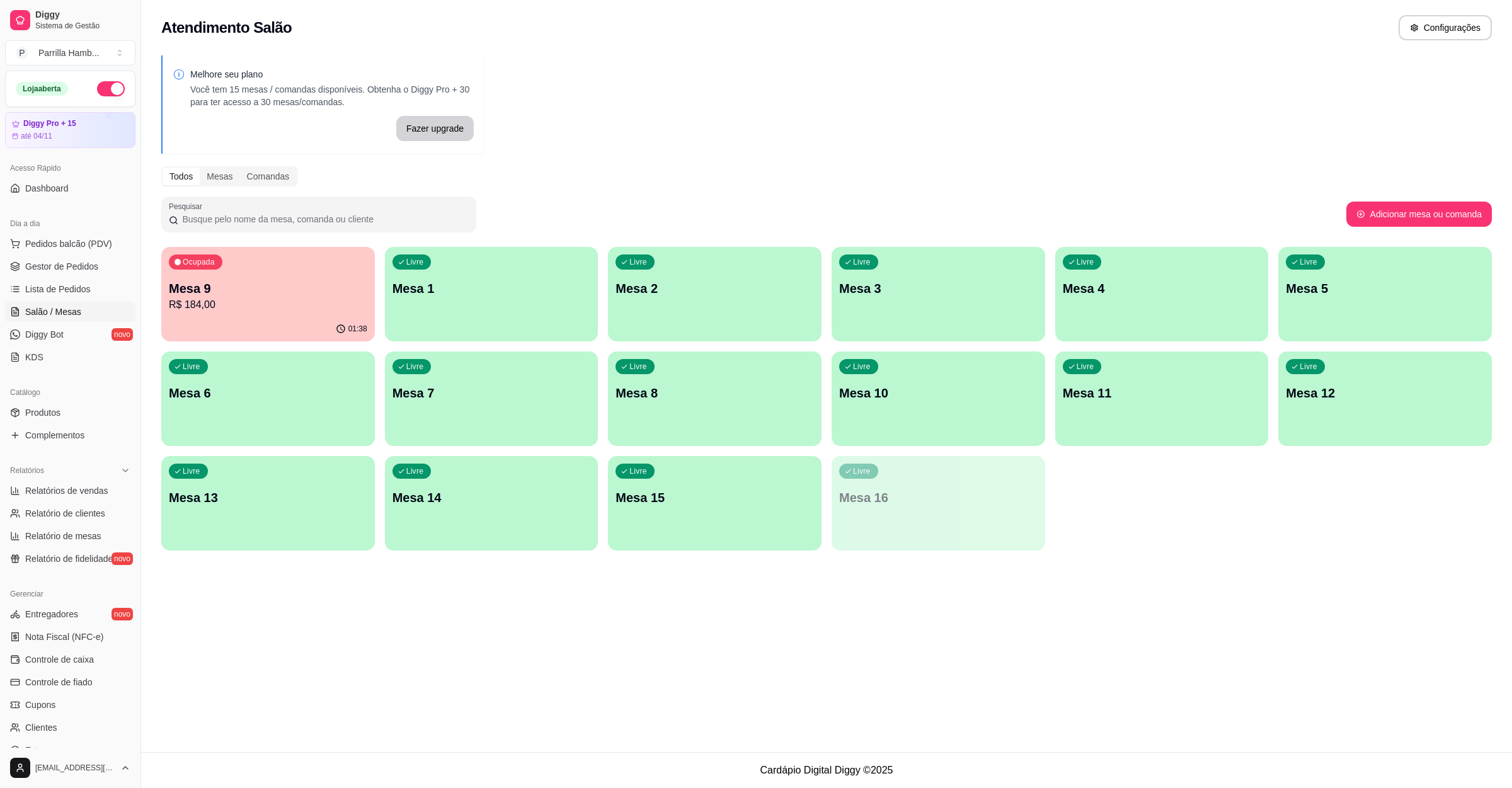
click at [913, 299] on div "Livre Mesa 3" at bounding box center [939, 287] width 213 height 79
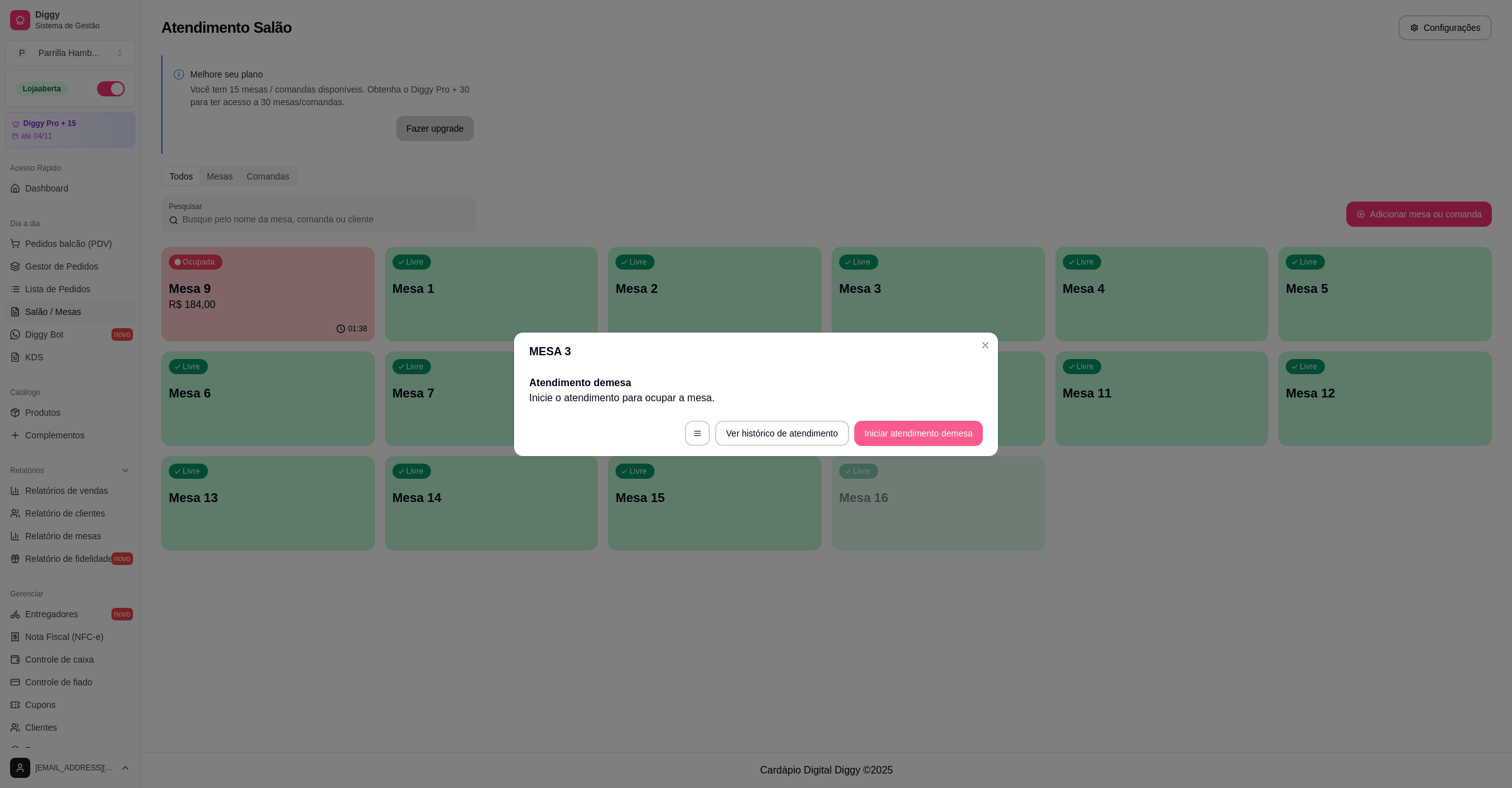
click at [887, 435] on button "Iniciar atendimento de mesa" at bounding box center [918, 433] width 129 height 25
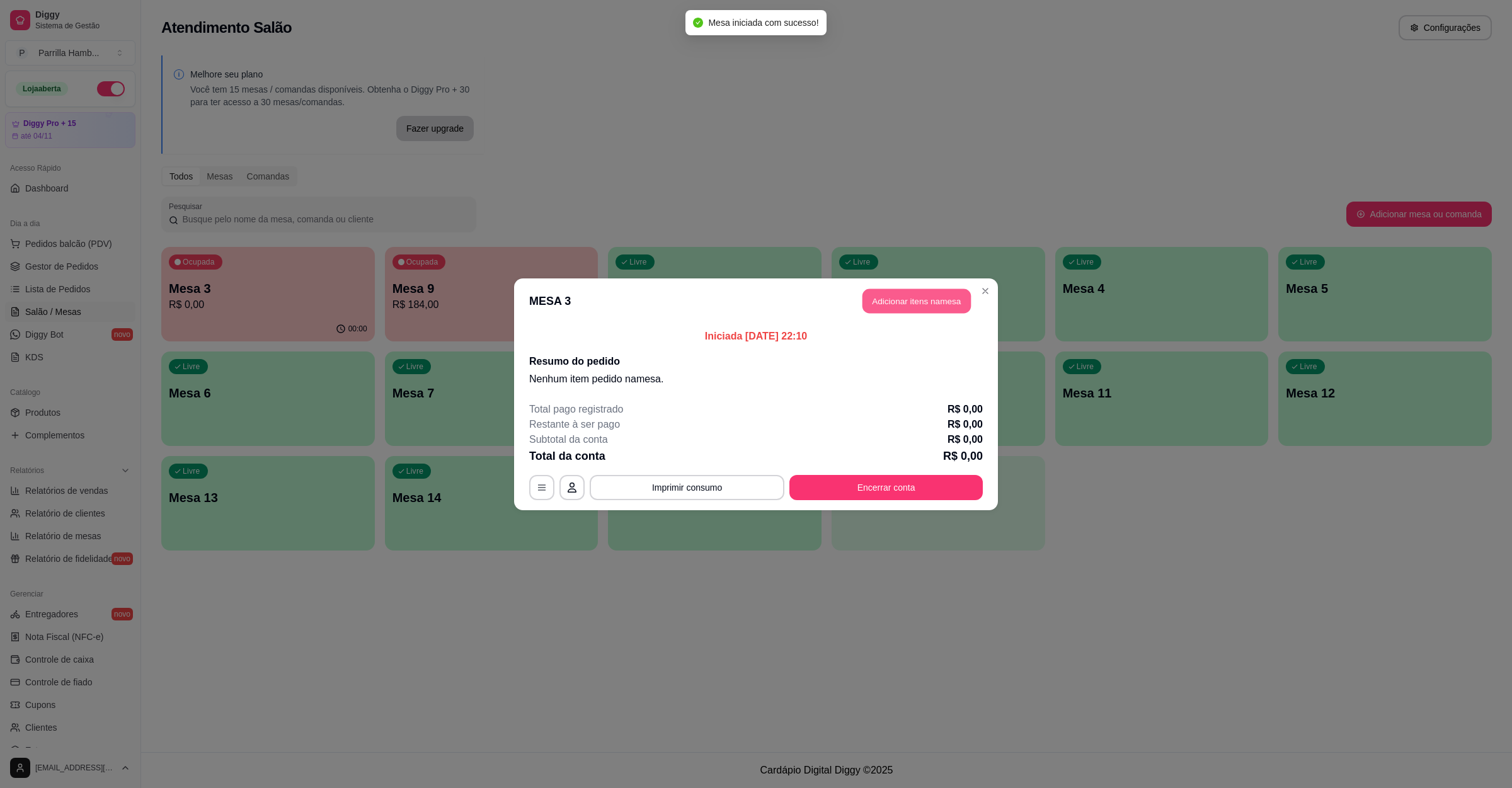
click at [884, 305] on button "Adicionar itens na mesa" at bounding box center [916, 300] width 108 height 24
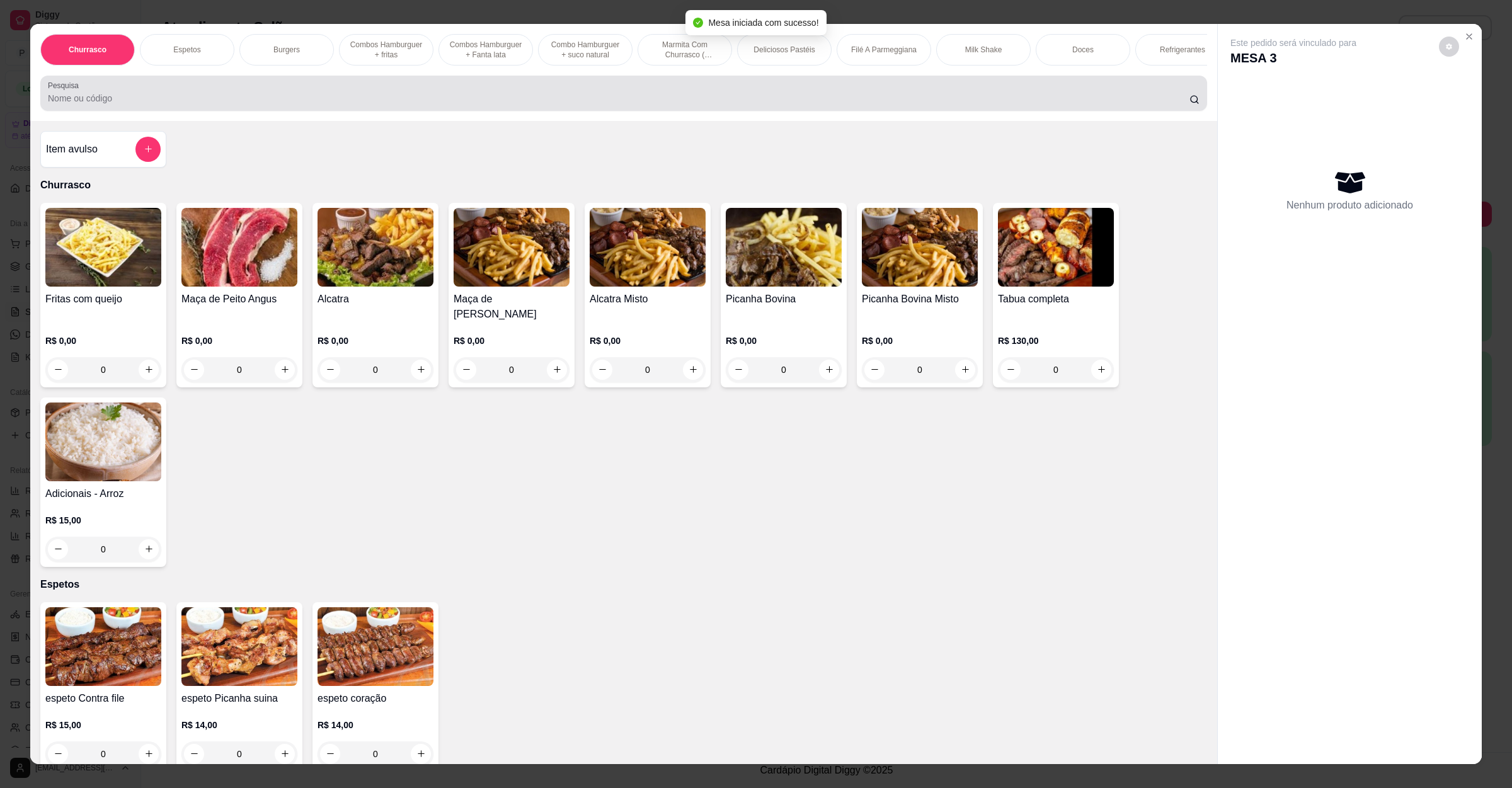
click at [289, 104] on input "Pesquisa" at bounding box center [619, 98] width 1142 height 13
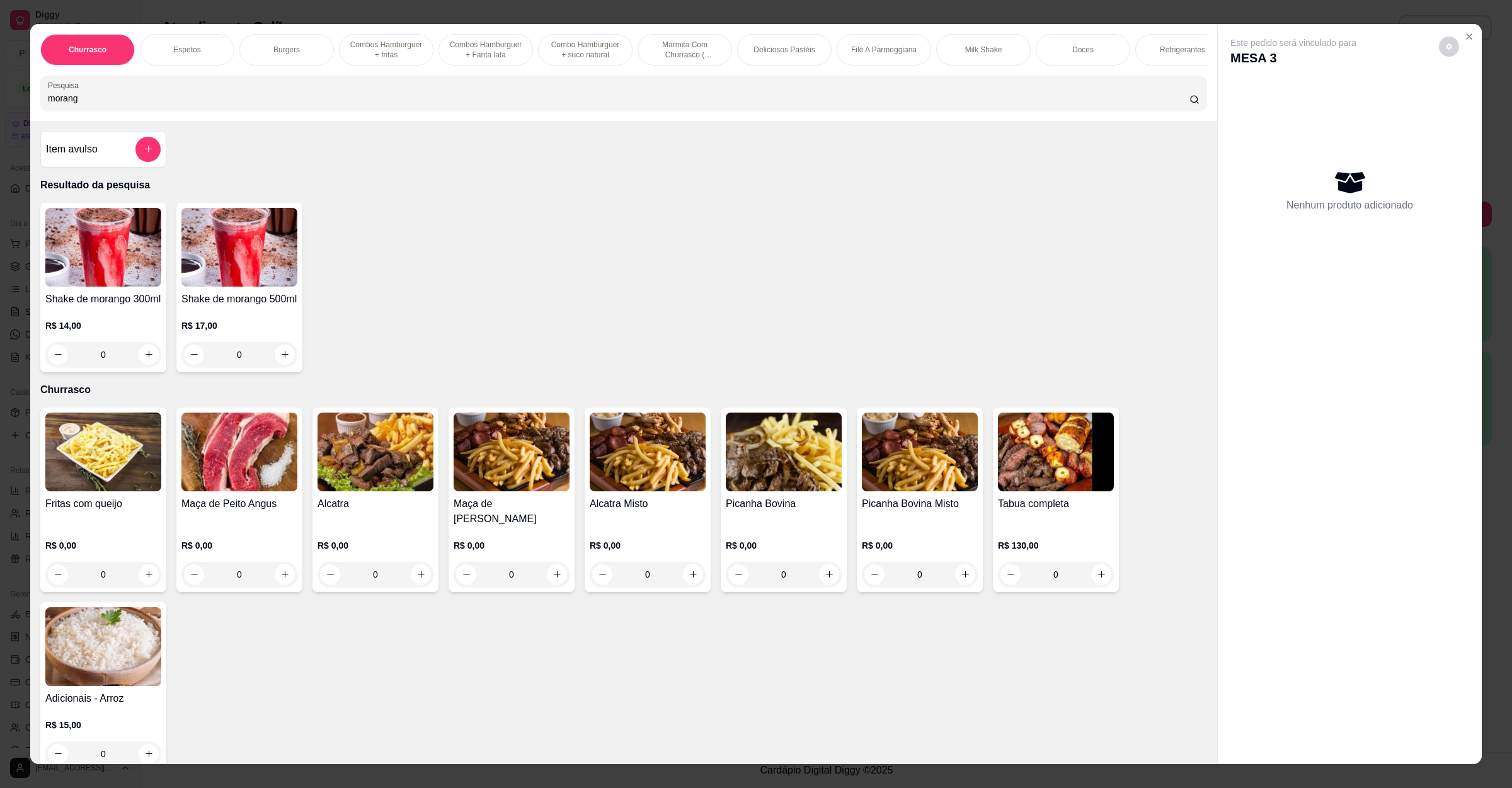
type input "morang"
click at [94, 287] on img at bounding box center [104, 247] width 116 height 79
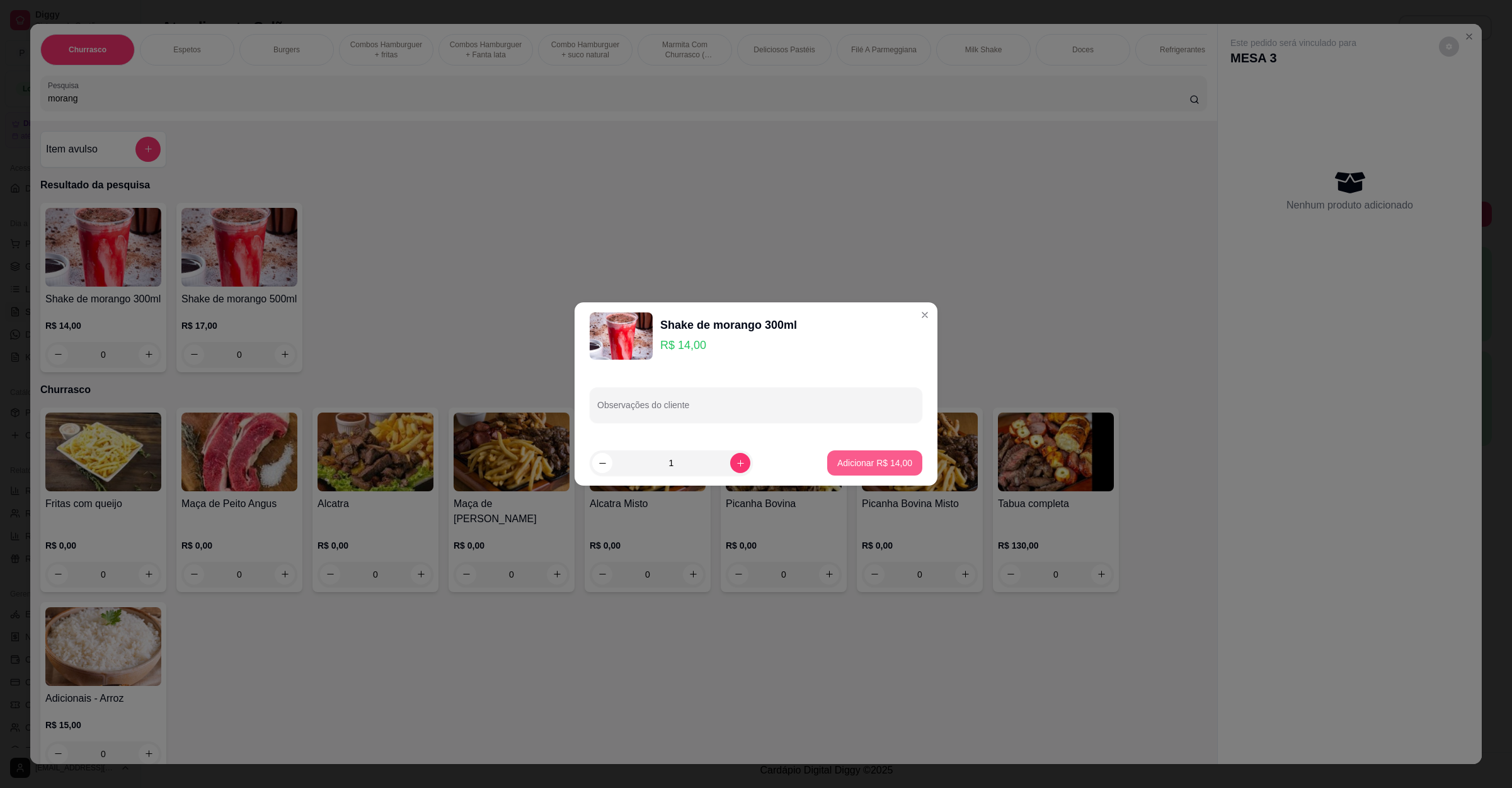
click at [862, 469] on p "Adicionar R$ 14,00" at bounding box center [875, 463] width 75 height 13
type input "1"
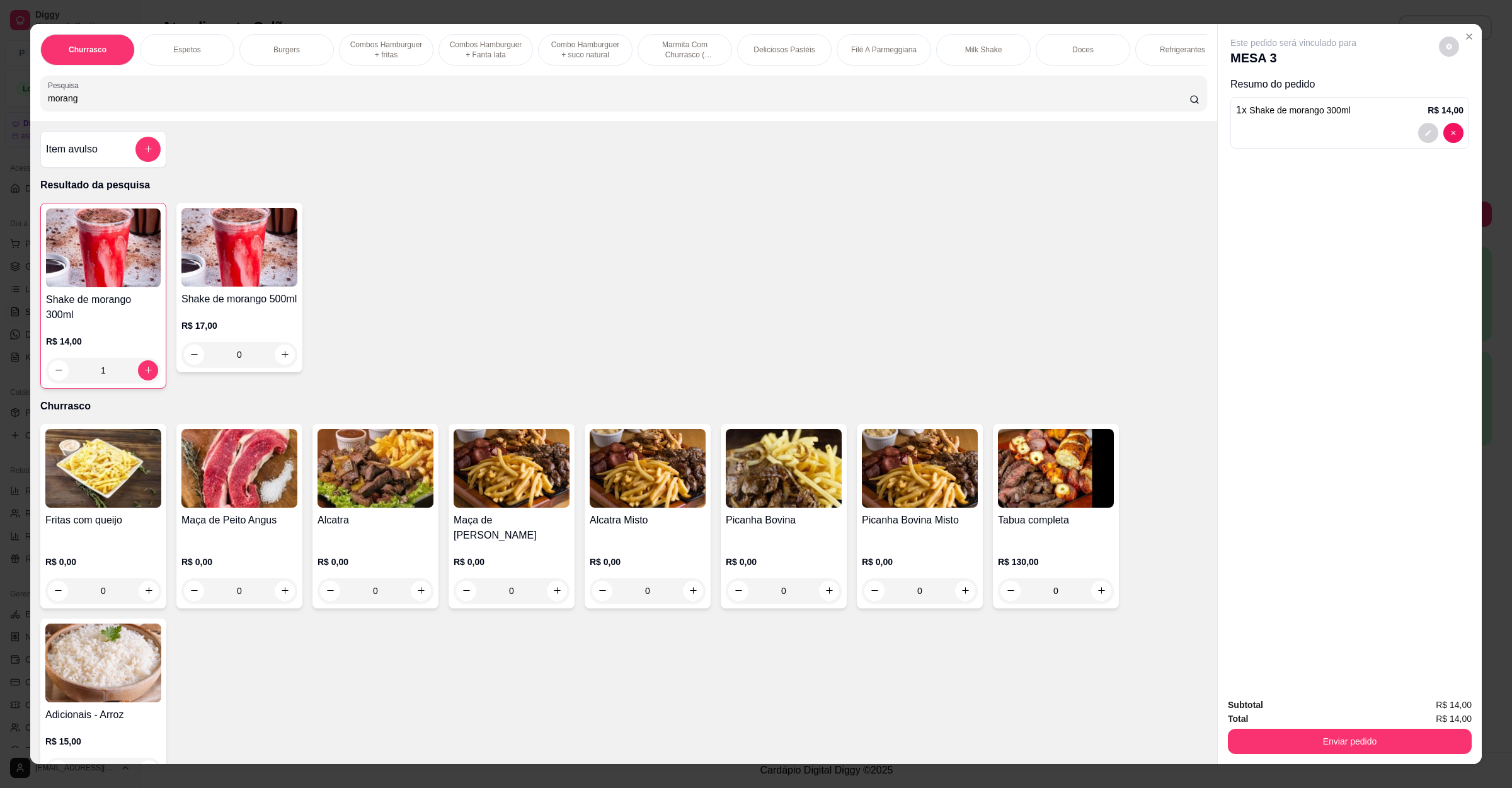
click at [231, 104] on input "morang" at bounding box center [619, 98] width 1142 height 13
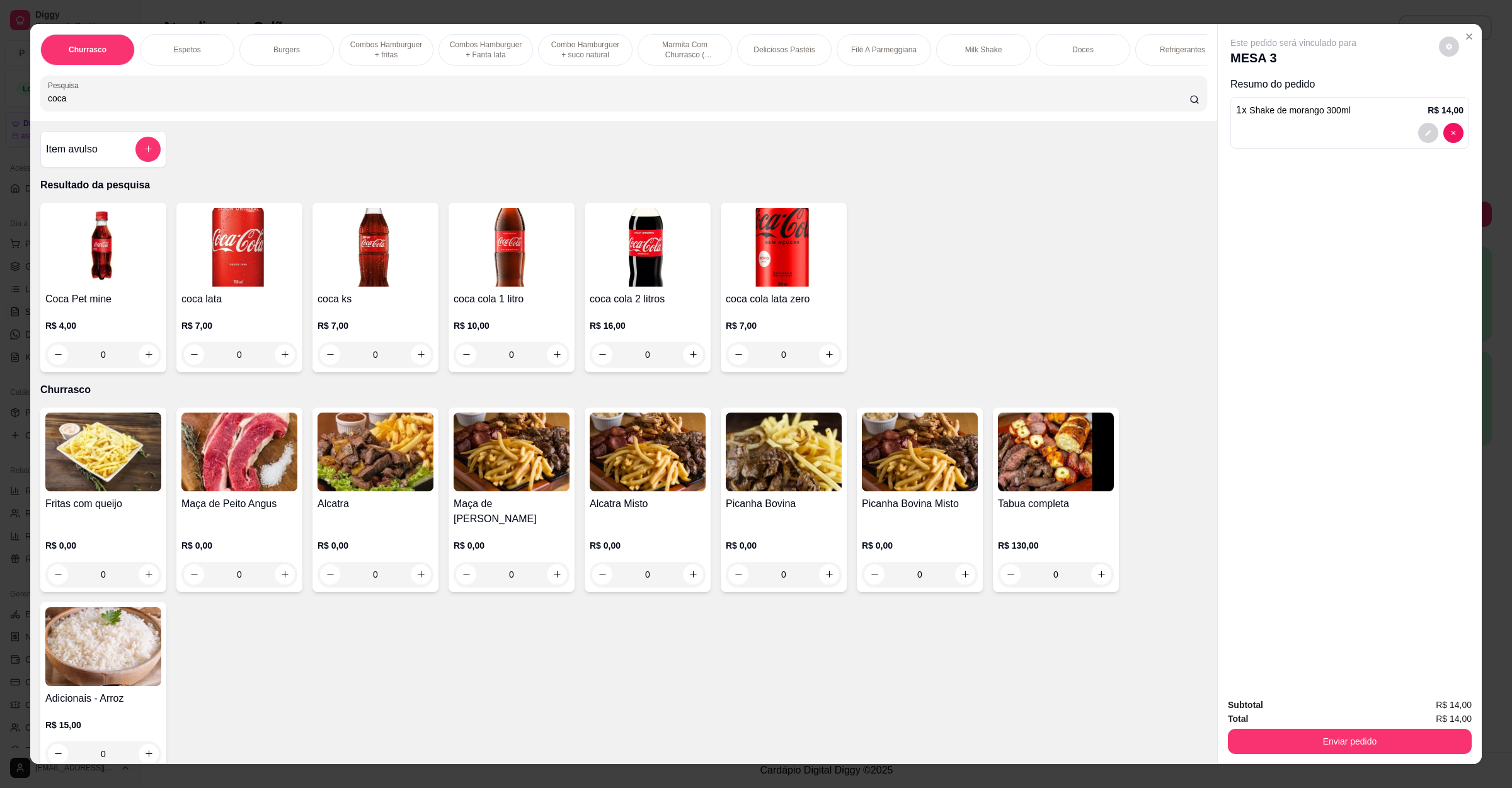
type input "coca"
click at [585, 267] on div "coca cola 2 litros R$ 16,00 0" at bounding box center [647, 288] width 126 height 169
click at [617, 253] on img at bounding box center [648, 247] width 116 height 79
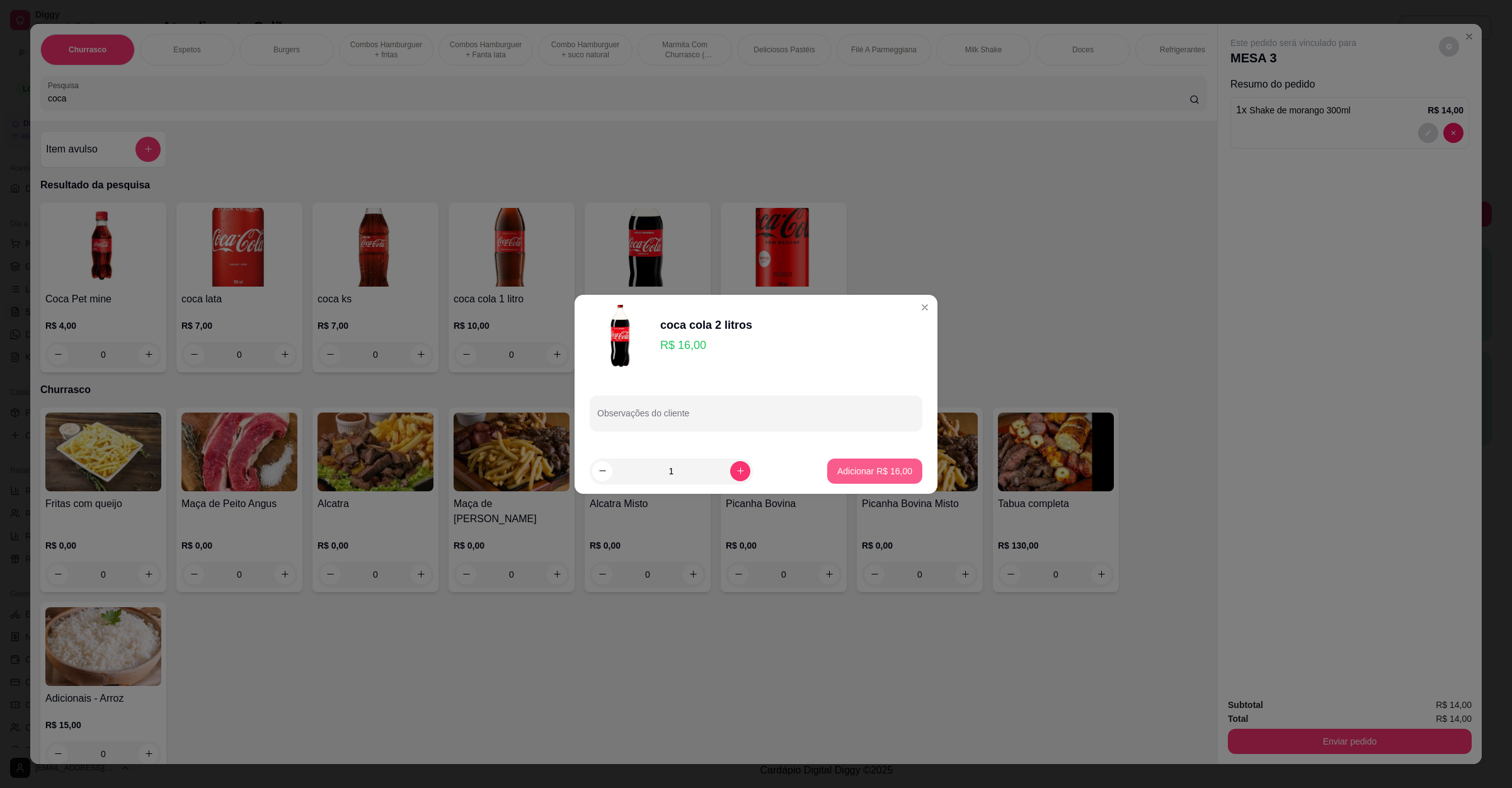
click at [845, 475] on p "Adicionar R$ 16,00" at bounding box center [875, 471] width 75 height 13
type input "1"
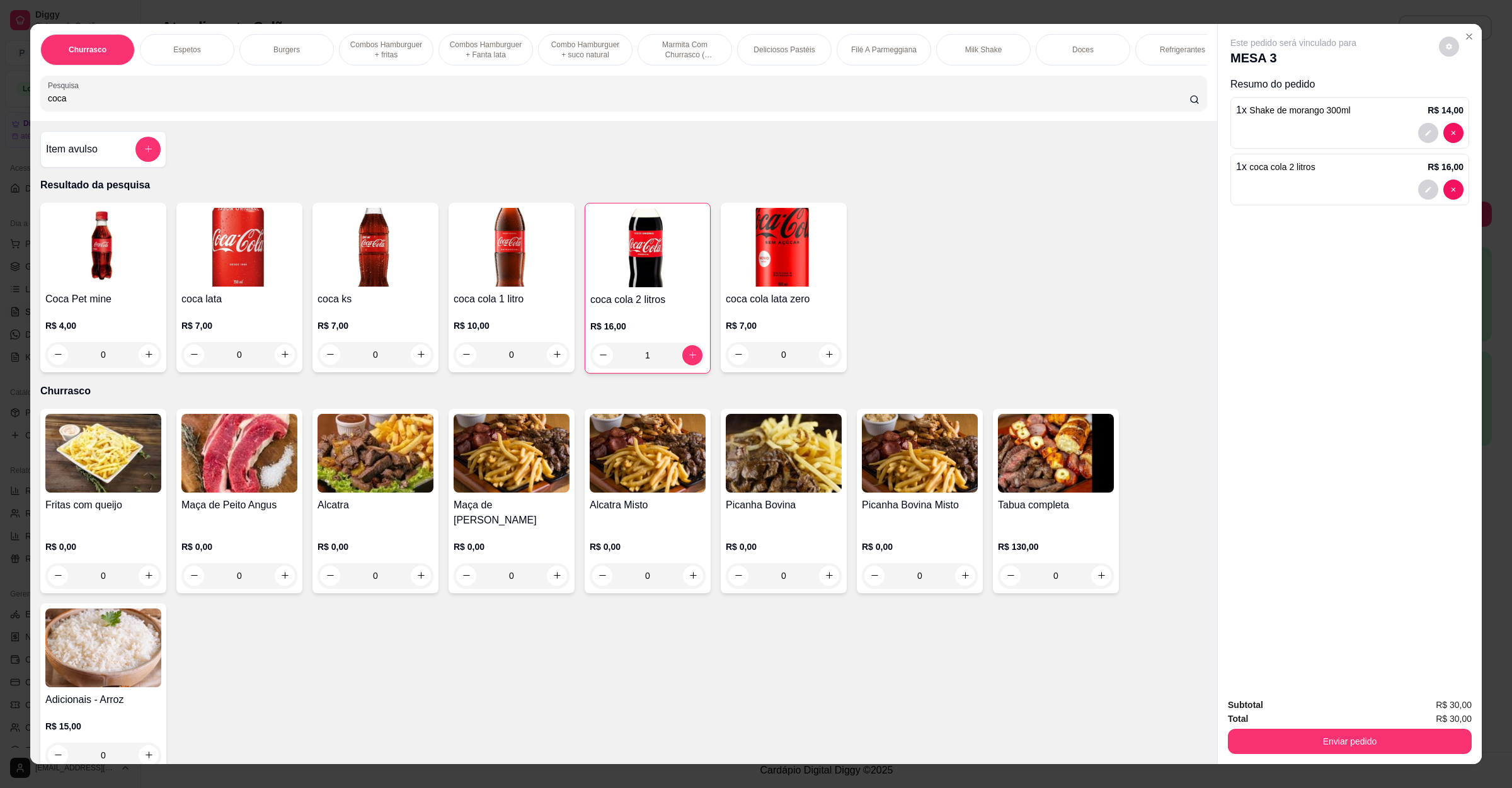
click at [269, 104] on input "coca" at bounding box center [619, 98] width 1142 height 13
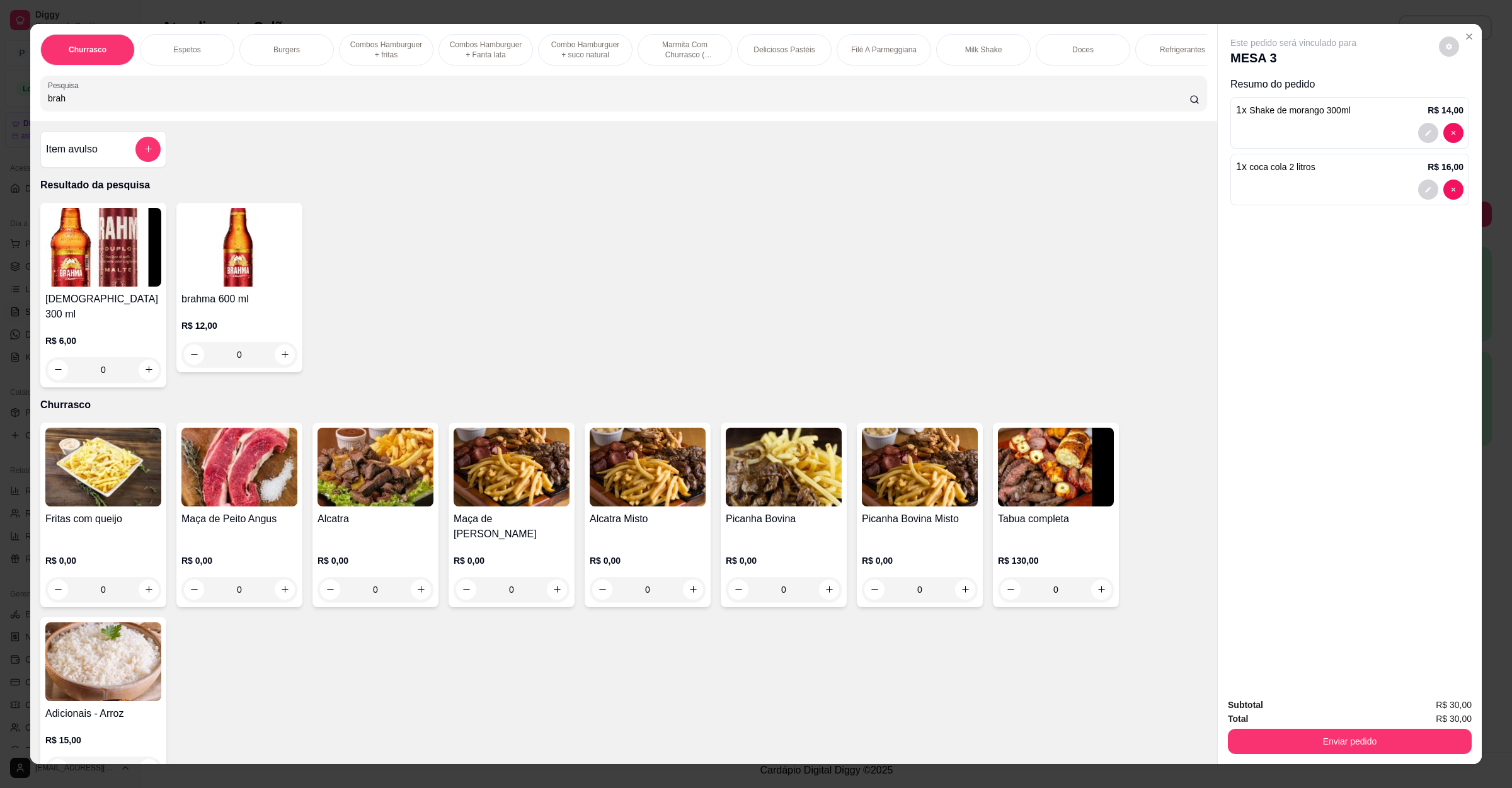
type input "brah"
click at [224, 287] on img at bounding box center [240, 247] width 116 height 79
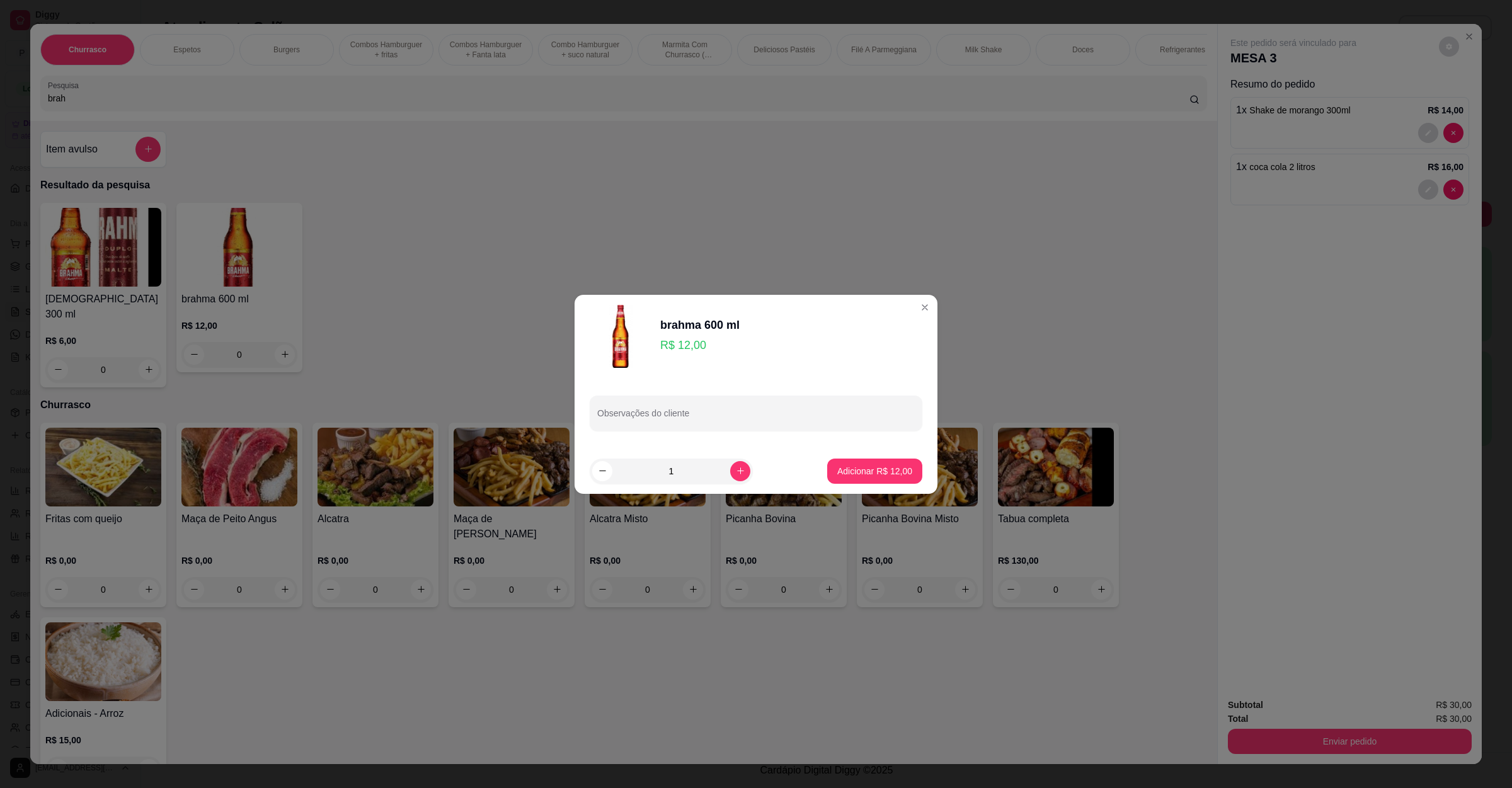
click at [855, 483] on button "Adicionar R$ 12,00" at bounding box center [875, 471] width 95 height 25
type input "1"
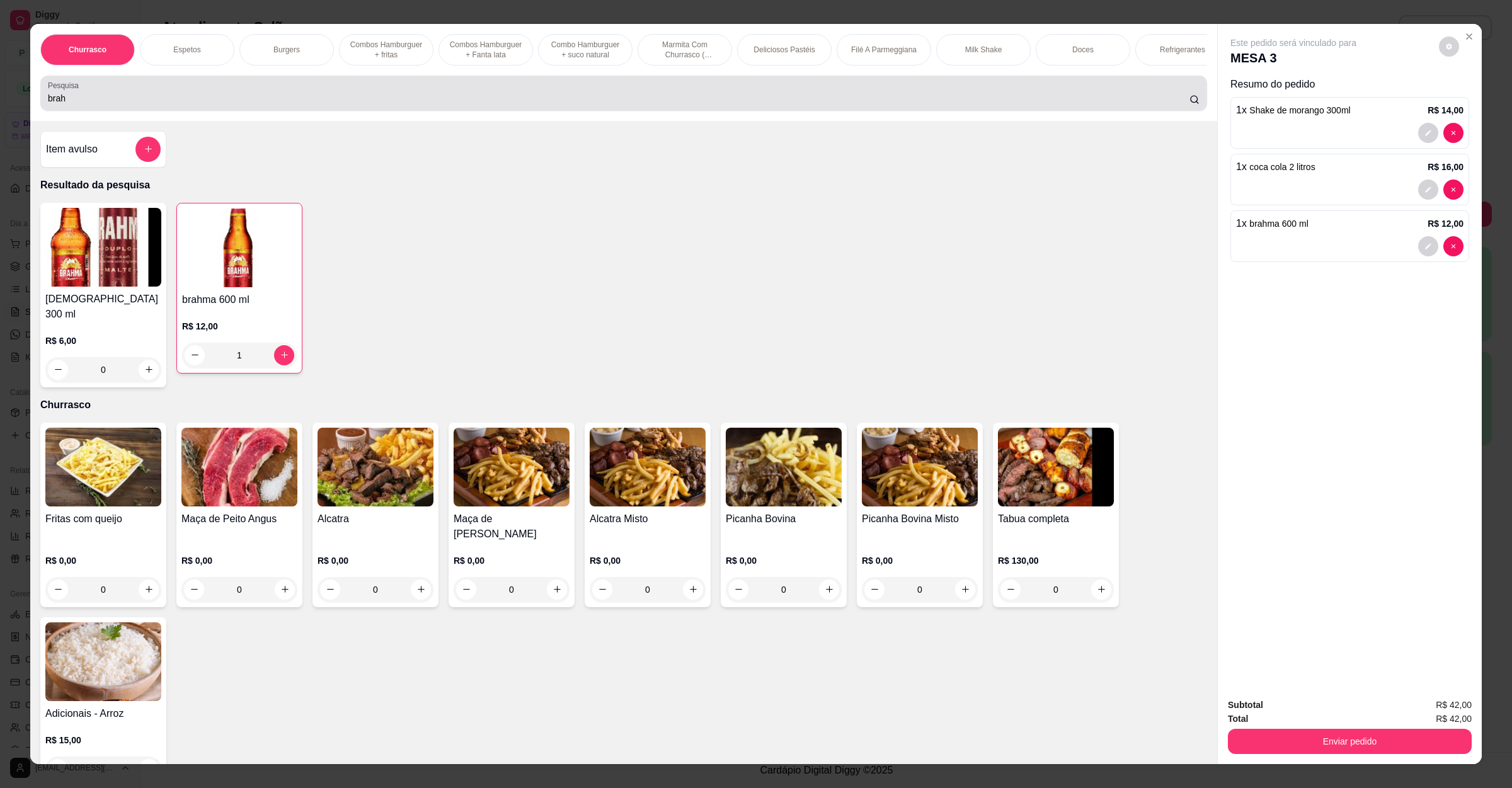
click at [227, 103] on div "brah" at bounding box center [624, 93] width 1152 height 25
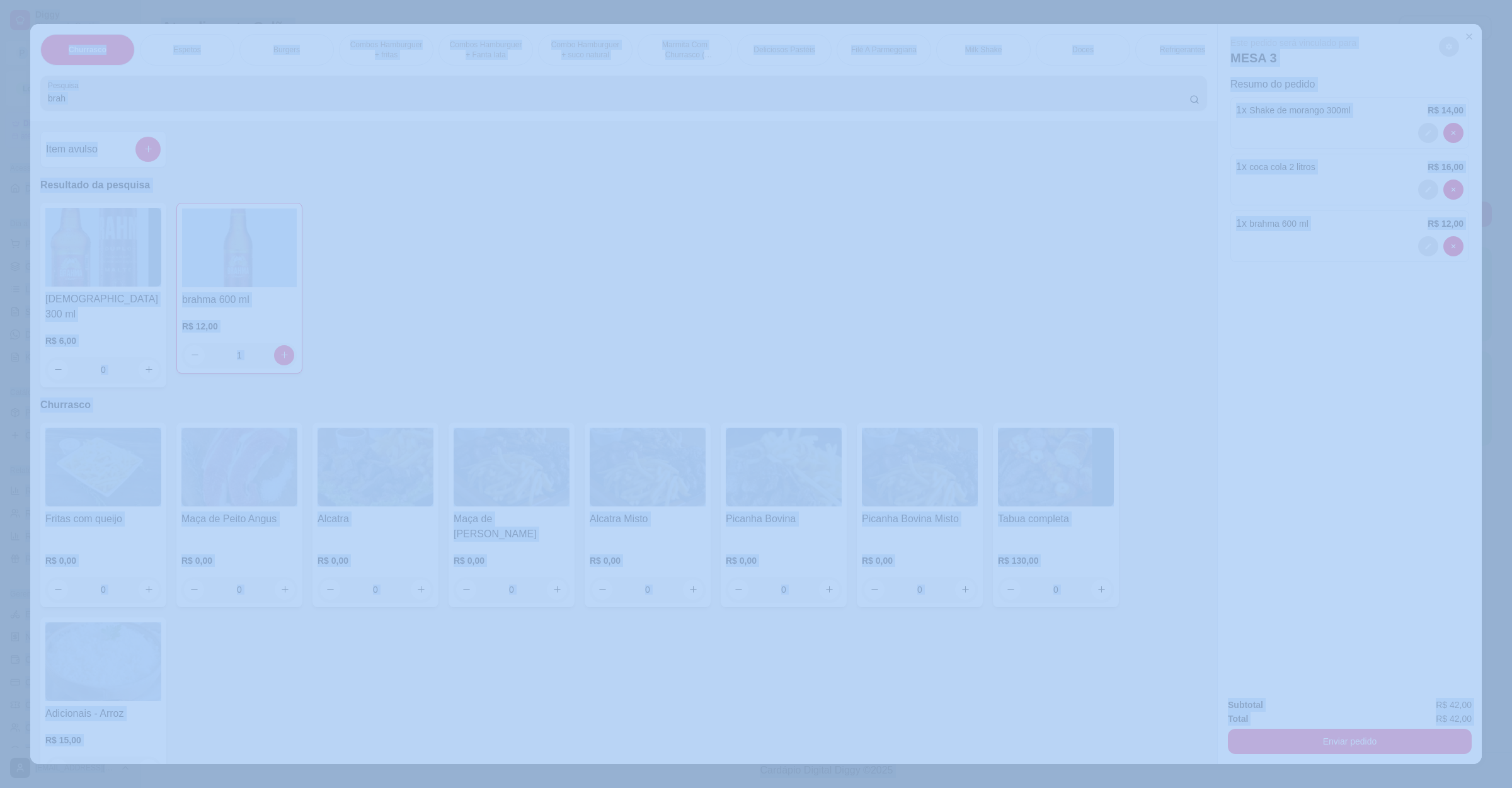
click at [224, 102] on div "brah" at bounding box center [624, 93] width 1152 height 25
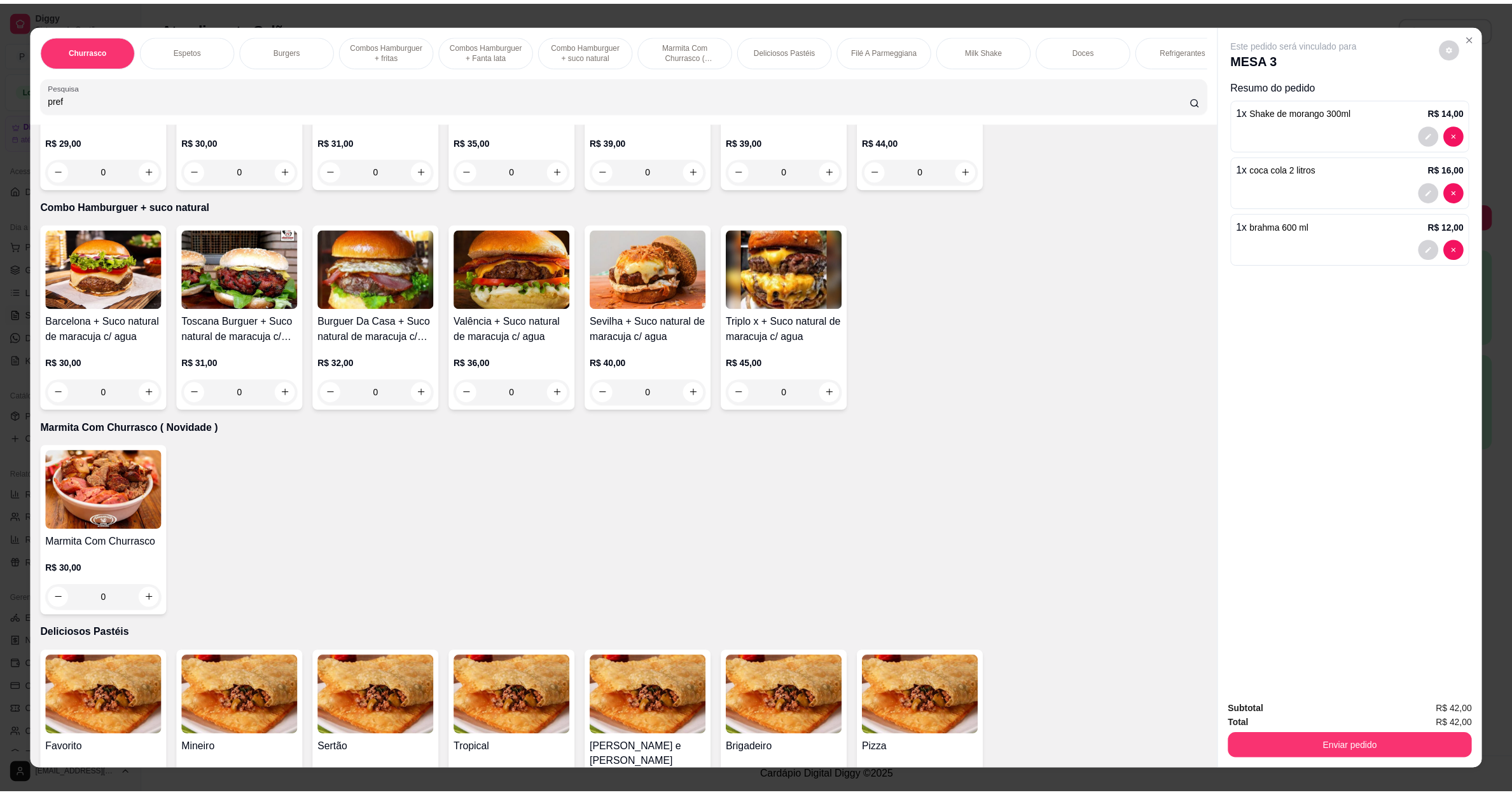
scroll to position [1430, 0]
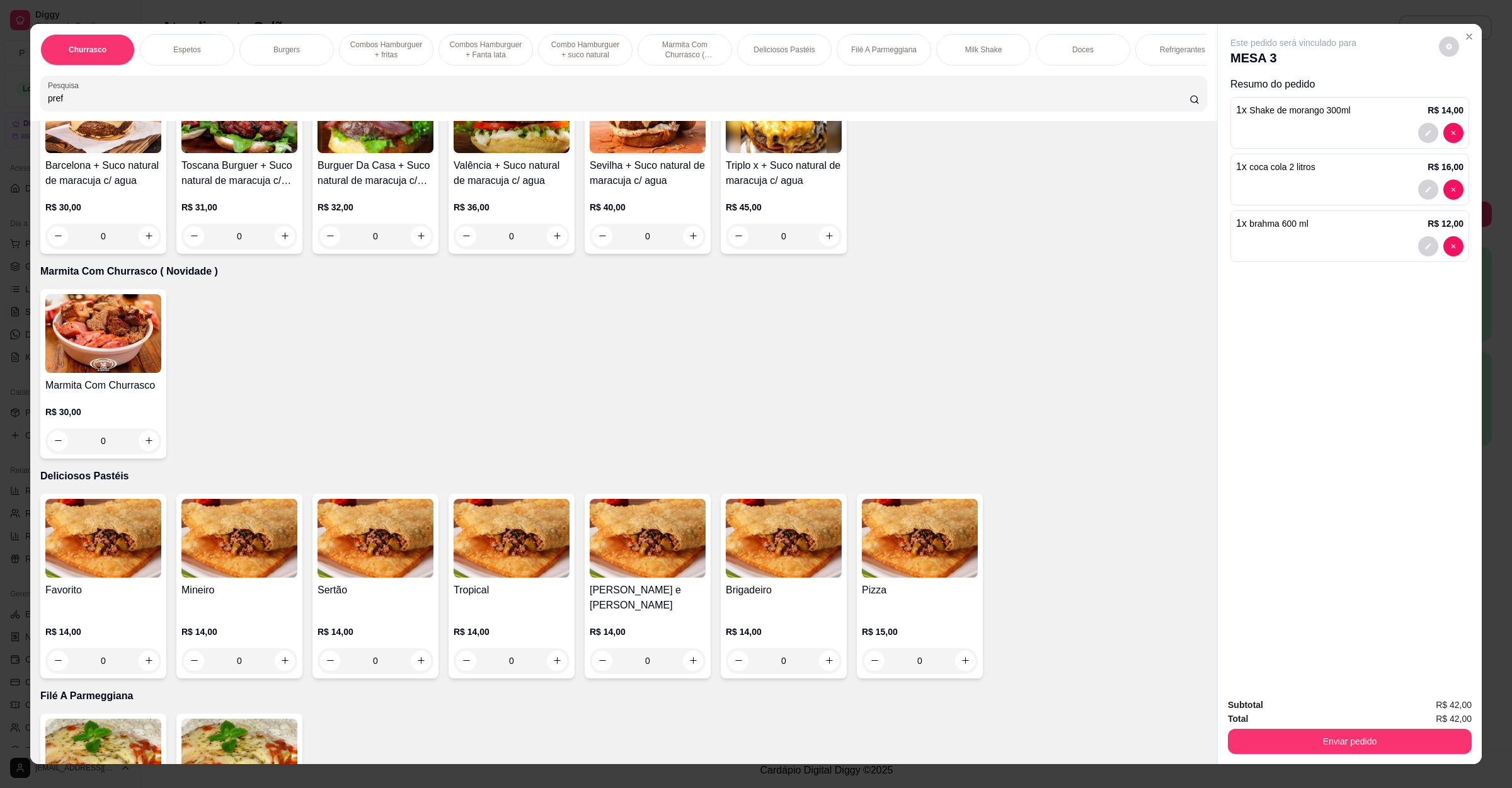
type input "pref"
click at [127, 547] on img at bounding box center [104, 538] width 116 height 79
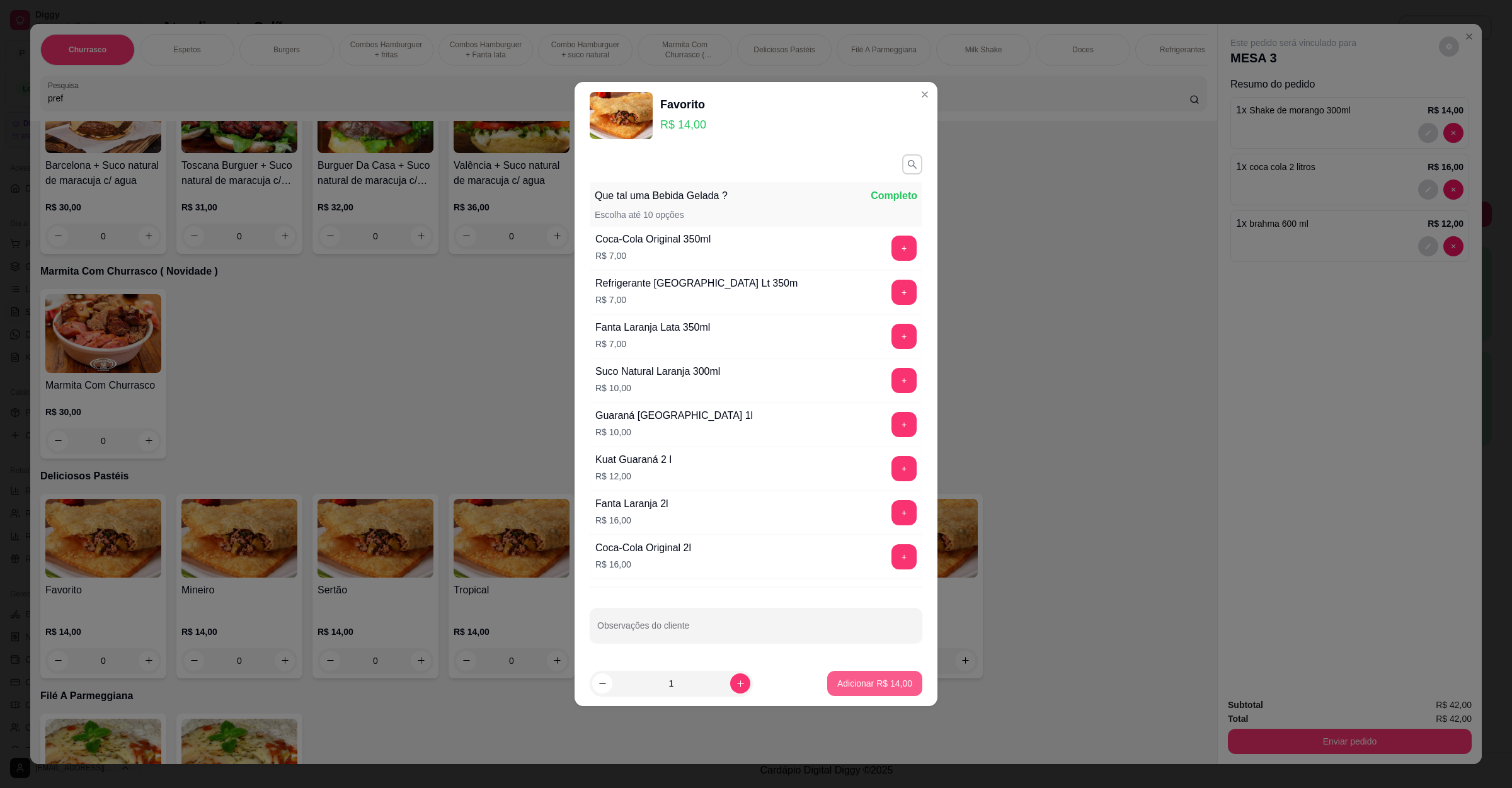
click at [856, 692] on button "Adicionar R$ 14,00" at bounding box center [875, 684] width 95 height 25
type input "1"
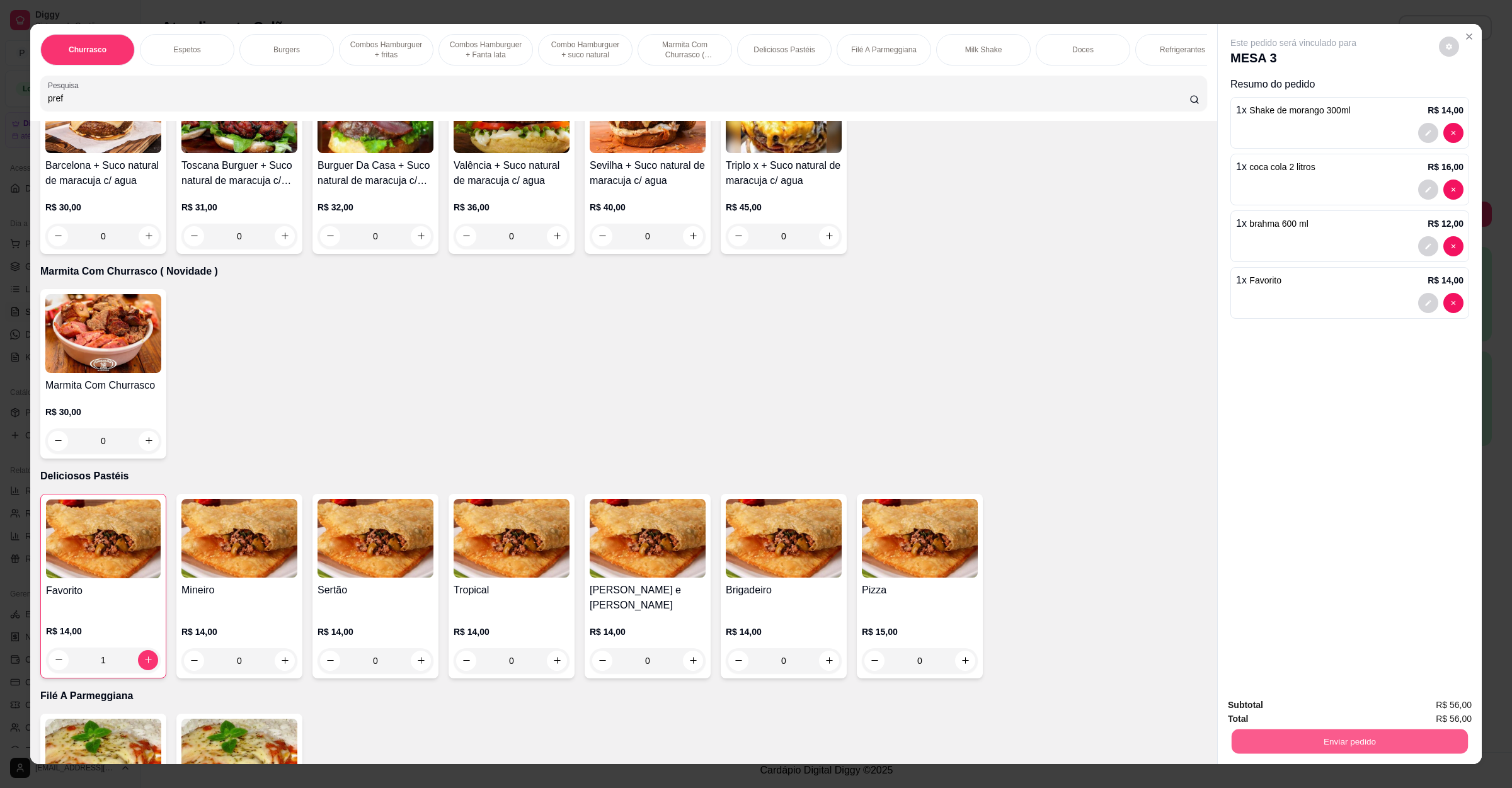
click at [1272, 743] on button "Enviar pedido" at bounding box center [1349, 742] width 236 height 24
click at [1455, 711] on button "Enviar pedido" at bounding box center [1437, 711] width 69 height 24
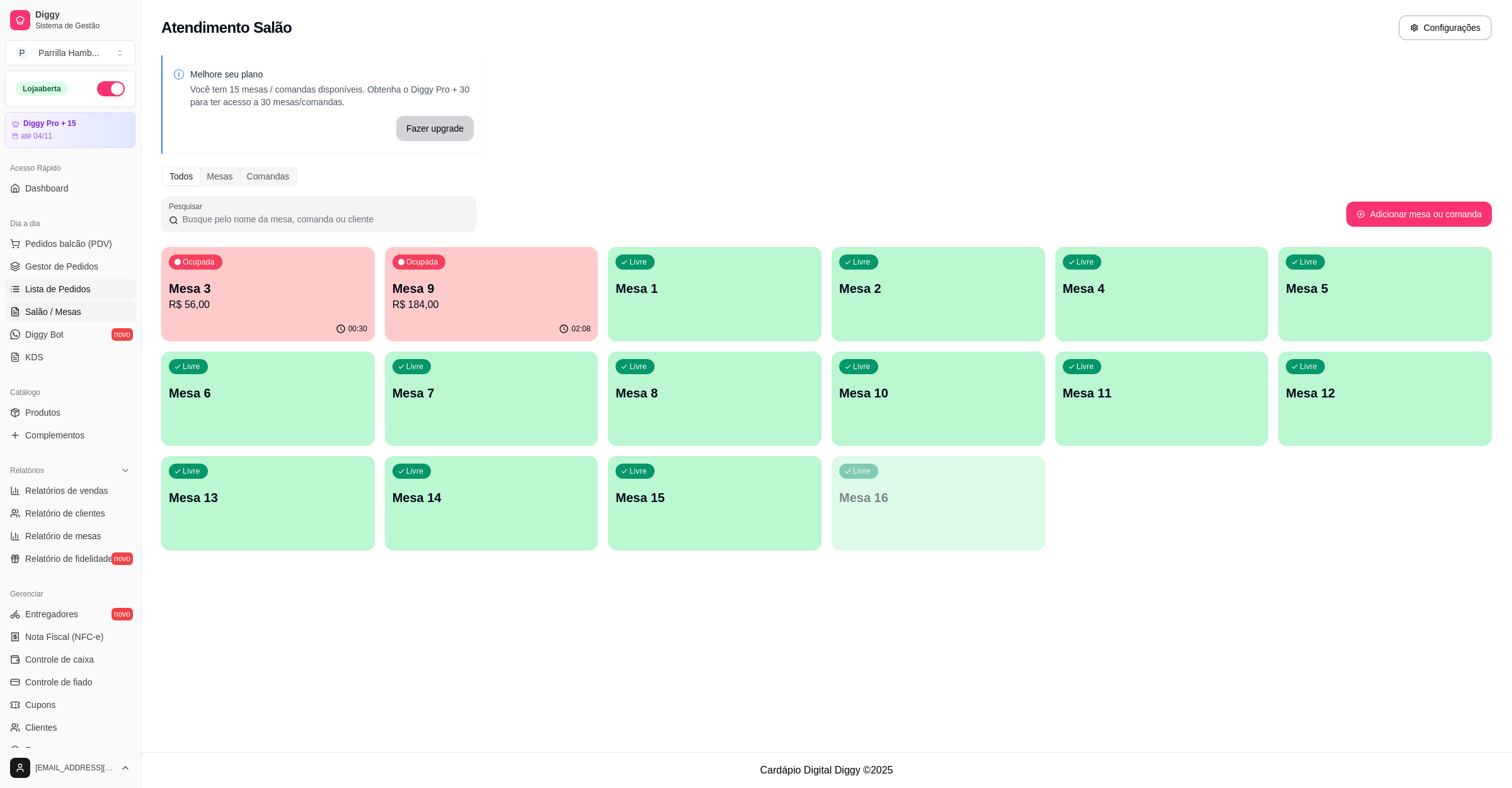
click at [81, 283] on span "Lista de Pedidos" at bounding box center [57, 289] width 65 height 13
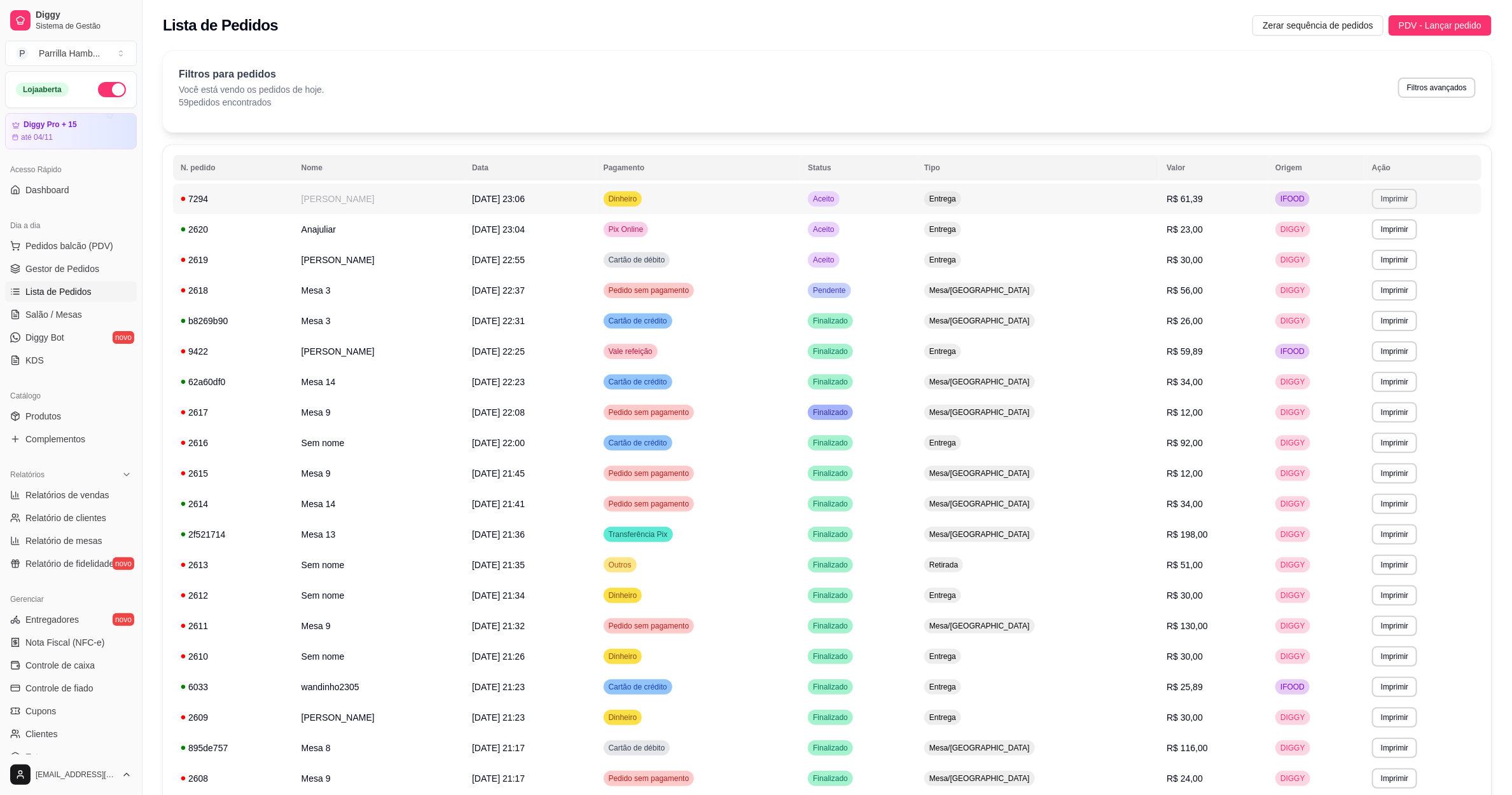
click at [1398, 195] on button "Imprimir" at bounding box center [1394, 198] width 45 height 20
click at [1380, 237] on button "IMPRESSORA" at bounding box center [1368, 243] width 92 height 20
click at [77, 321] on span "Salão / Mesas" at bounding box center [53, 314] width 56 height 13
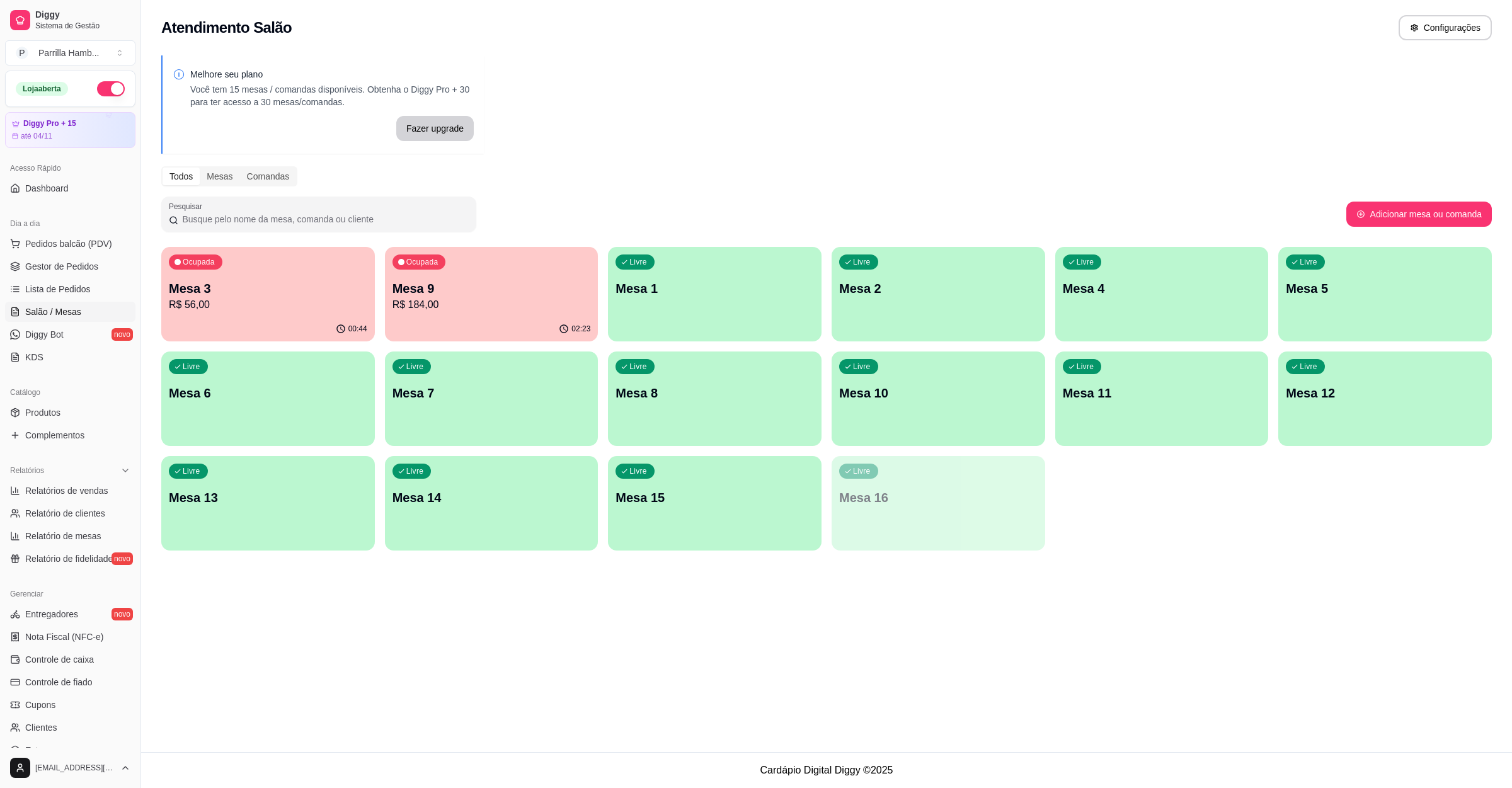
click at [249, 273] on div "Ocupada Mesa 3 R$ 56,00" at bounding box center [268, 282] width 213 height 70
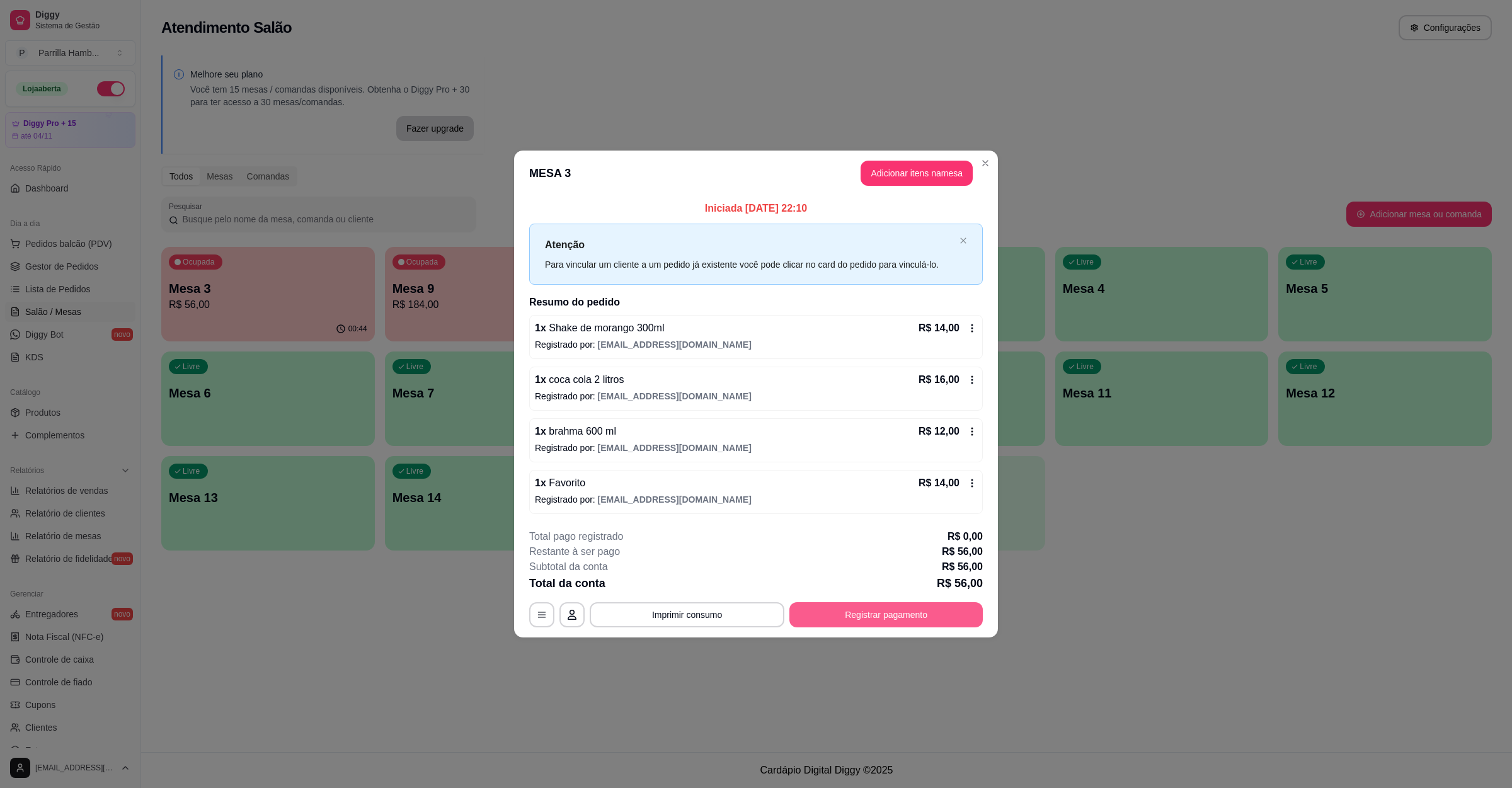
click at [819, 611] on button "Registrar pagamento" at bounding box center [886, 615] width 194 height 25
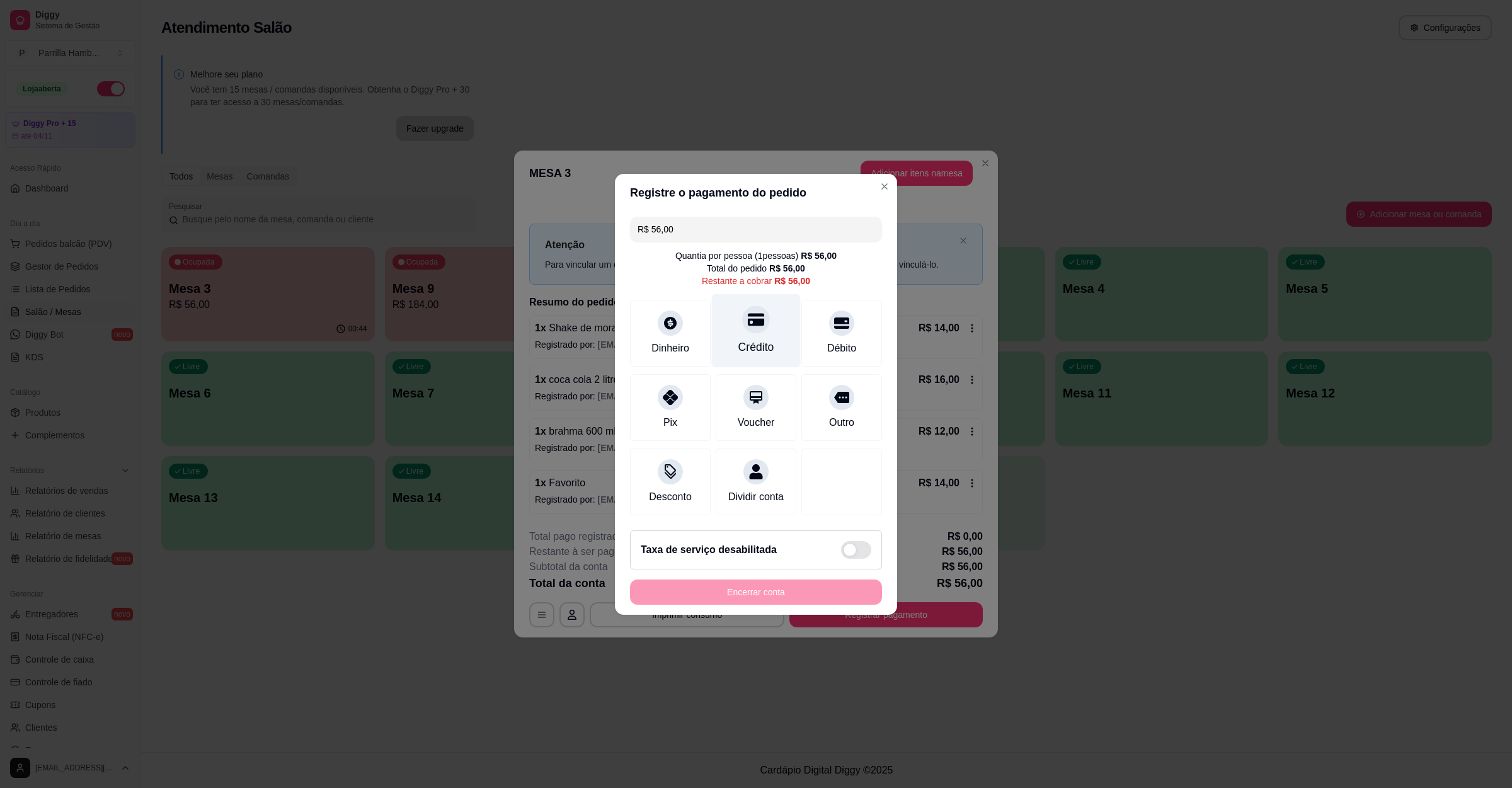
click at [762, 305] on div "Crédito" at bounding box center [756, 330] width 89 height 74
type input "R$ 0,00"
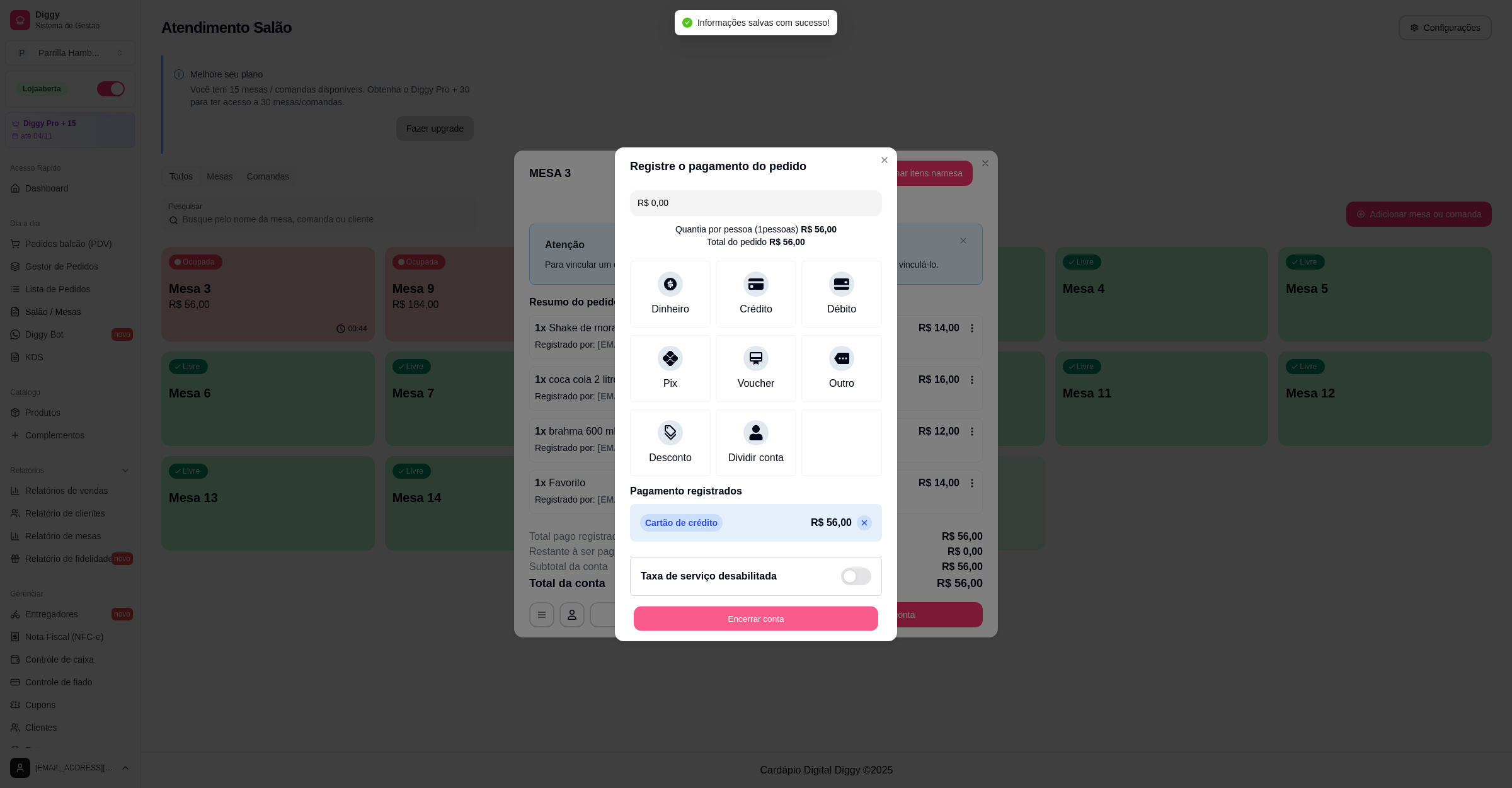
click at [808, 624] on button "Encerrar conta" at bounding box center [756, 618] width 244 height 24
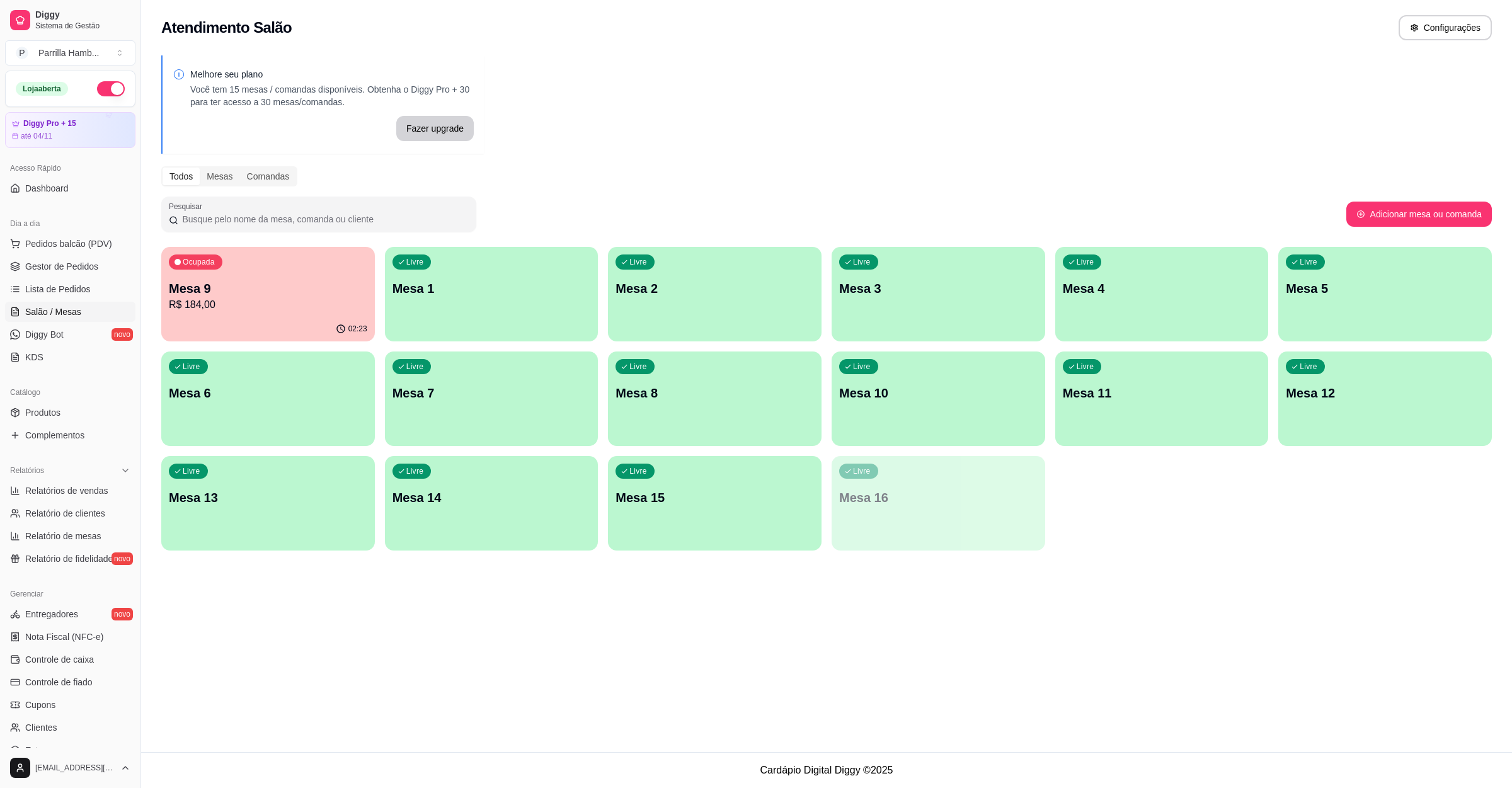
click at [346, 283] on p "Mesa 9" at bounding box center [269, 288] width 199 height 18
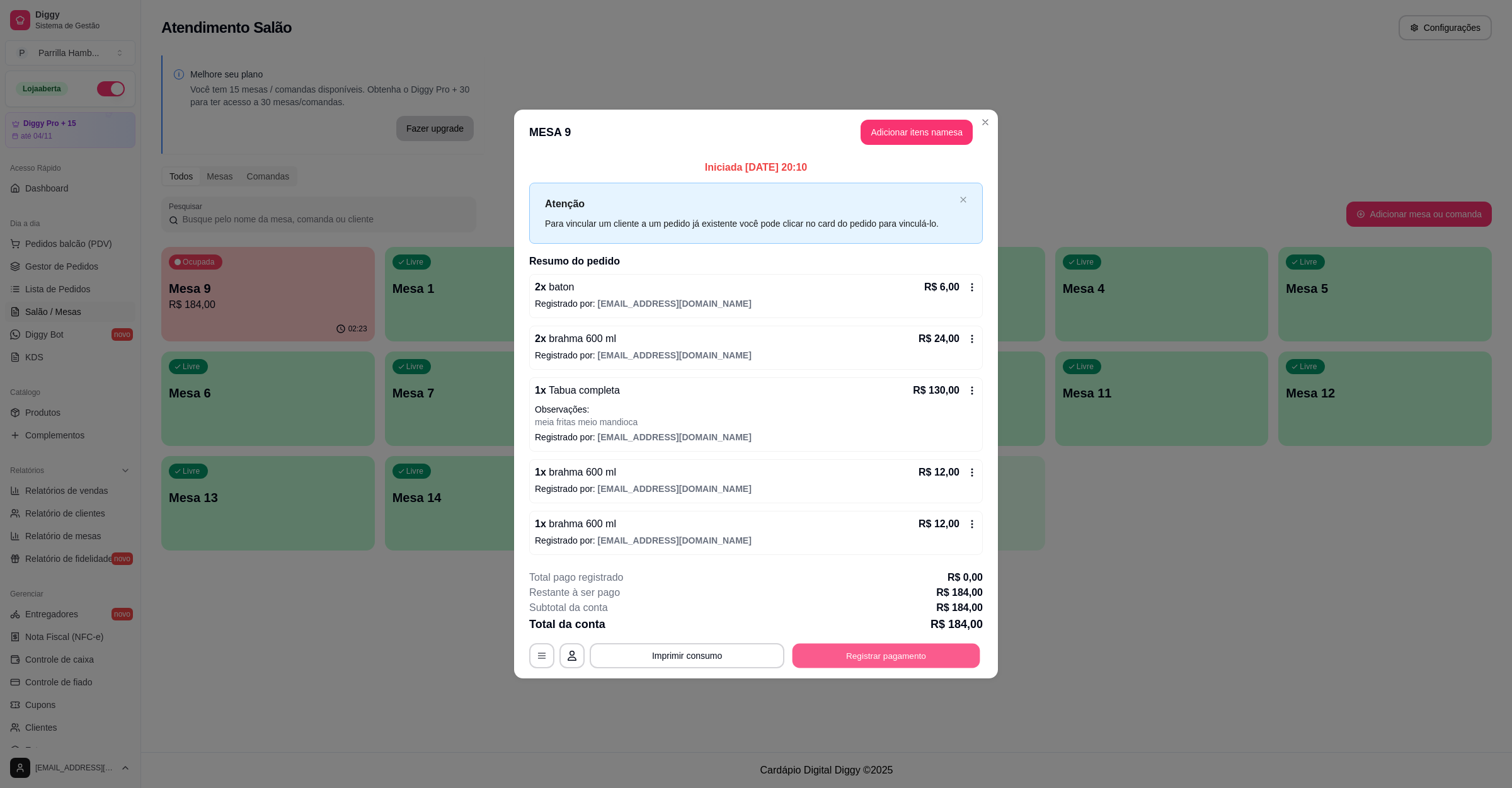
click at [897, 666] on button "Registrar pagamento" at bounding box center [886, 656] width 188 height 24
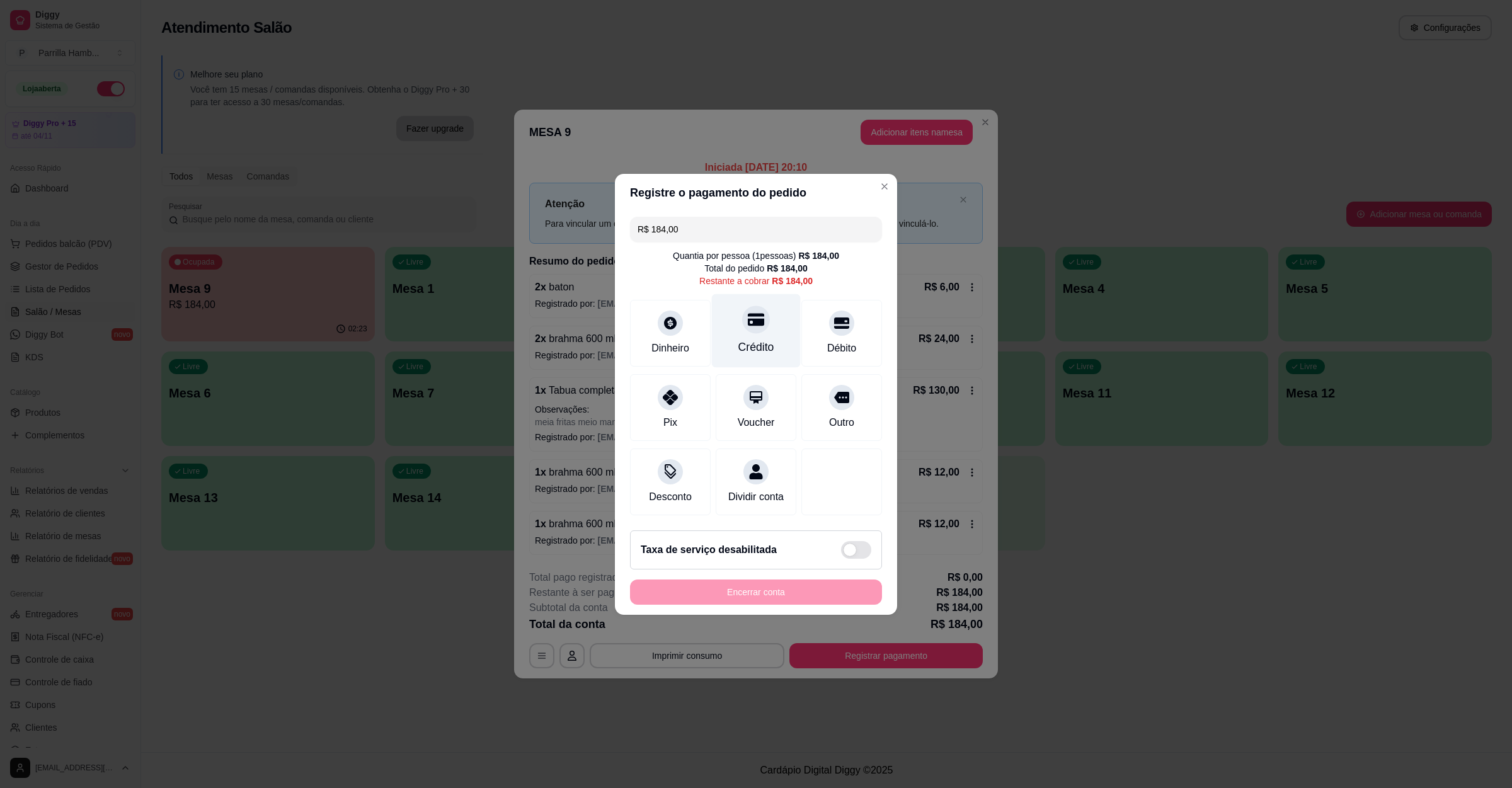
click at [772, 341] on div "Crédito" at bounding box center [756, 330] width 89 height 74
type input "R$ 0,00"
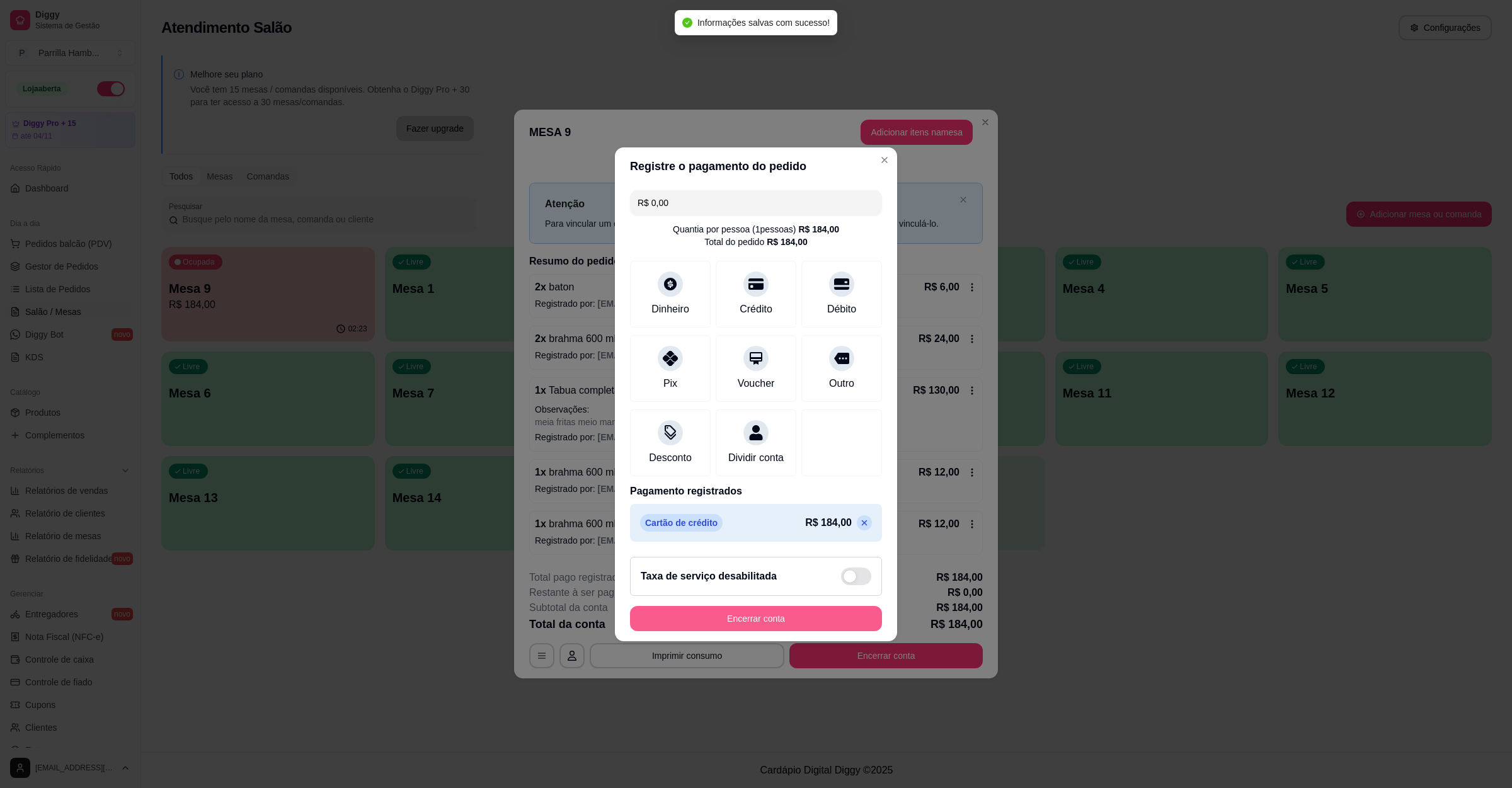
click at [801, 620] on button "Encerrar conta" at bounding box center [756, 619] width 252 height 25
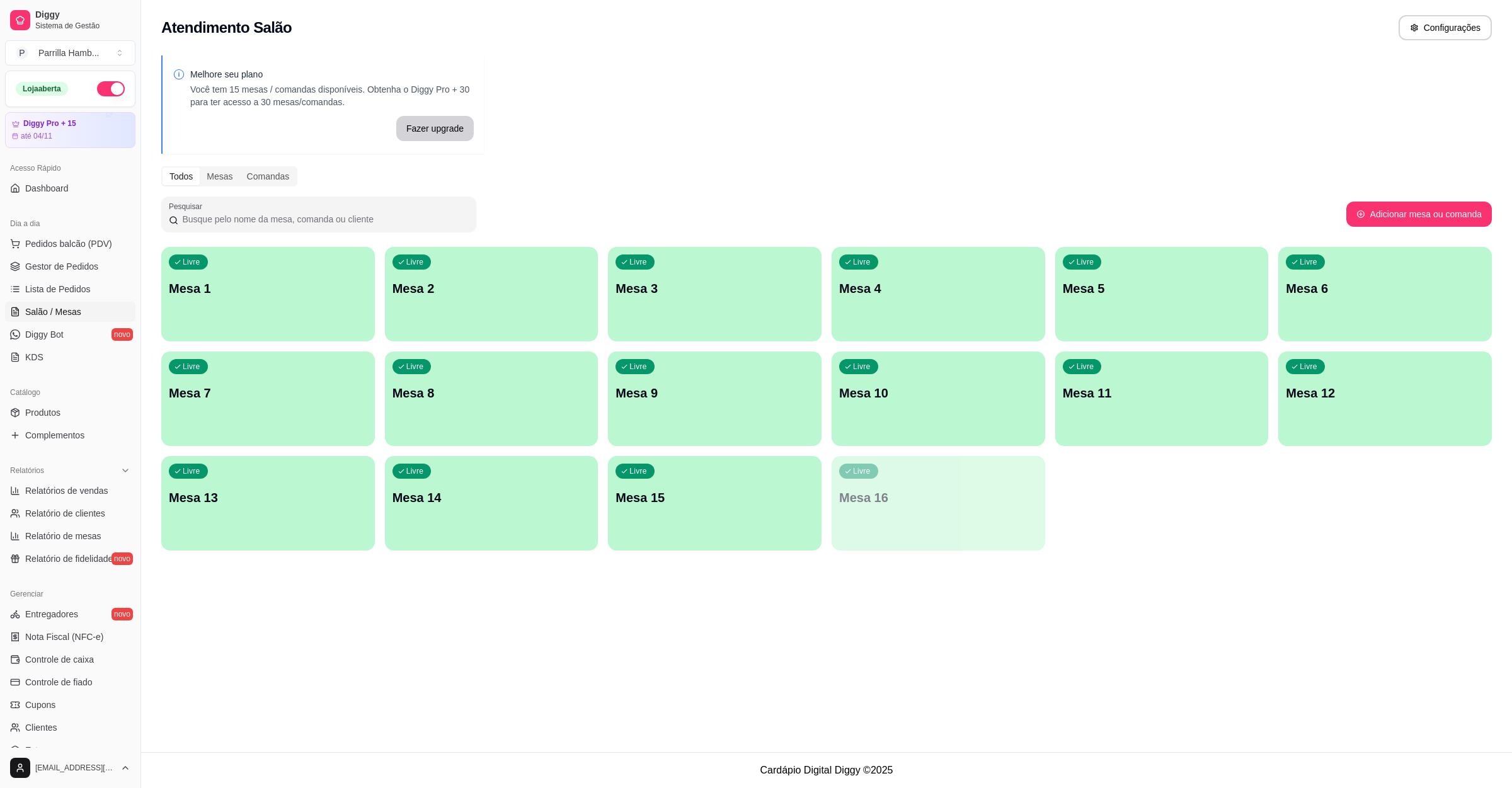
click at [294, 500] on p "Mesa 13" at bounding box center [269, 498] width 199 height 18
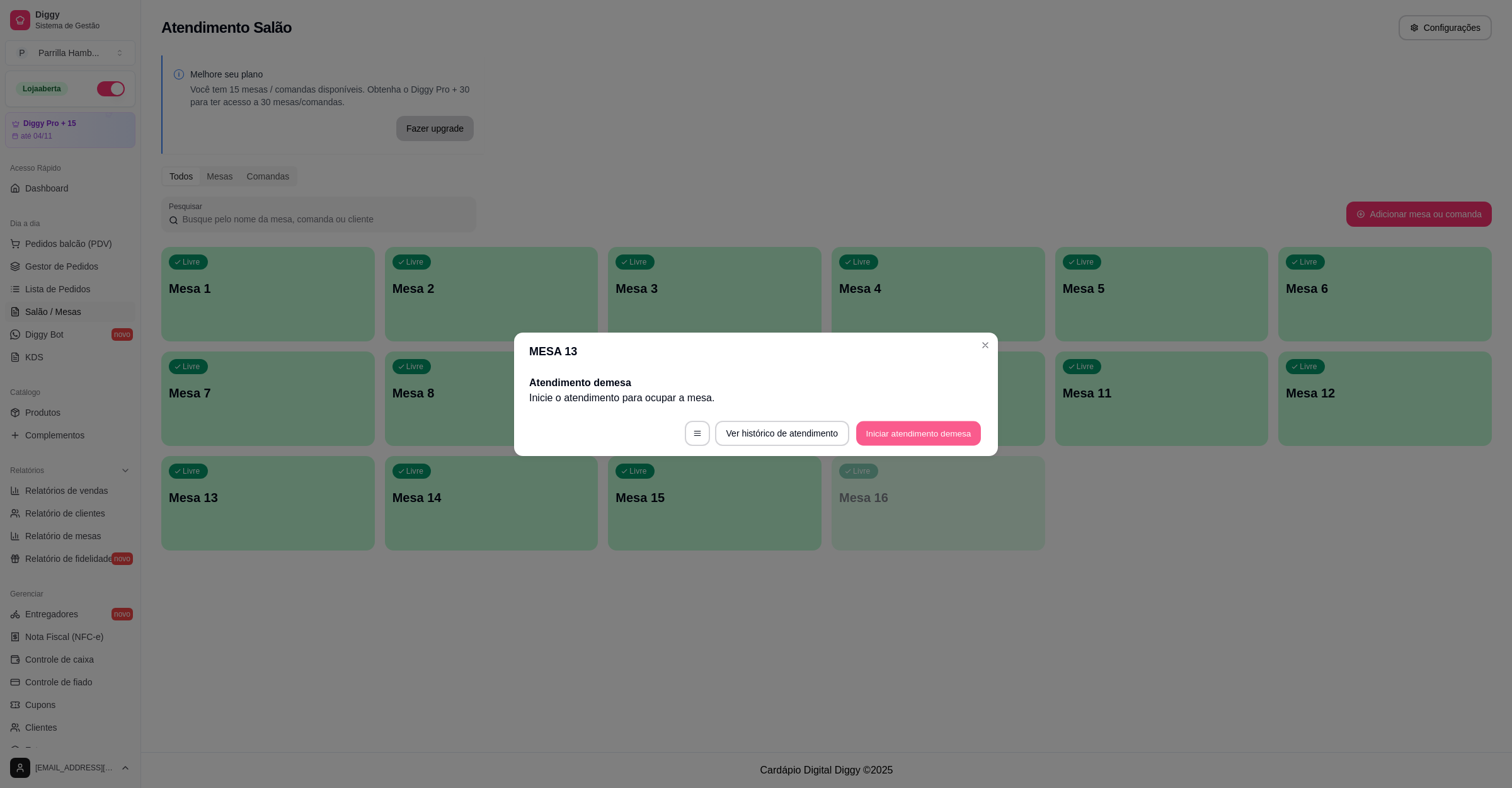
click at [898, 443] on button "Iniciar atendimento de mesa" at bounding box center [919, 433] width 125 height 24
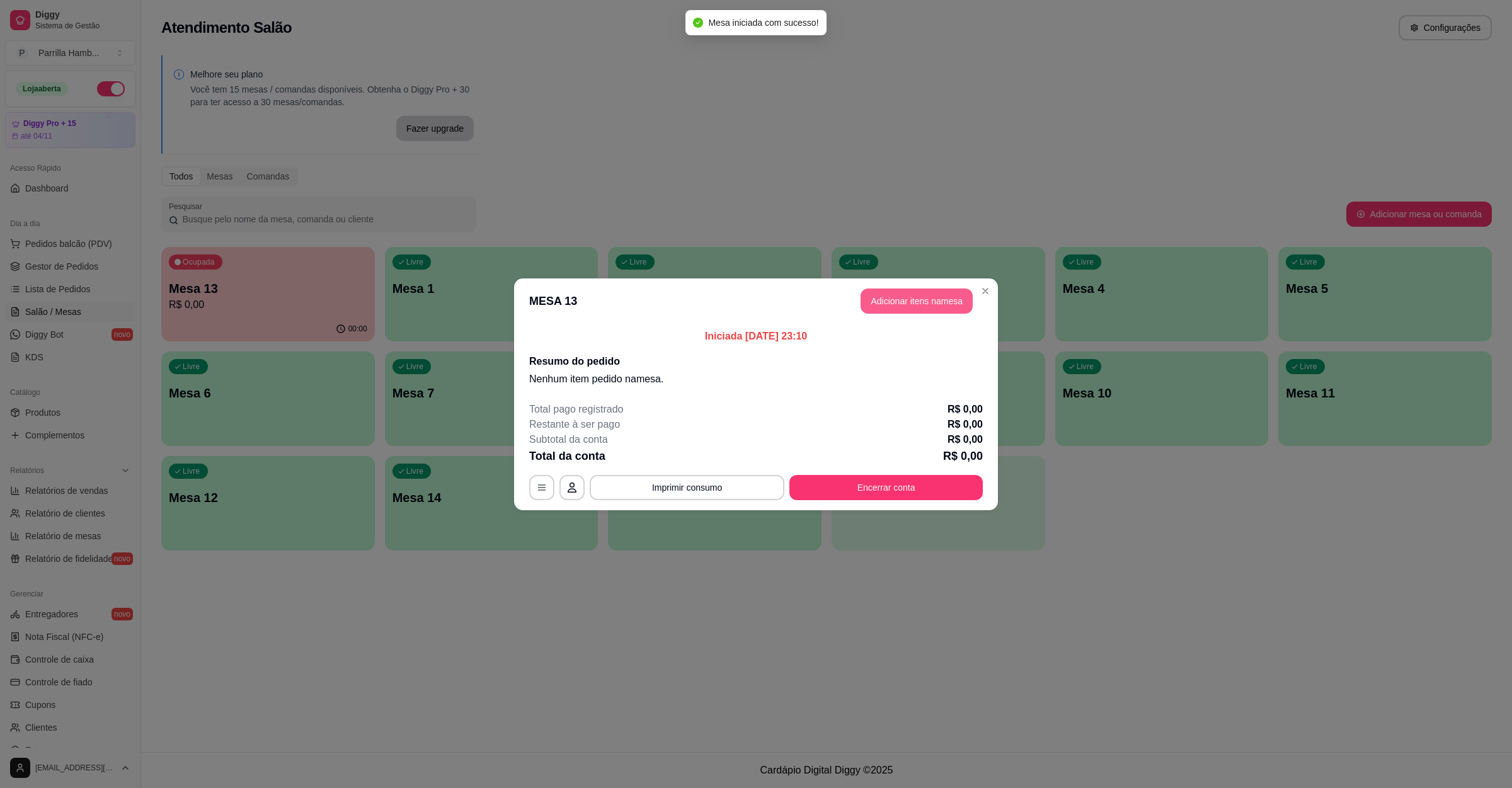
click at [894, 297] on button "Adicionar itens na mesa" at bounding box center [917, 301] width 112 height 25
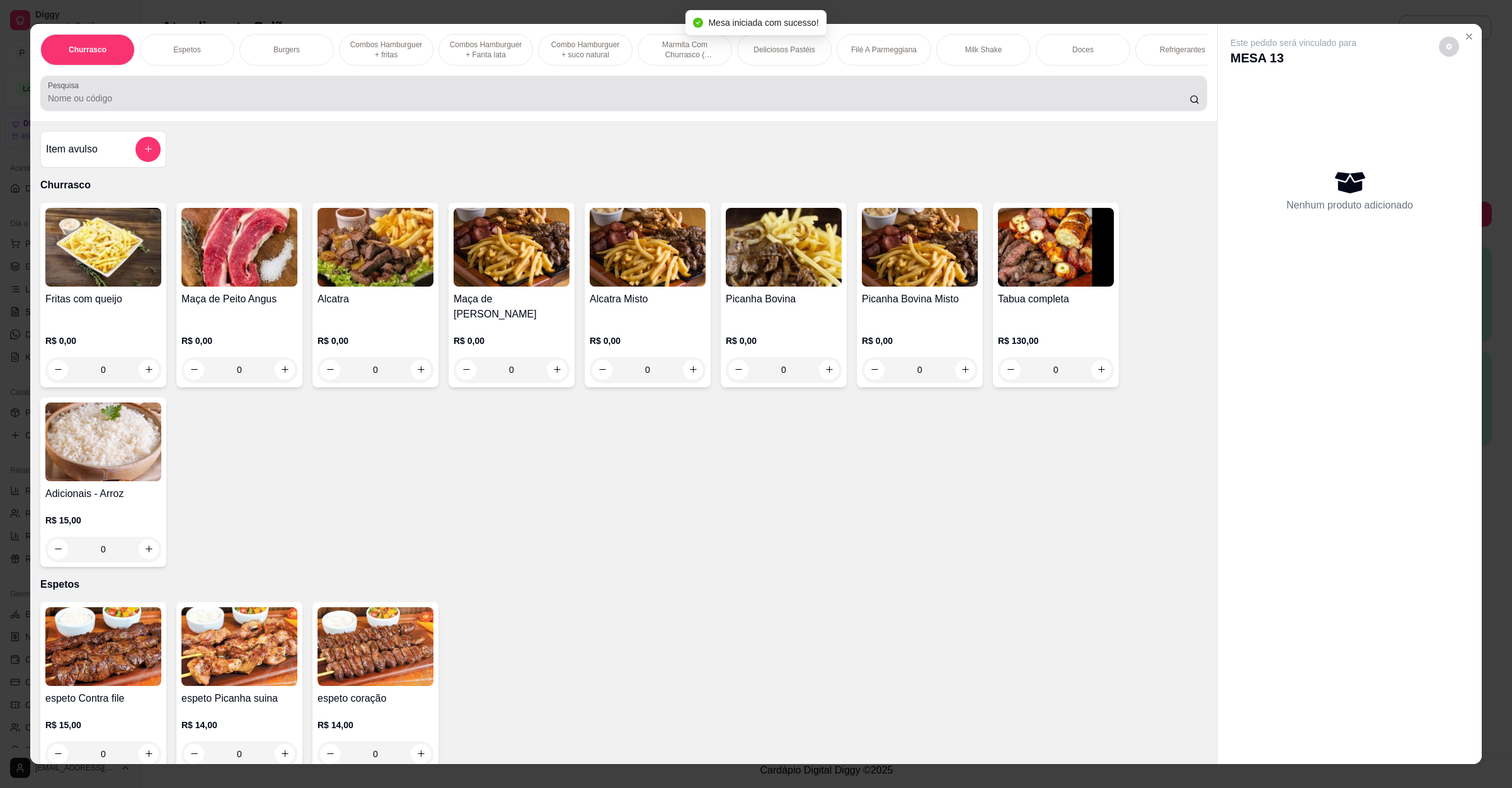
click at [450, 106] on div at bounding box center [624, 93] width 1152 height 25
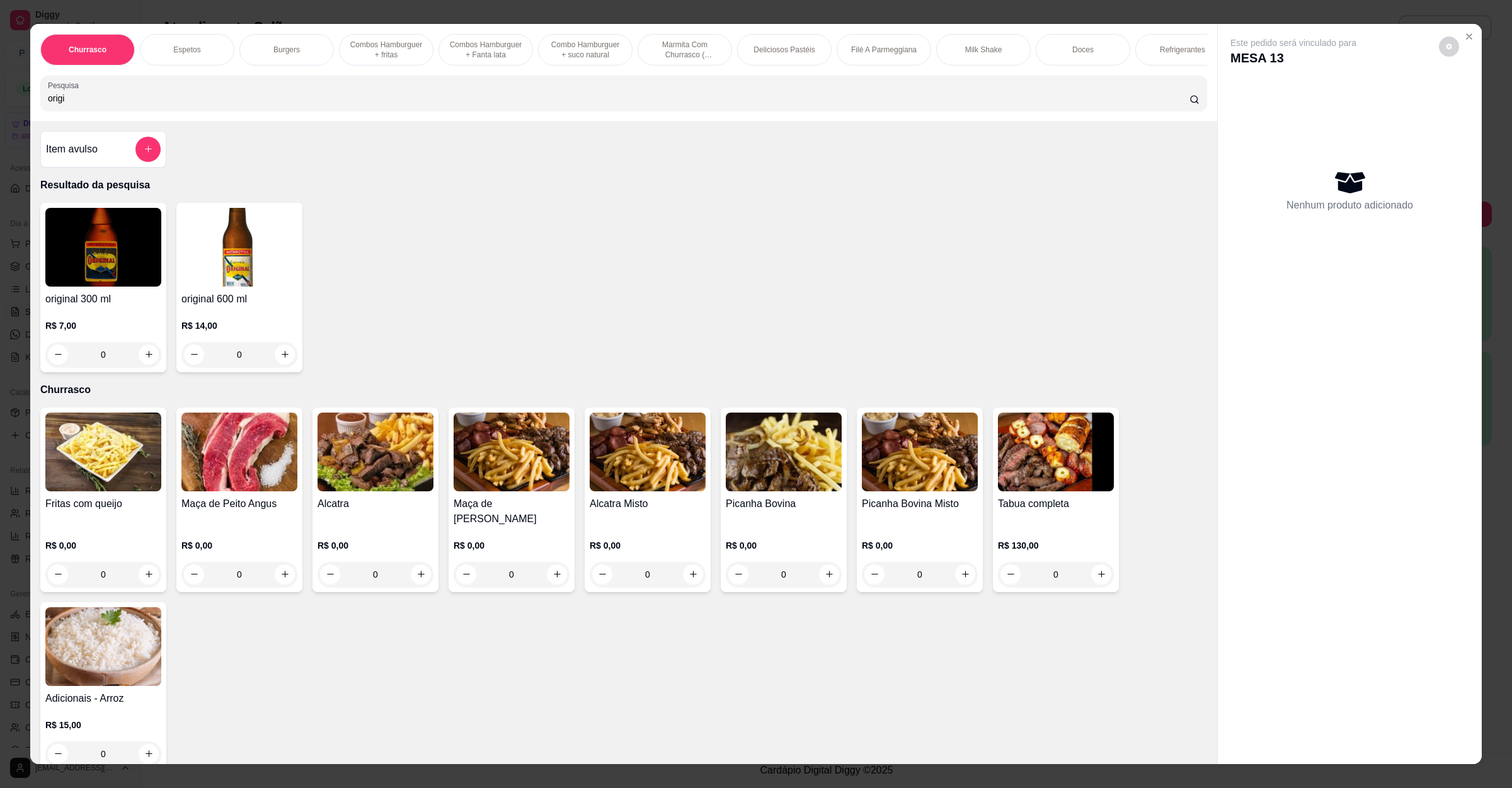
type input "origi"
click at [204, 287] on img at bounding box center [240, 247] width 116 height 79
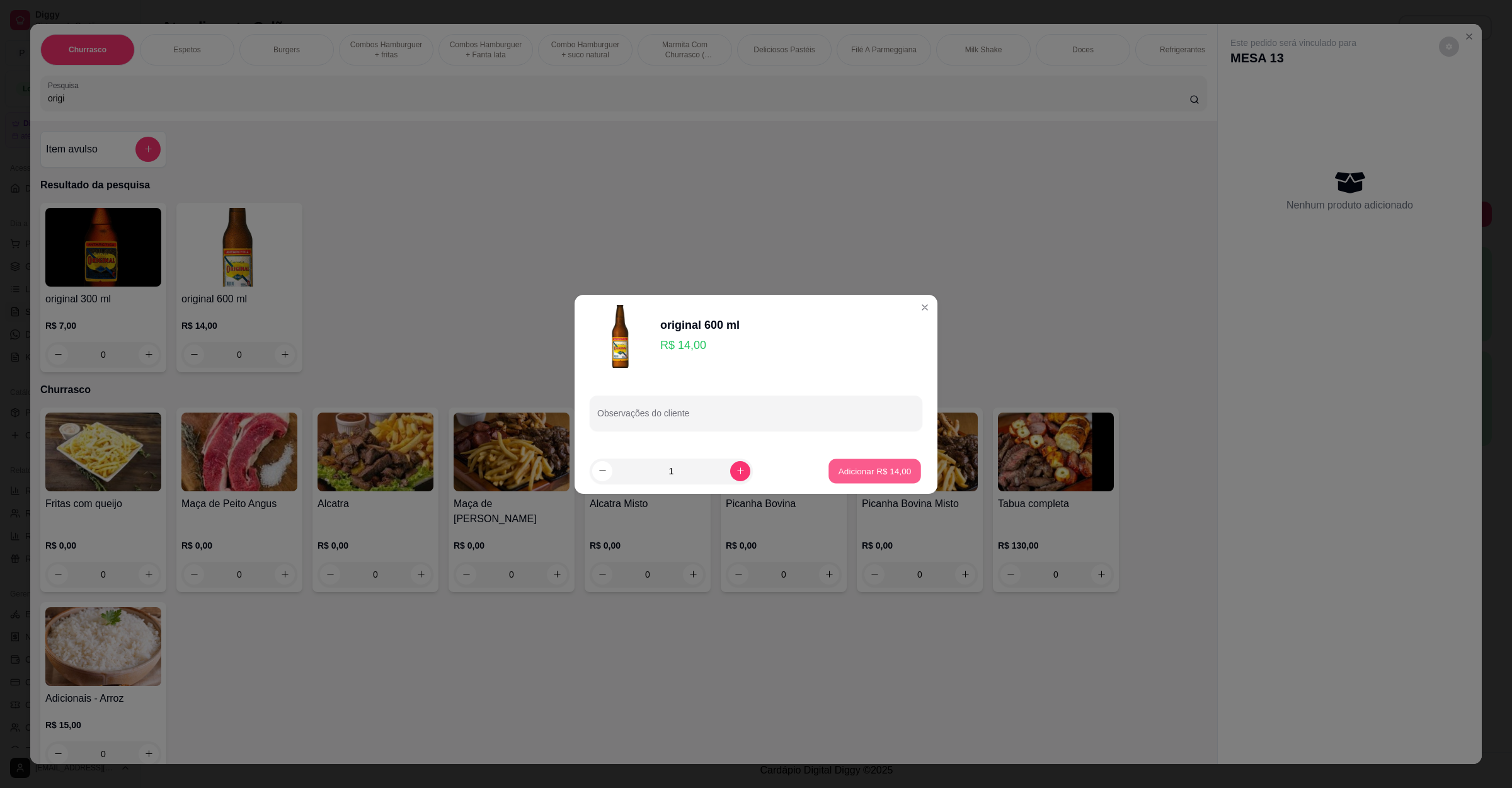
click at [832, 483] on button "Adicionar R$ 14,00" at bounding box center [875, 470] width 93 height 24
type input "1"
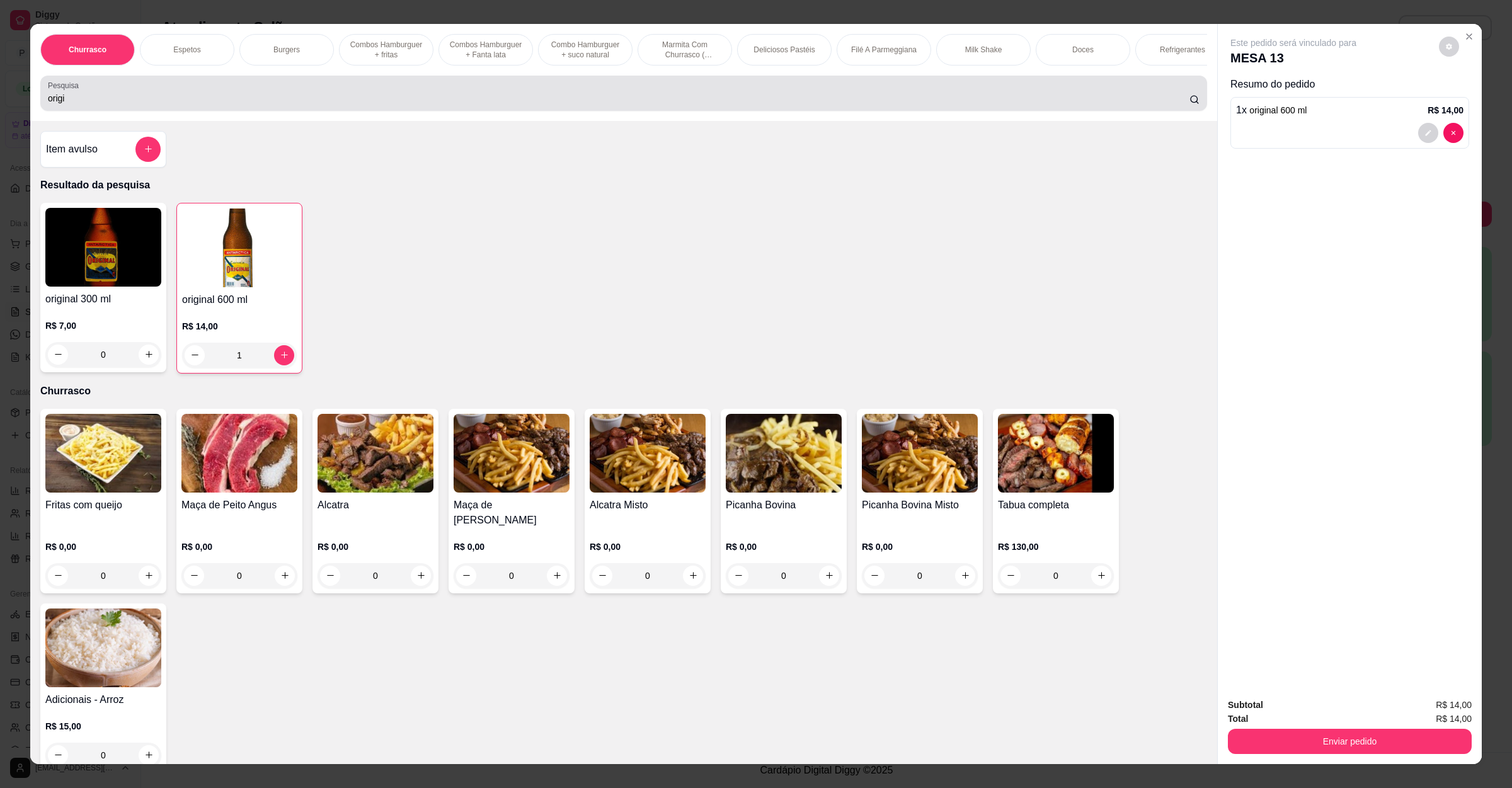
click at [161, 104] on div "origi" at bounding box center [624, 93] width 1152 height 25
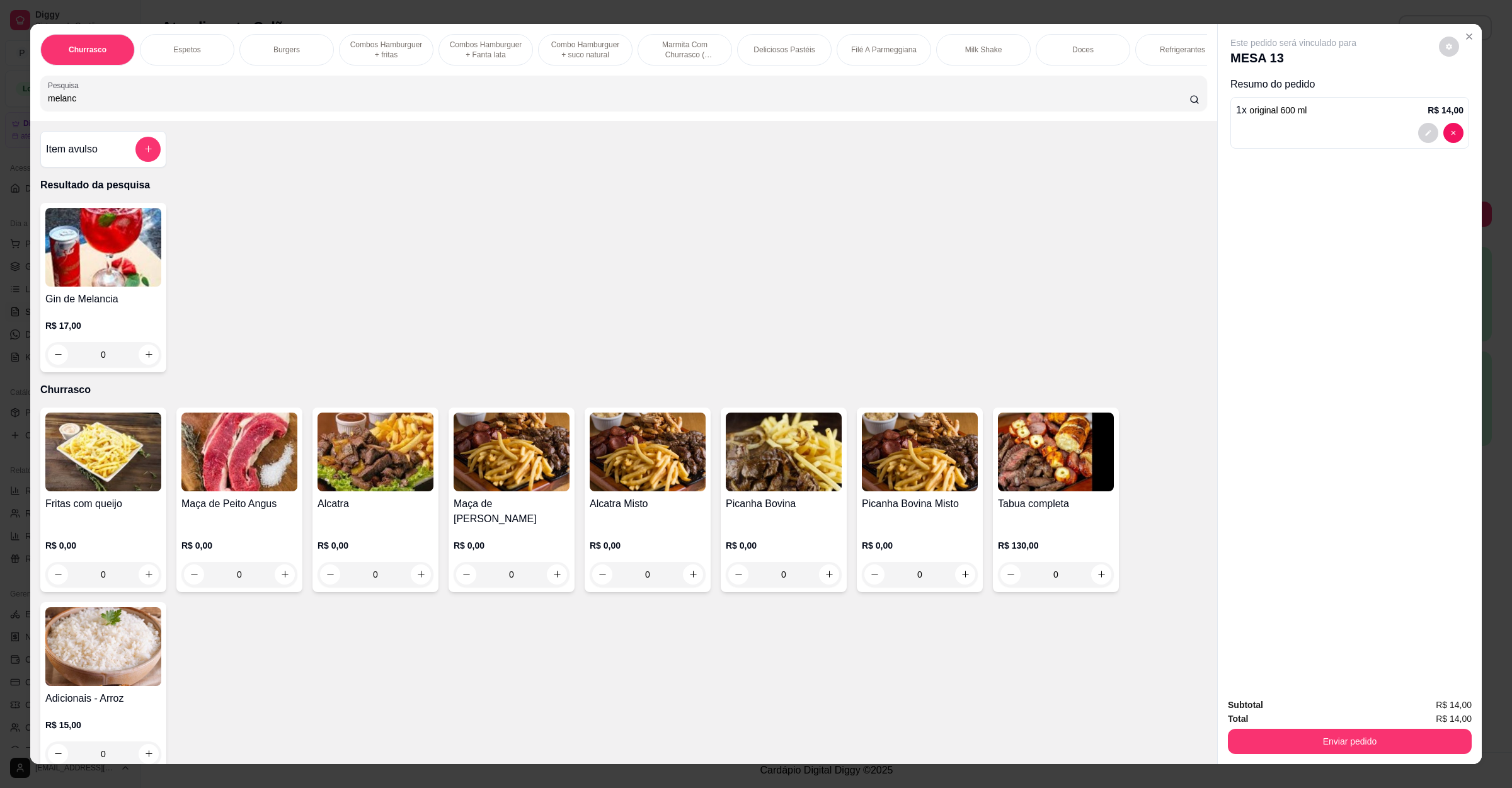
type input "melanc"
click at [99, 327] on div "R$ 17,00 0" at bounding box center [104, 337] width 116 height 60
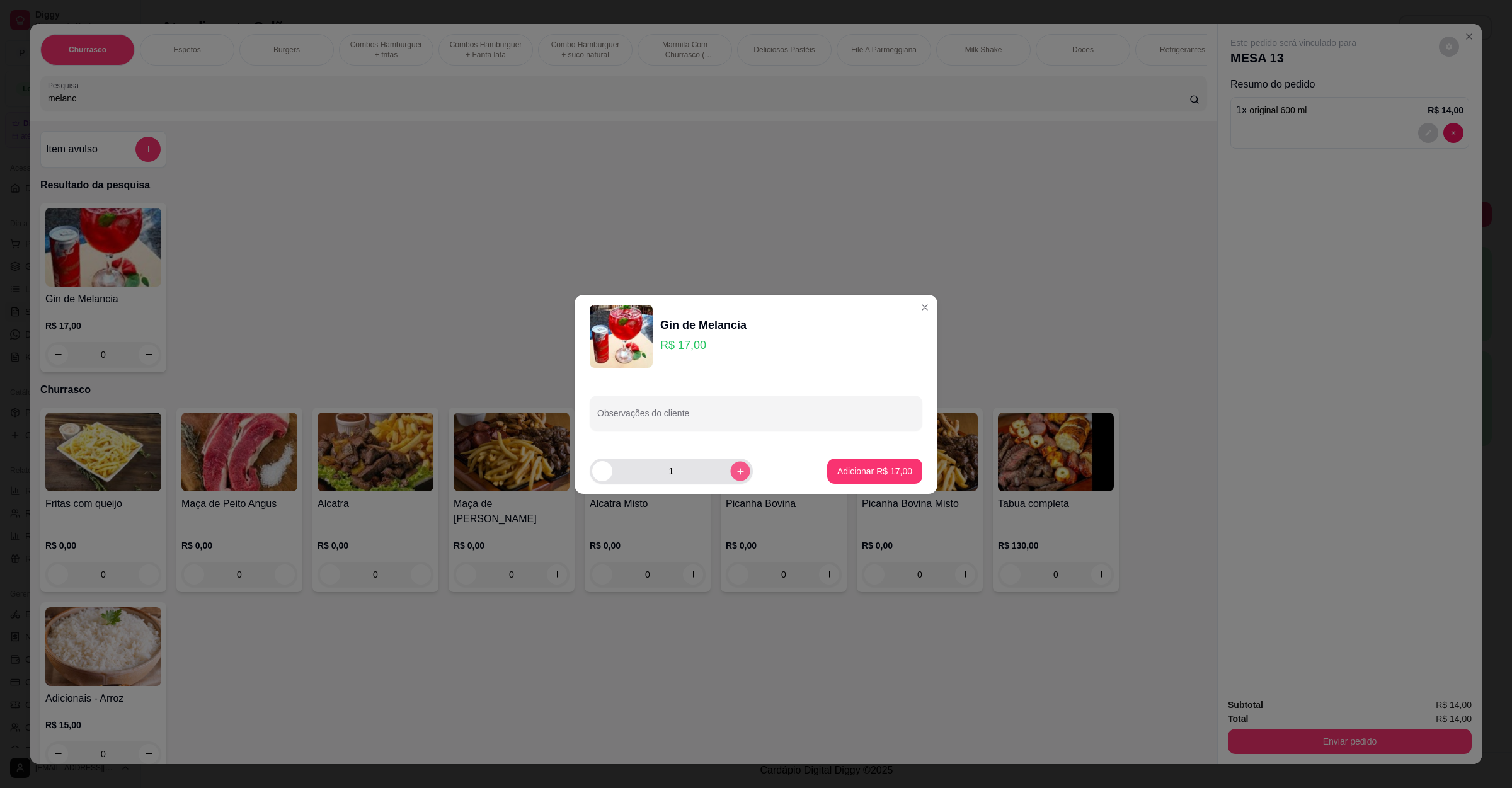
click at [739, 472] on button "increase-product-quantity" at bounding box center [740, 471] width 20 height 20
type input "2"
click at [804, 459] on footer "2 Adicionar R$ 34,00" at bounding box center [756, 472] width 363 height 46
click at [858, 459] on button "Adicionar R$ 34,00" at bounding box center [875, 471] width 95 height 25
type input "2"
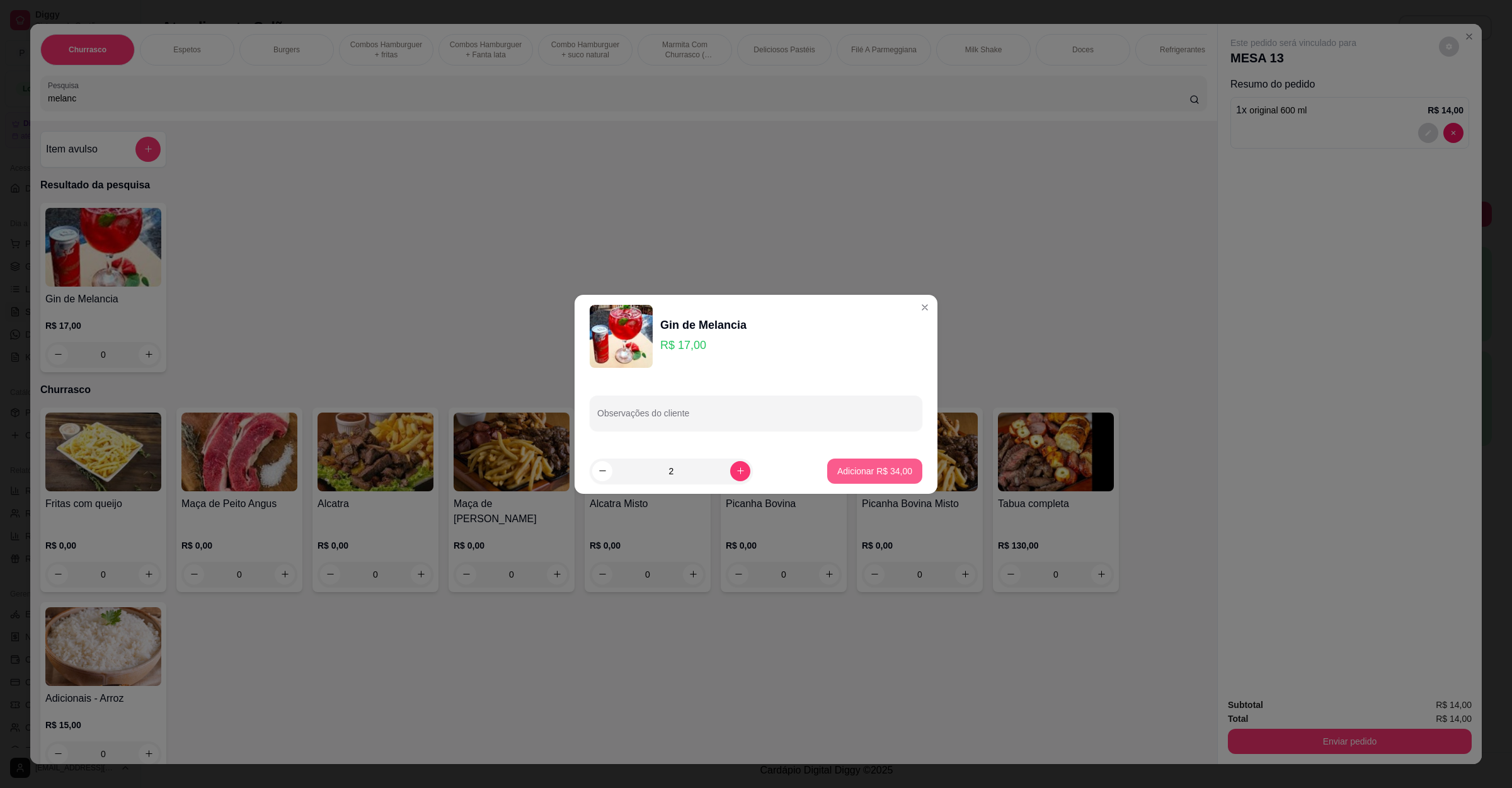
type input "2"
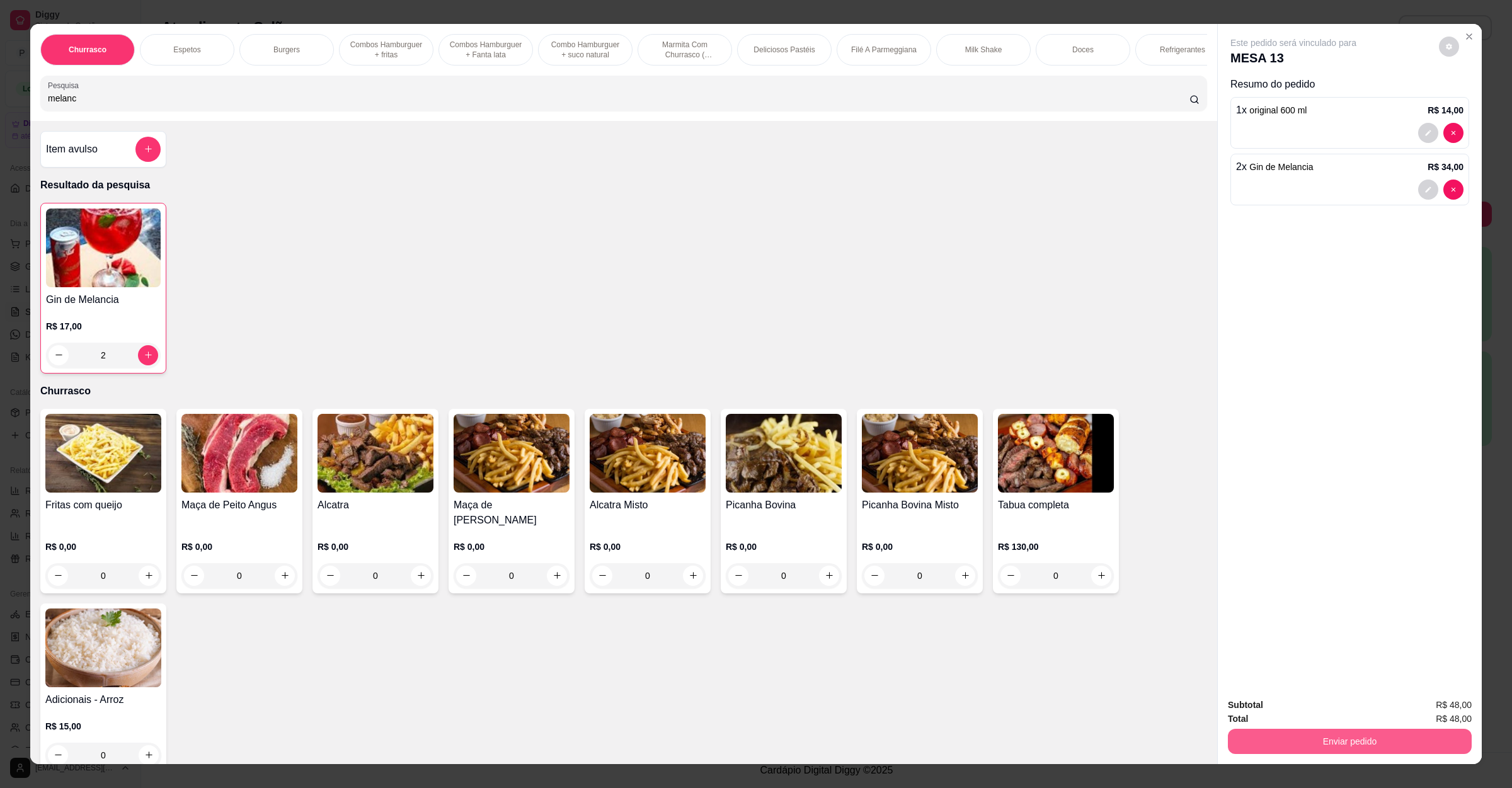
click at [1389, 747] on button "Enviar pedido" at bounding box center [1349, 742] width 244 height 25
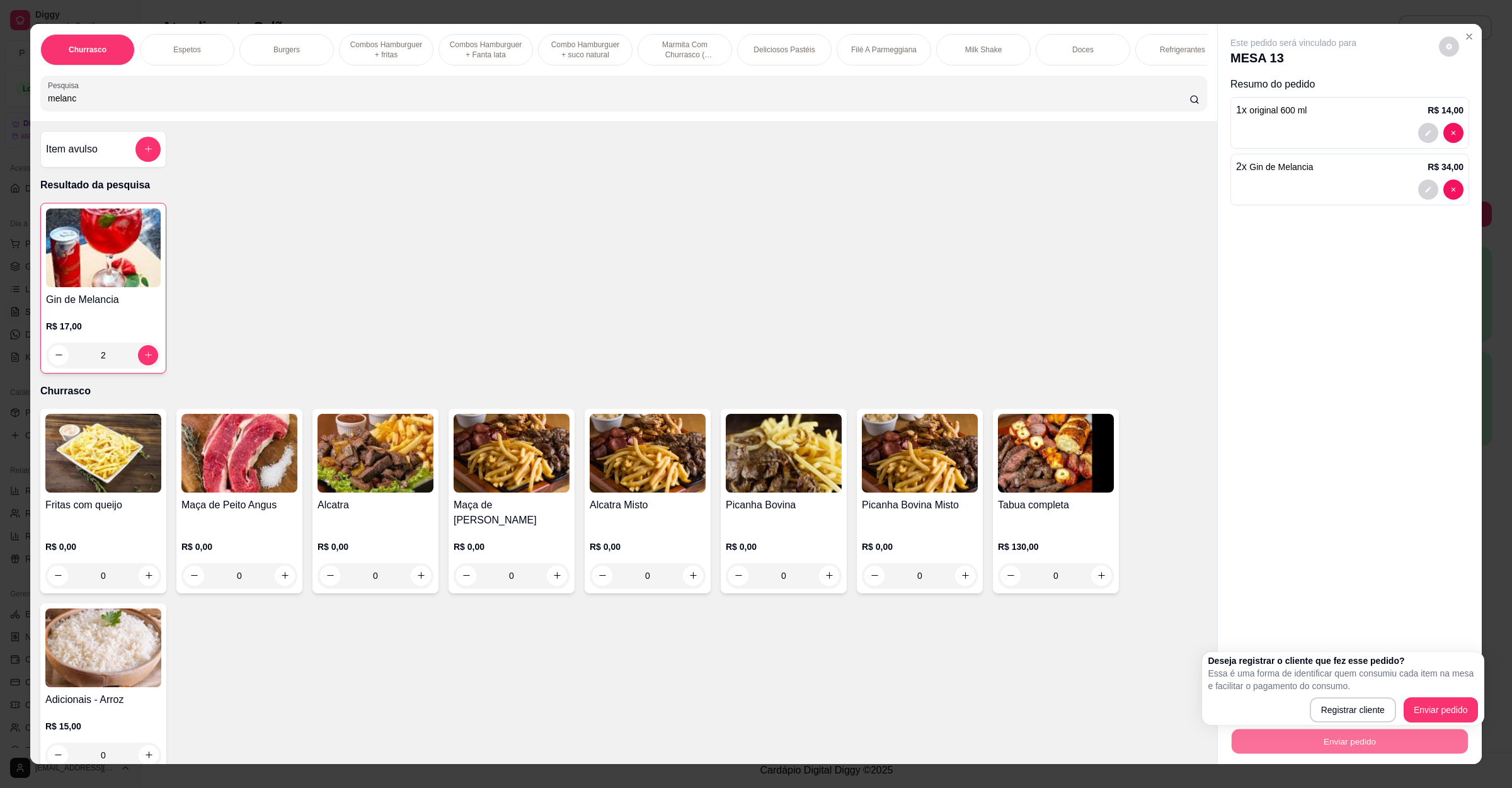
click at [1438, 696] on div "Deseja registrar o cliente que fez esse pedido? Essa é uma forma de identificar…" at bounding box center [1344, 689] width 270 height 68
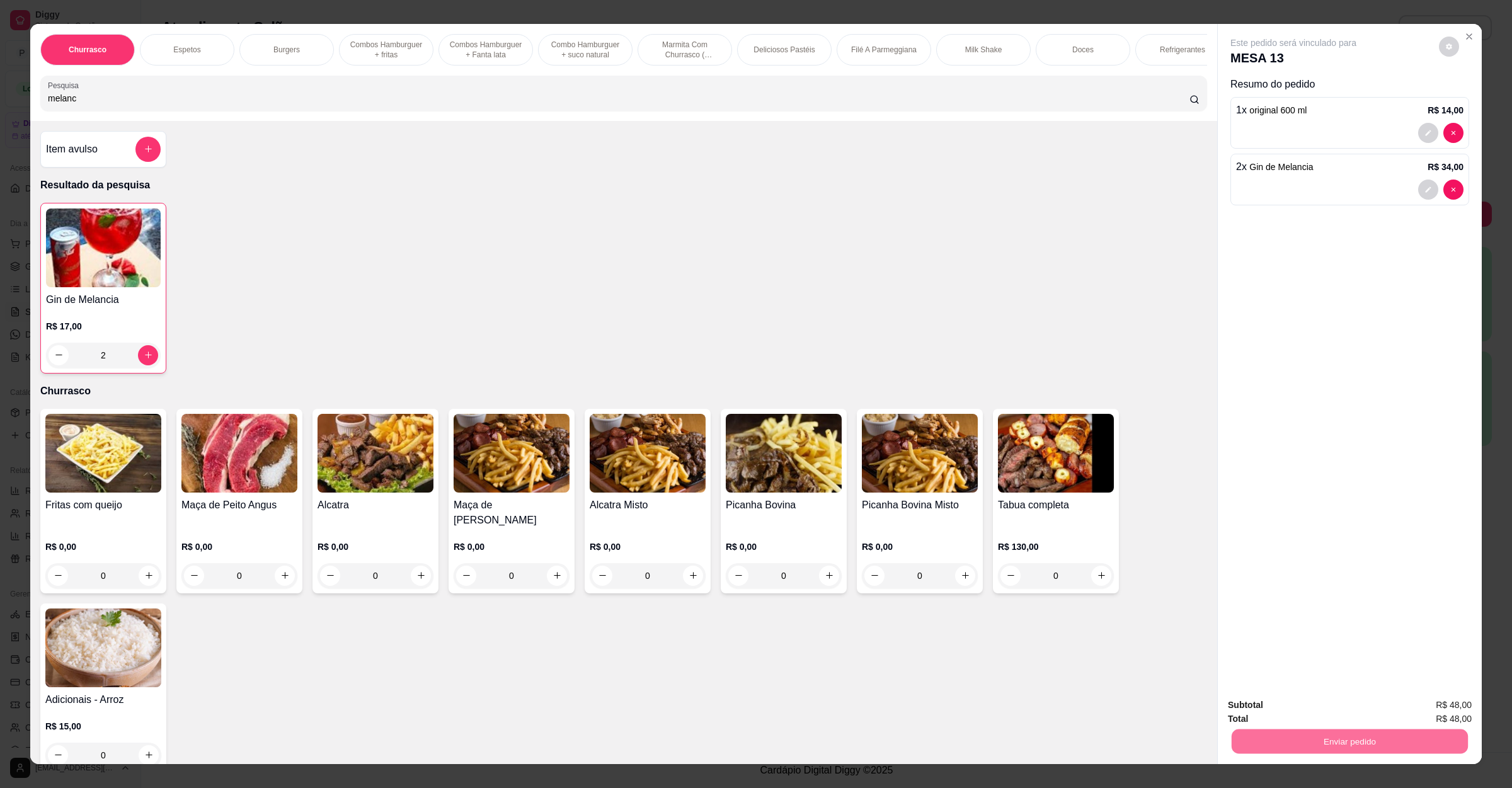
click at [1438, 699] on button "Enviar pedido" at bounding box center [1437, 711] width 69 height 24
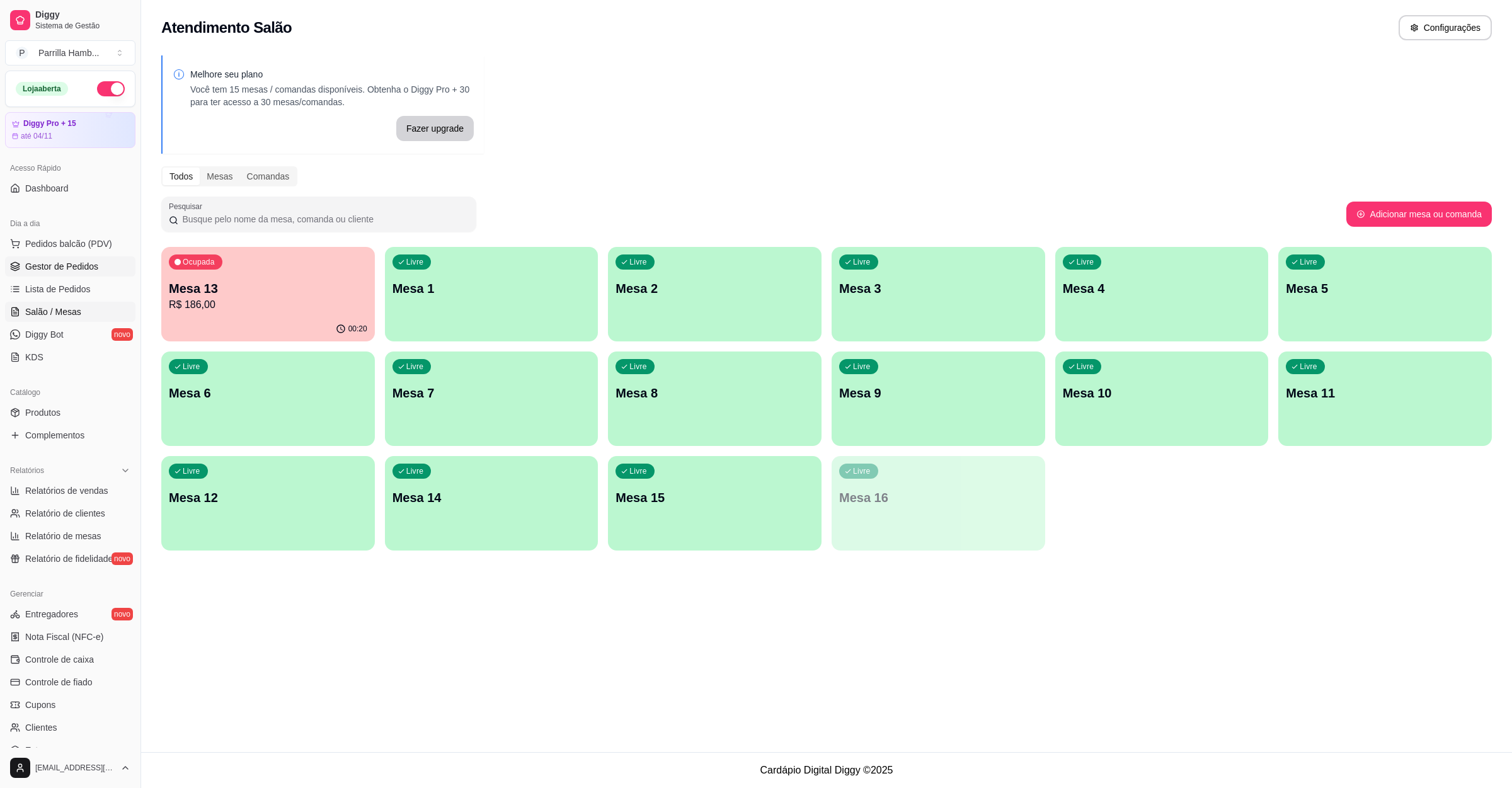
click at [85, 266] on span "Gestor de Pedidos" at bounding box center [61, 266] width 73 height 13
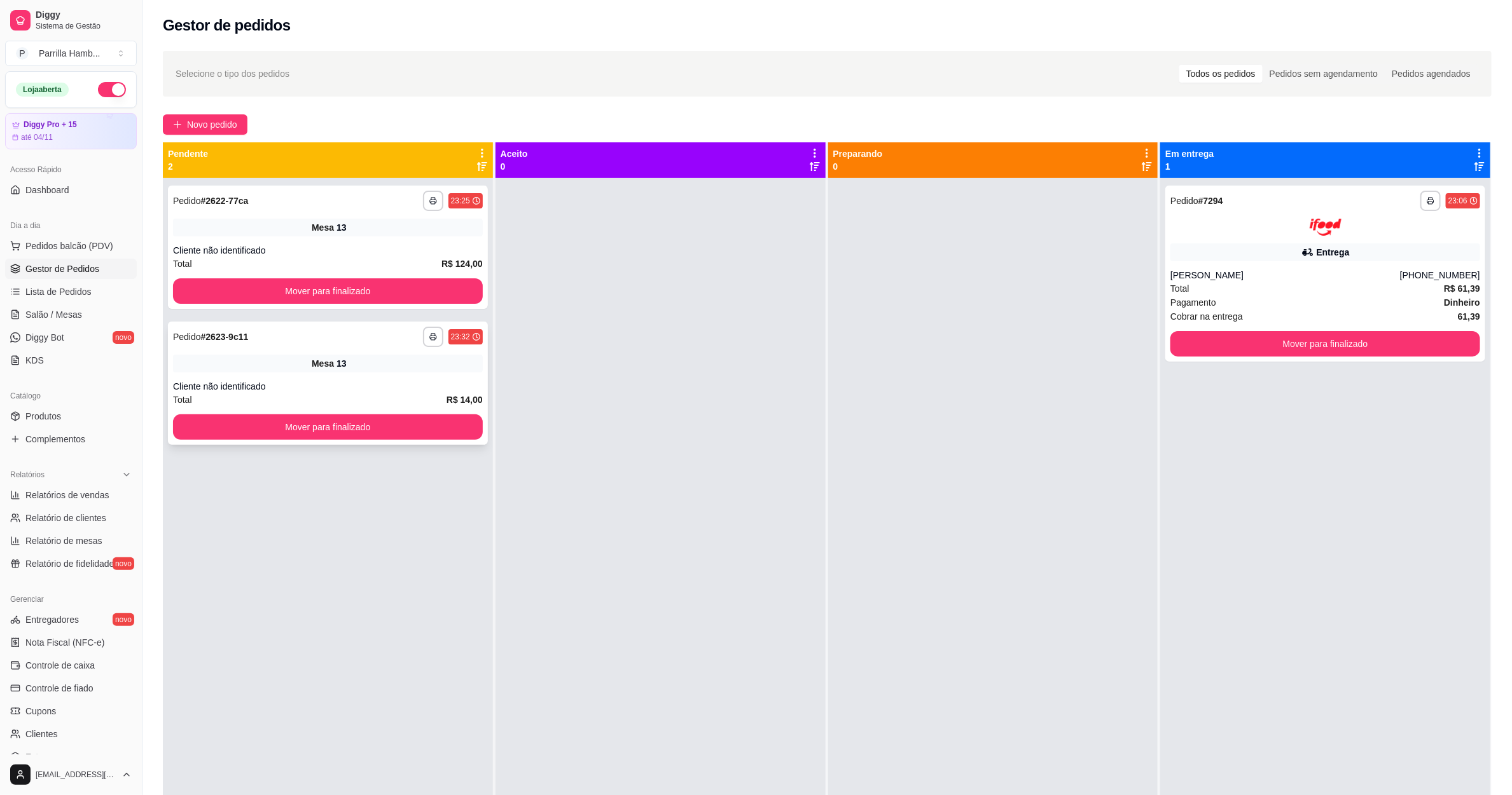
click at [252, 330] on div "**********" at bounding box center [328, 336] width 310 height 20
click at [281, 295] on button "Mover para finalizado" at bounding box center [328, 291] width 310 height 25
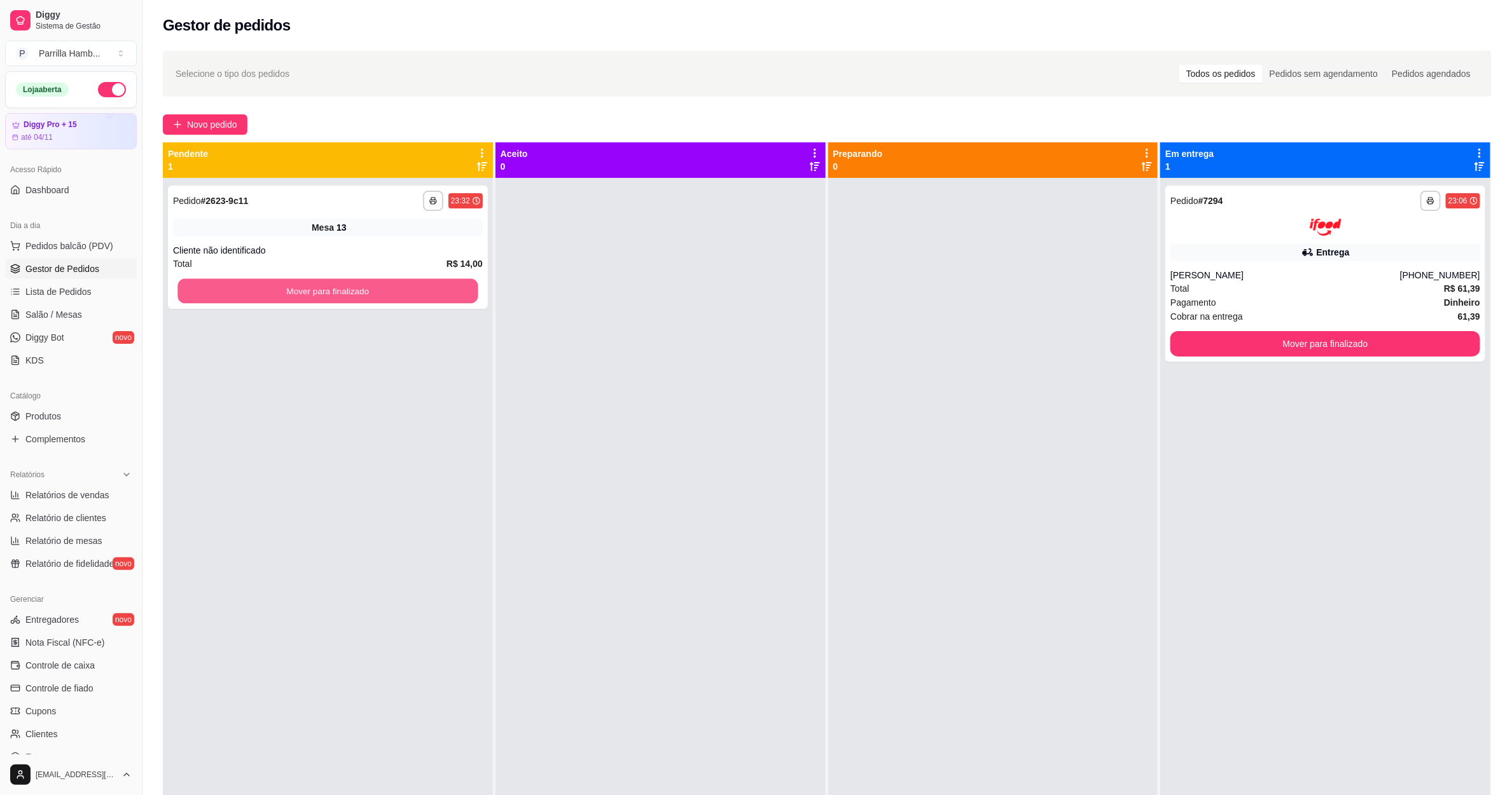
click at [353, 295] on button "Mover para finalizado" at bounding box center [328, 291] width 300 height 24
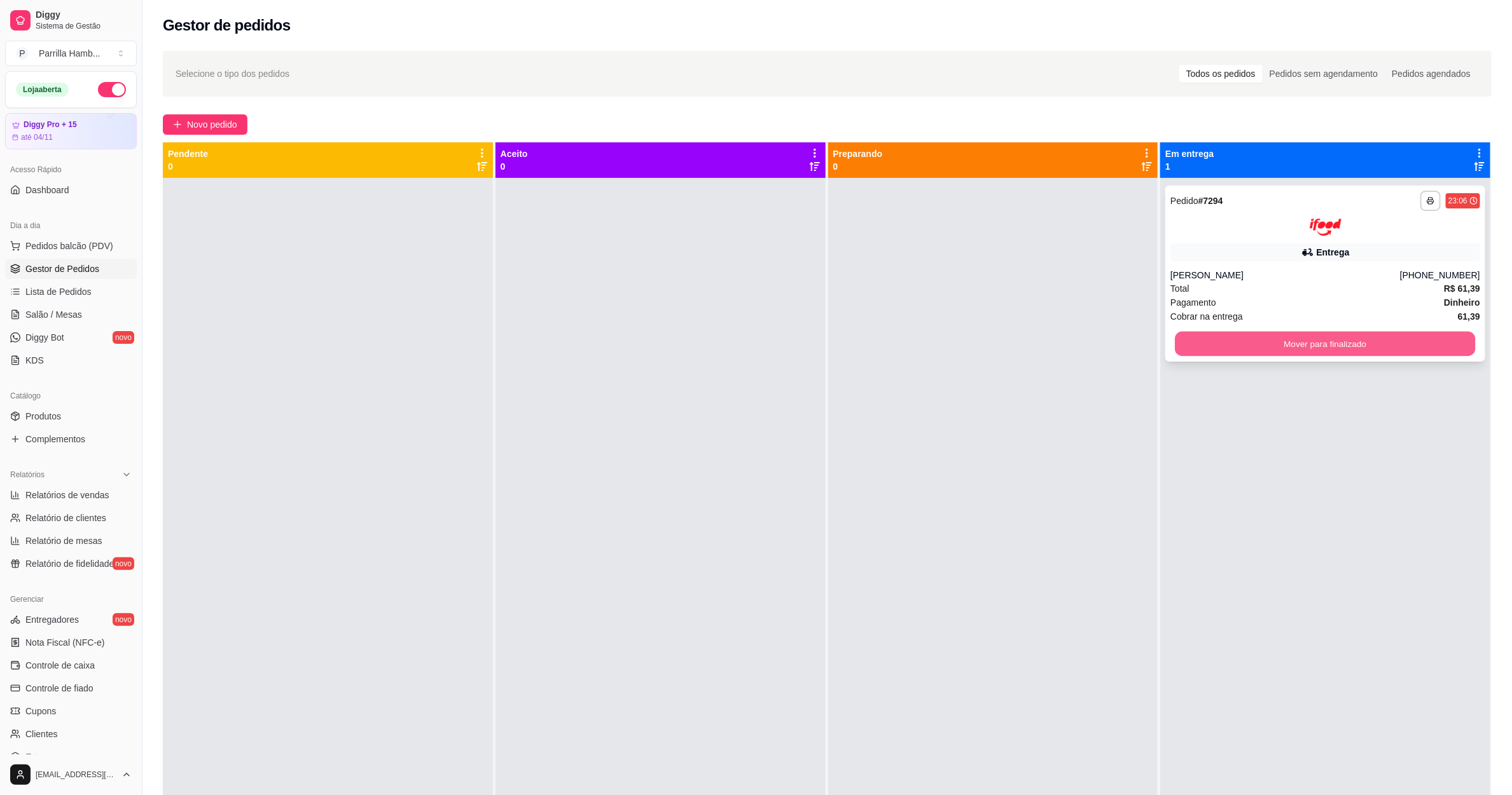
click at [1239, 342] on button "Mover para finalizado" at bounding box center [1326, 343] width 300 height 24
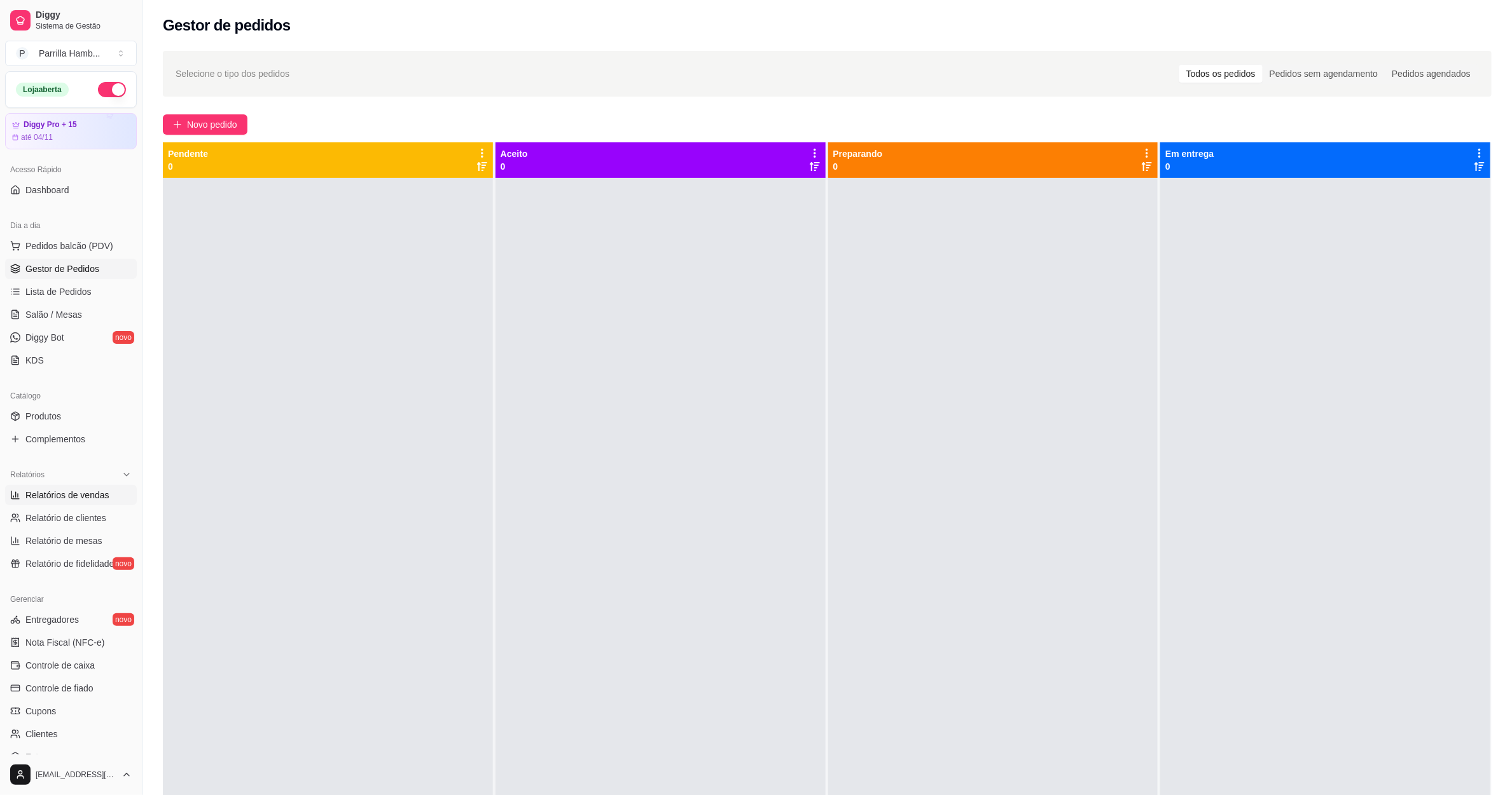
click at [74, 491] on span "Relatórios de vendas" at bounding box center [67, 495] width 84 height 13
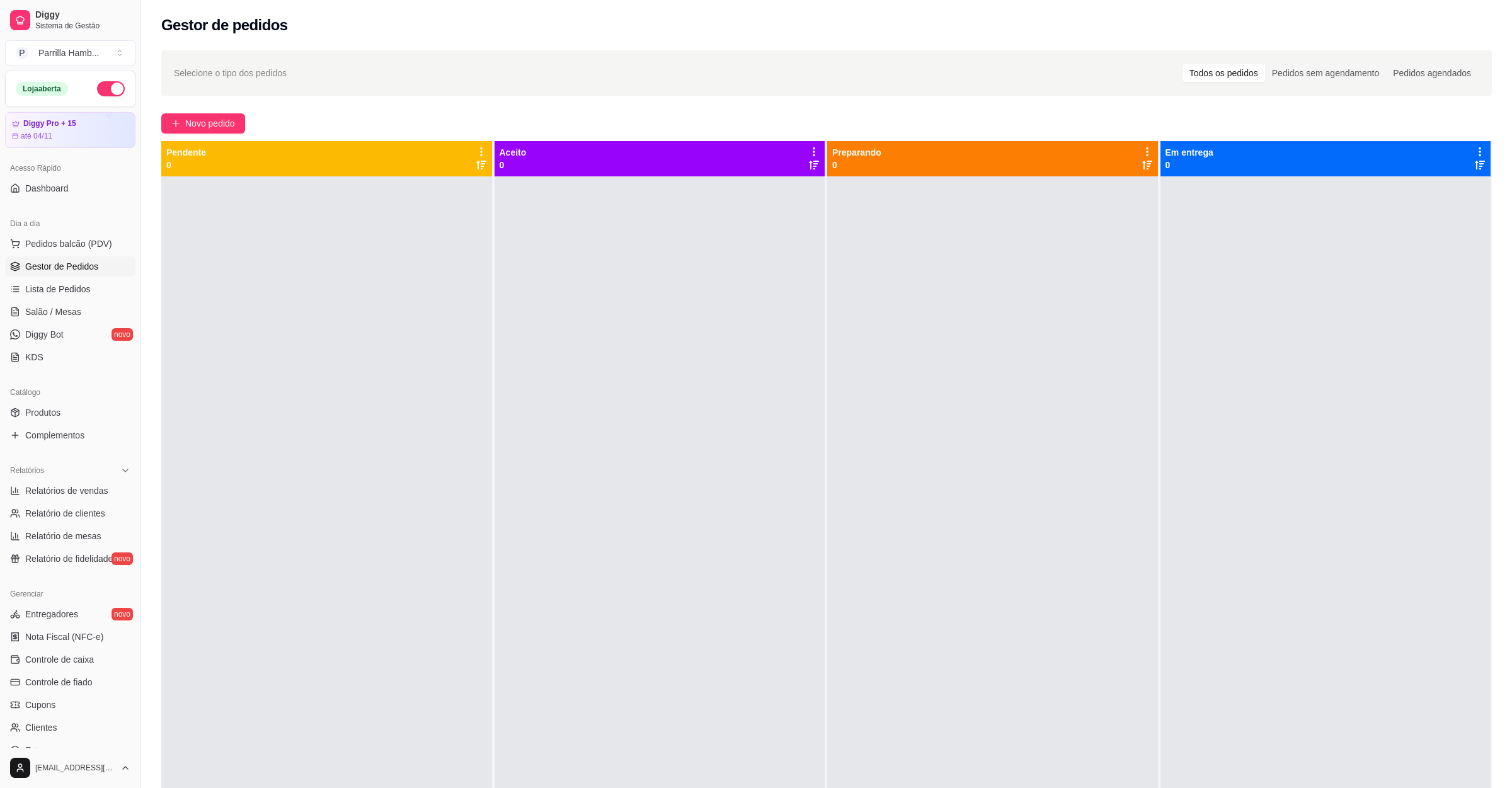
select select "ALL"
select select "0"
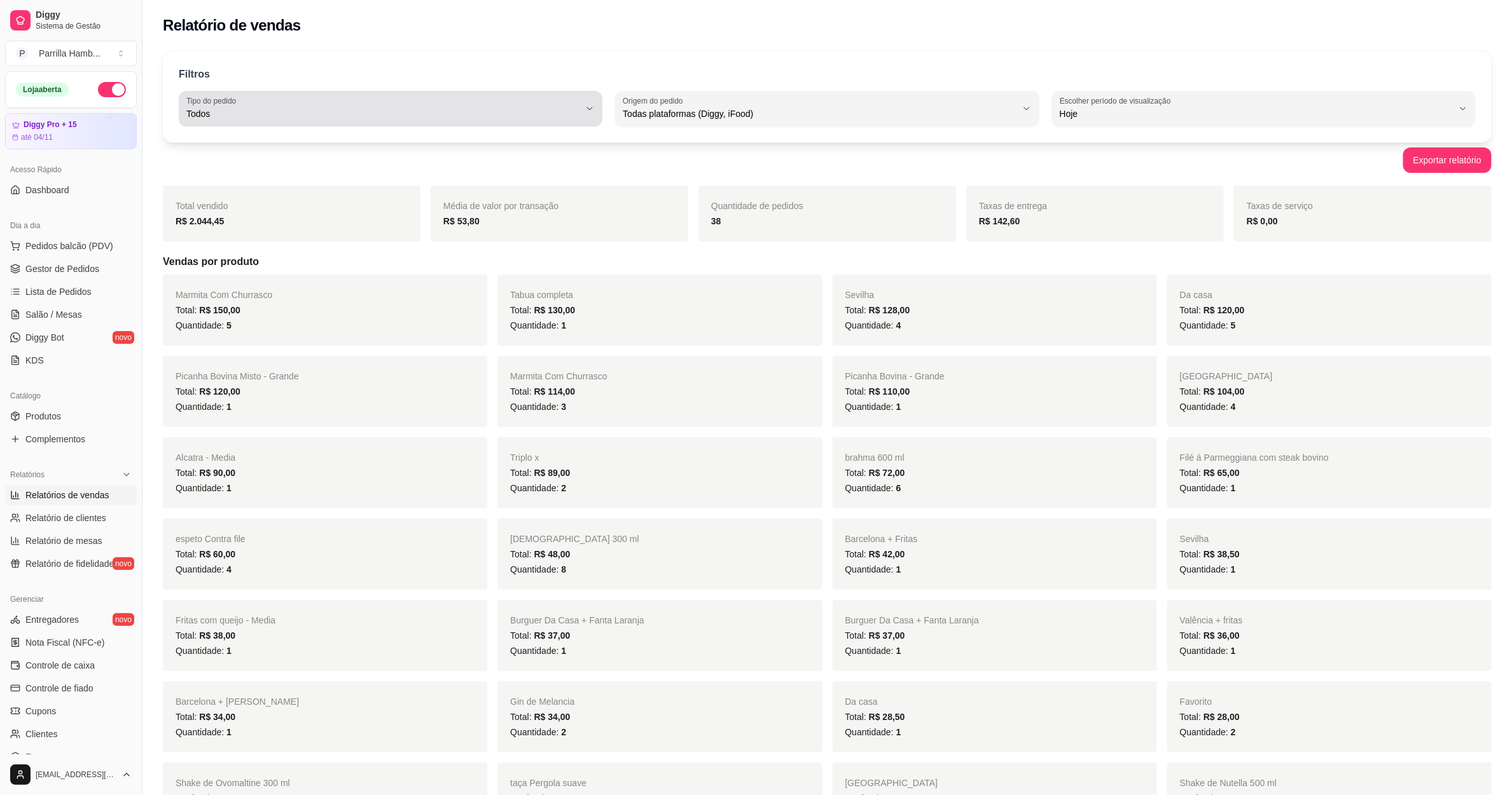
click at [483, 113] on span "Todos" at bounding box center [382, 114] width 393 height 13
click at [244, 165] on span "Entrega" at bounding box center [384, 165] width 375 height 12
type input "DELIVERY"
select select "DELIVERY"
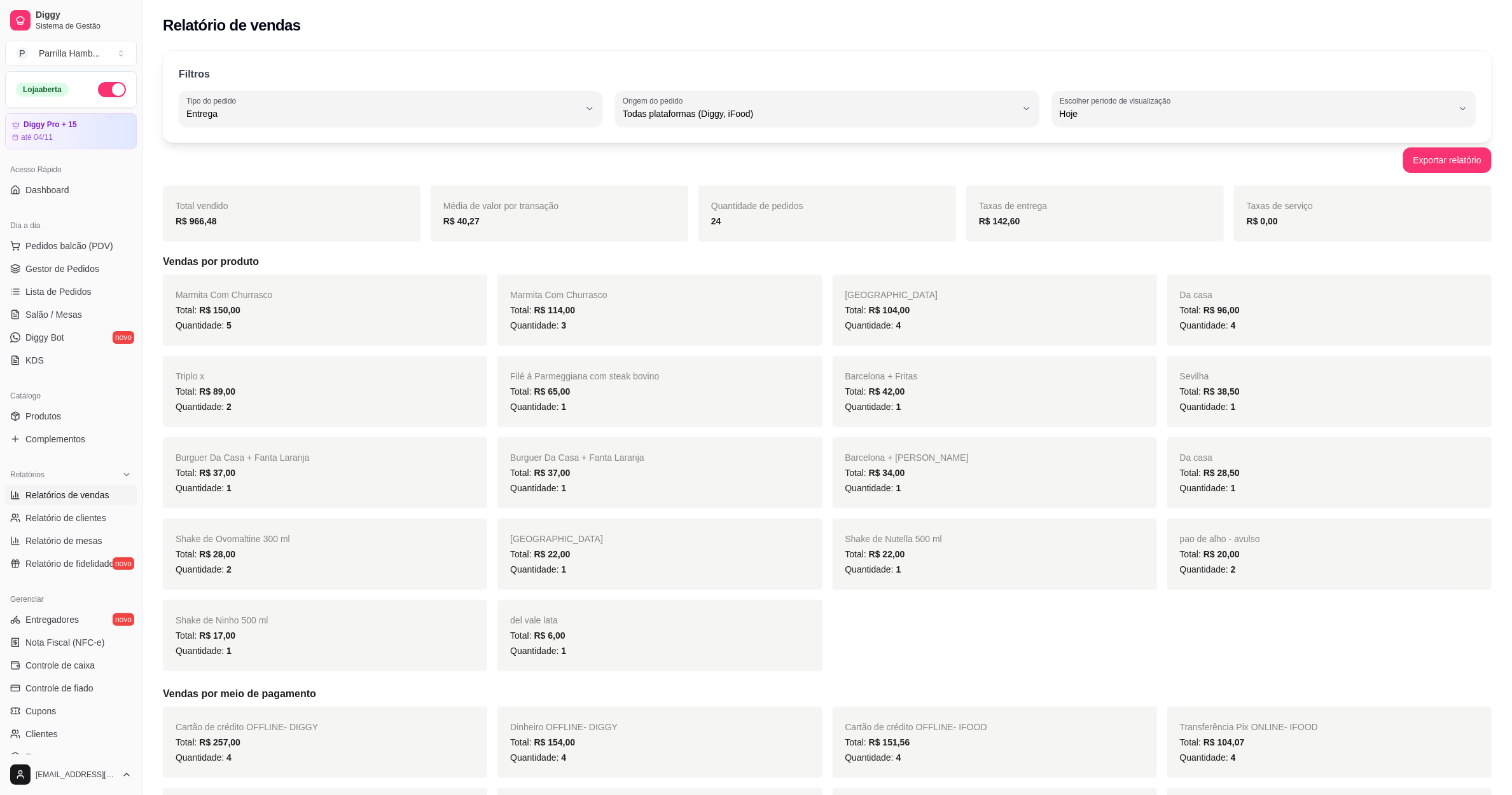
click at [717, 233] on div "Quantidade de pedidos 24" at bounding box center [827, 213] width 258 height 56
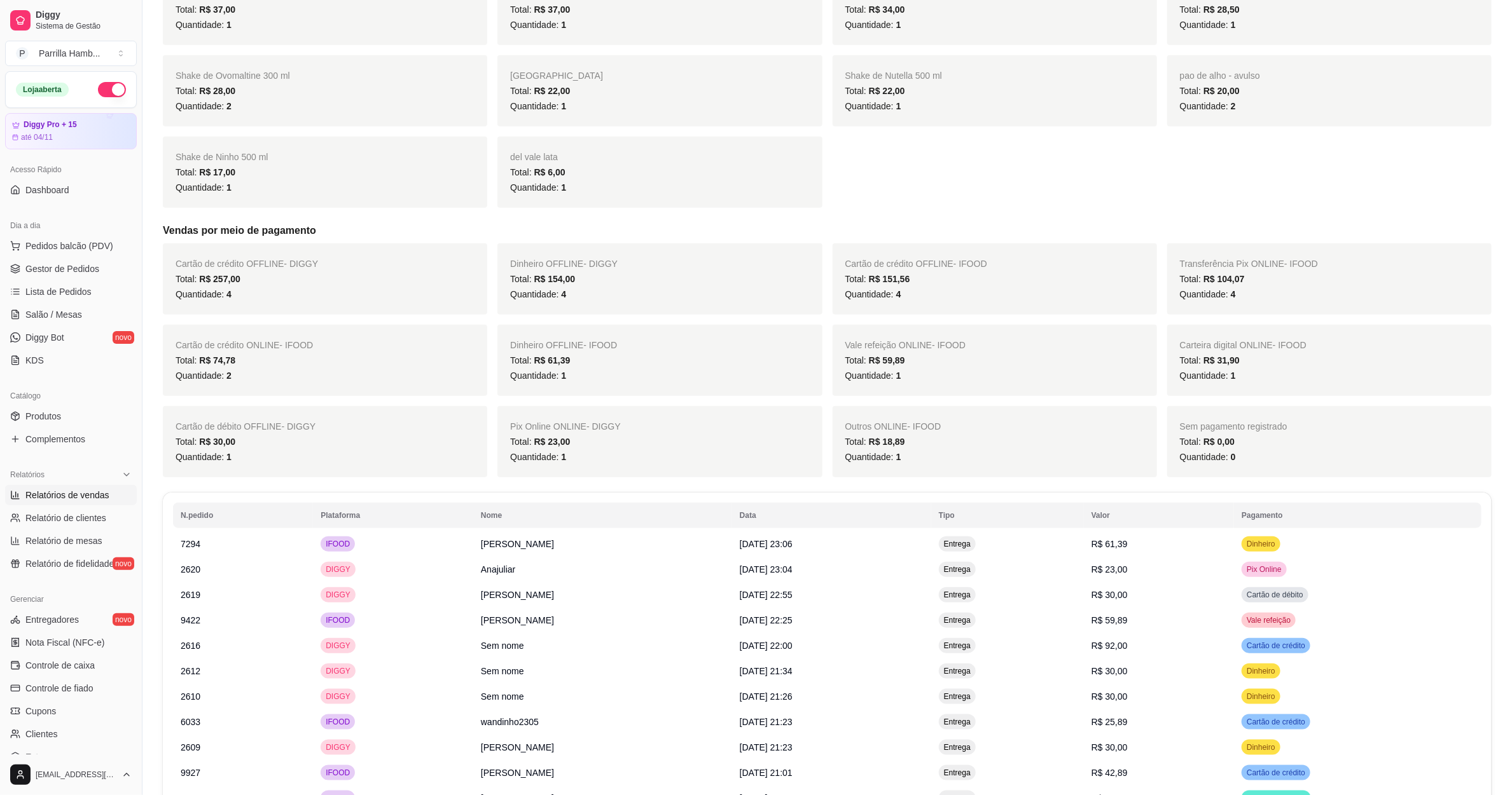
scroll to position [44, 0]
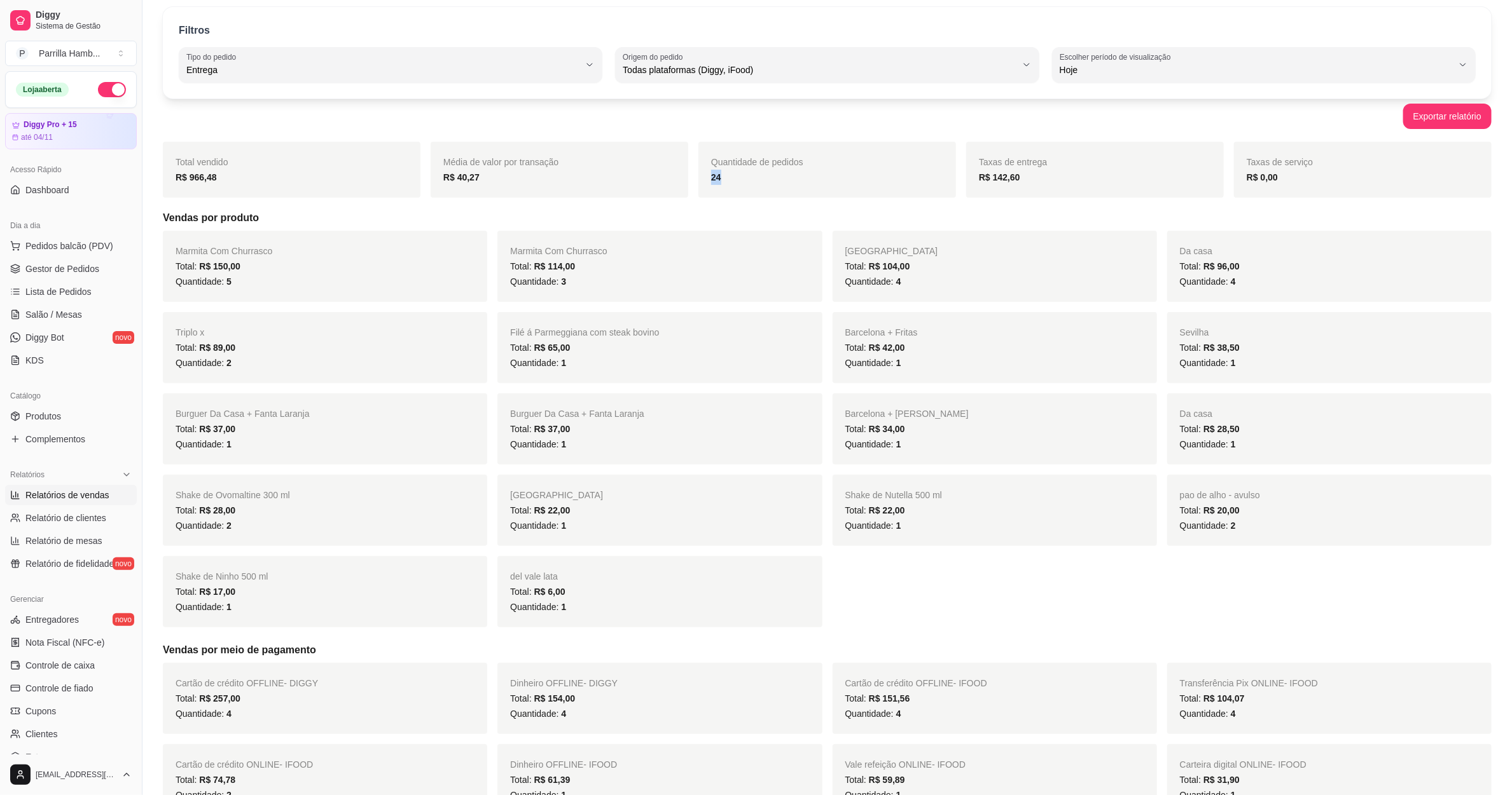
click at [875, 172] on div "24" at bounding box center [827, 177] width 232 height 16
click at [63, 264] on span "Gestor de Pedidos" at bounding box center [62, 269] width 74 height 13
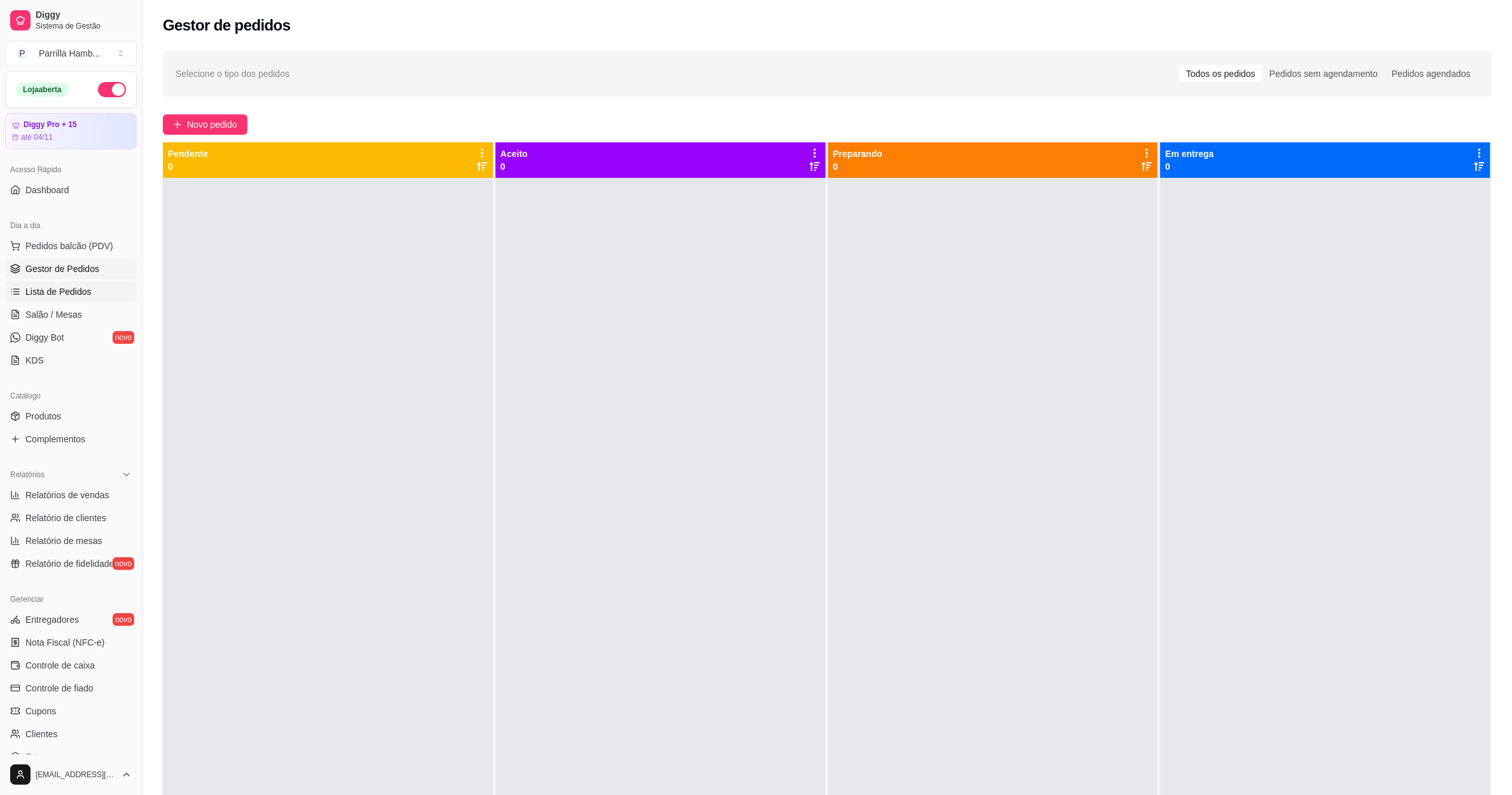
click at [69, 298] on span "Lista de Pedidos" at bounding box center [58, 292] width 66 height 13
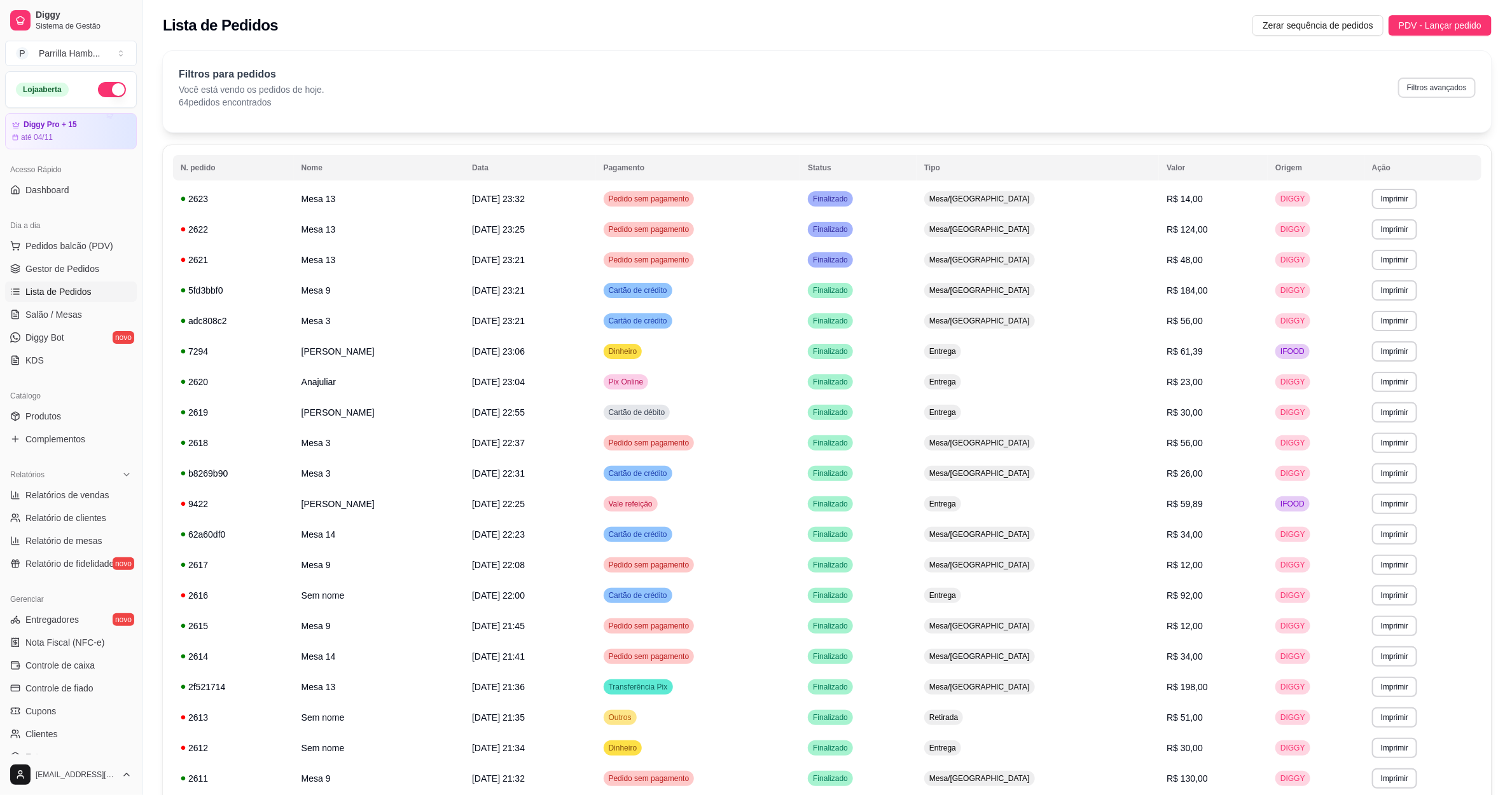
click at [1418, 88] on button "Filtros avançados" at bounding box center [1436, 87] width 77 height 20
select select "0"
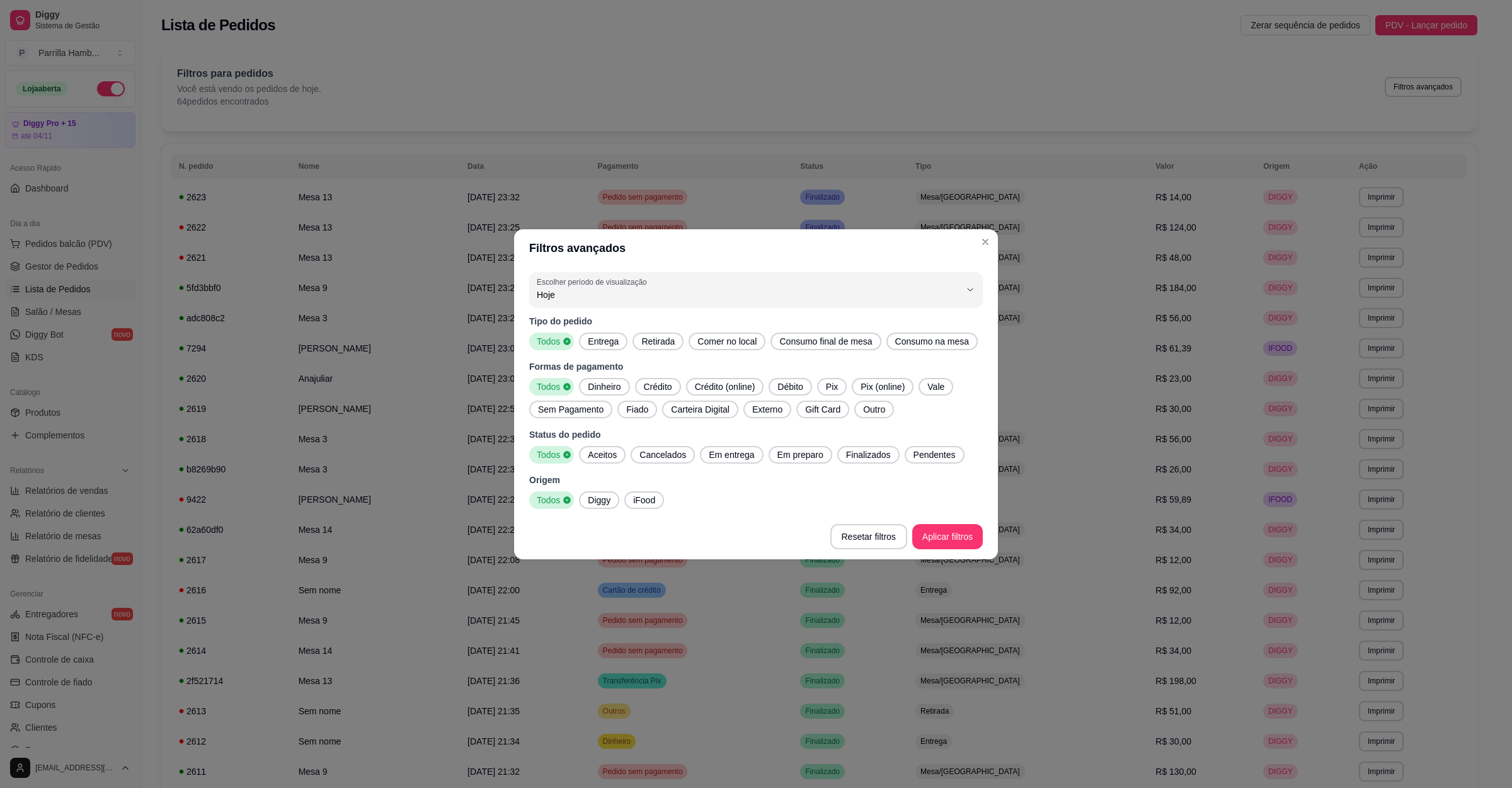
click at [602, 327] on div "Tipo do pedido Todos Entrega Retirada Comer no local Consumo final de mesa Cons…" at bounding box center [756, 333] width 454 height 35
click at [601, 336] on span "Entrega" at bounding box center [603, 341] width 41 height 13
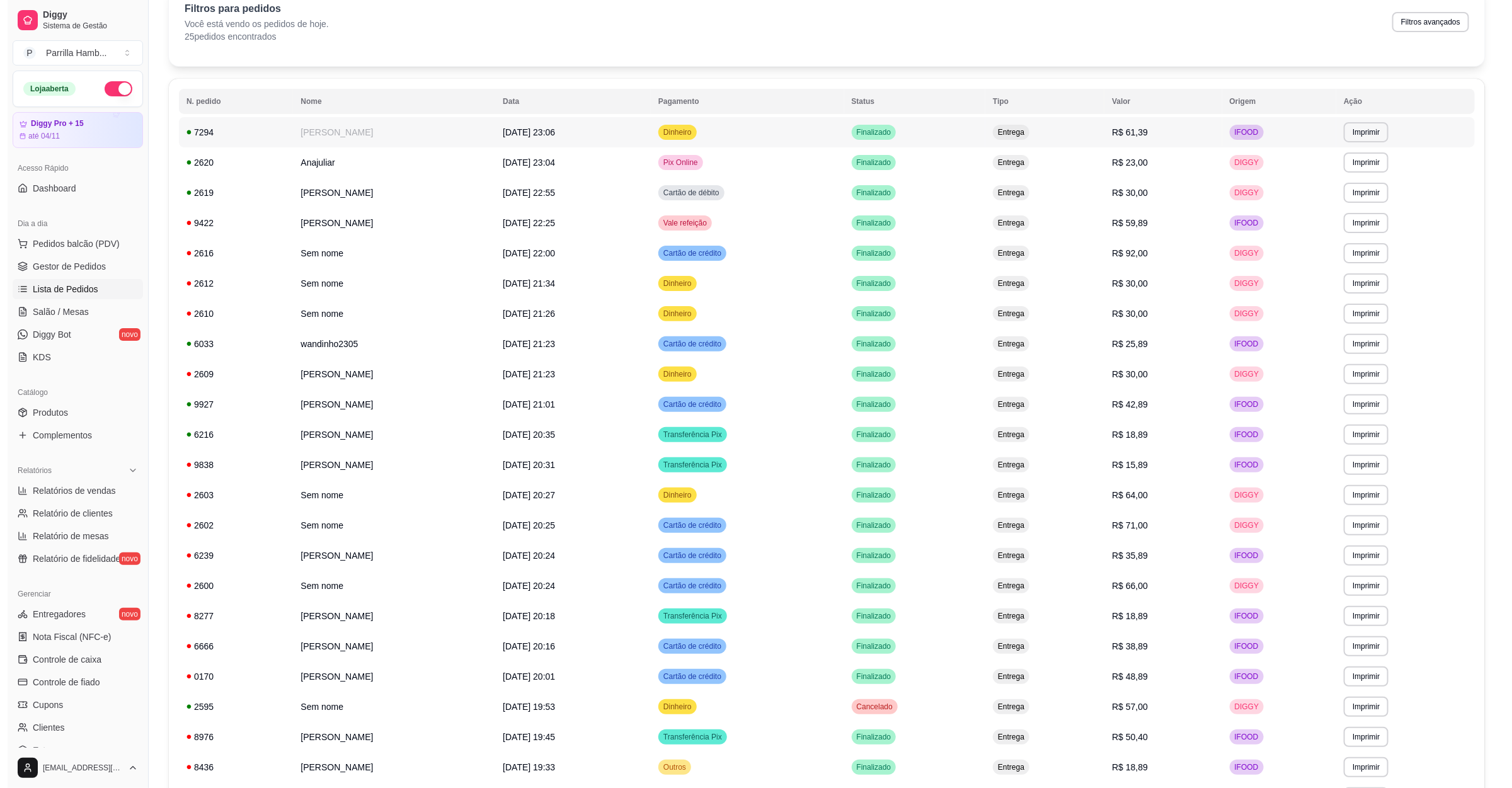
scroll to position [94, 0]
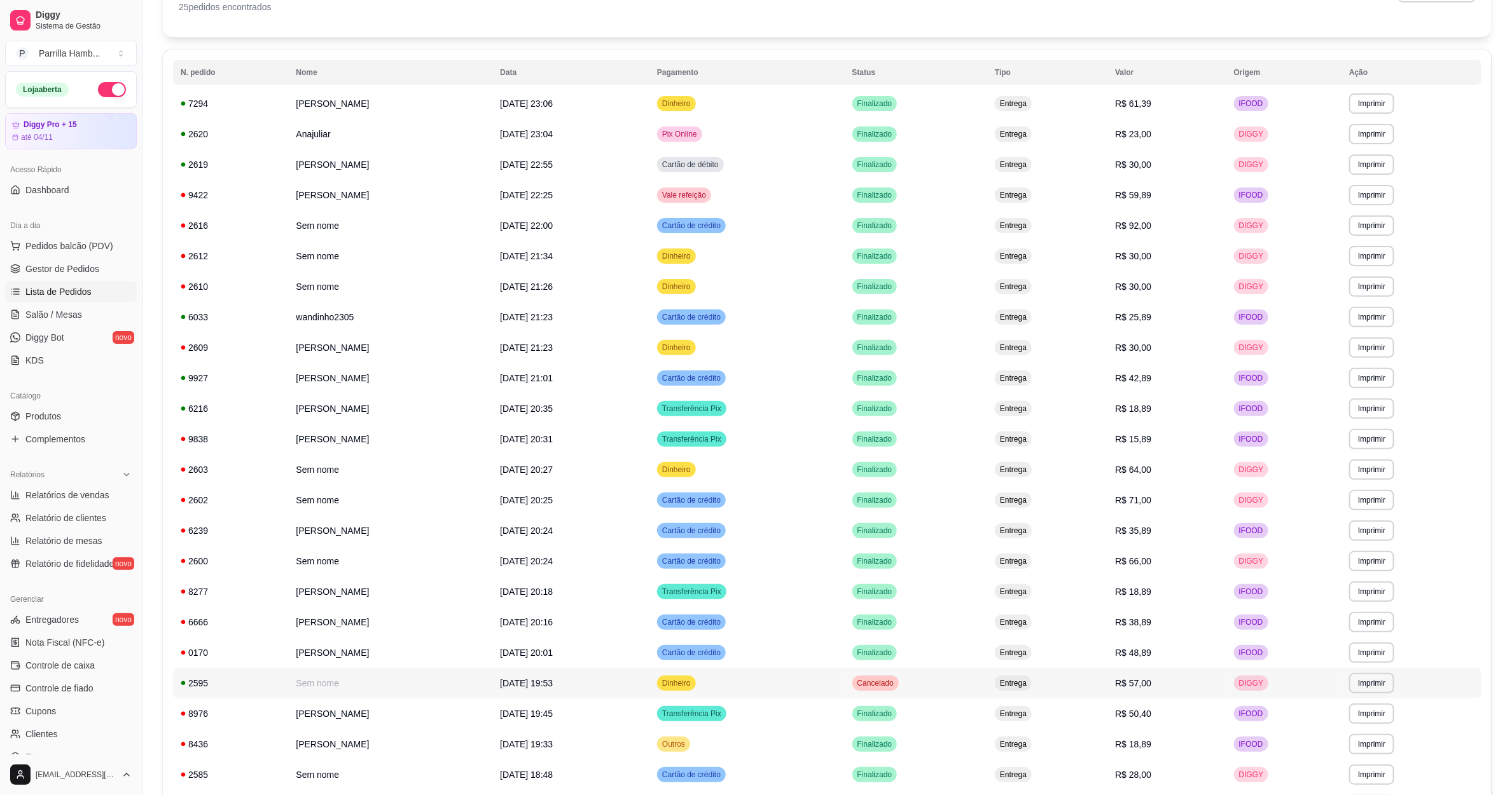
click at [988, 687] on td "Cancelado" at bounding box center [916, 683] width 143 height 30
click at [786, 657] on td "Cartão de crédito" at bounding box center [746, 652] width 195 height 30
click at [553, 626] on span "[DATE] 20:16" at bounding box center [526, 623] width 53 height 10
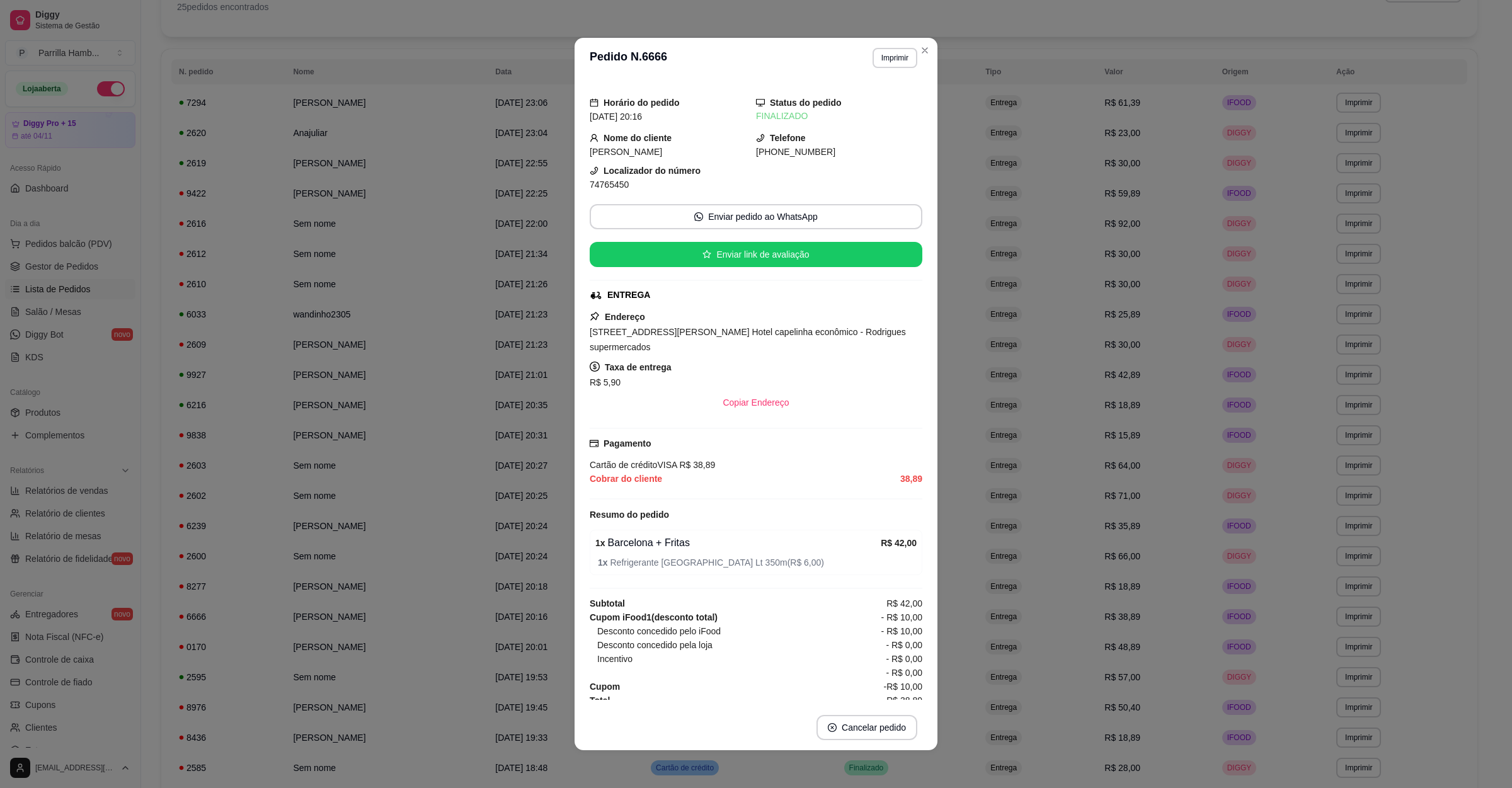
click at [575, 620] on div "Horário do pedido [DATE] 20:16 Status do pedido FINALIZADO Nome do cliente [PER…" at bounding box center [756, 391] width 363 height 627
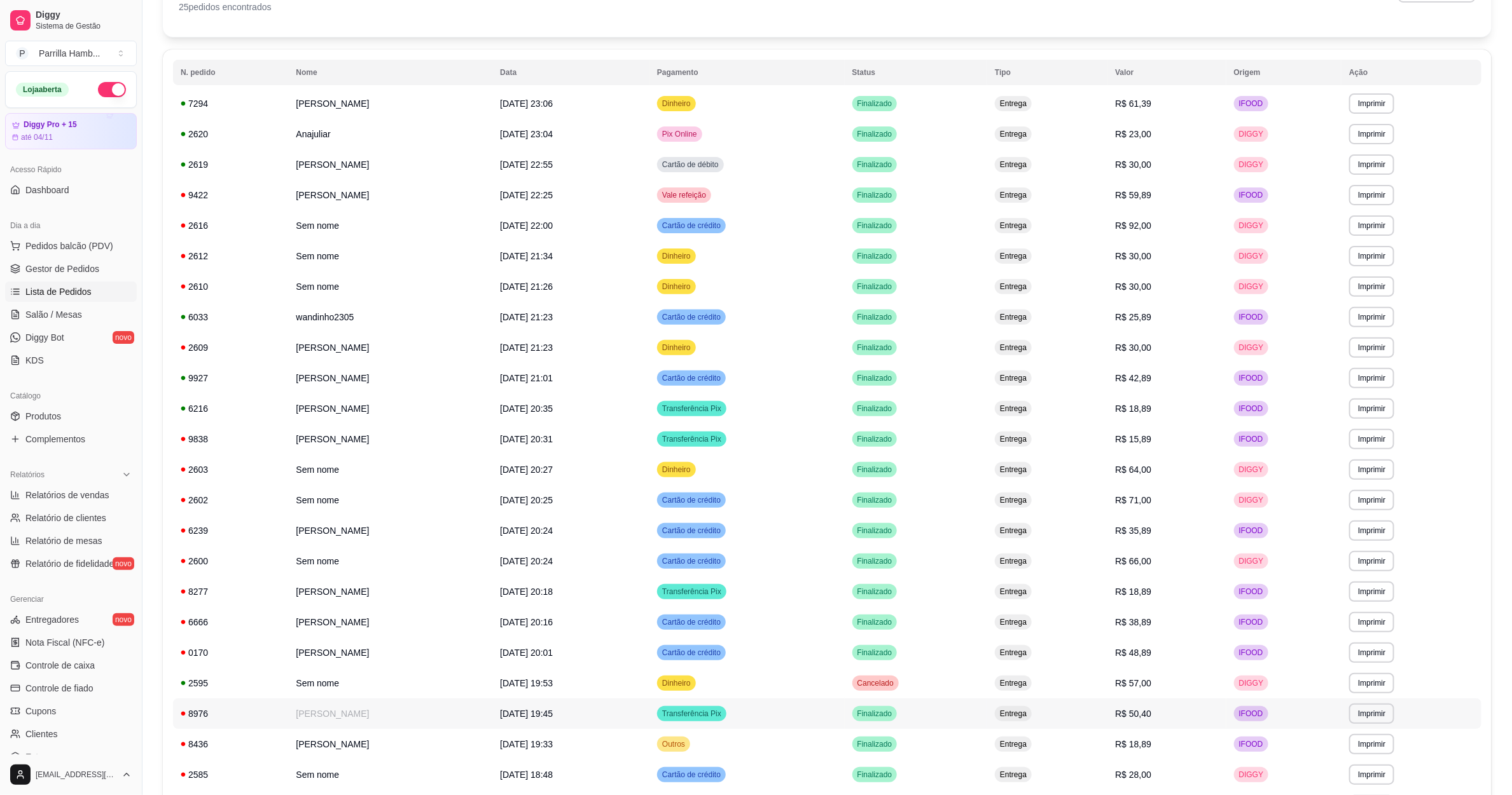
click at [625, 706] on td "[DATE] 19:45" at bounding box center [571, 713] width 157 height 30
click at [624, 672] on td "[DATE] 19:53" at bounding box center [571, 683] width 157 height 30
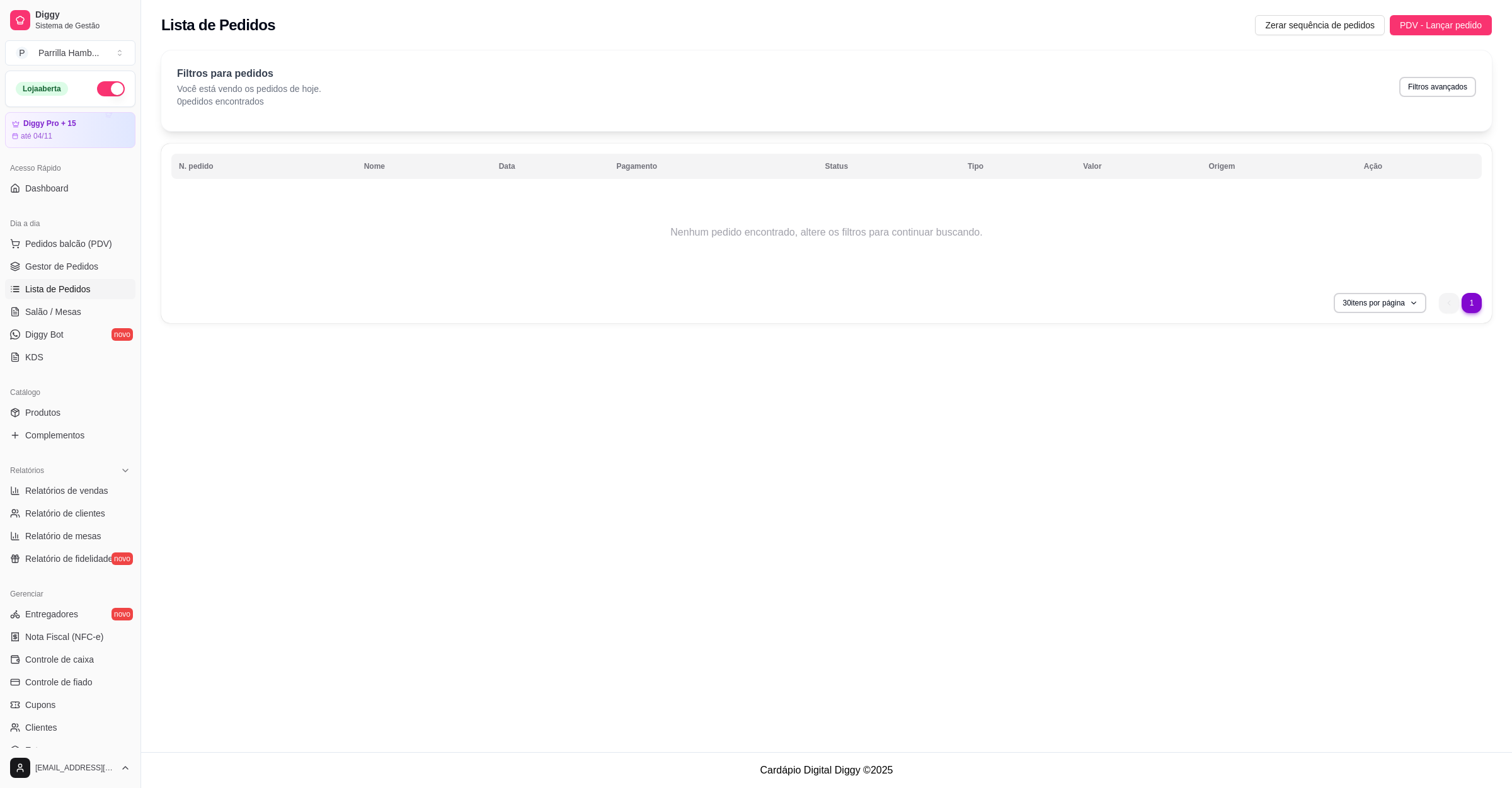
scroll to position [0, 0]
click at [93, 274] on link "Gestor de Pedidos" at bounding box center [70, 266] width 130 height 20
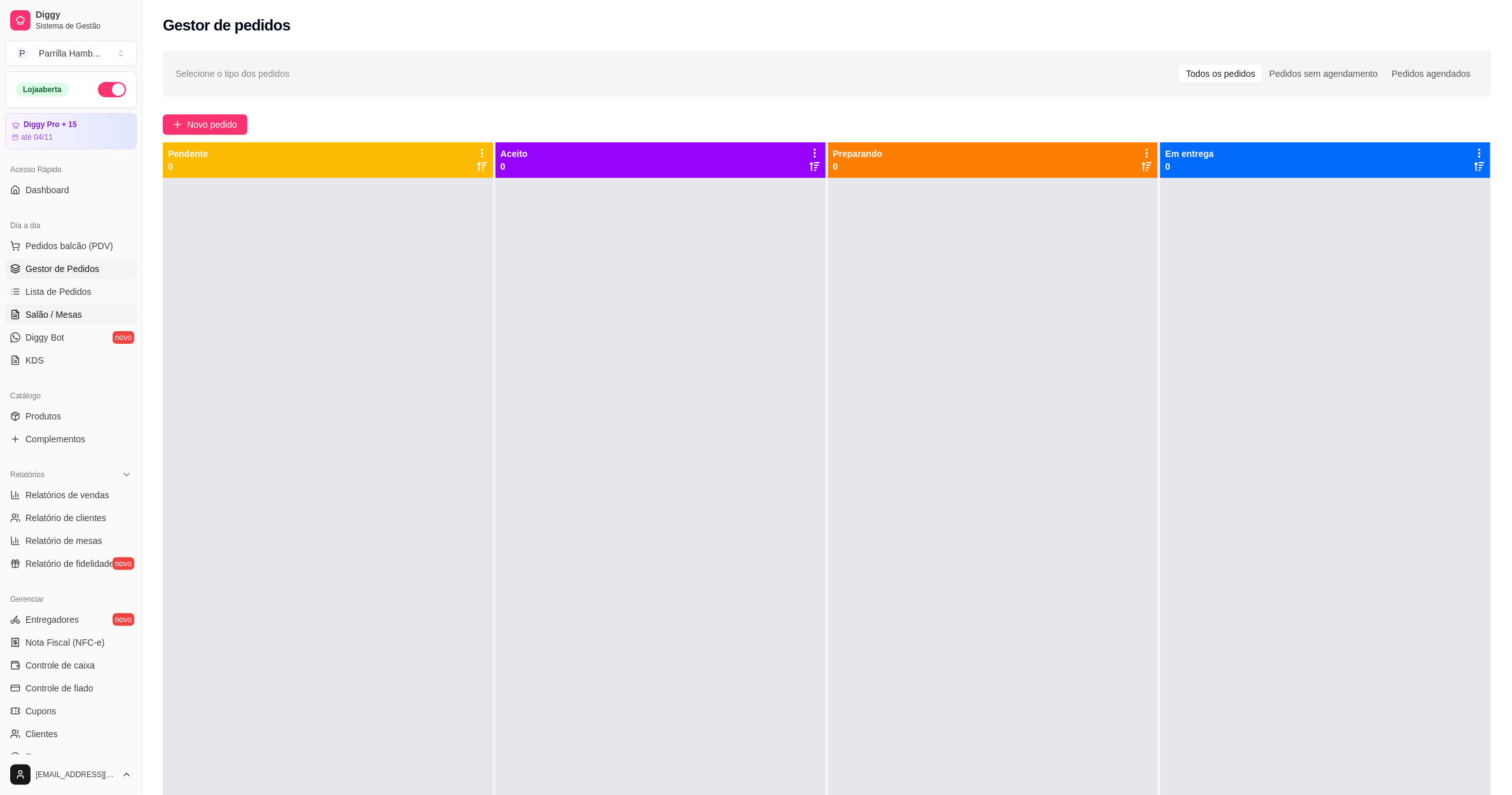
click at [86, 317] on link "Salão / Mesas" at bounding box center [71, 314] width 131 height 20
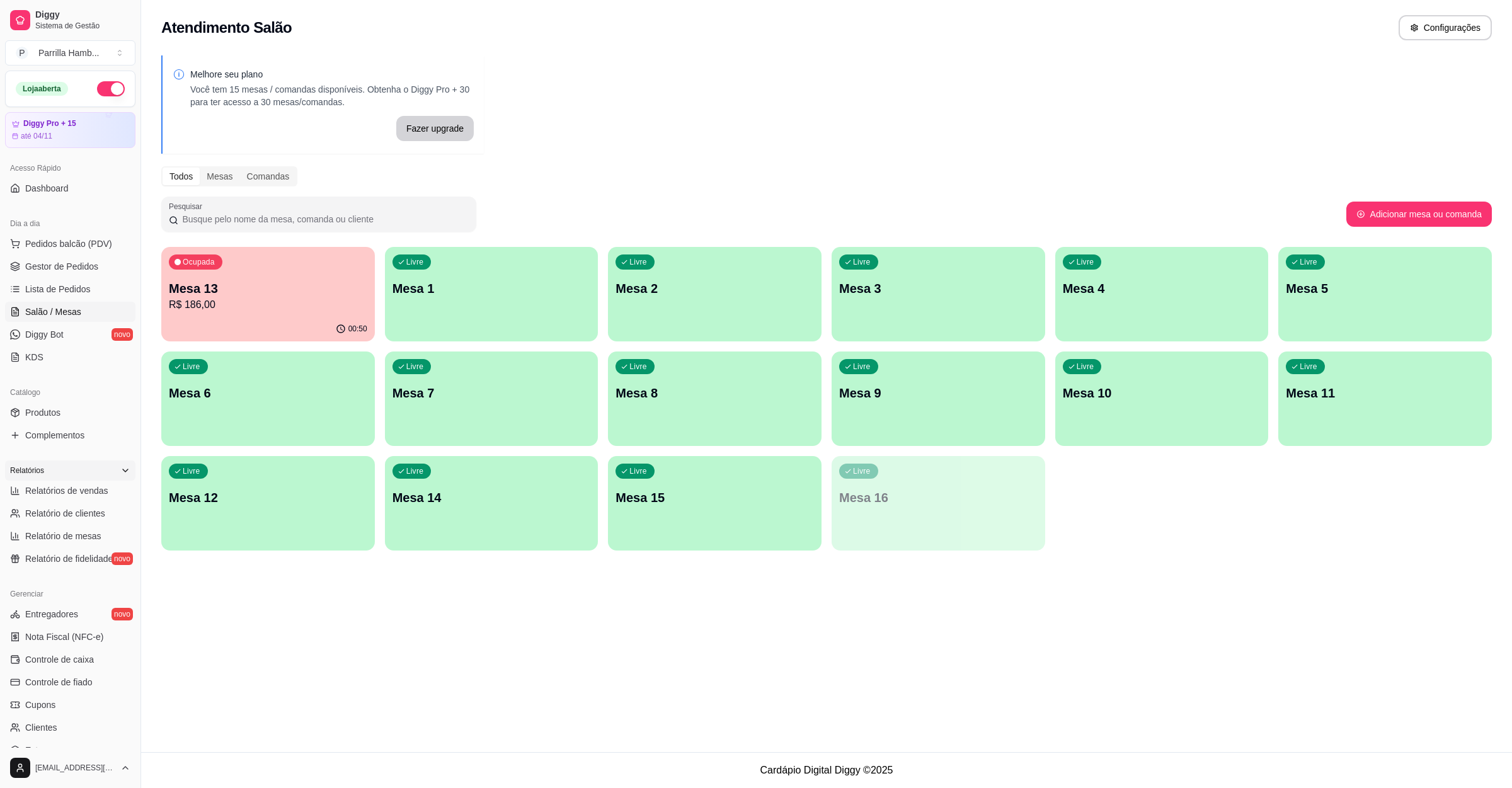
click at [94, 480] on div "Relatórios" at bounding box center [70, 470] width 130 height 20
click at [94, 484] on div "Relatórios" at bounding box center [70, 470] width 141 height 30
click at [124, 467] on div "Relatórios" at bounding box center [70, 470] width 141 height 30
click at [102, 471] on div "Relatórios" at bounding box center [70, 470] width 130 height 20
click at [64, 490] on span "Relatórios de vendas" at bounding box center [66, 491] width 83 height 13
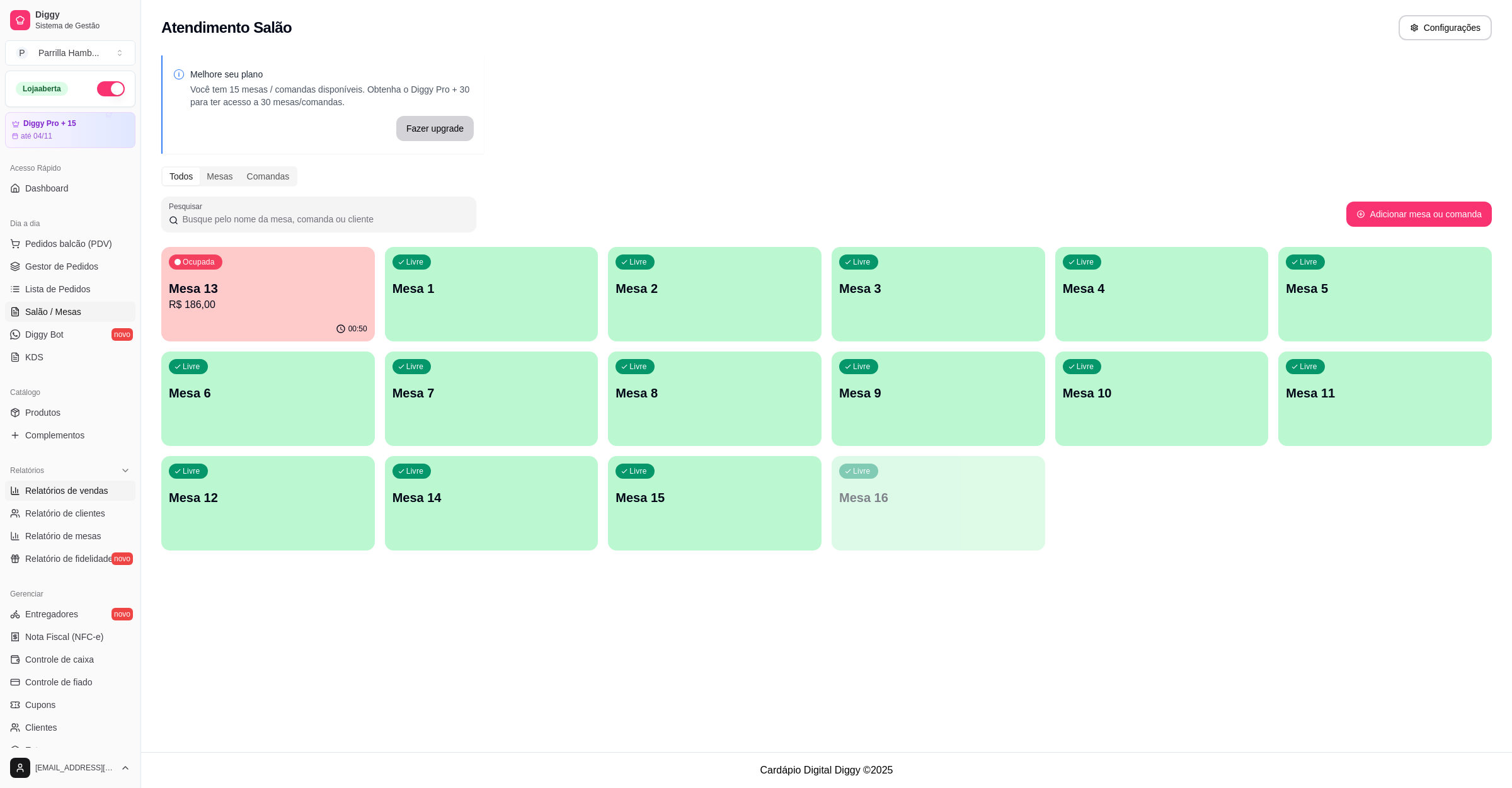
select select "ALL"
select select "0"
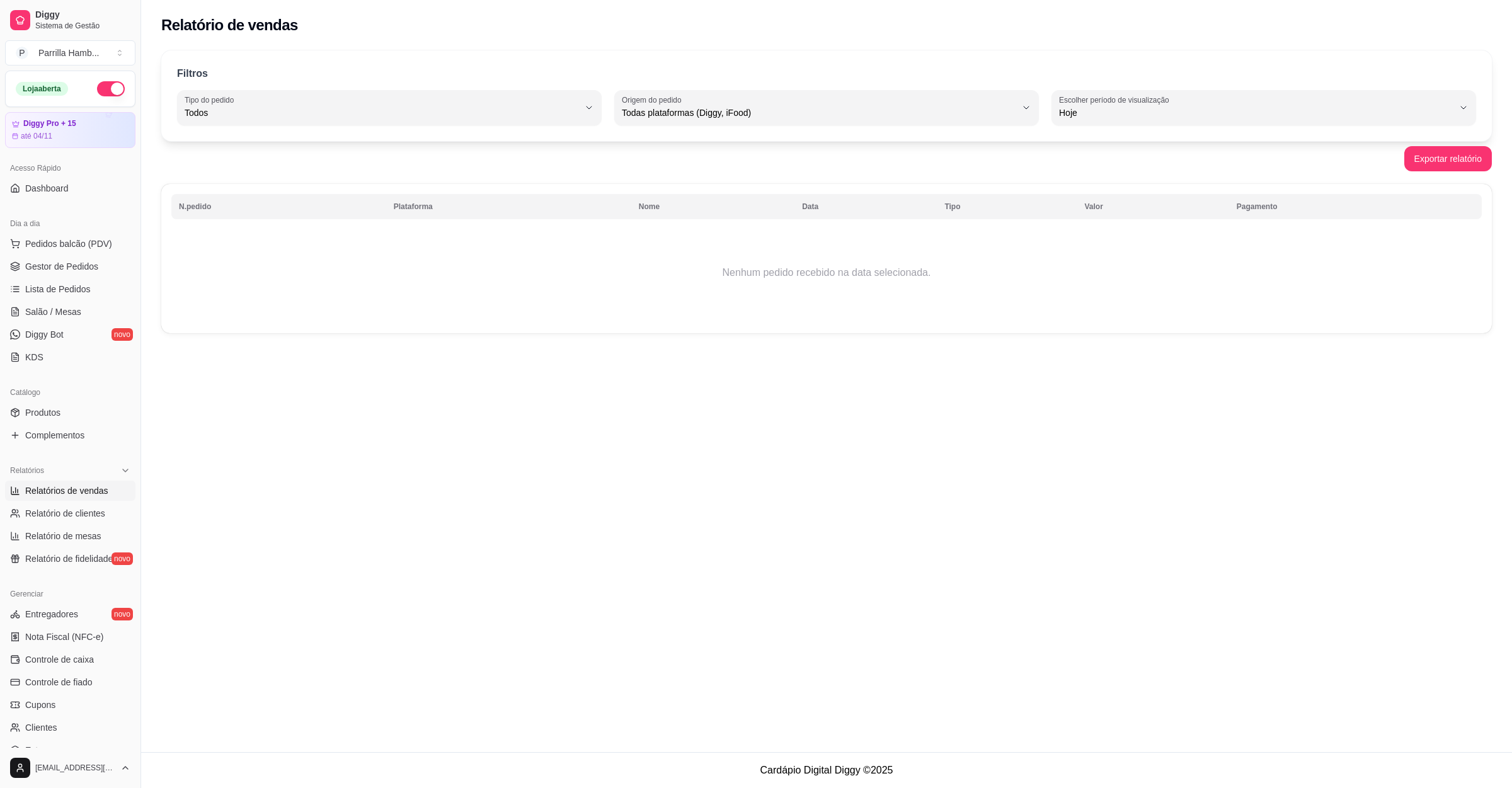
click at [1110, 83] on div "Filtros ALL Tipo do pedido Todos Entrega Retirada Mesa Consumo local Tipo do pe…" at bounding box center [826, 96] width 1331 height 90
click at [1112, 94] on label "Escolher período de visualização" at bounding box center [1116, 99] width 114 height 11
click at [1100, 160] on span "Ontem" at bounding box center [1257, 163] width 376 height 12
type input "1"
select select "1"
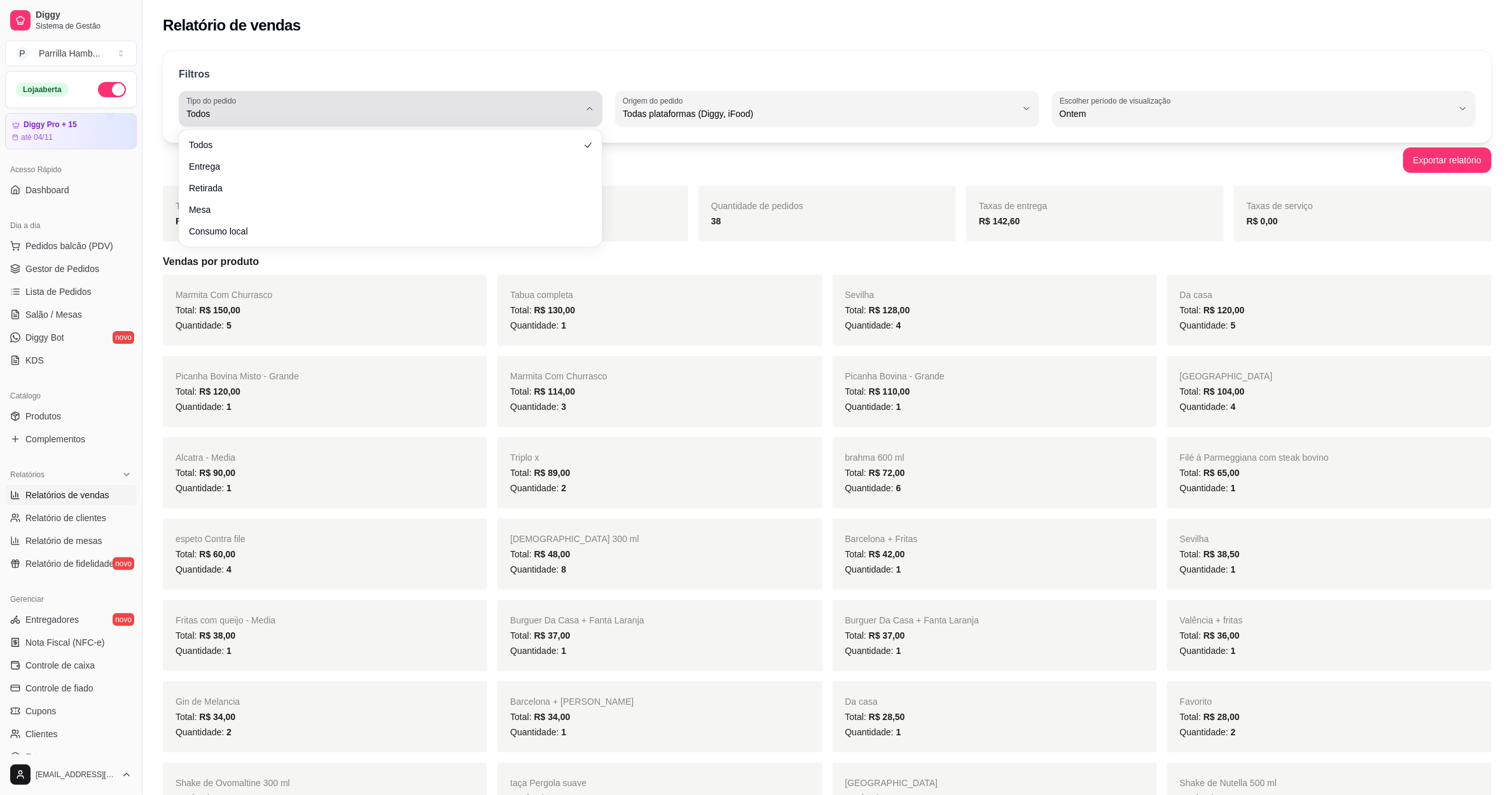
click at [384, 115] on span "Todos" at bounding box center [382, 114] width 393 height 13
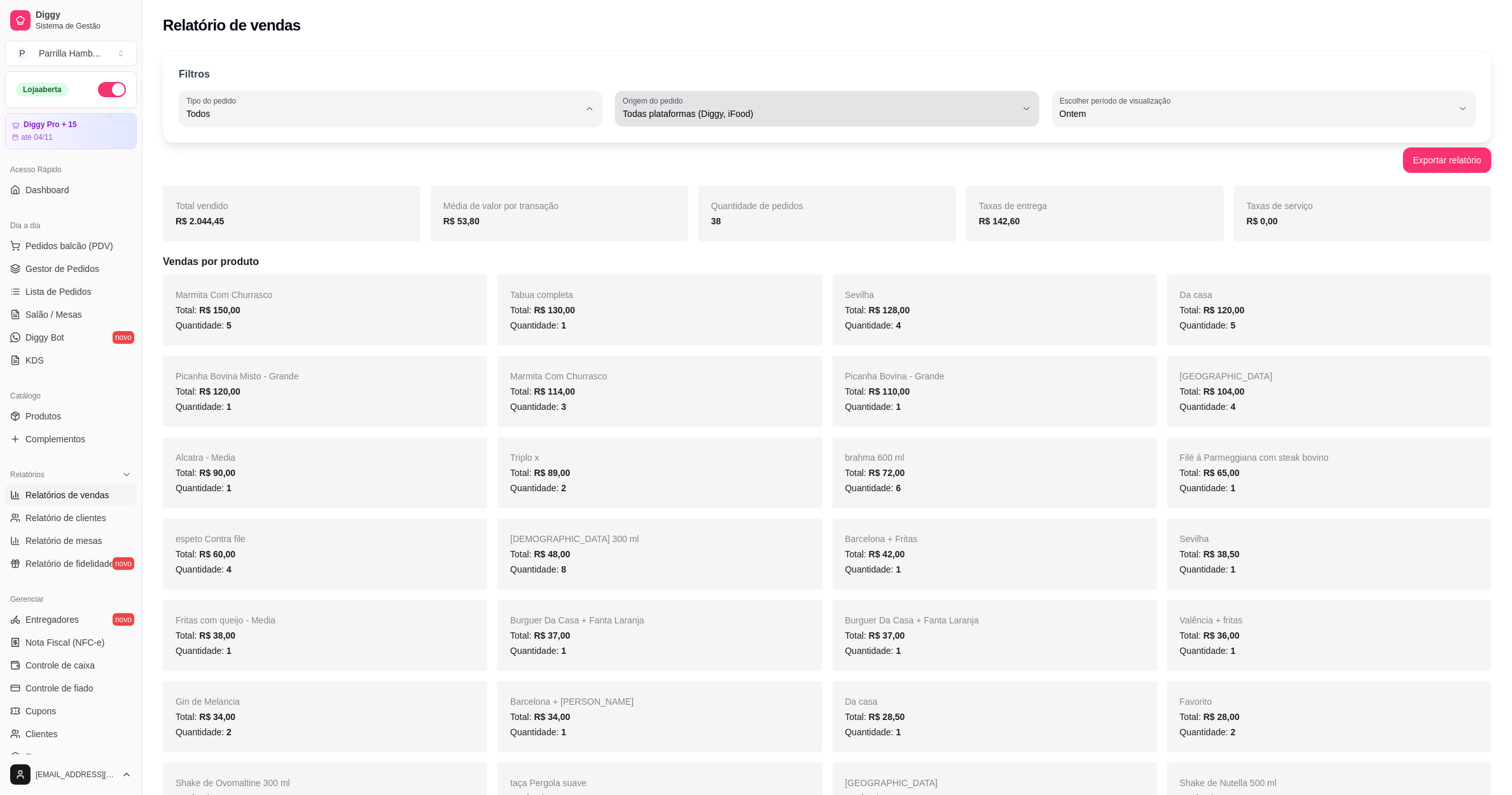
click at [707, 97] on div "Todas plataformas (Diggy, iFood)" at bounding box center [818, 108] width 393 height 25
click at [653, 168] on span "Diggy" at bounding box center [821, 165] width 375 height 12
type input "DIGGY"
select select "DIGGY"
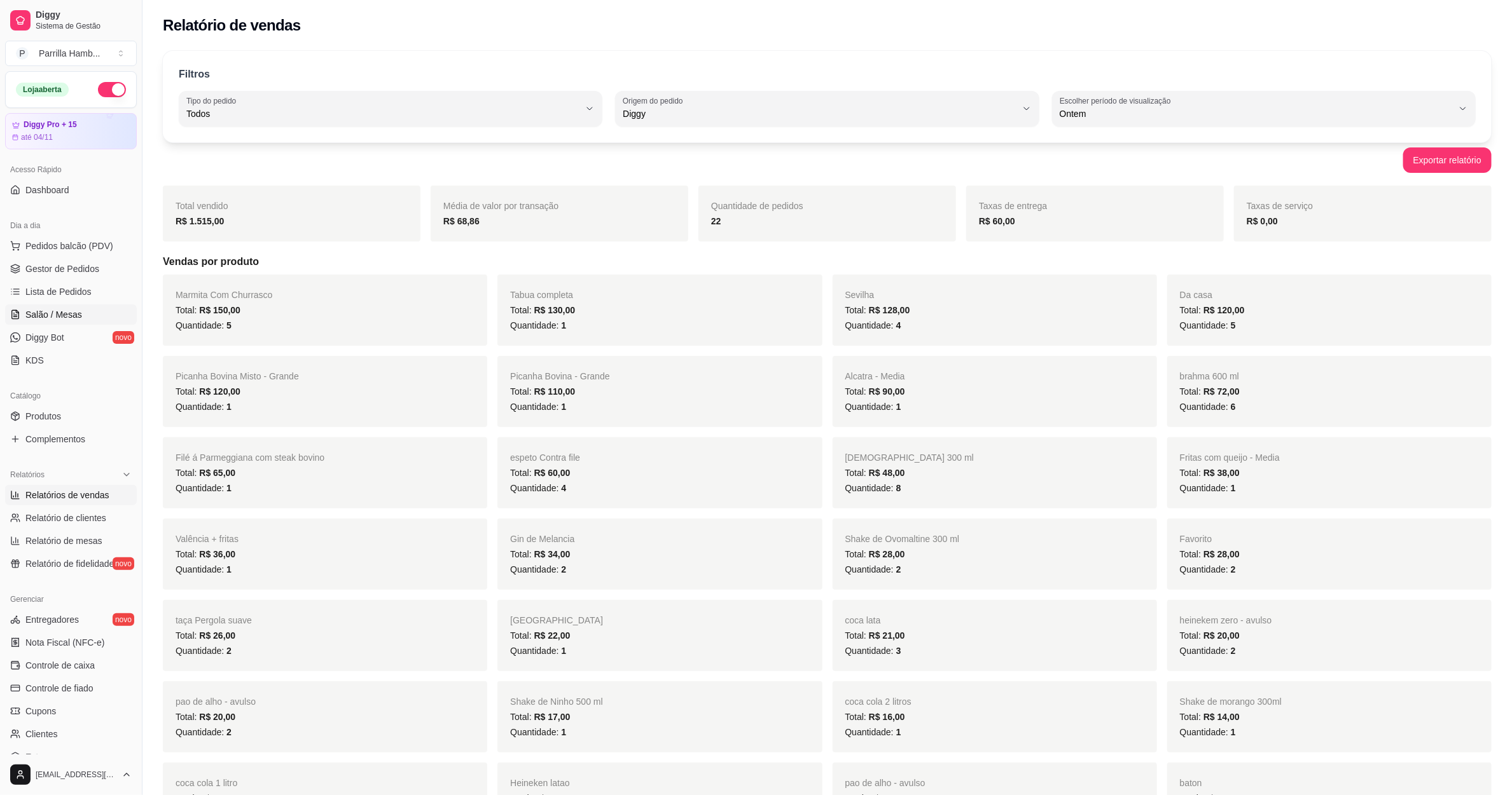
click at [50, 315] on span "Salão / Mesas" at bounding box center [53, 314] width 56 height 13
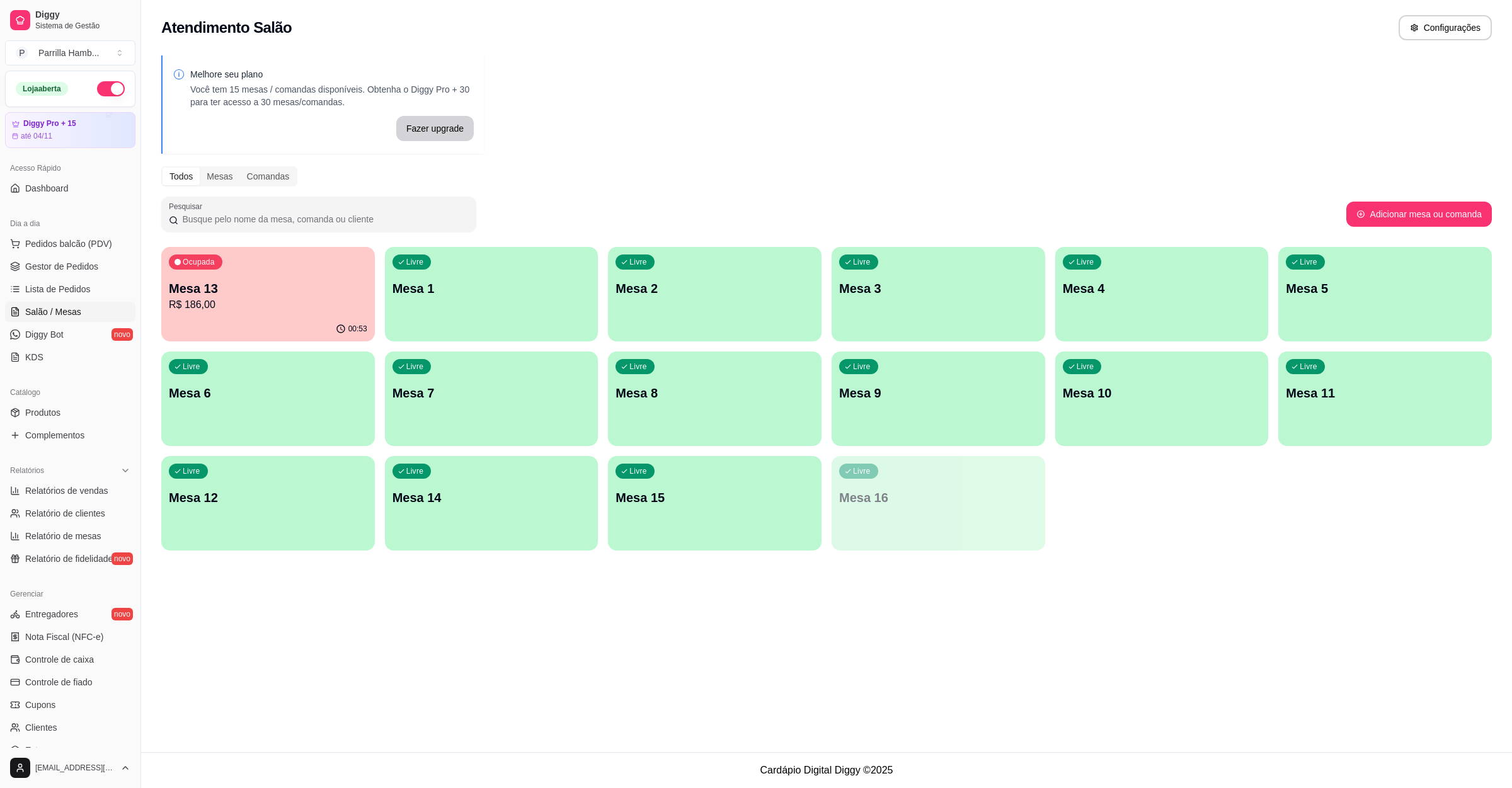
click at [314, 288] on p "Mesa 13" at bounding box center [269, 288] width 199 height 18
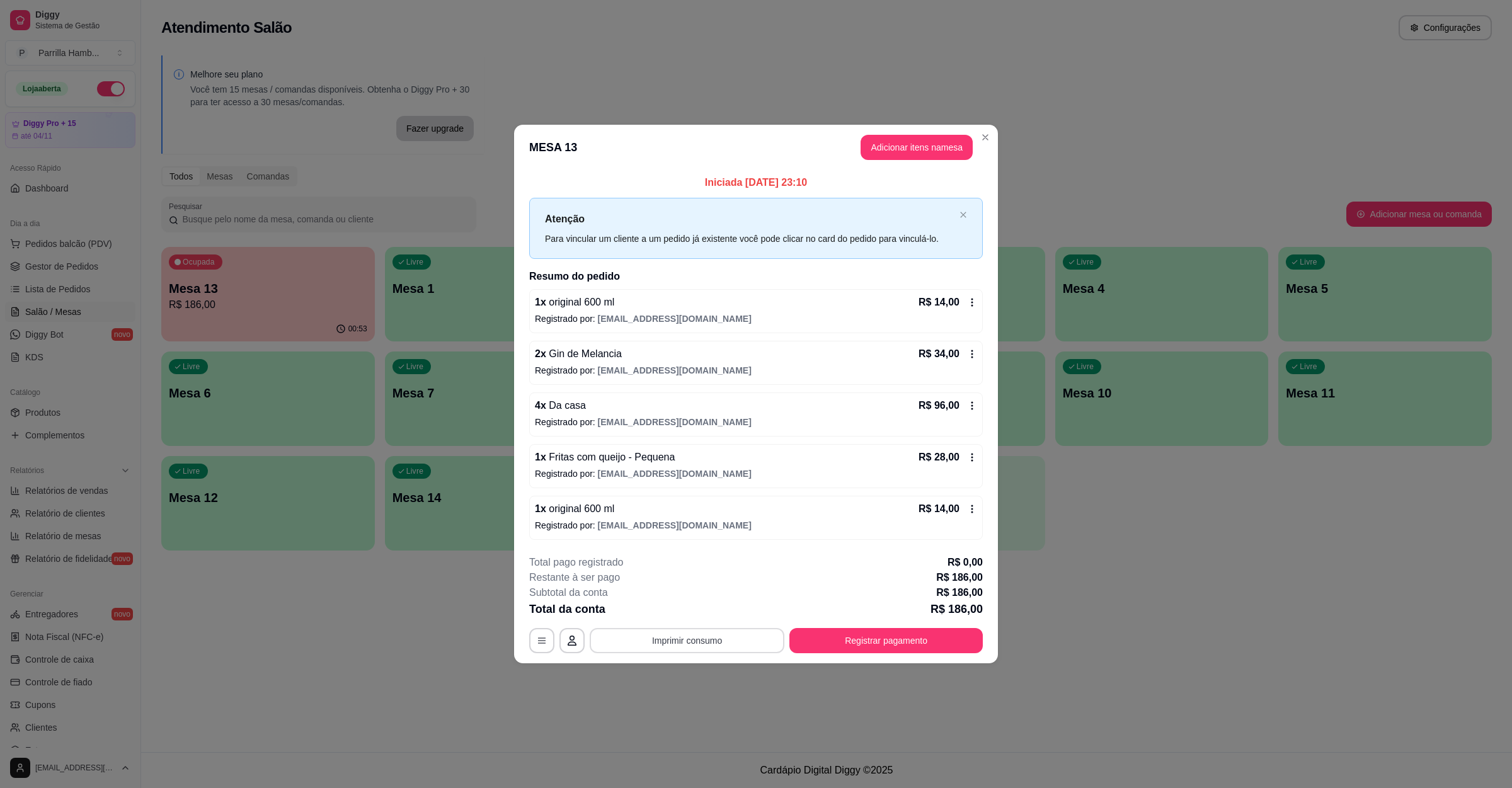
click at [675, 642] on button "Imprimir consumo" at bounding box center [687, 641] width 195 height 25
click at [691, 611] on button "IMPRESSORA" at bounding box center [691, 613] width 91 height 20
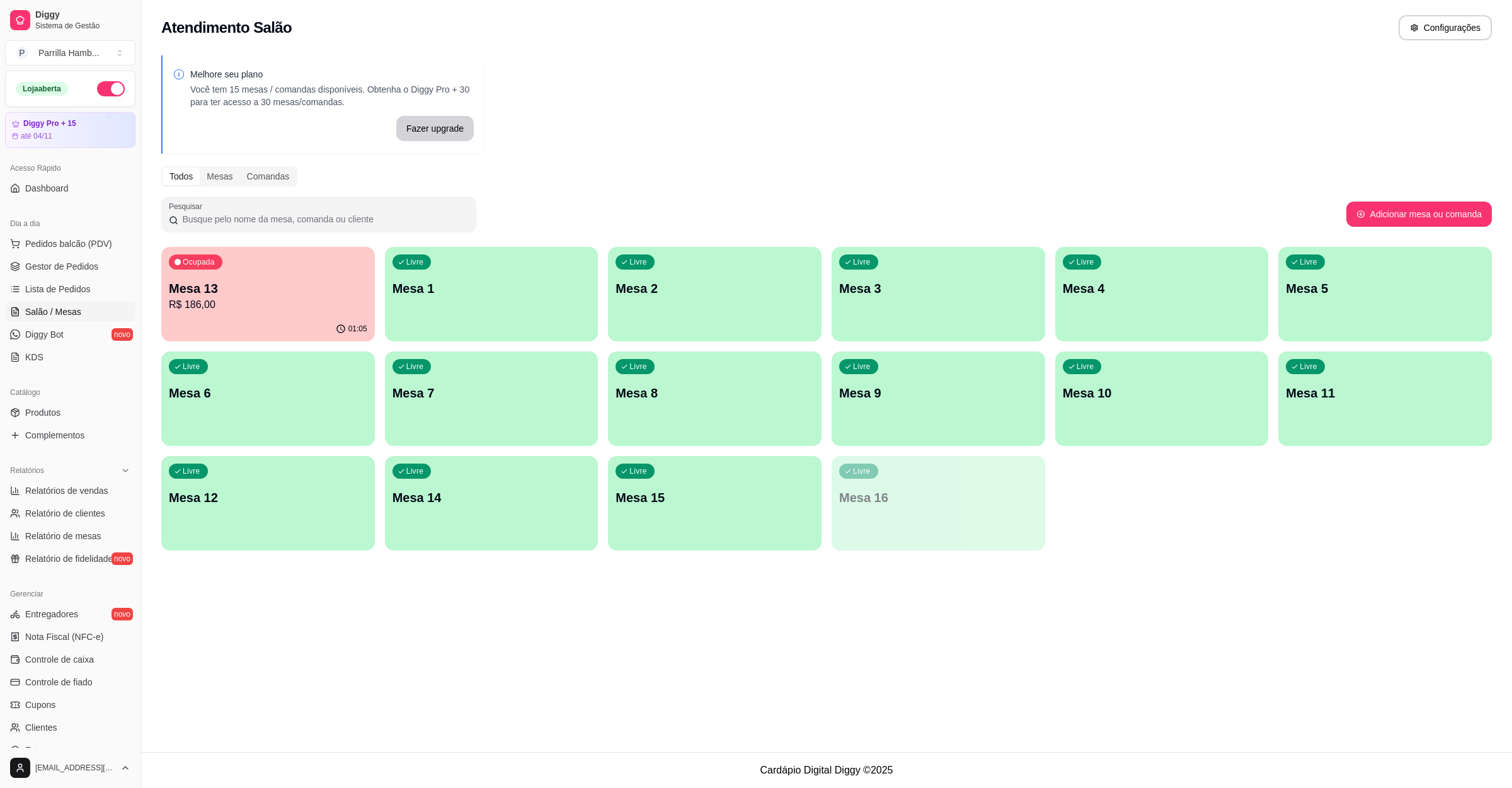
click at [236, 316] on div "Ocupada Mesa 13 R$ 186,00" at bounding box center [268, 282] width 213 height 70
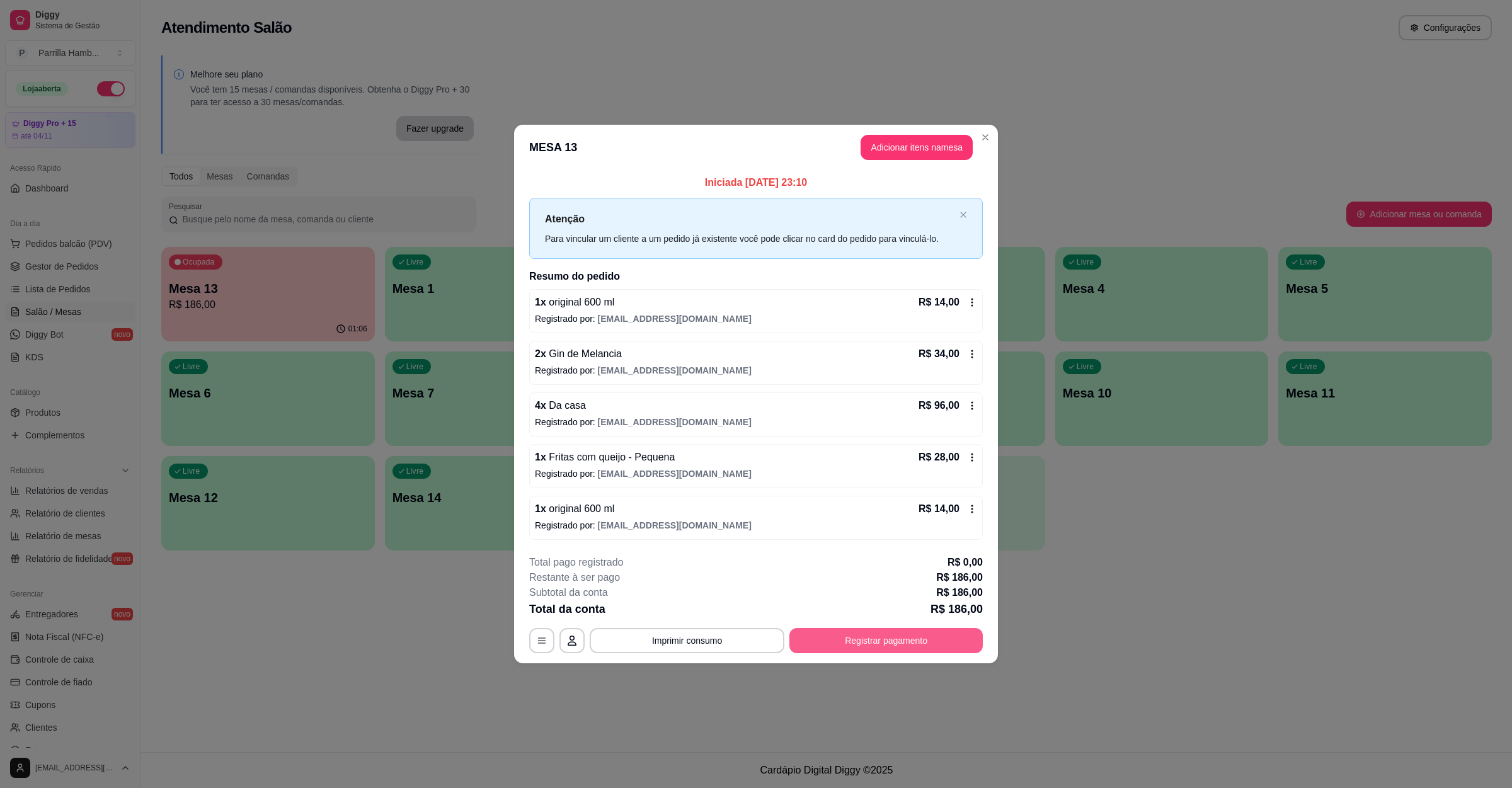
click at [847, 637] on button "Registrar pagamento" at bounding box center [886, 641] width 194 height 25
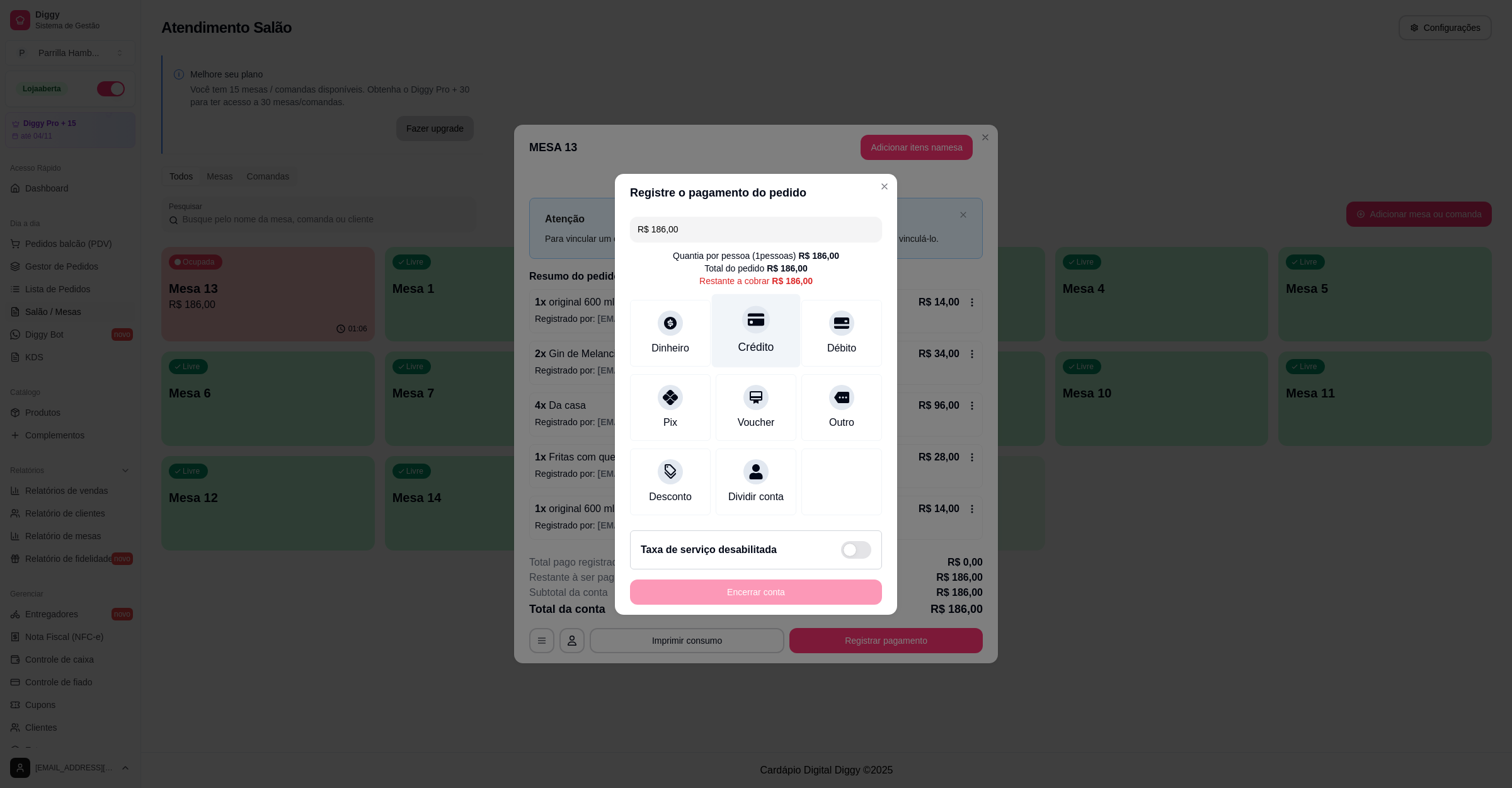
click at [766, 335] on div "Crédito" at bounding box center [756, 330] width 89 height 74
type input "R$ 0,00"
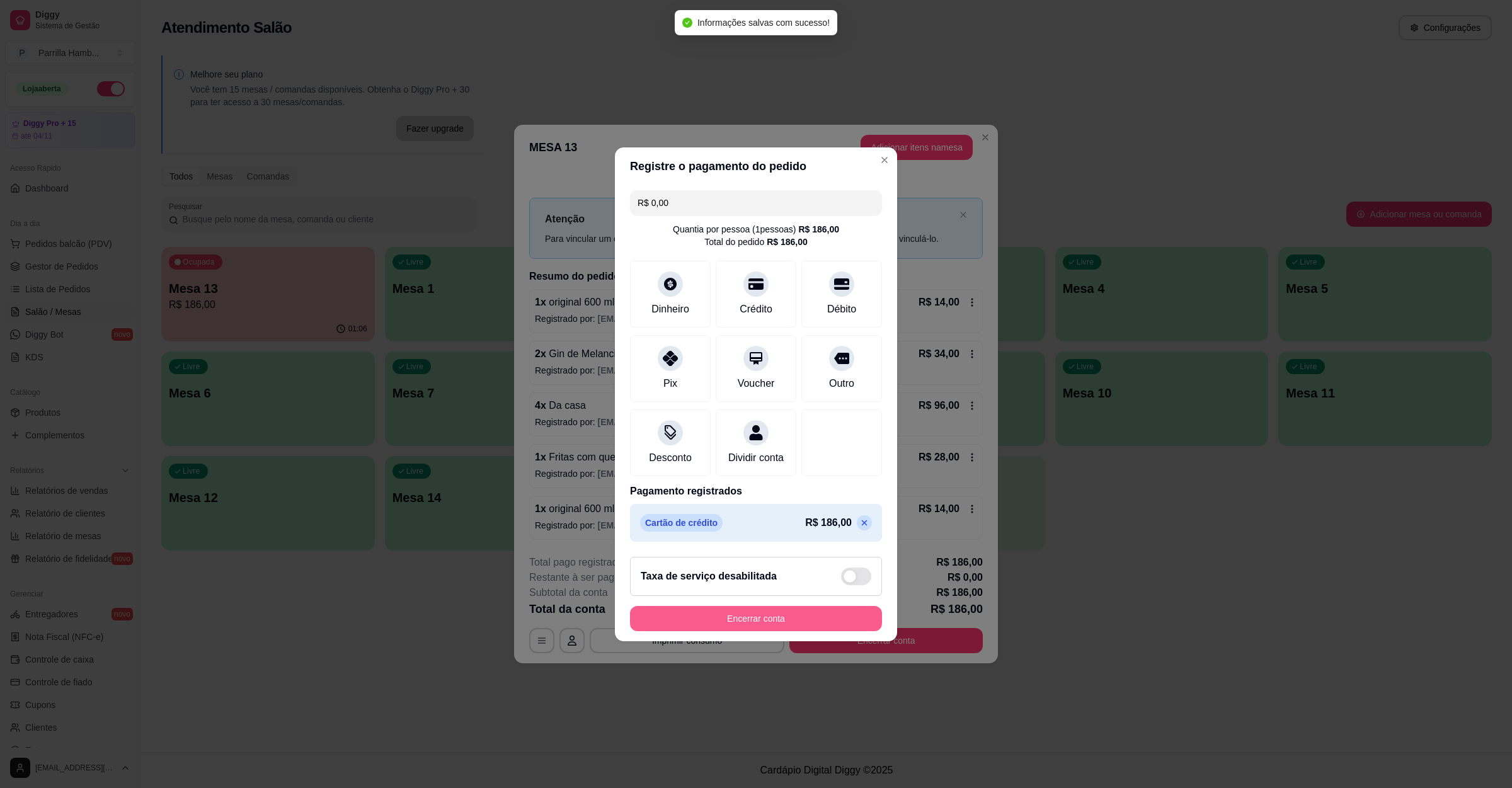
click at [815, 628] on button "Encerrar conta" at bounding box center [756, 619] width 252 height 25
